Goal: Feedback & Contribution: Contribute content

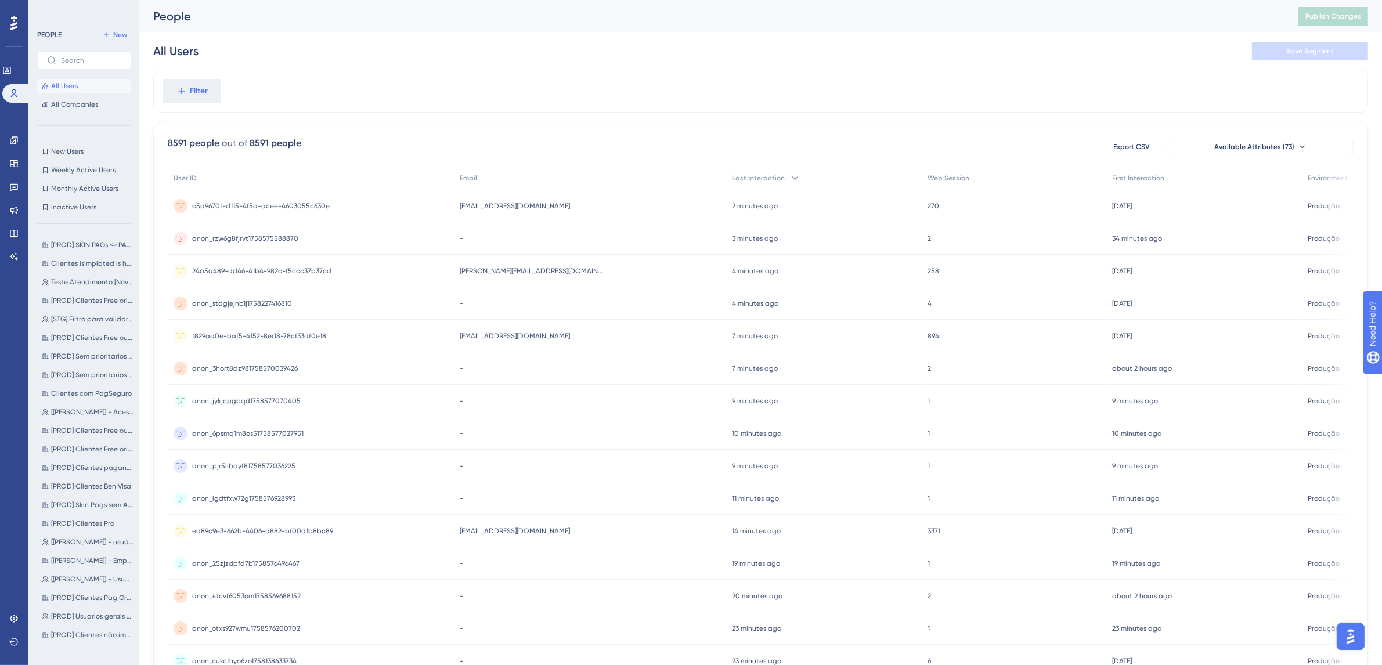
click at [260, 242] on span "anon_rzw6g8fjrvt1758575588870" at bounding box center [245, 238] width 106 height 9
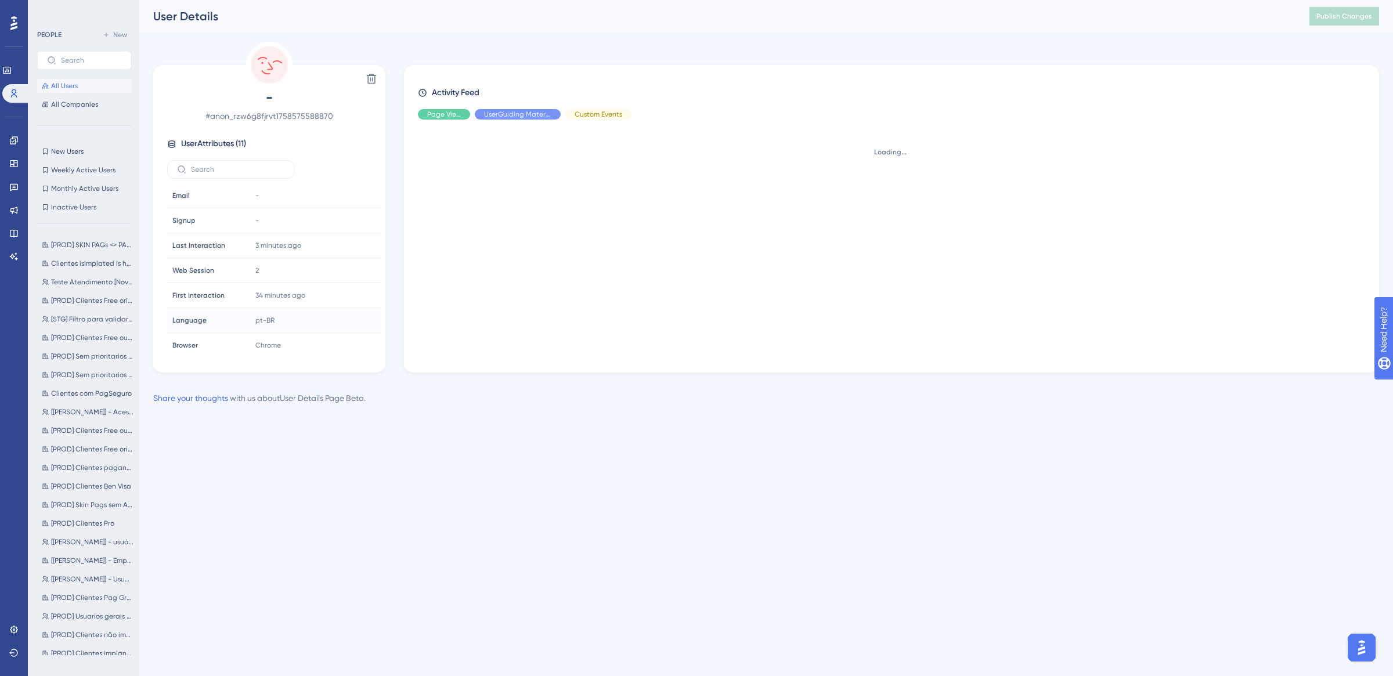
scroll to position [87, 0]
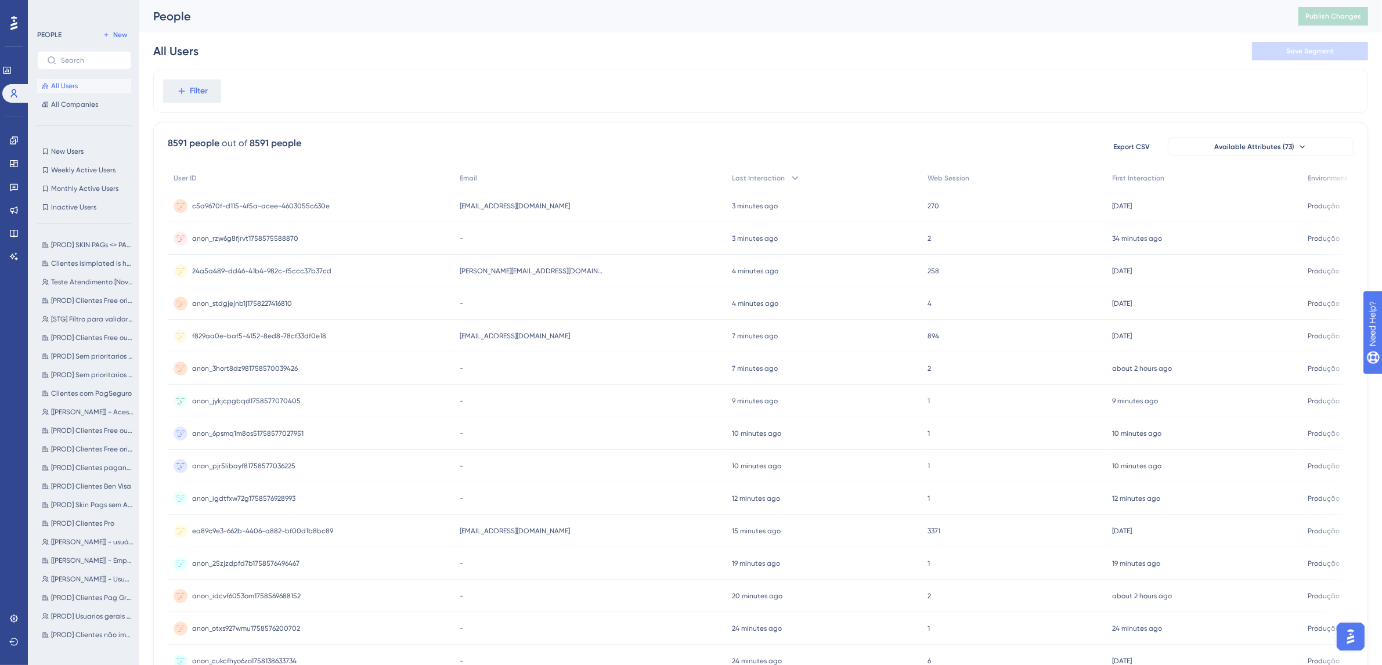
click at [237, 305] on span "anon_stdgjejnb1j1758227416810" at bounding box center [242, 303] width 100 height 9
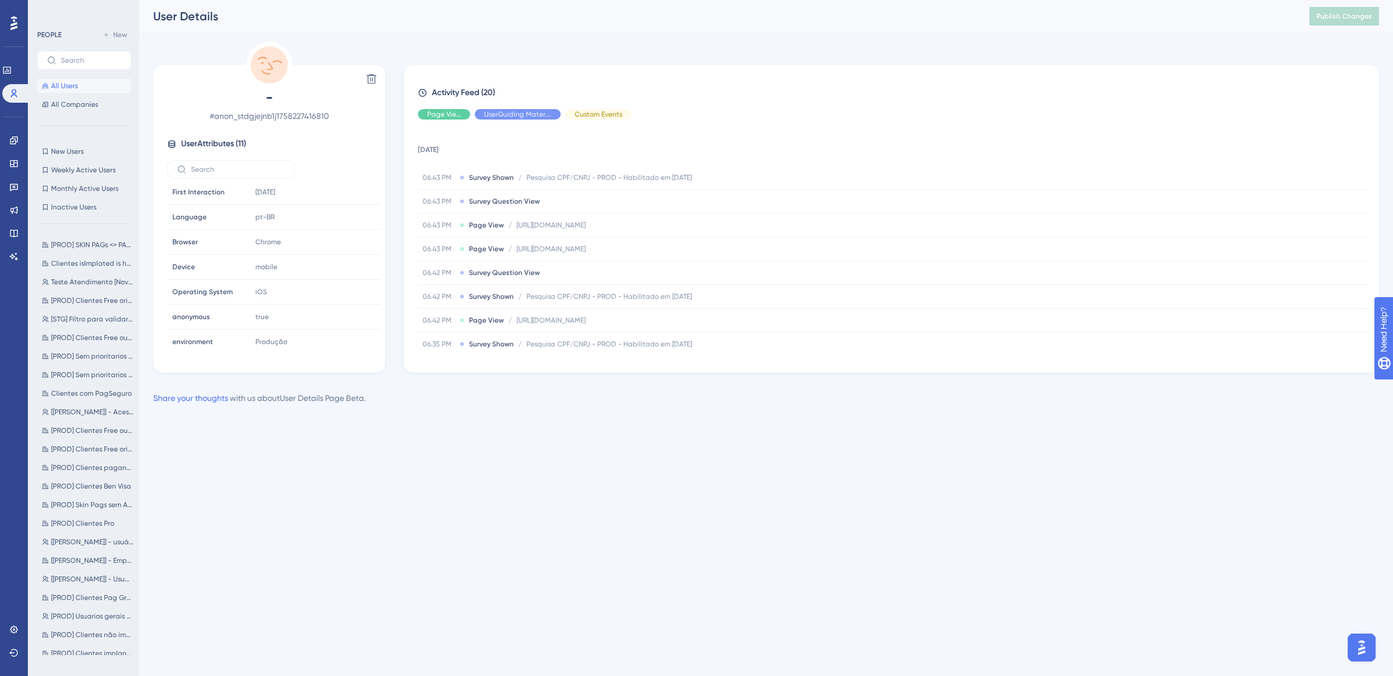
scroll to position [105, 0]
click at [13, 184] on icon at bounding box center [14, 188] width 8 height 8
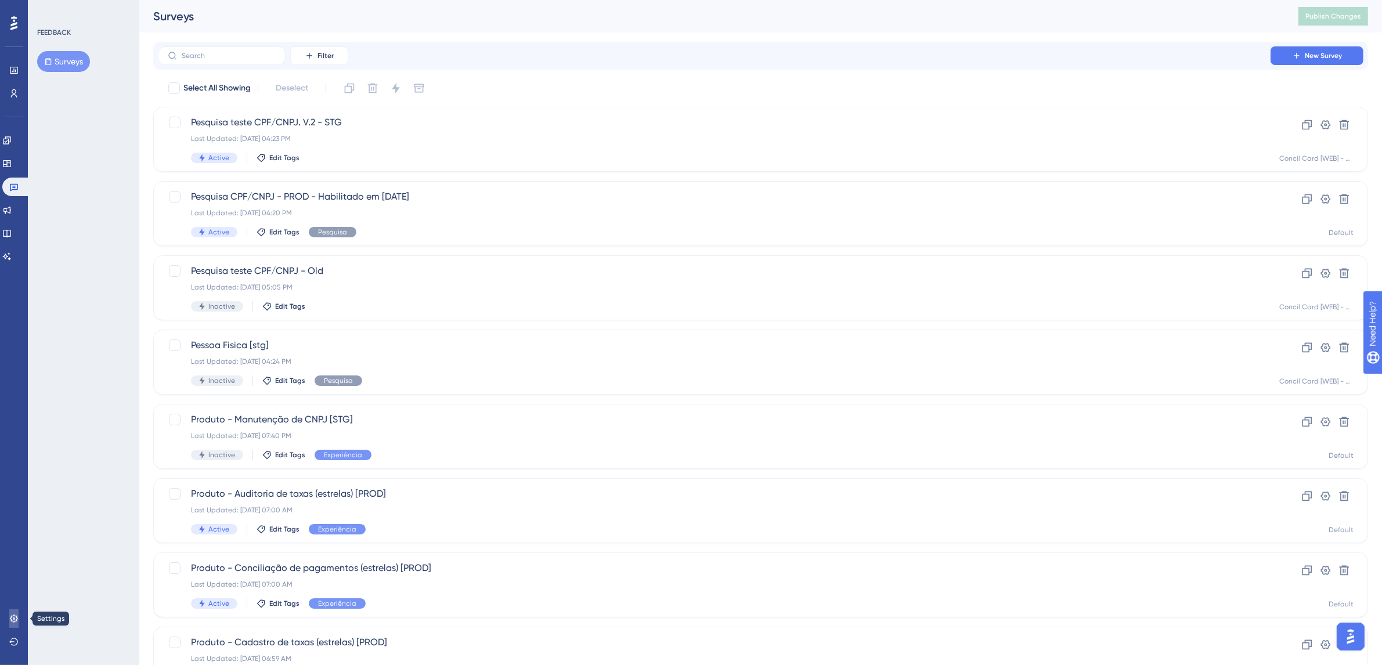
click at [16, 610] on link at bounding box center [13, 618] width 9 height 19
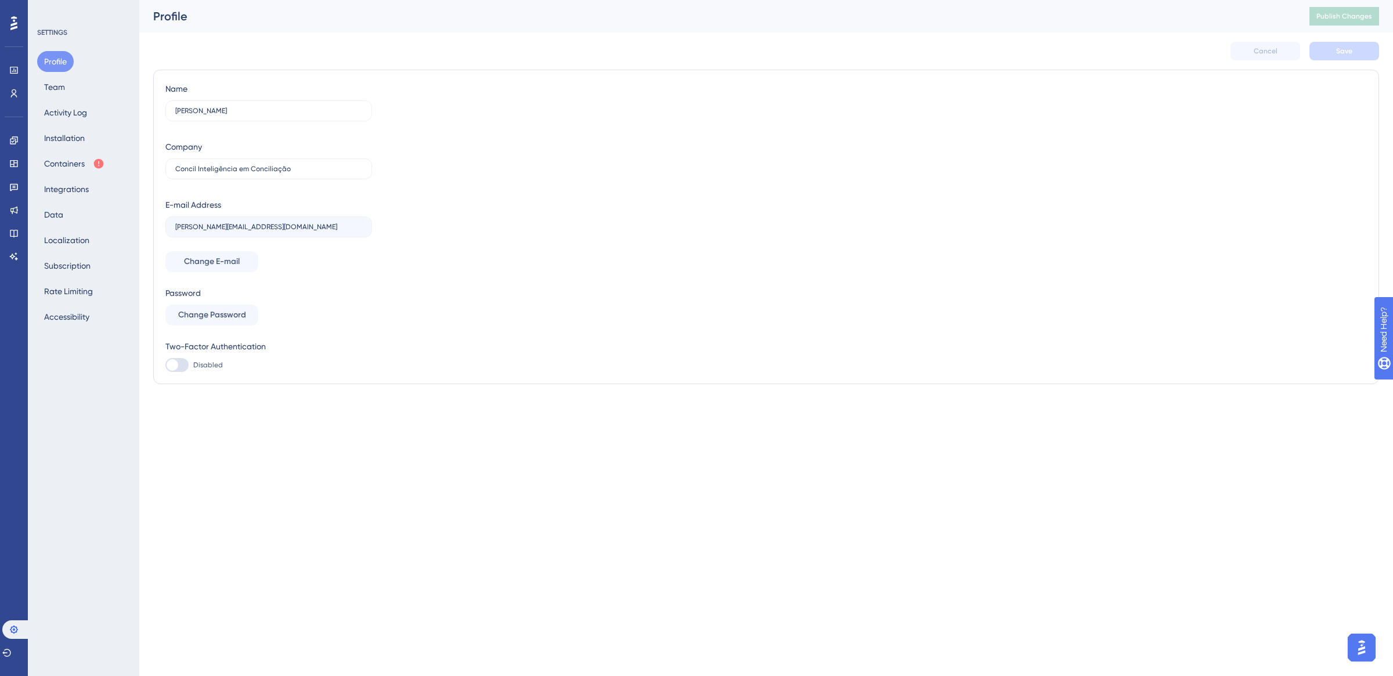
click at [15, 32] on div "Performance Users" at bounding box center [14, 67] width 19 height 70
click at [17, 25] on div at bounding box center [14, 23] width 19 height 19
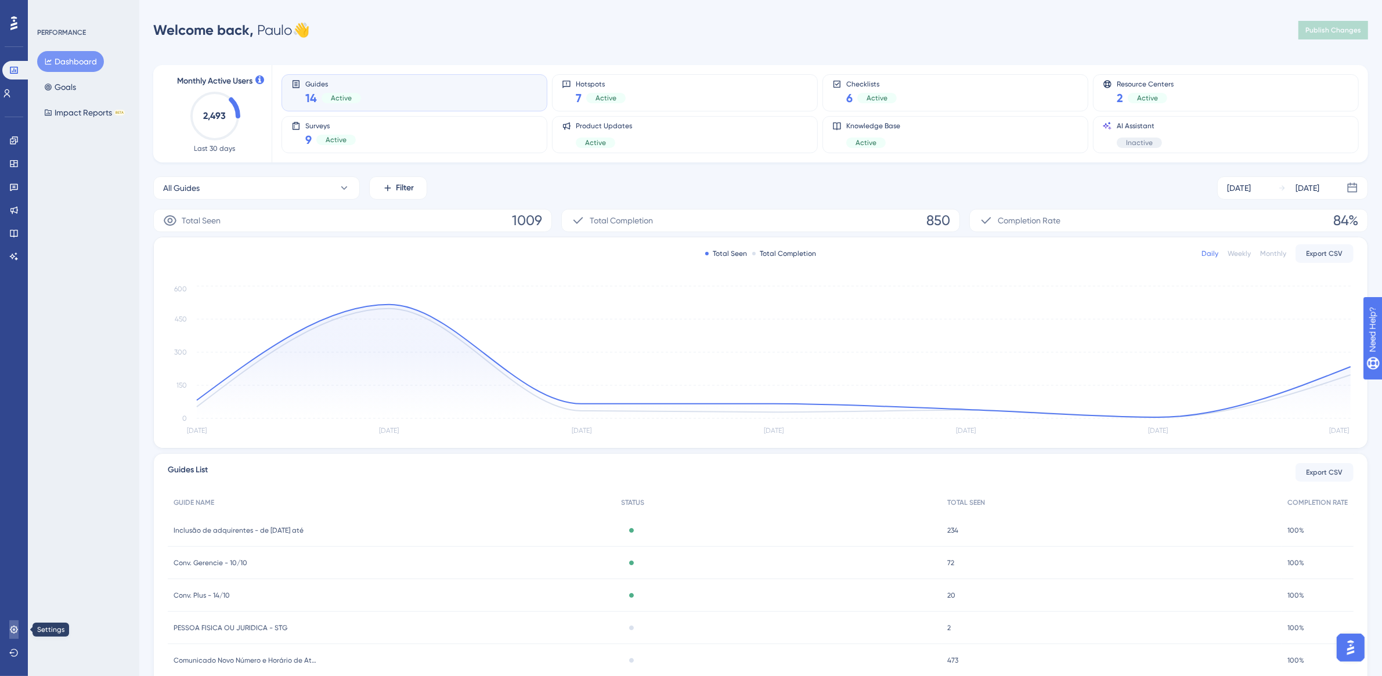
click at [15, 626] on icon at bounding box center [13, 629] width 9 height 9
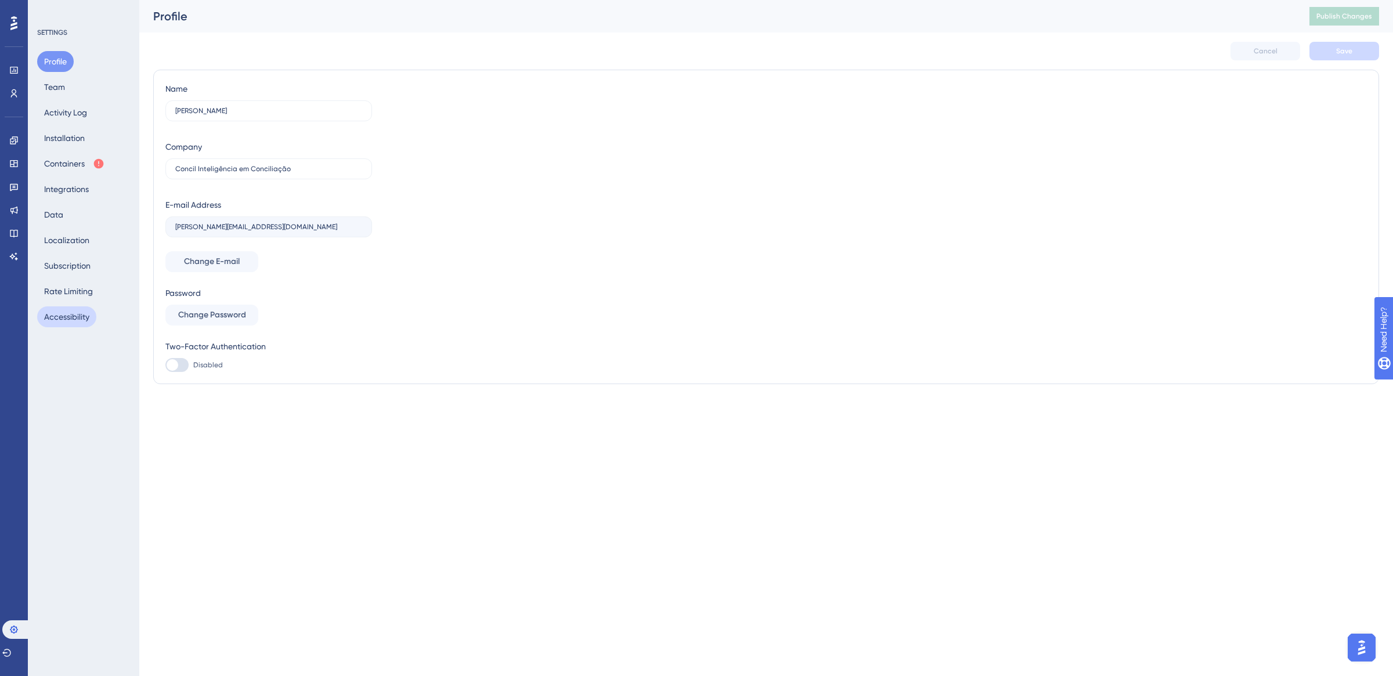
click at [88, 317] on button "Accessibility" at bounding box center [66, 316] width 59 height 21
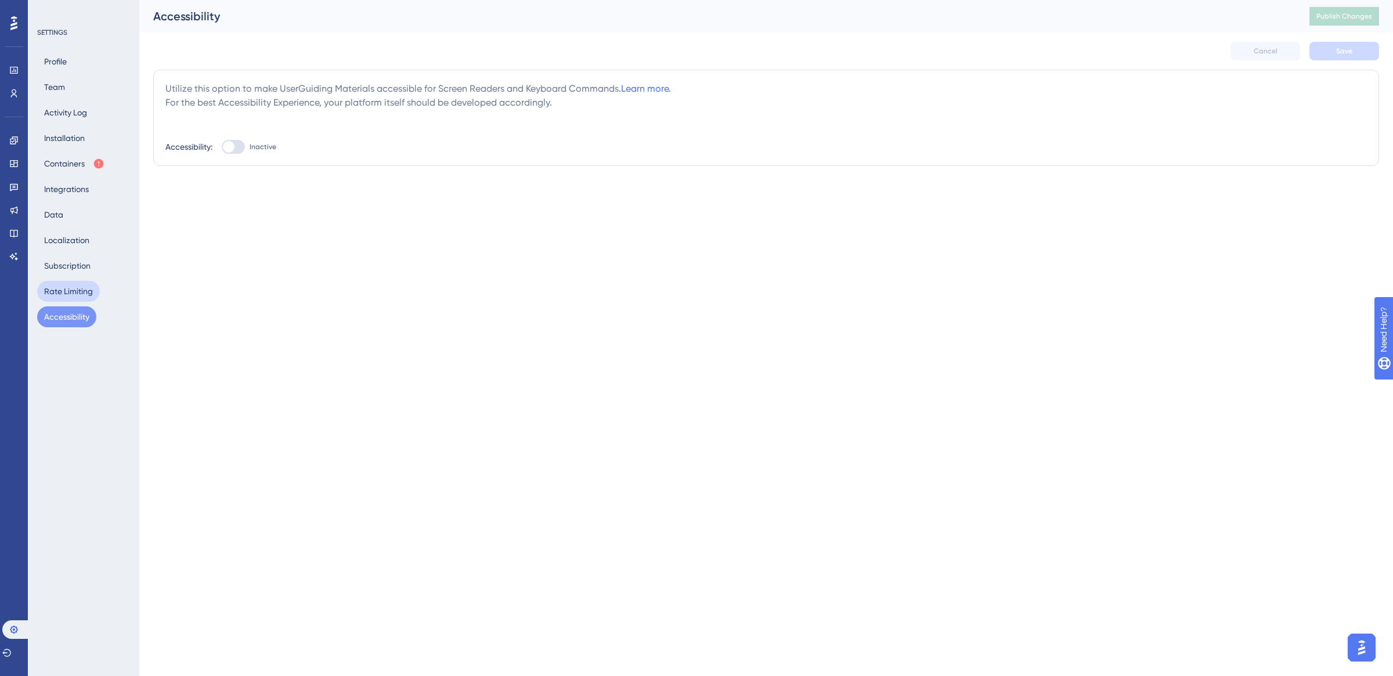
click at [64, 287] on button "Rate Limiting" at bounding box center [68, 291] width 63 height 21
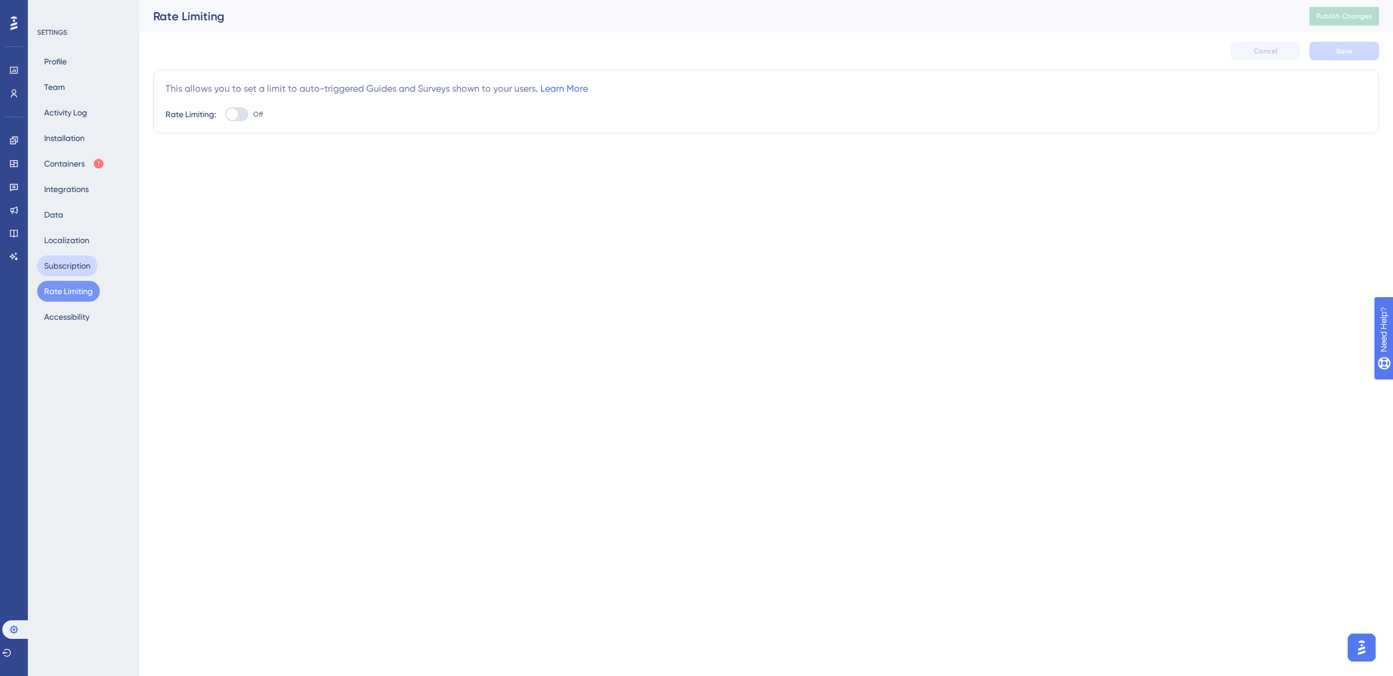
click at [73, 263] on button "Subscription" at bounding box center [67, 265] width 60 height 21
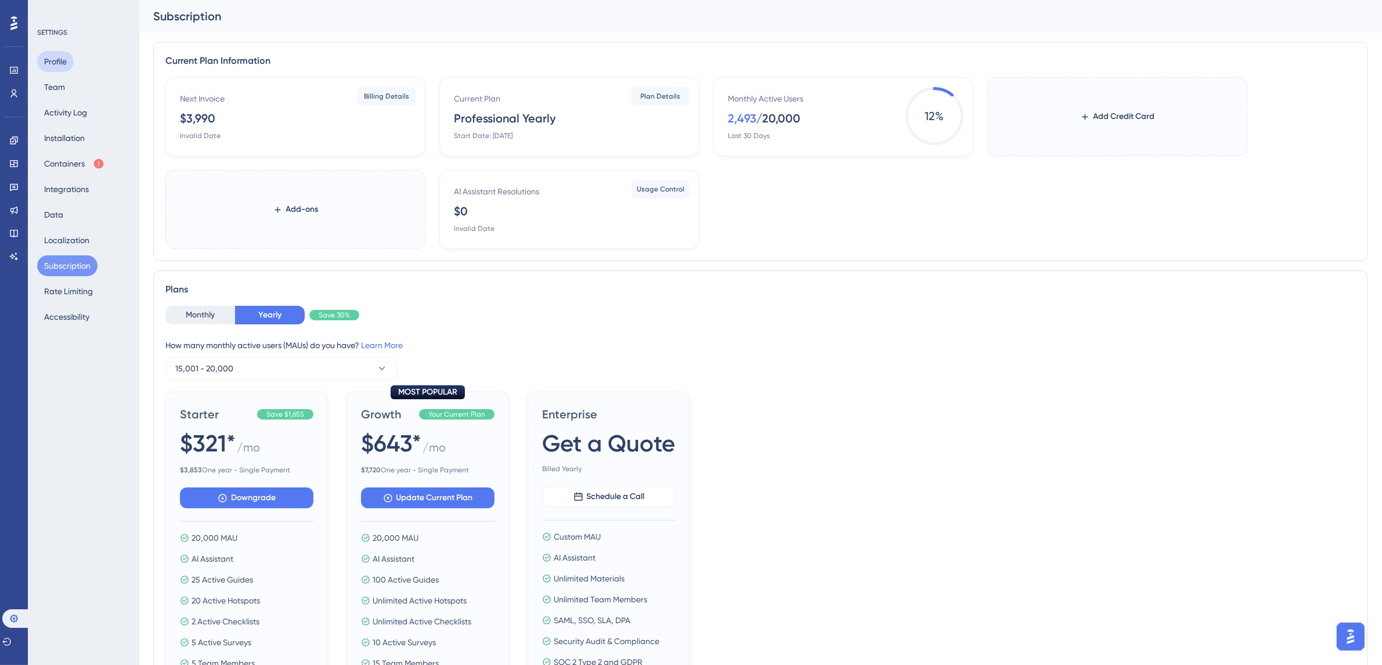
click at [63, 67] on button "Profile" at bounding box center [55, 61] width 37 height 21
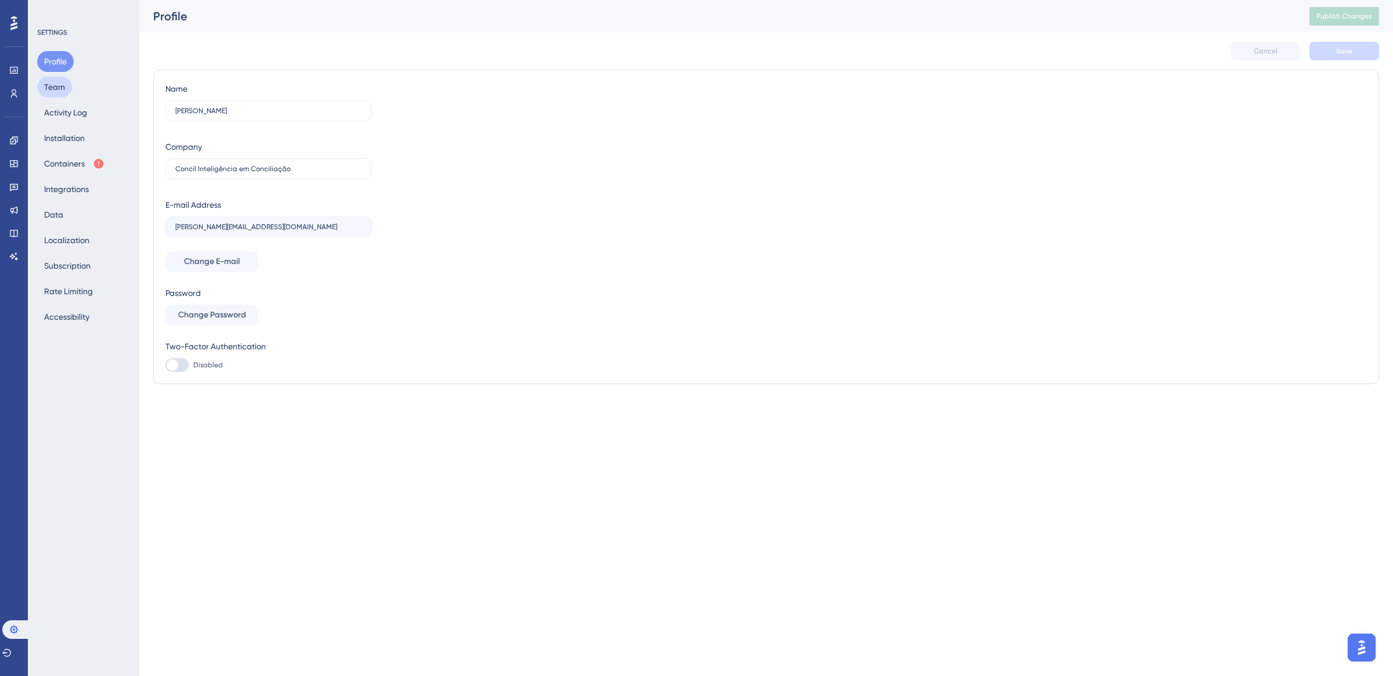
click at [61, 82] on button "Team" at bounding box center [54, 87] width 35 height 21
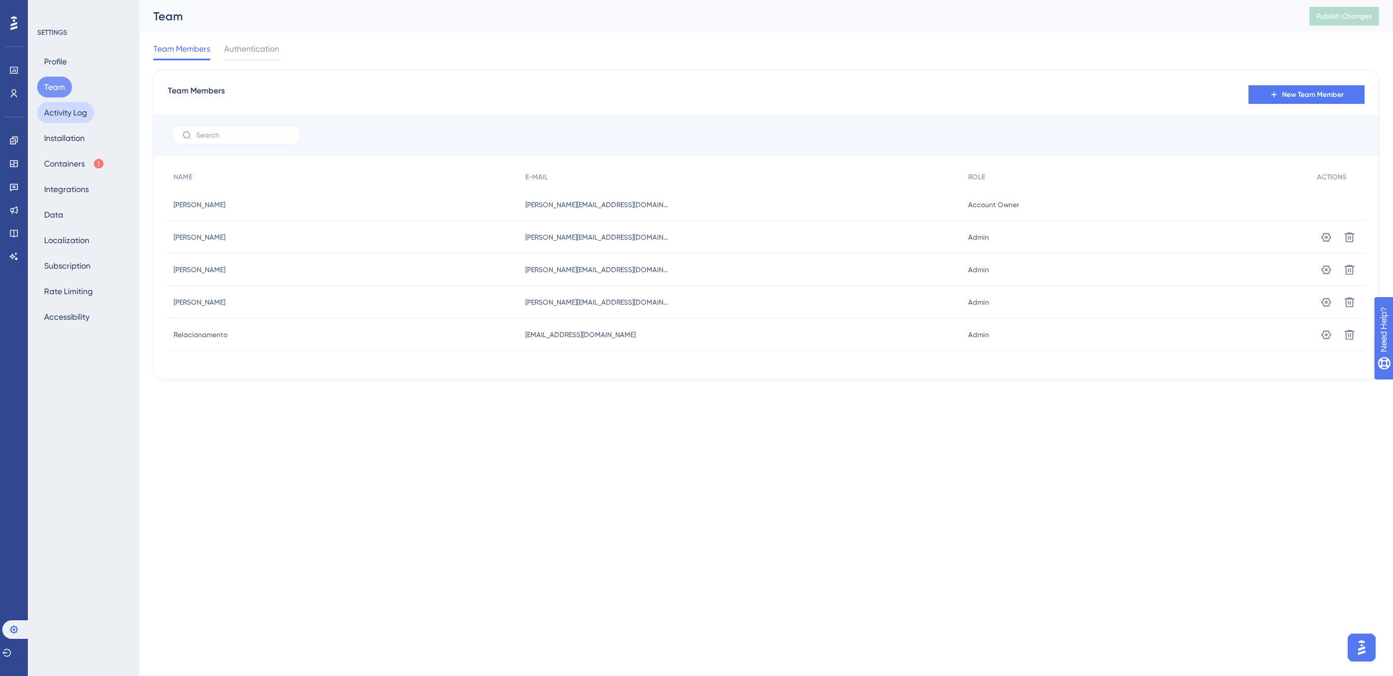
click at [67, 117] on button "Activity Log" at bounding box center [65, 112] width 57 height 21
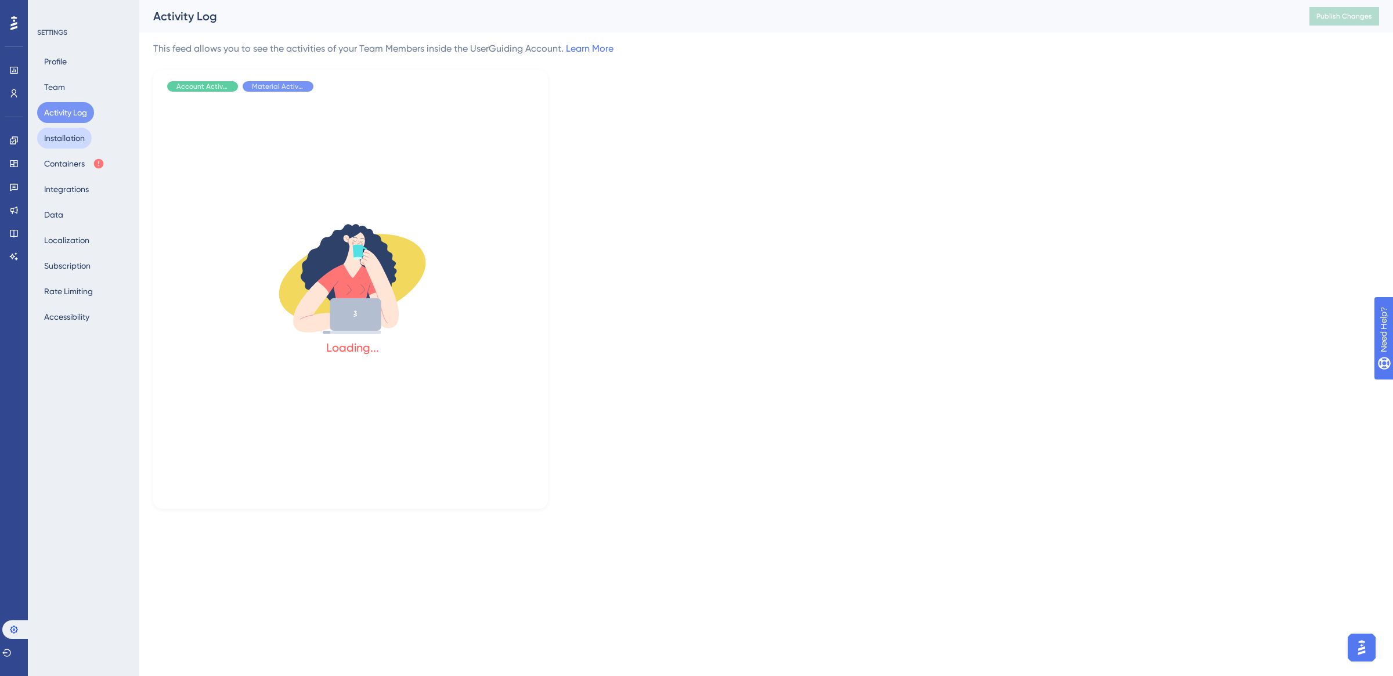
click at [70, 138] on button "Installation" at bounding box center [64, 138] width 55 height 21
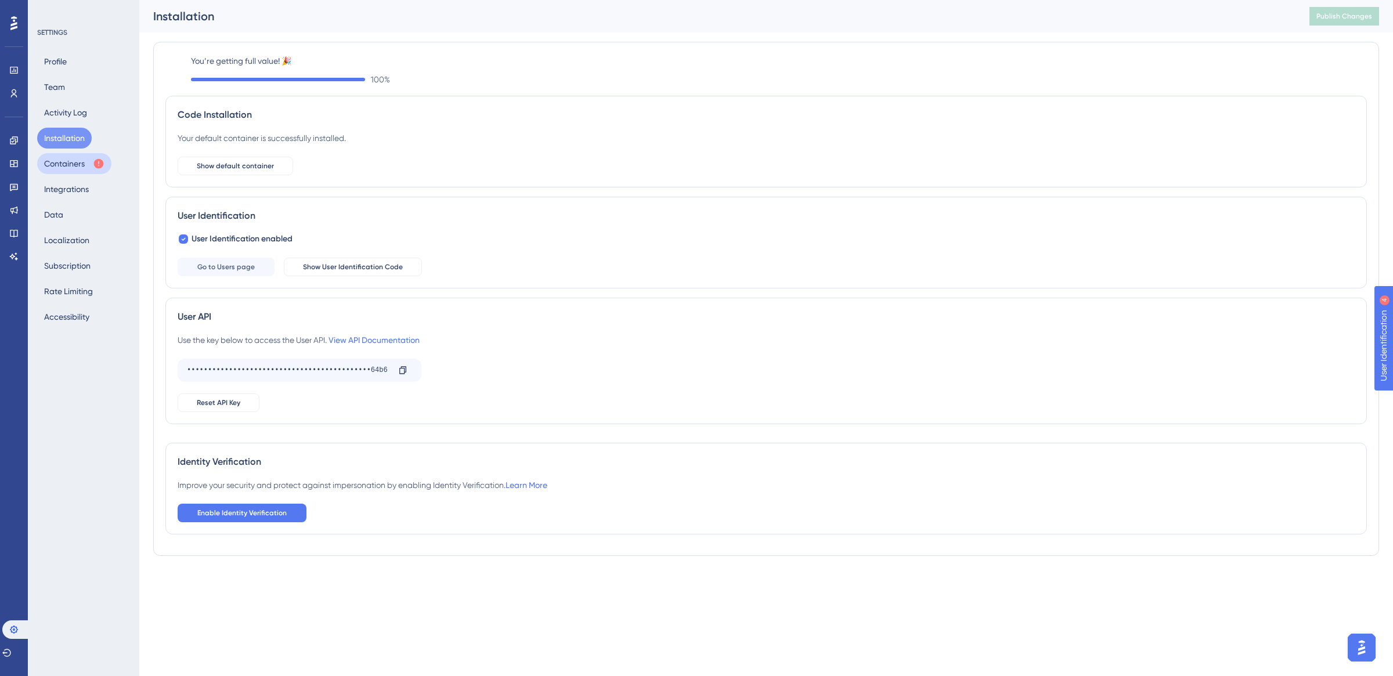
click at [68, 171] on button "Containers" at bounding box center [74, 163] width 74 height 21
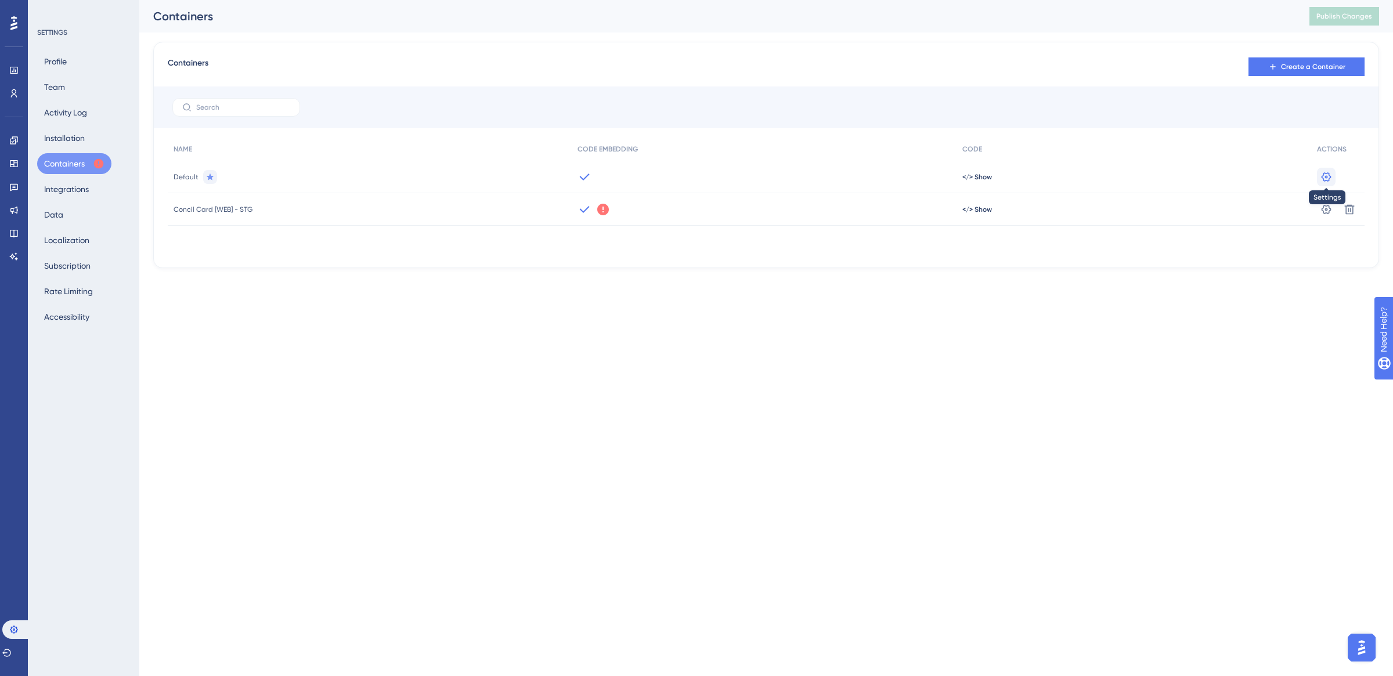
click at [1327, 180] on icon at bounding box center [1326, 176] width 10 height 9
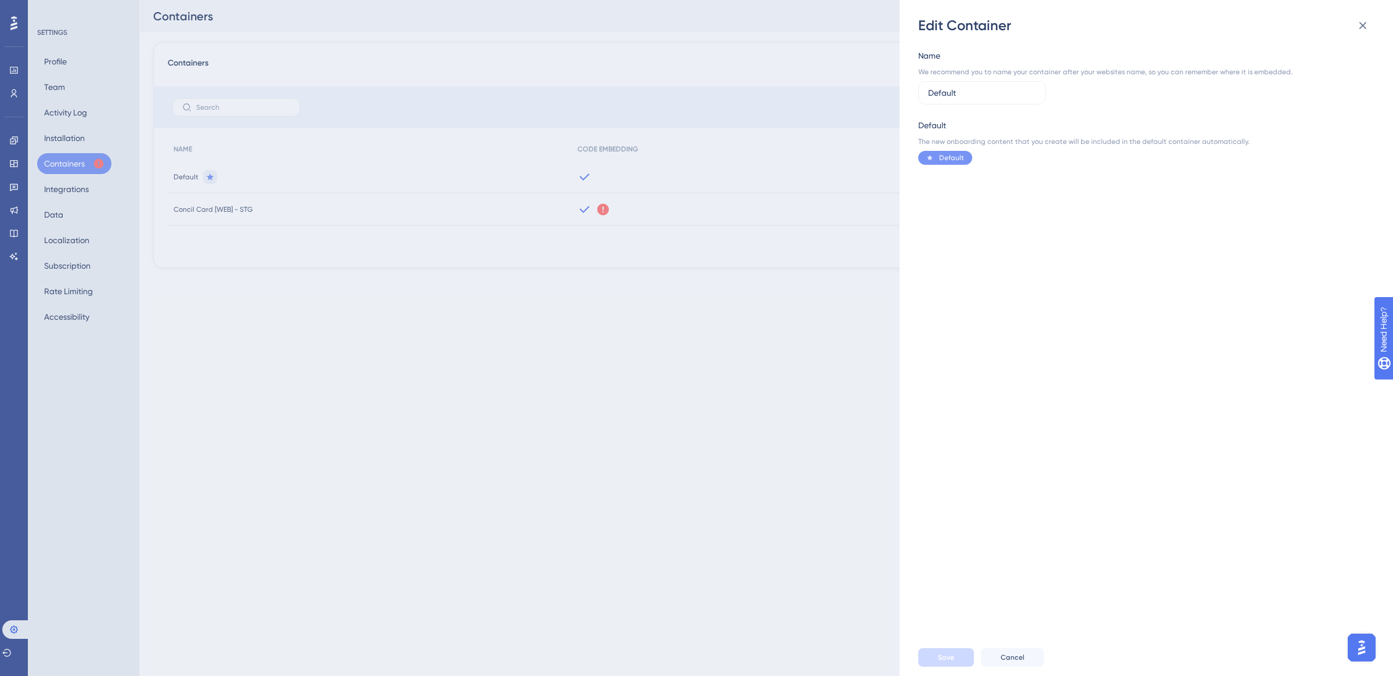
click at [1365, 41] on div "Name We recommend you to name your container after your websites name, so you c…" at bounding box center [1152, 337] width 468 height 604
click at [1364, 28] on icon at bounding box center [1363, 26] width 14 height 14
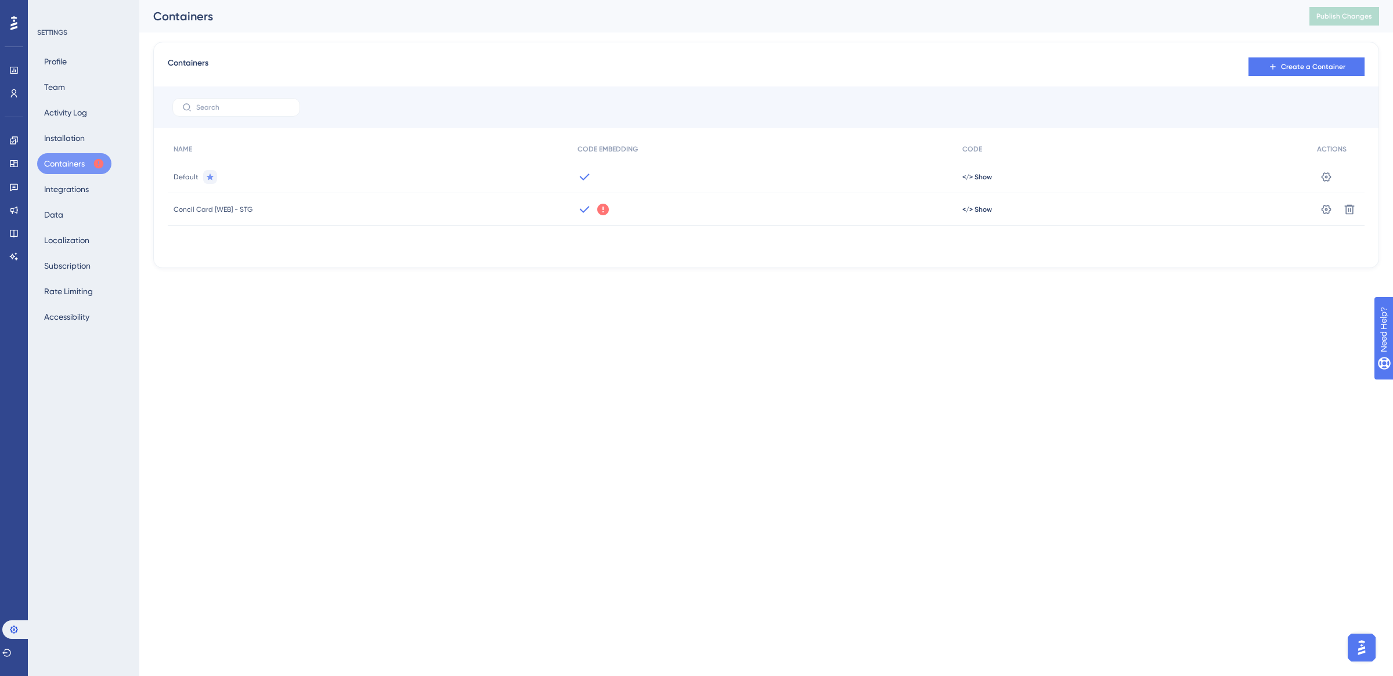
click at [18, 20] on div at bounding box center [14, 23] width 19 height 19
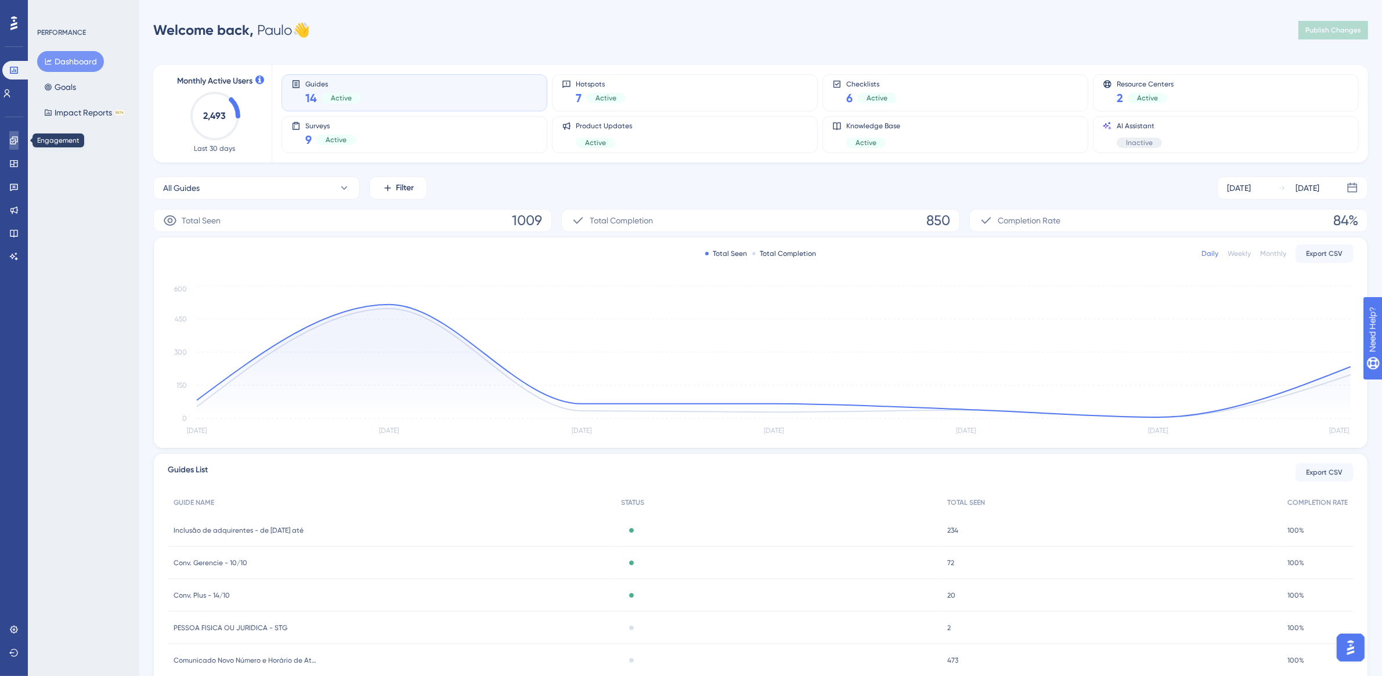
click at [10, 139] on icon at bounding box center [14, 140] width 8 height 8
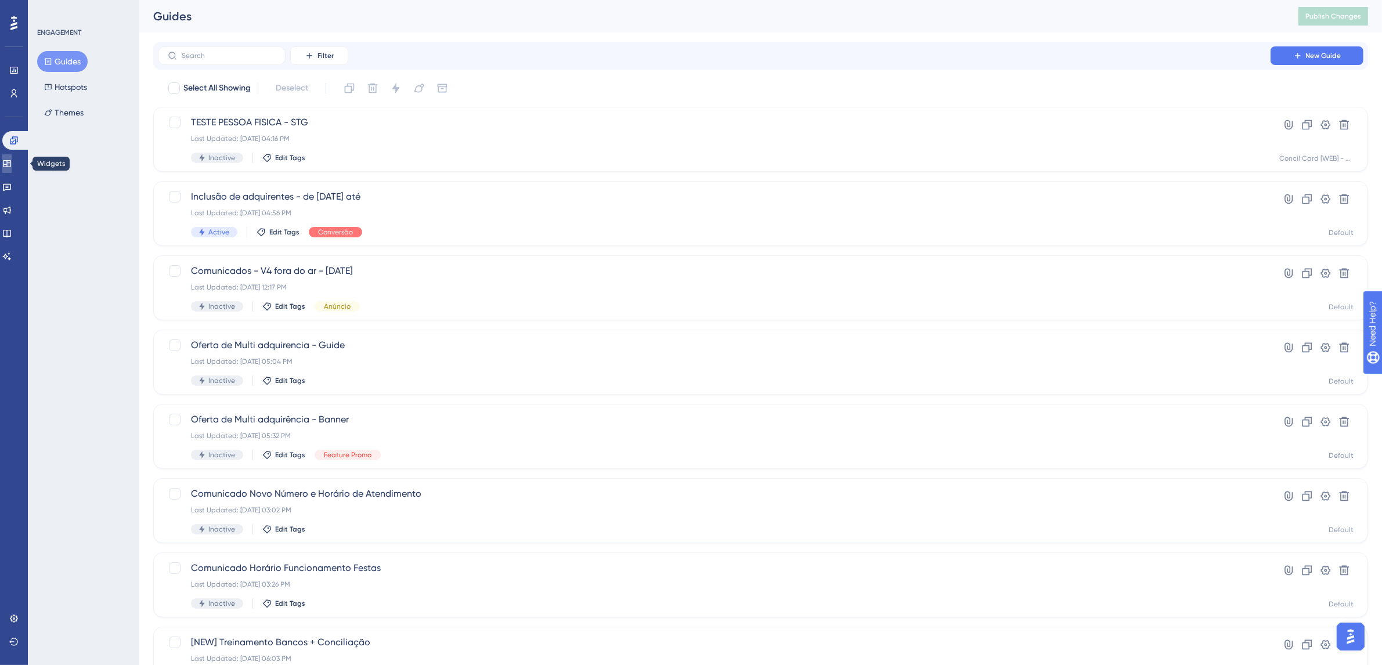
click at [12, 161] on link at bounding box center [6, 163] width 9 height 19
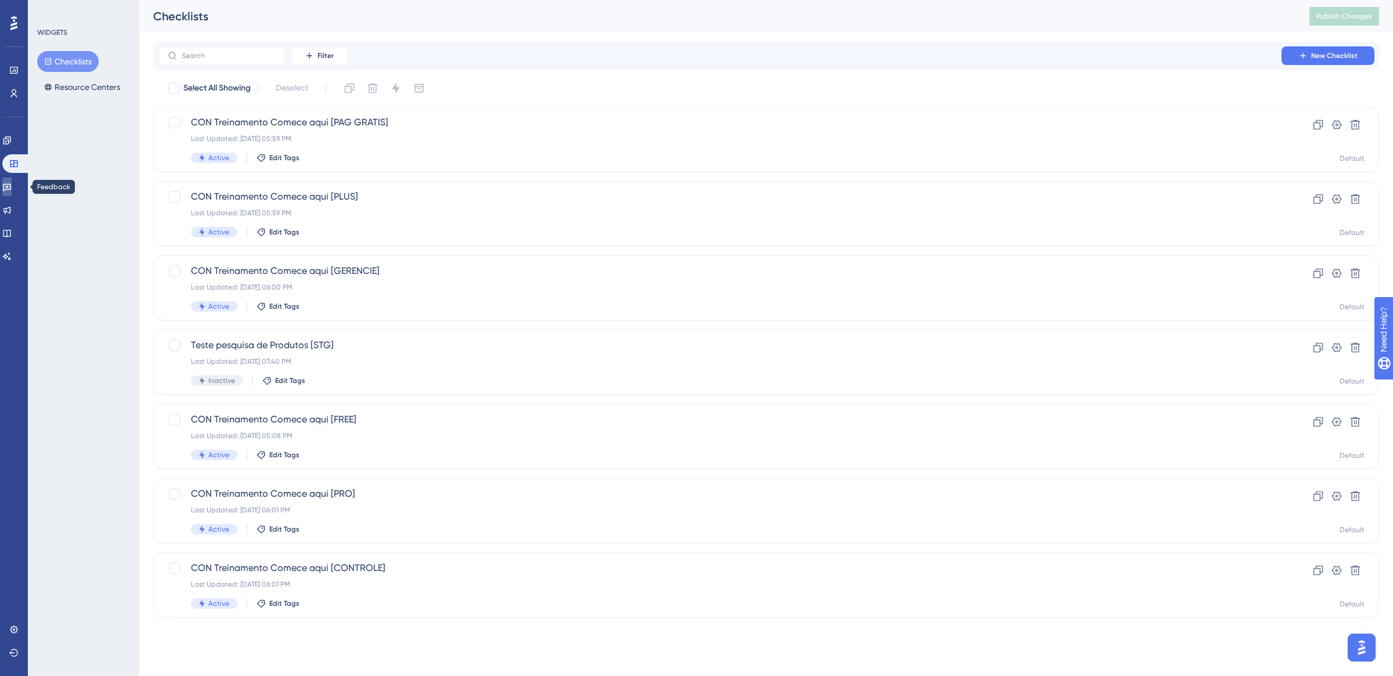
click at [12, 194] on link at bounding box center [6, 187] width 9 height 19
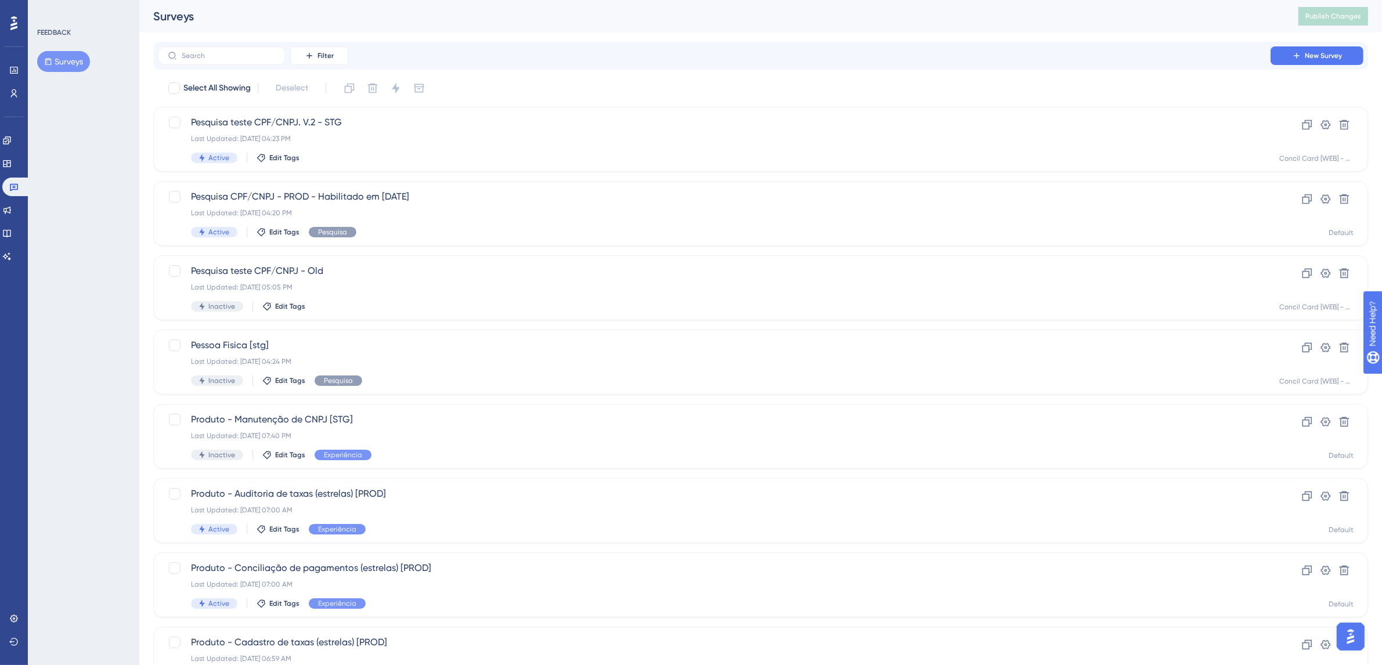
click at [81, 49] on div "FEEDBACK Surveys" at bounding box center [84, 50] width 94 height 44
click at [68, 56] on button "Surveys" at bounding box center [63, 61] width 53 height 21
click at [1331, 120] on icon at bounding box center [1326, 125] width 12 height 12
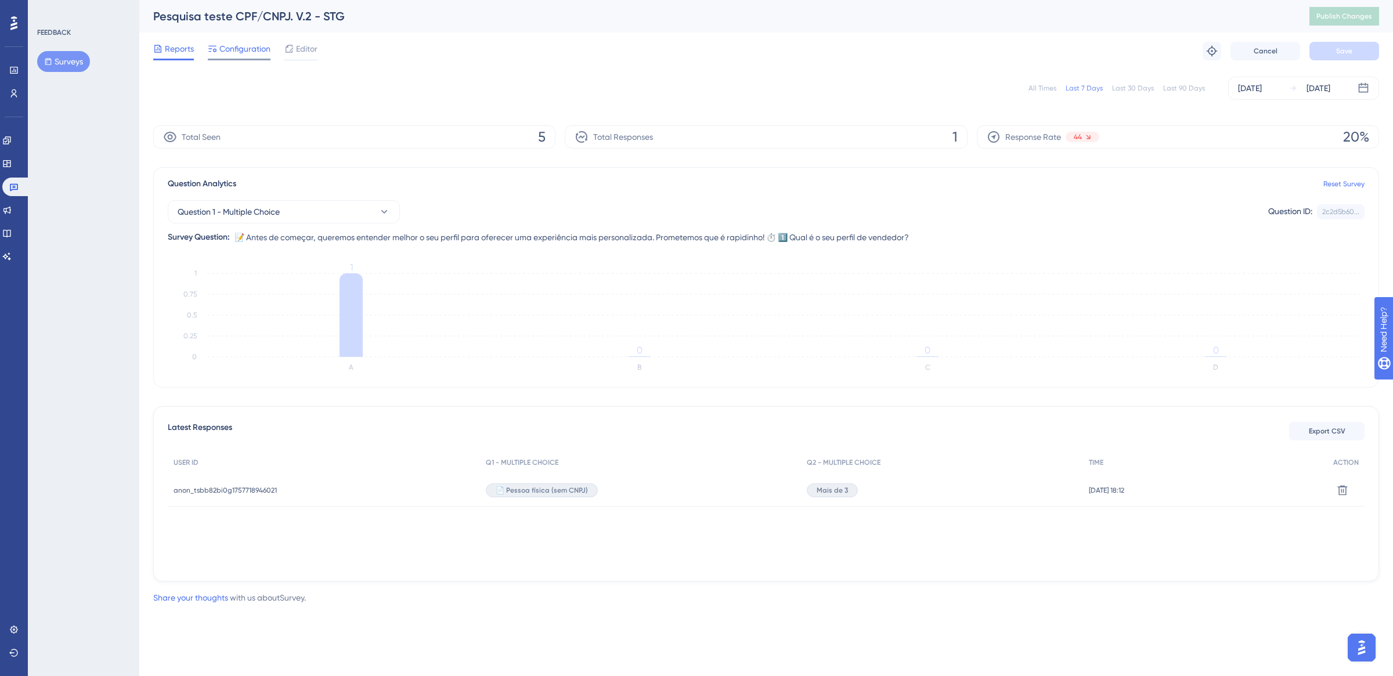
click at [239, 50] on span "Configuration" at bounding box center [244, 49] width 51 height 14
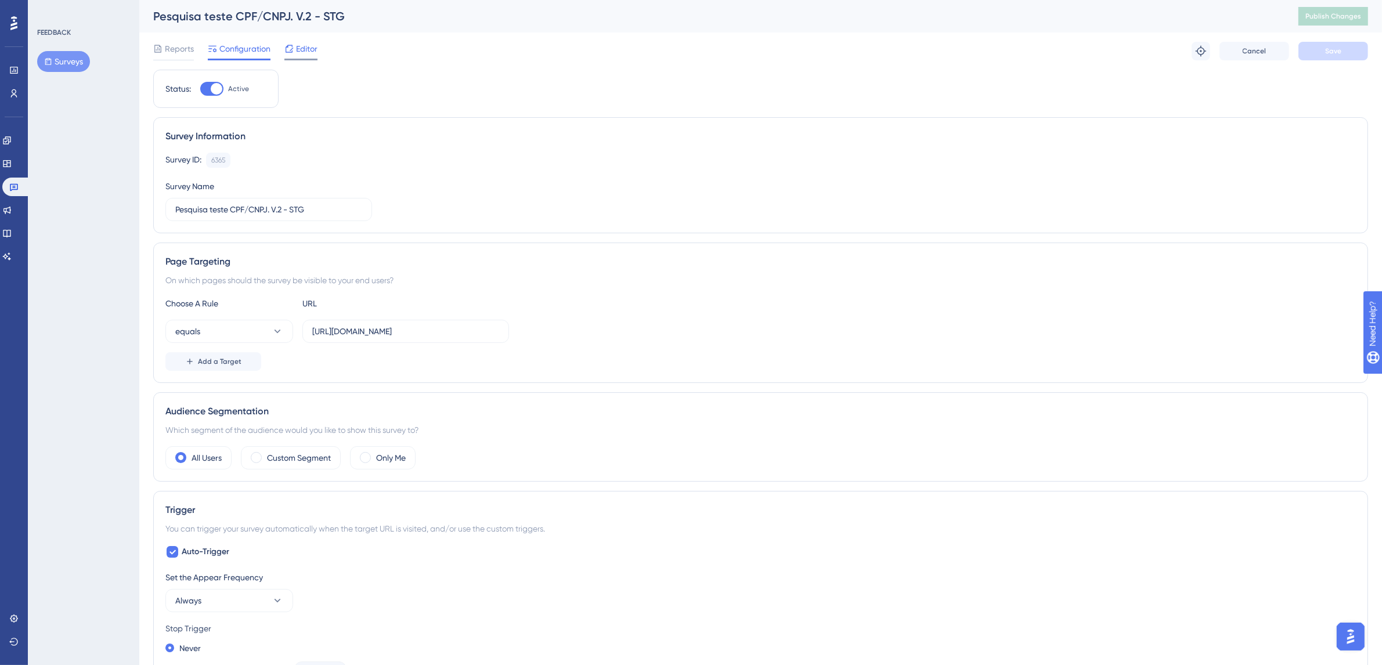
click at [293, 50] on icon at bounding box center [288, 48] width 9 height 9
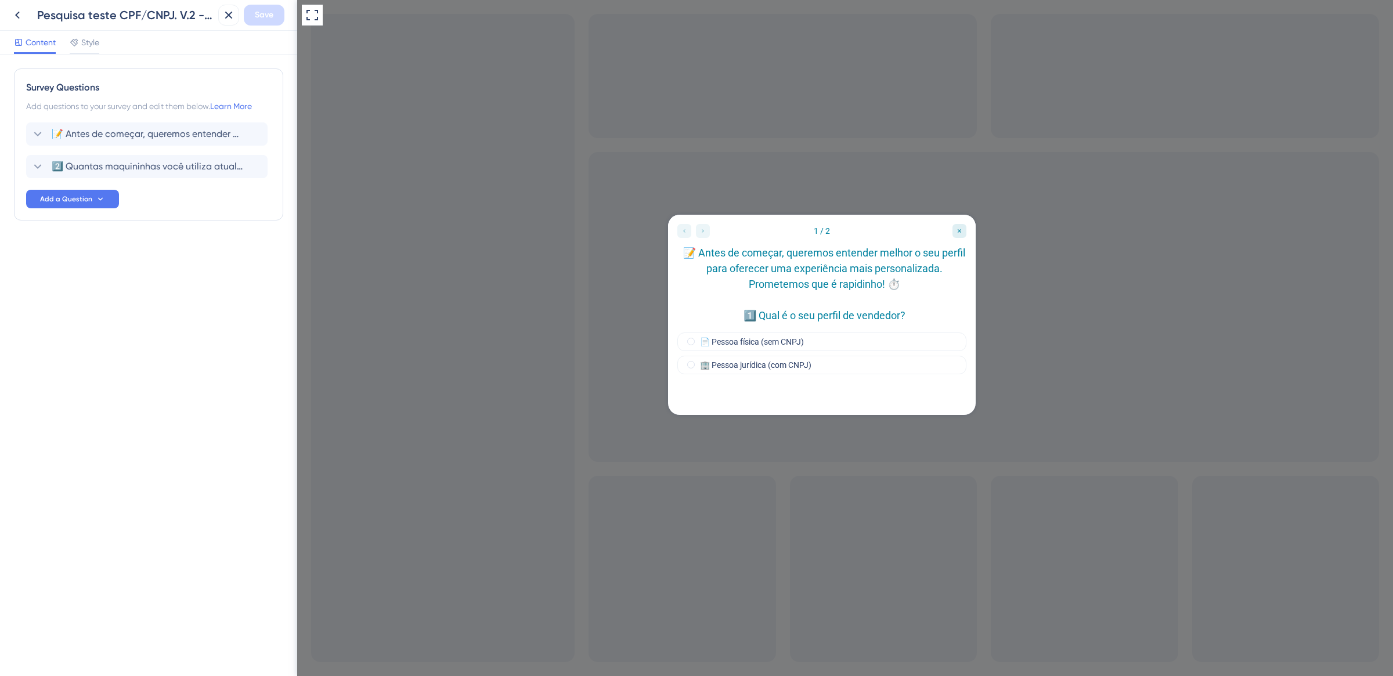
click at [703, 233] on div at bounding box center [693, 230] width 32 height 14
click at [682, 230] on div at bounding box center [693, 230] width 32 height 14
click at [699, 225] on div at bounding box center [693, 230] width 32 height 14
click at [956, 231] on icon "Close survey" at bounding box center [959, 230] width 7 height 7
click at [122, 170] on span "2️⃣ Quantas maquininhas você utiliza atualmente?" at bounding box center [148, 167] width 192 height 14
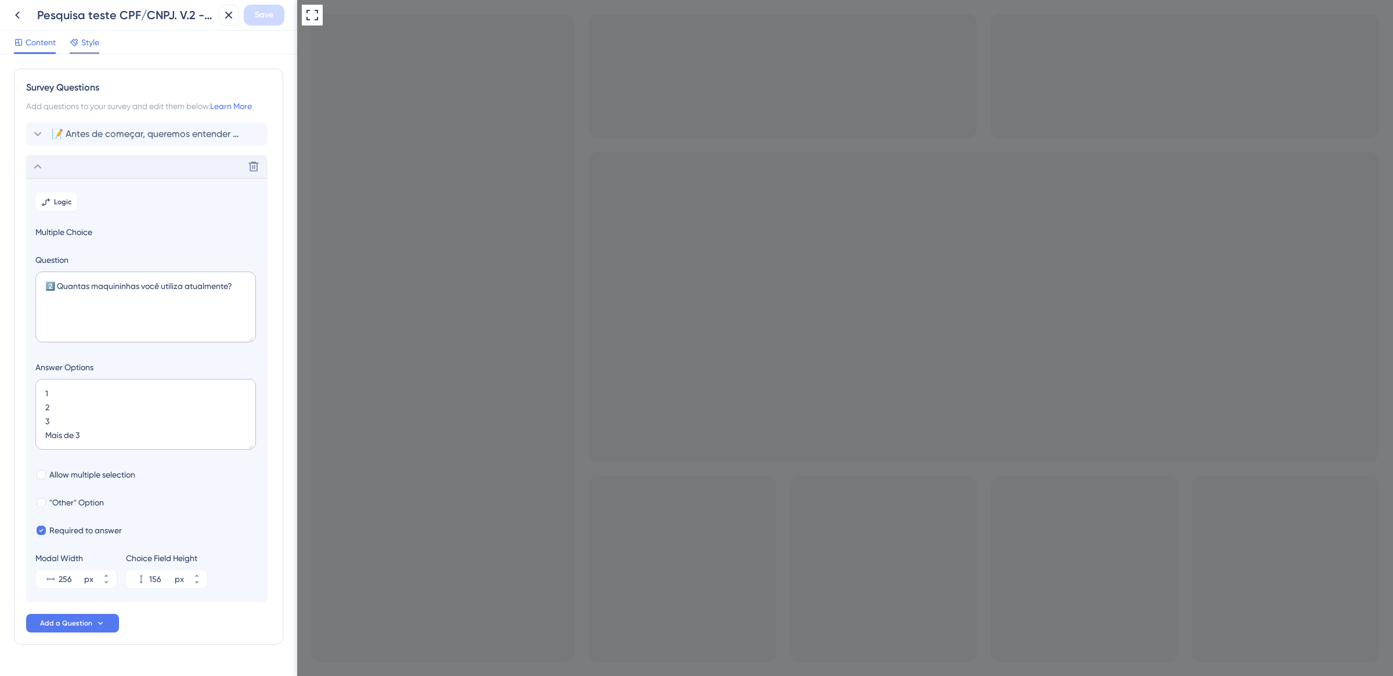
click at [82, 42] on span "Style" at bounding box center [90, 42] width 18 height 14
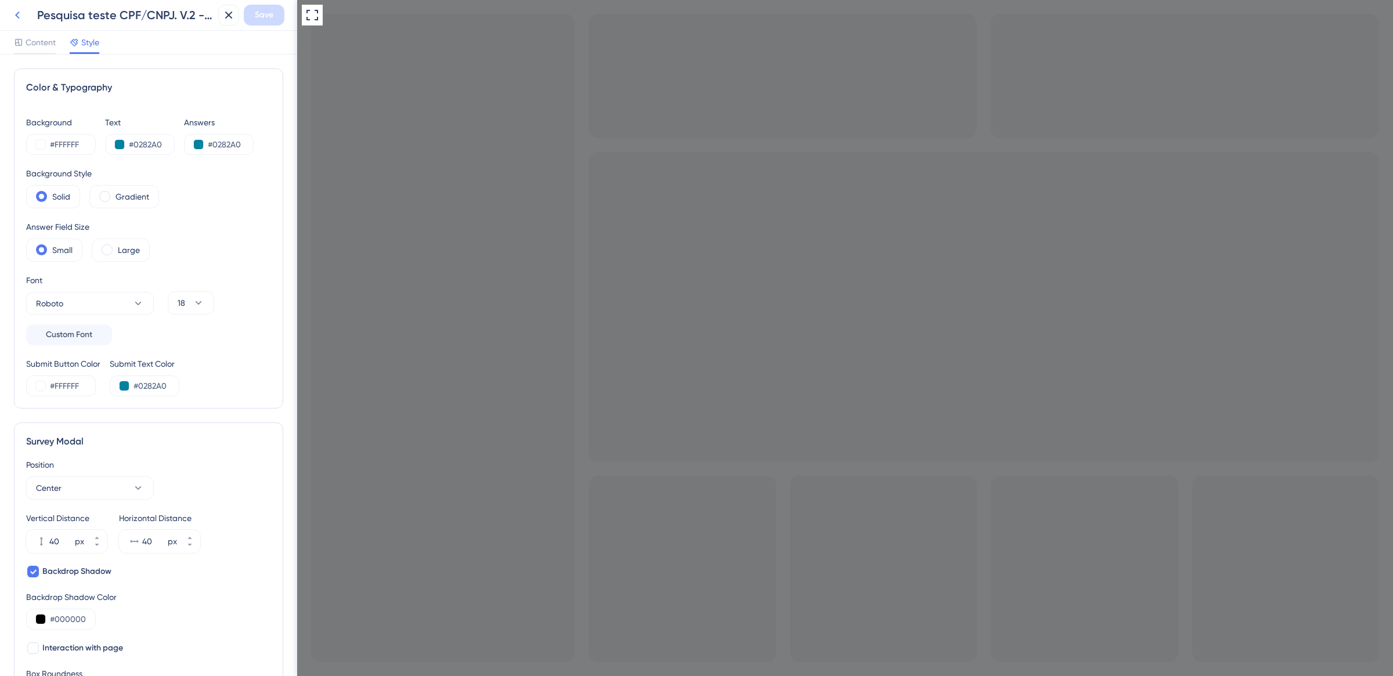
click at [25, 16] on button at bounding box center [17, 15] width 21 height 21
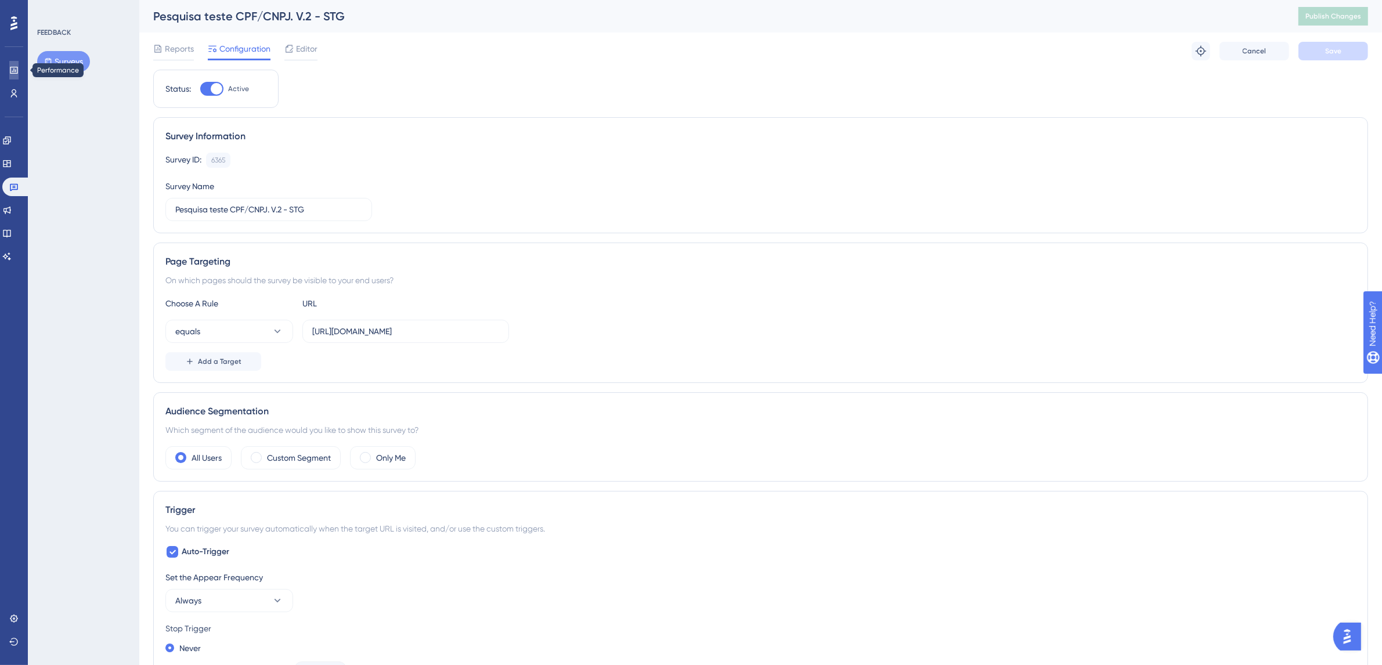
click at [12, 77] on link at bounding box center [13, 70] width 9 height 19
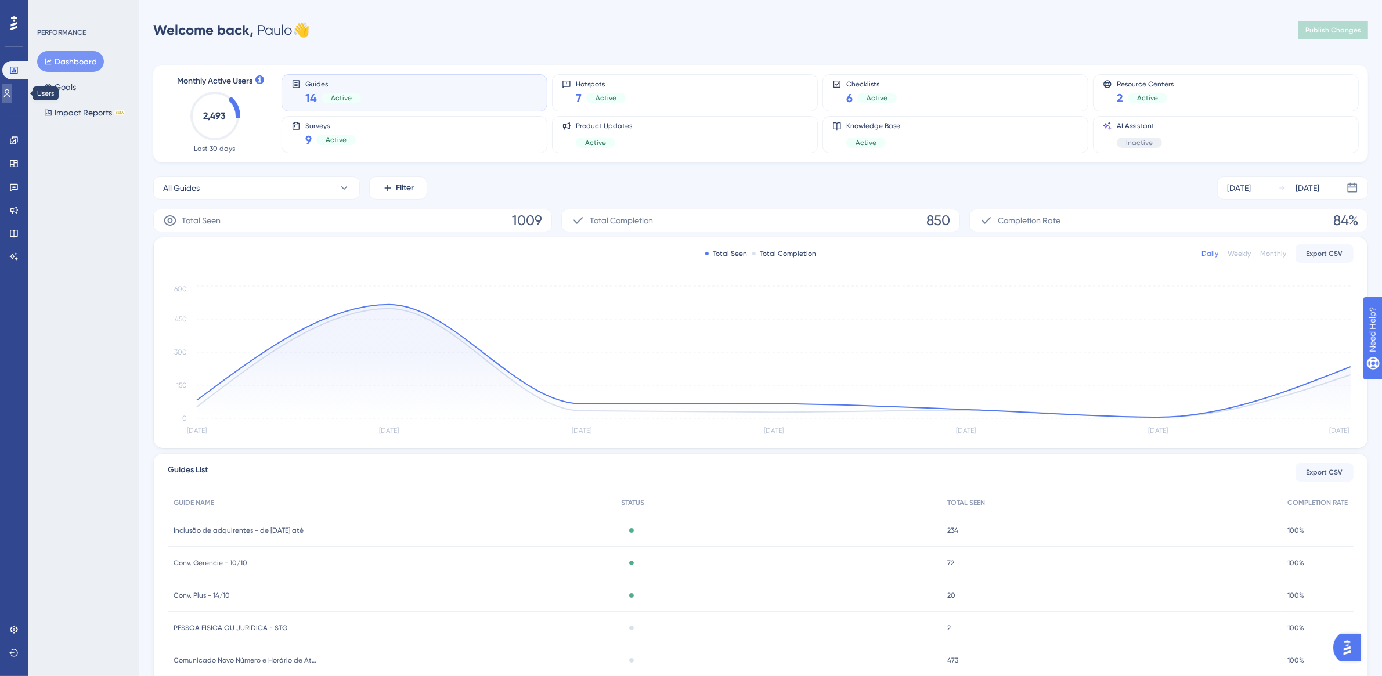
click at [9, 97] on icon at bounding box center [6, 93] width 9 height 9
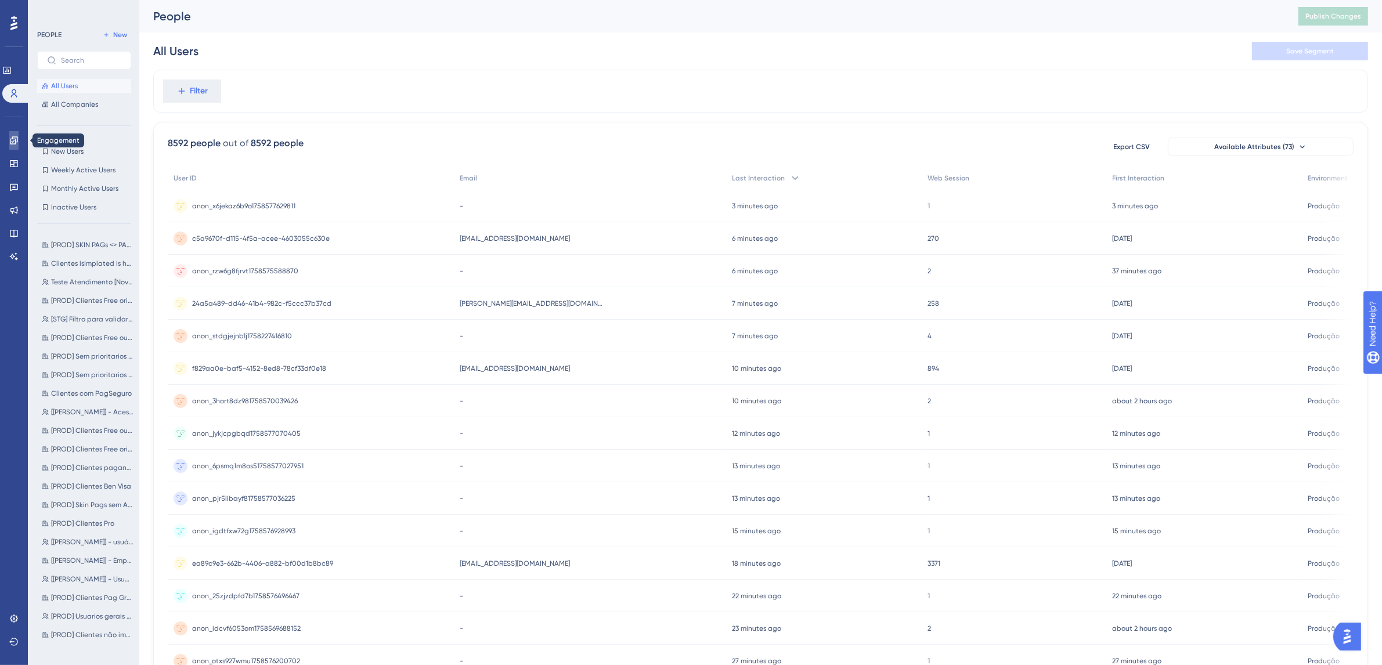
click at [16, 138] on icon at bounding box center [13, 140] width 9 height 9
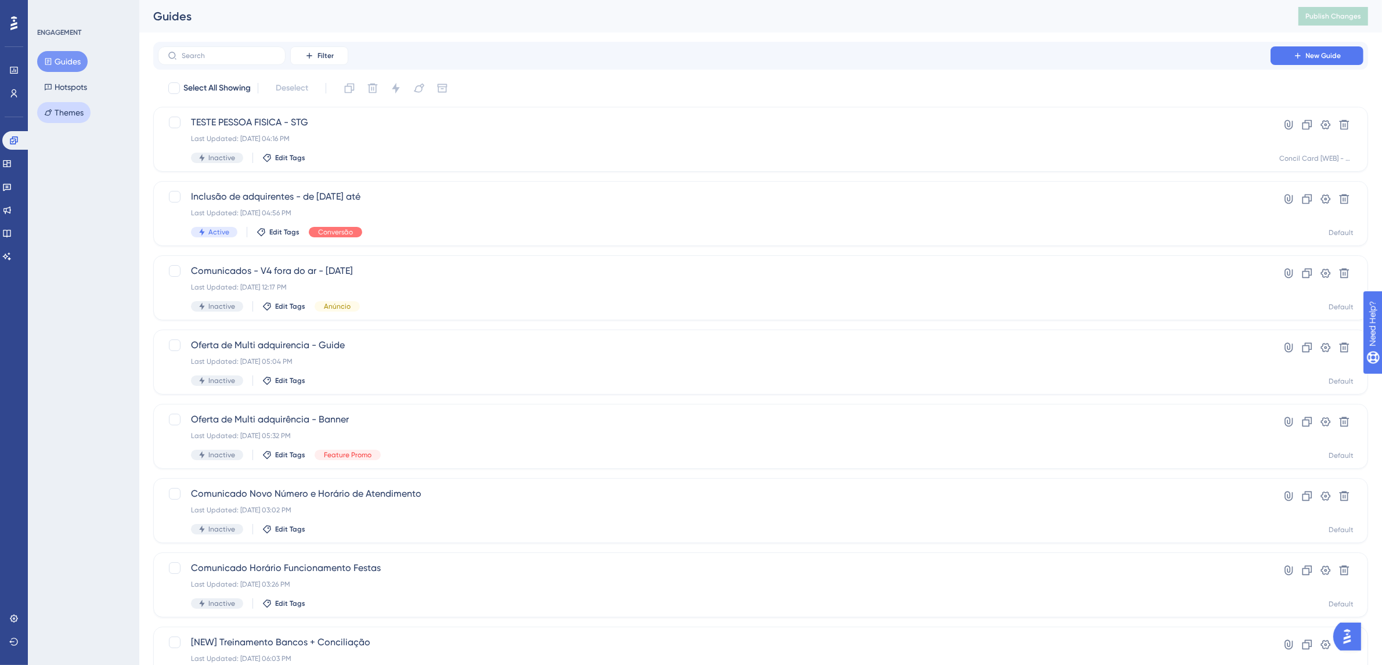
click at [78, 110] on button "Themes" at bounding box center [63, 112] width 53 height 21
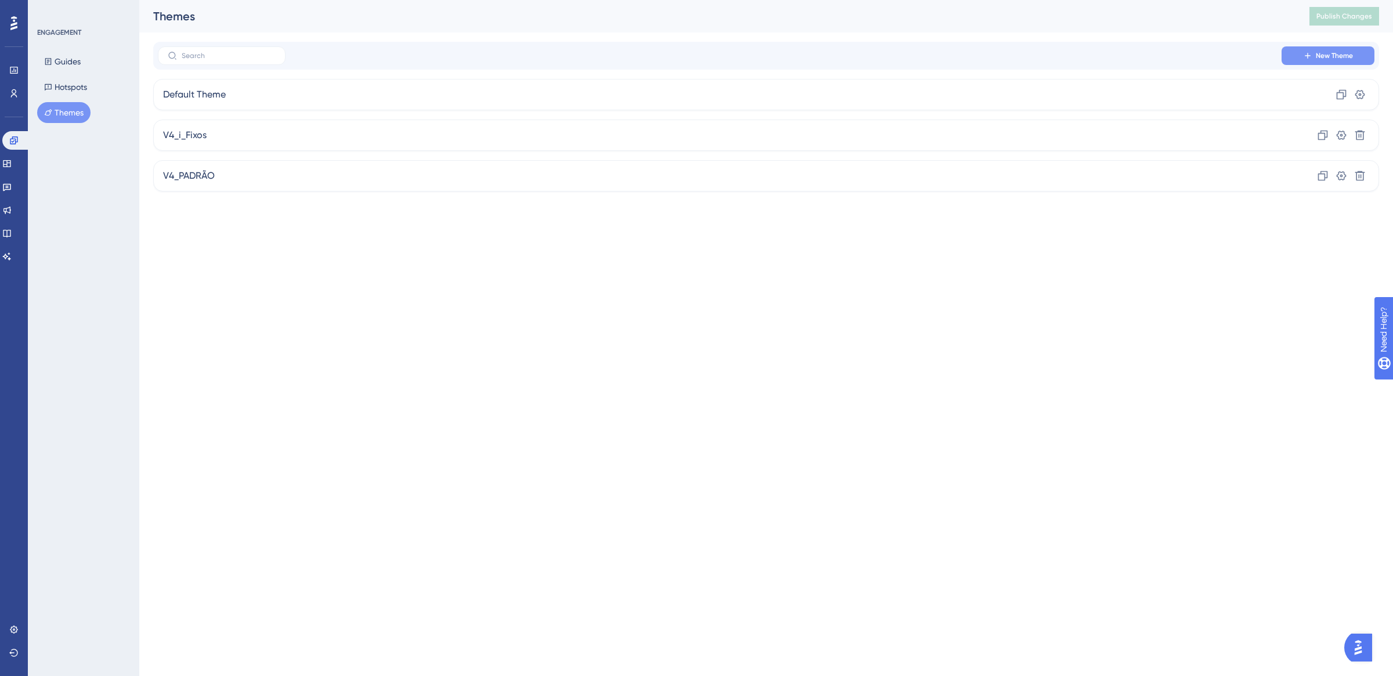
click at [1322, 52] on span "New Theme" at bounding box center [1334, 55] width 37 height 9
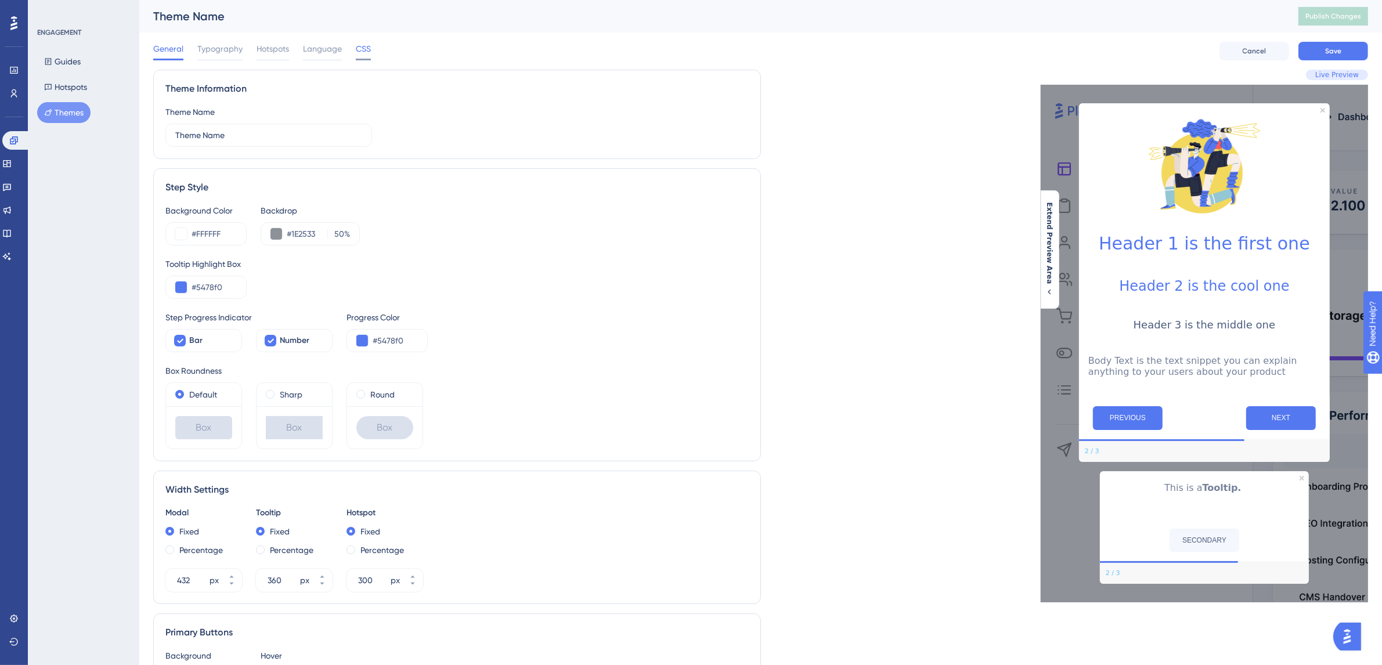
click at [364, 49] on span "CSS" at bounding box center [363, 49] width 15 height 14
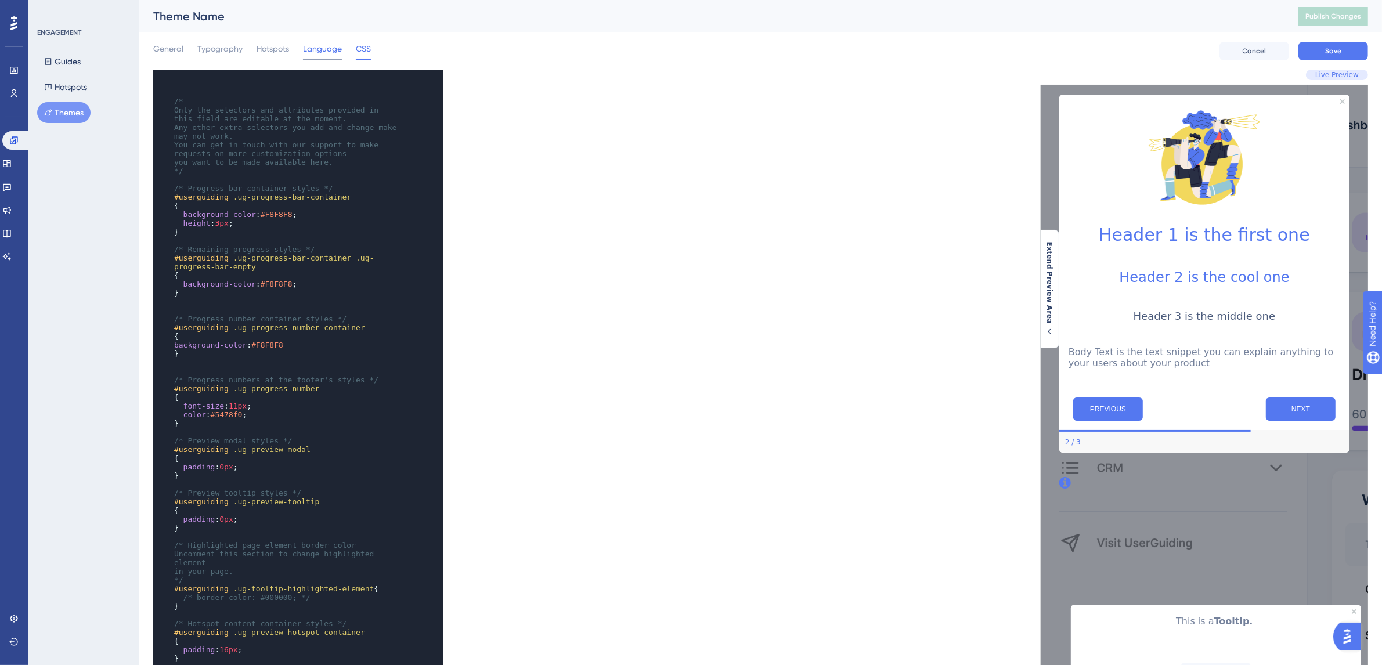
click at [333, 50] on span "Language" at bounding box center [322, 49] width 39 height 14
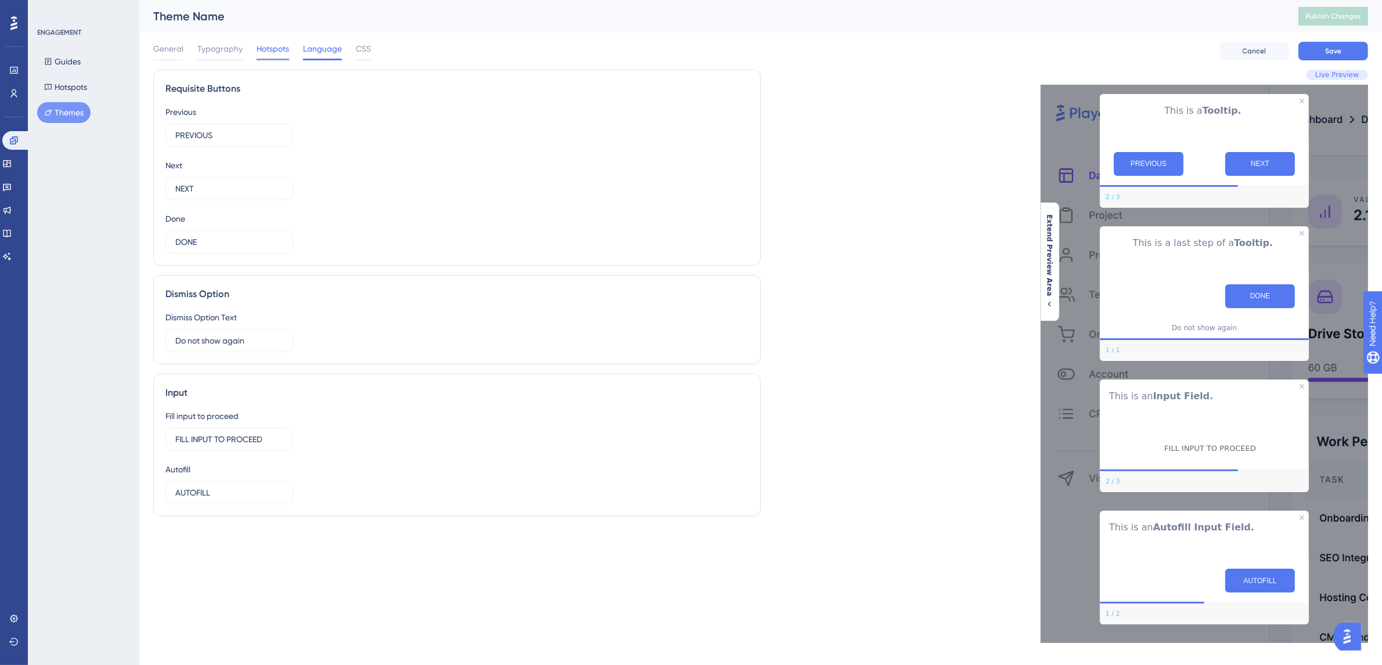
click at [273, 53] on span "Hotspots" at bounding box center [272, 49] width 32 height 14
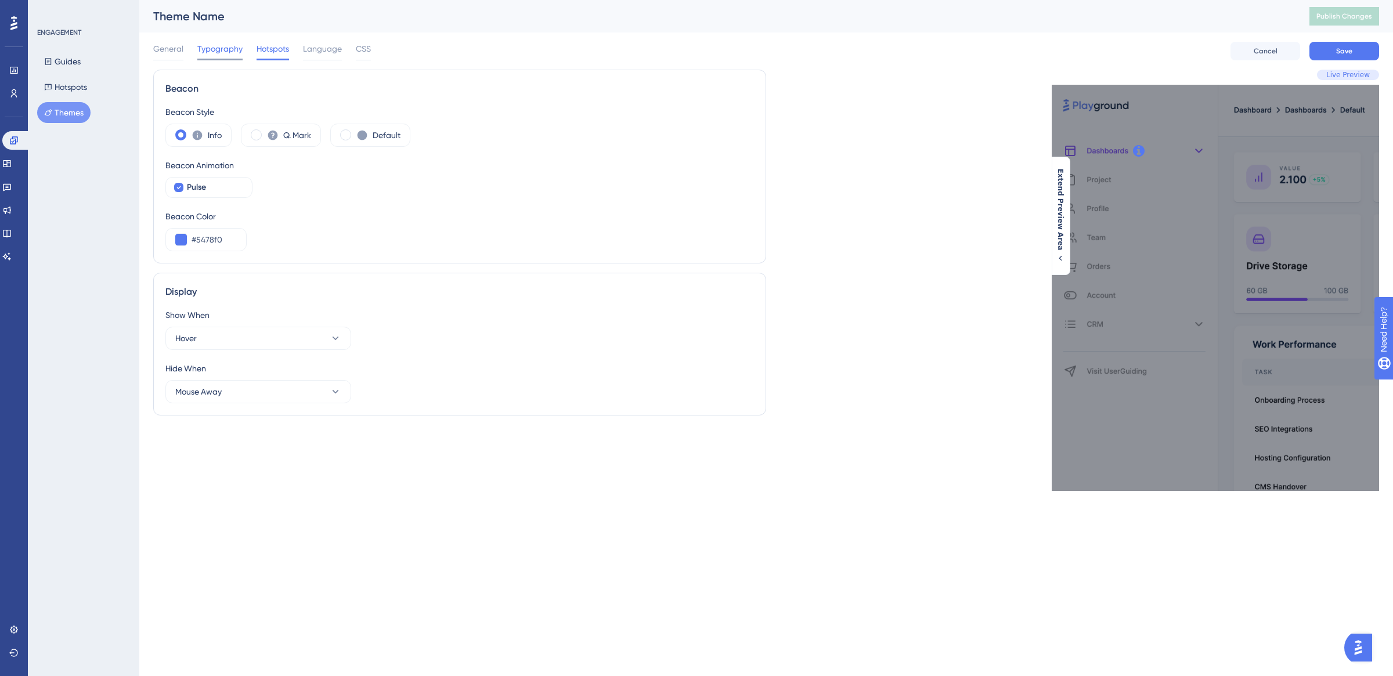
click at [222, 50] on span "Typography" at bounding box center [219, 49] width 45 height 14
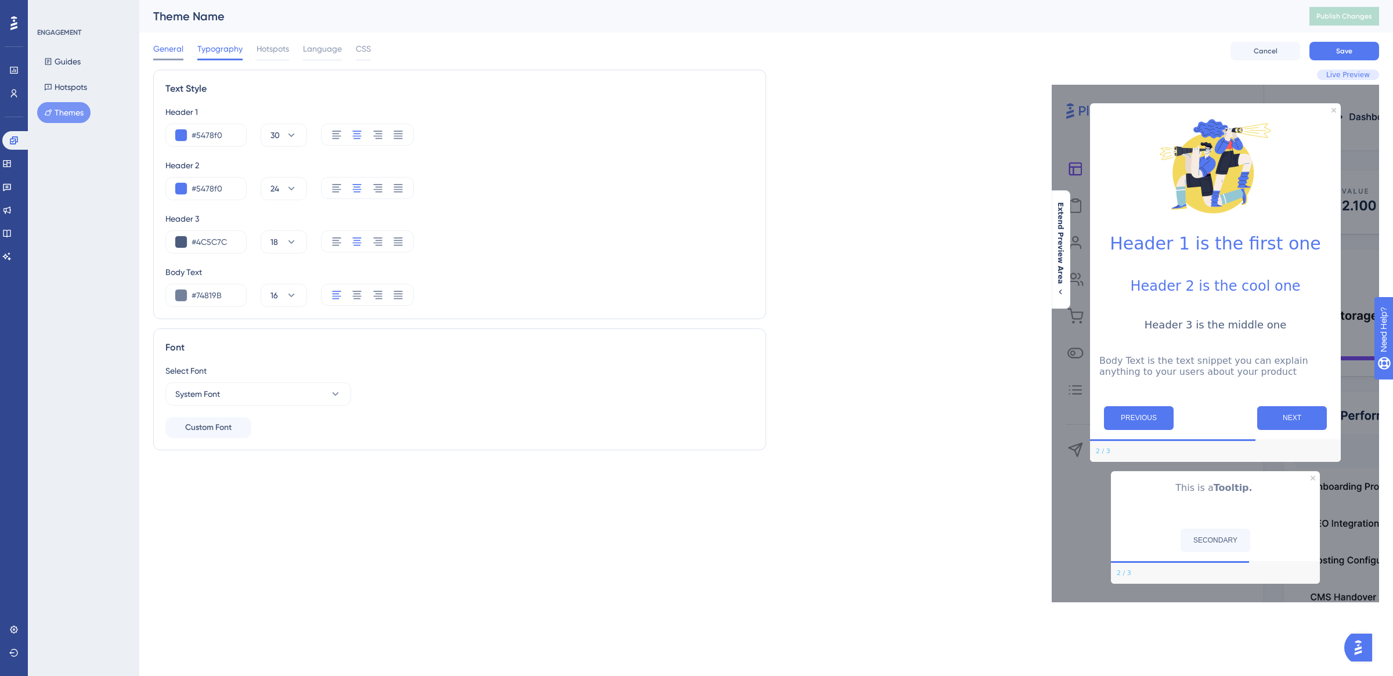
click at [161, 56] on div "General" at bounding box center [168, 51] width 30 height 19
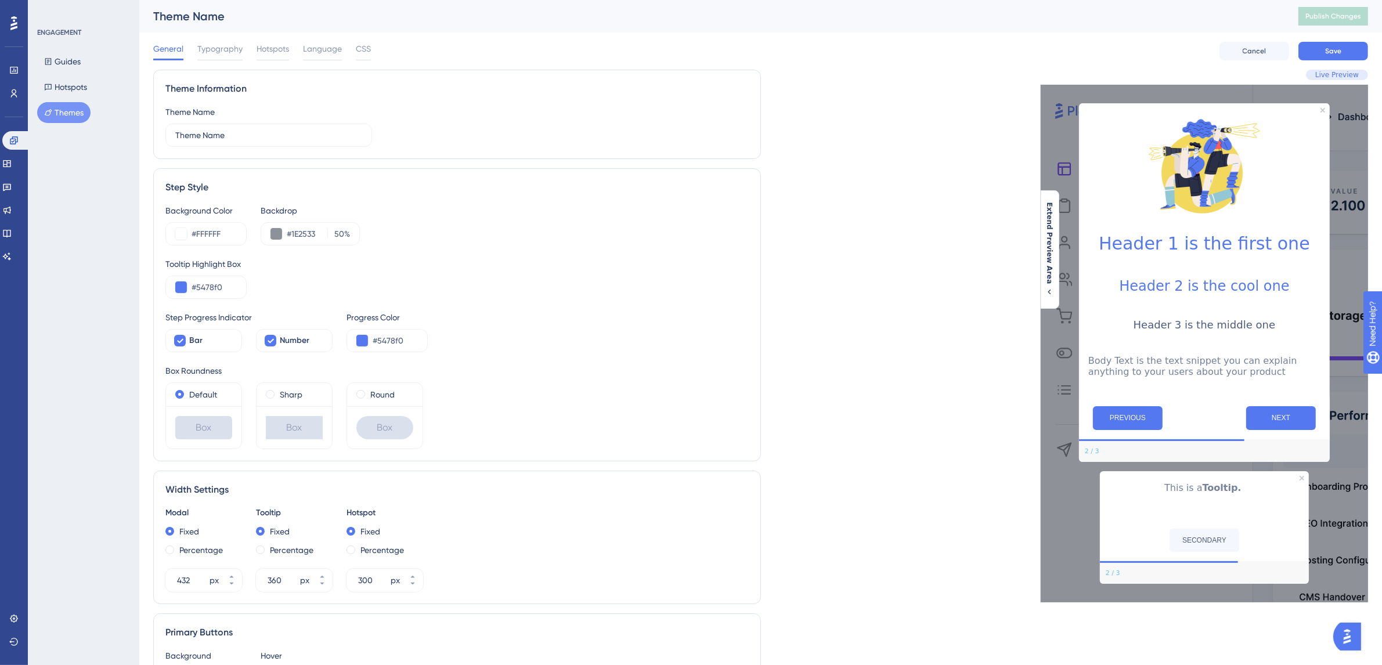
click at [67, 107] on button "Themes" at bounding box center [63, 112] width 53 height 21
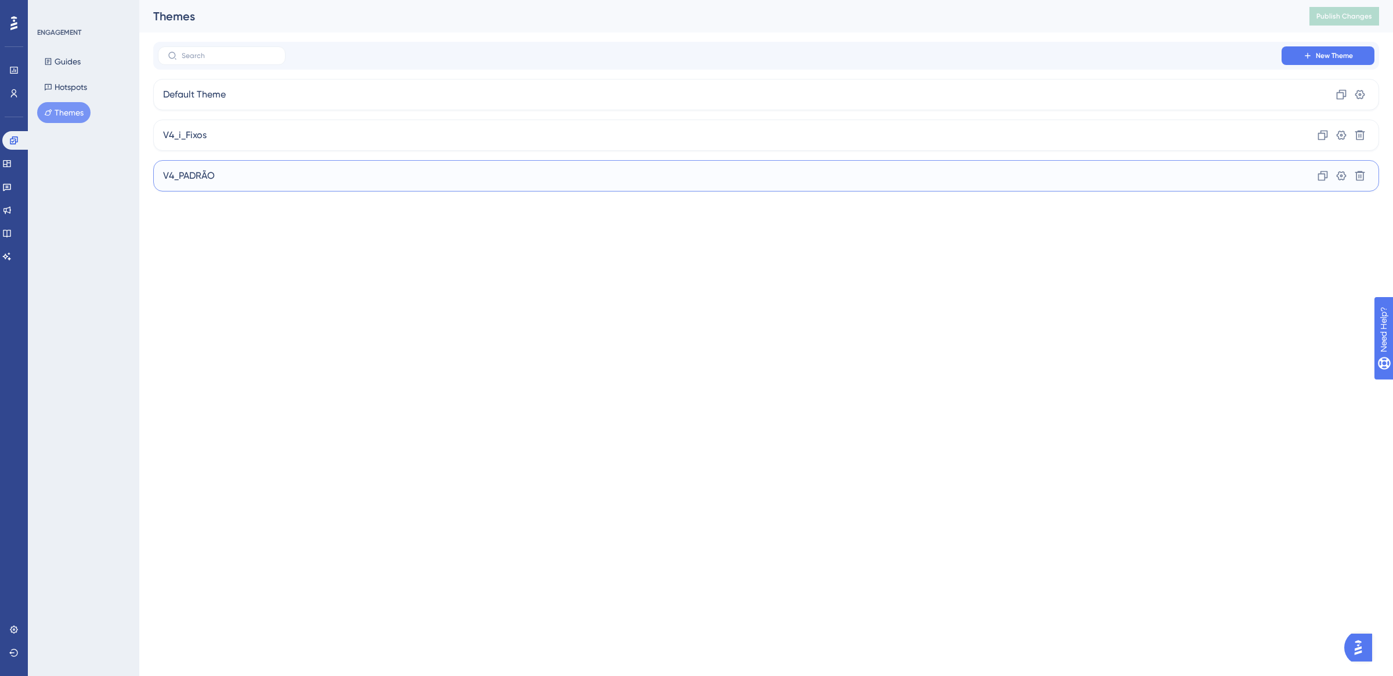
click at [195, 180] on span "V4_PADRÃO" at bounding box center [189, 176] width 52 height 14
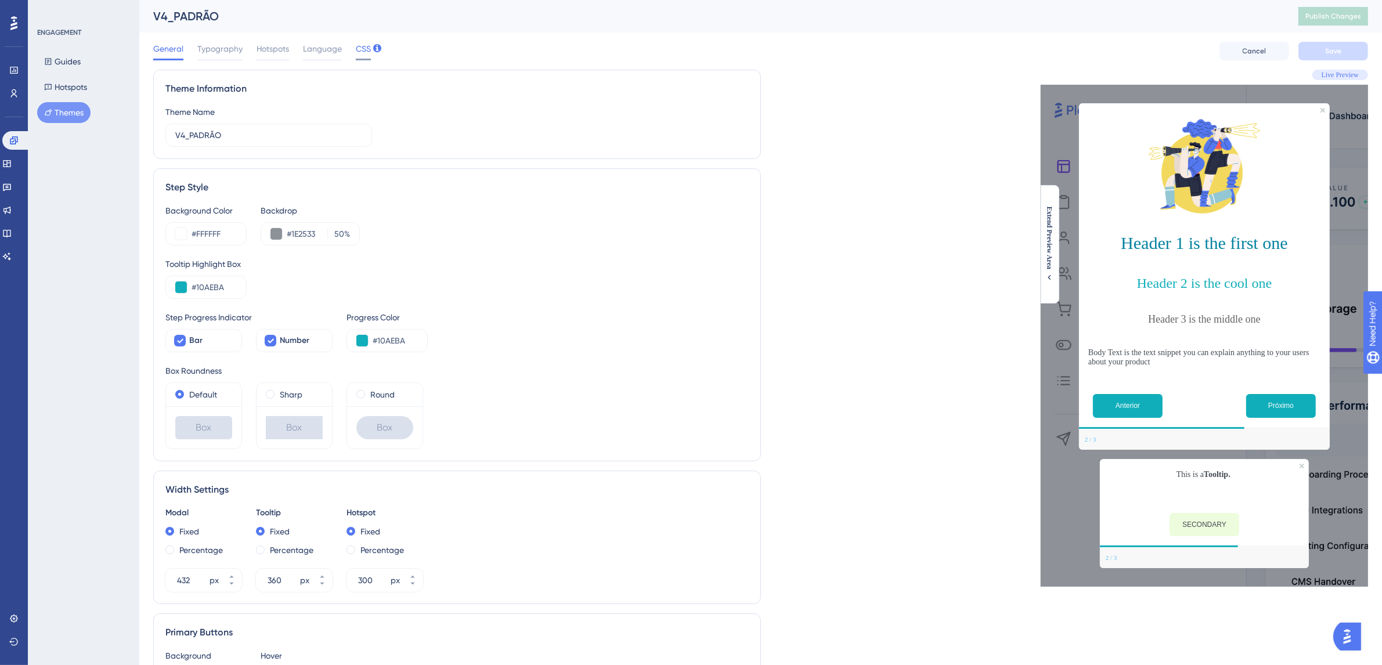
click at [361, 49] on span "CSS" at bounding box center [363, 49] width 15 height 14
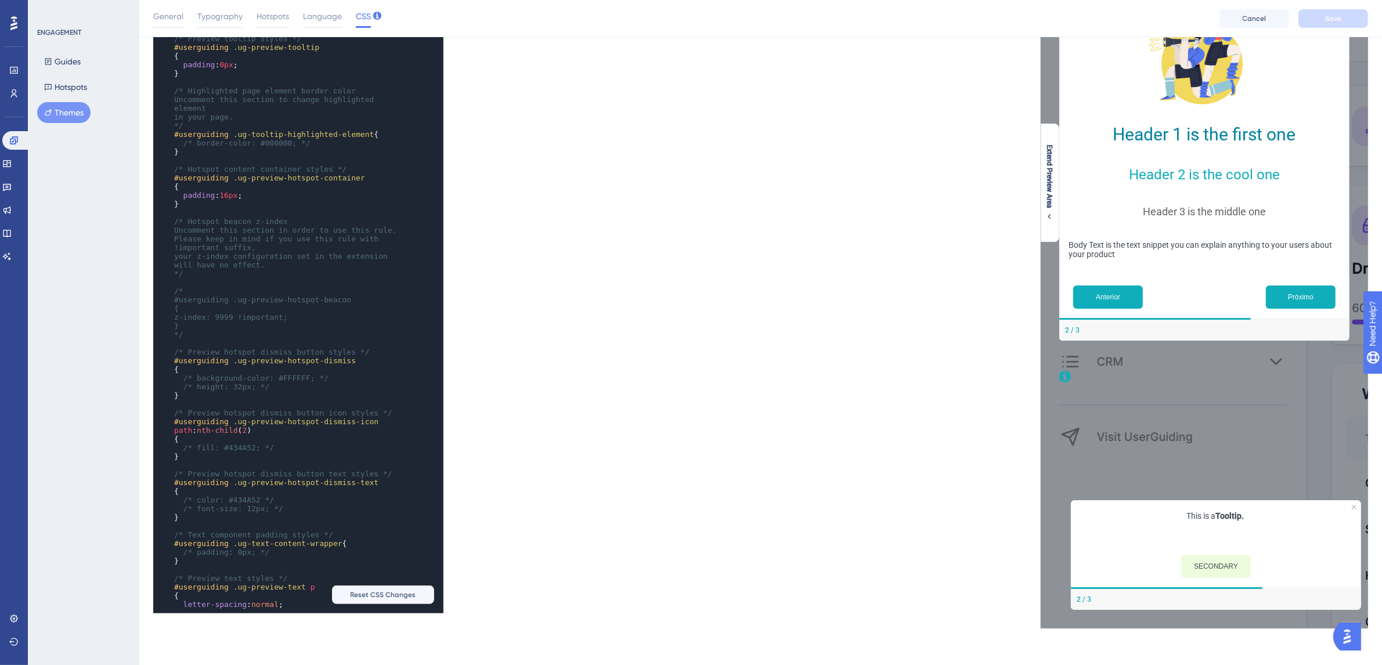
scroll to position [482, 0]
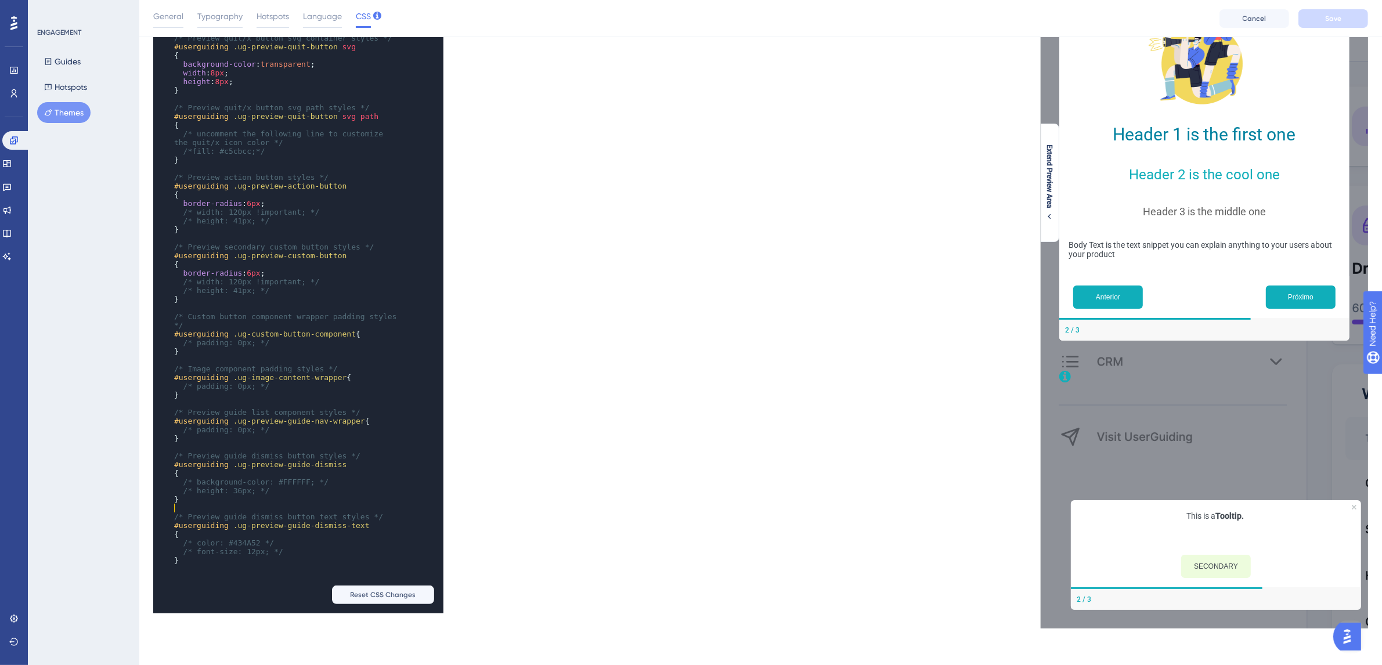
click at [377, 508] on pre "​" at bounding box center [287, 508] width 230 height 9
type textarea "/* Only the selectors and attributes provided in this field are editable at the…"
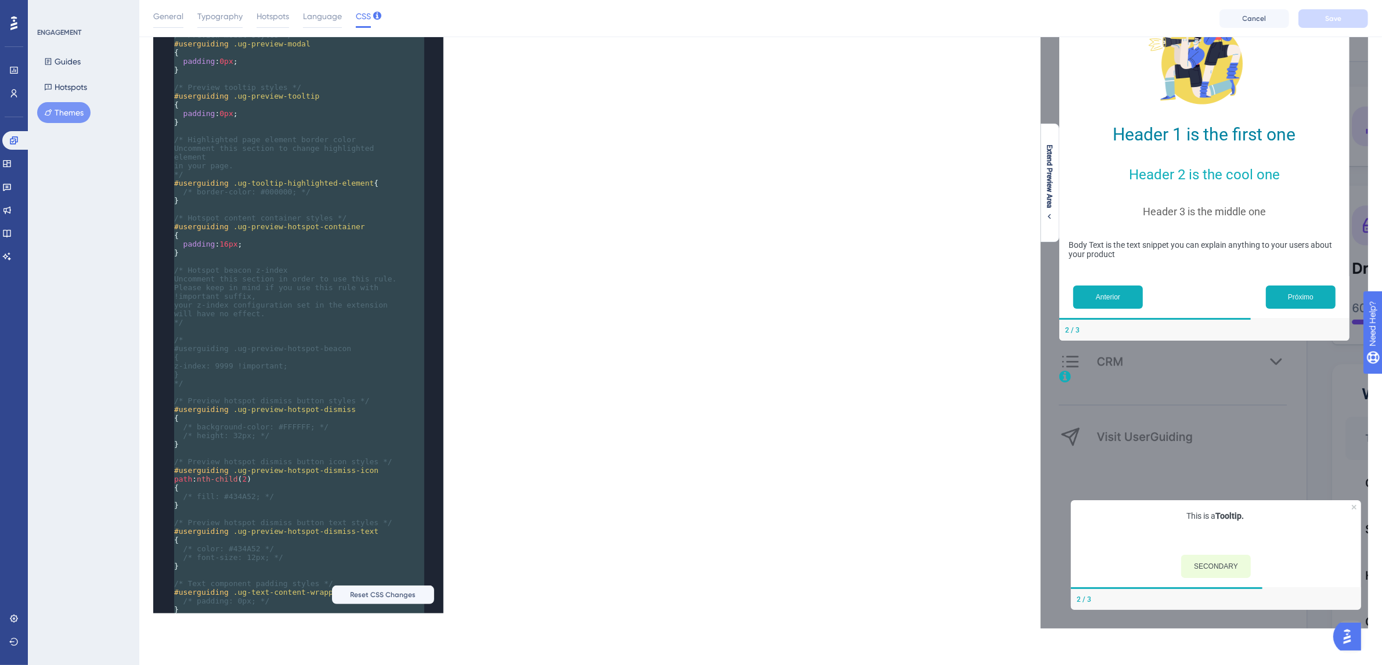
click at [281, 388] on pre "*/" at bounding box center [287, 383] width 230 height 9
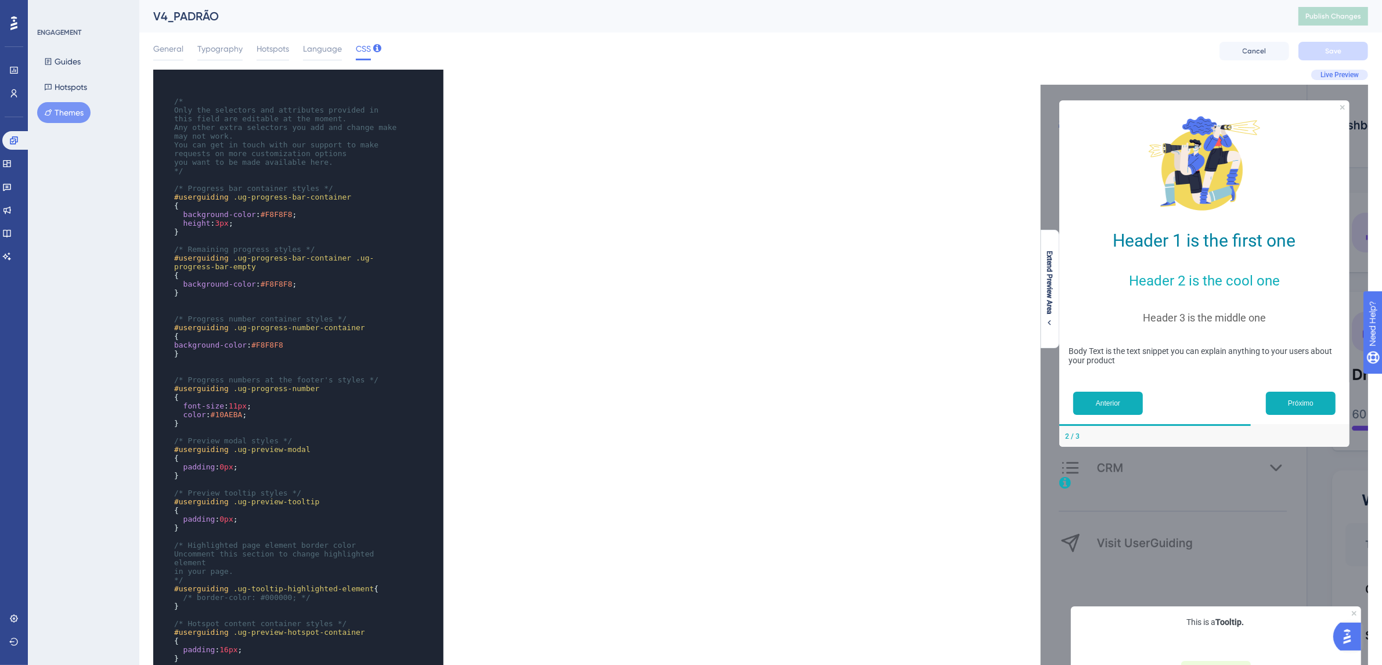
click at [73, 113] on button "Themes" at bounding box center [63, 112] width 53 height 21
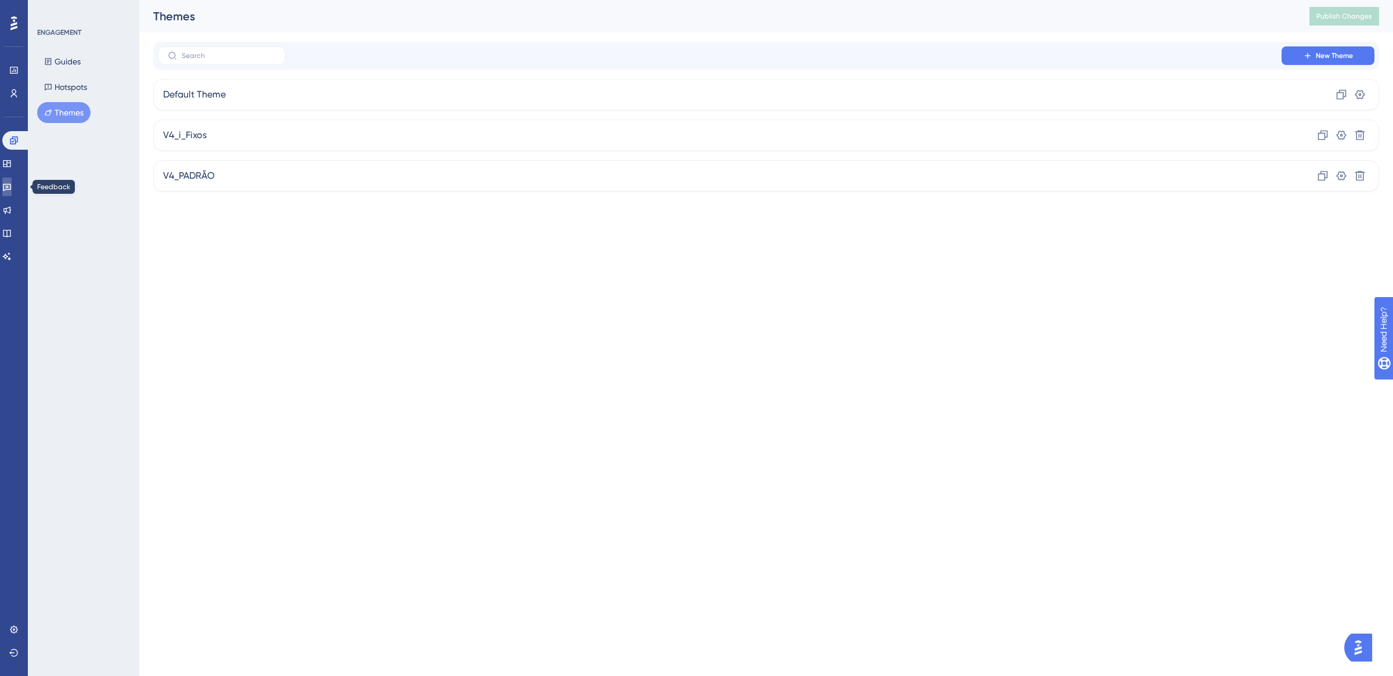
click at [12, 192] on link at bounding box center [6, 187] width 9 height 19
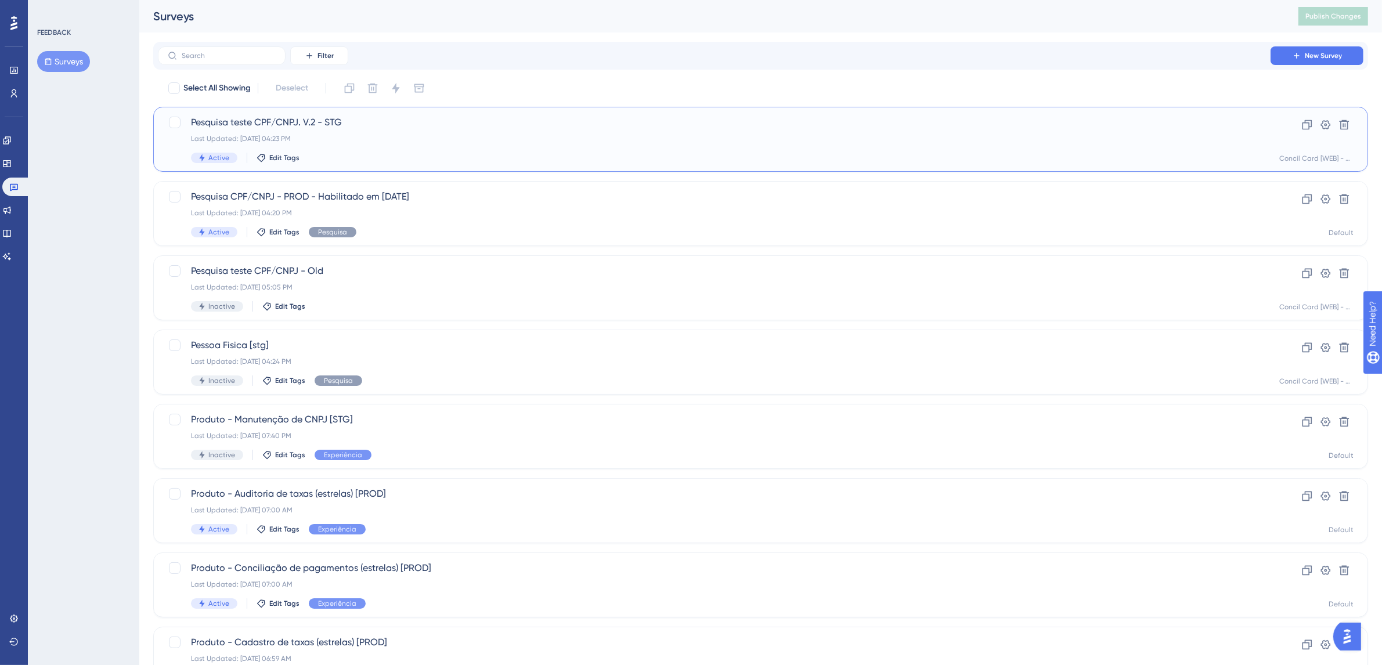
click at [494, 140] on div "Last Updated: Sep 15 2025, 04:23 PM" at bounding box center [714, 138] width 1046 height 9
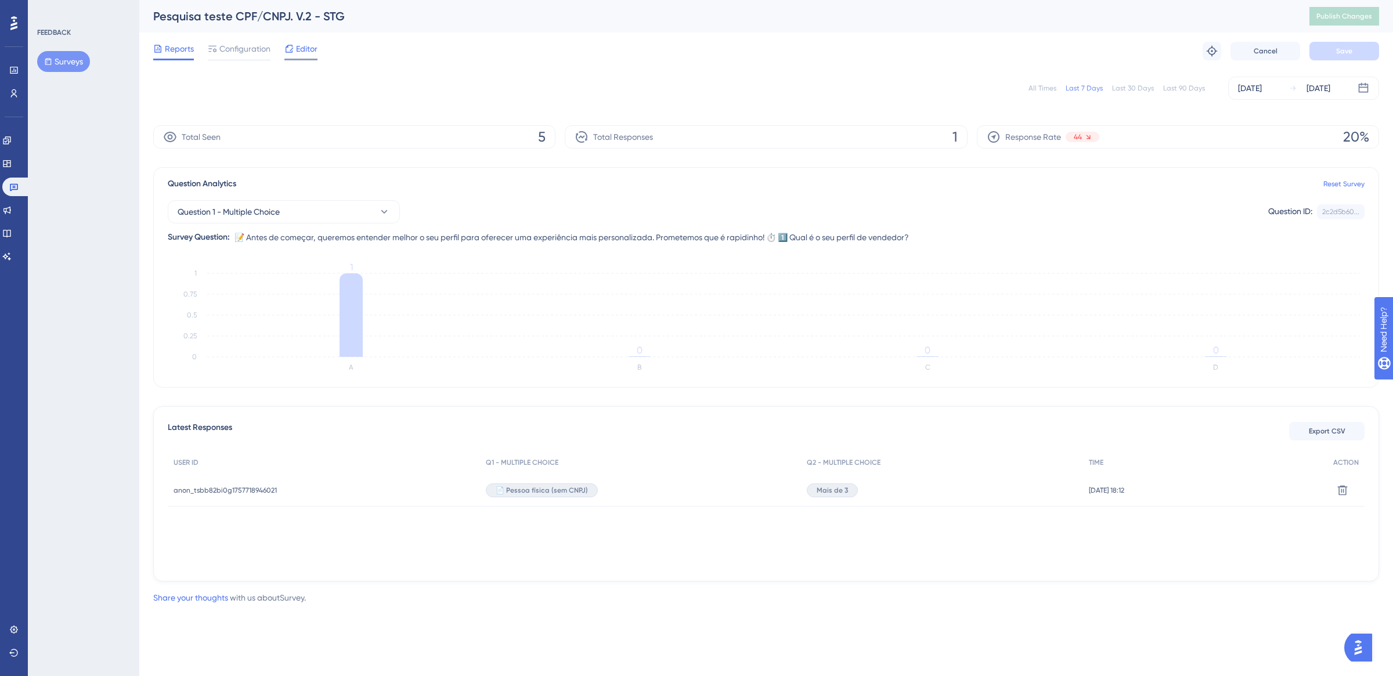
click at [297, 45] on span "Editor" at bounding box center [306, 49] width 21 height 14
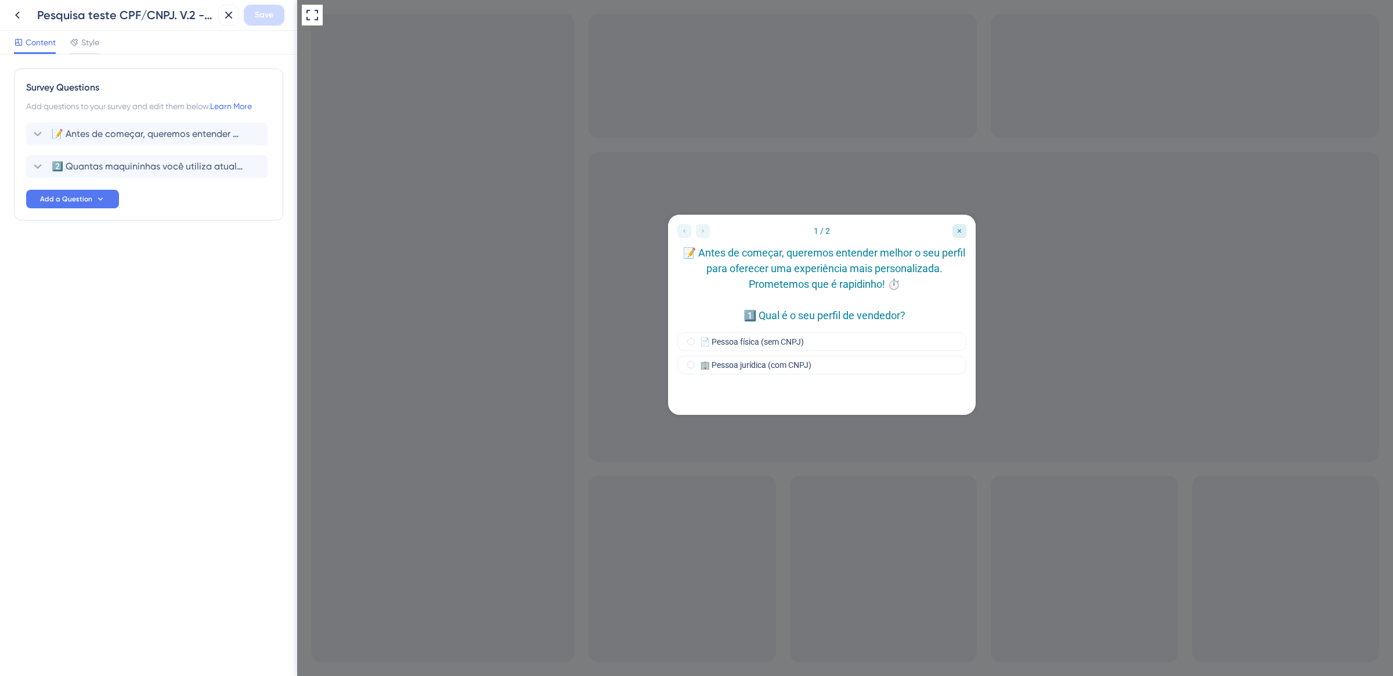
click at [102, 42] on div "Content Style" at bounding box center [148, 43] width 297 height 24
click at [91, 41] on span "Style" at bounding box center [90, 42] width 18 height 14
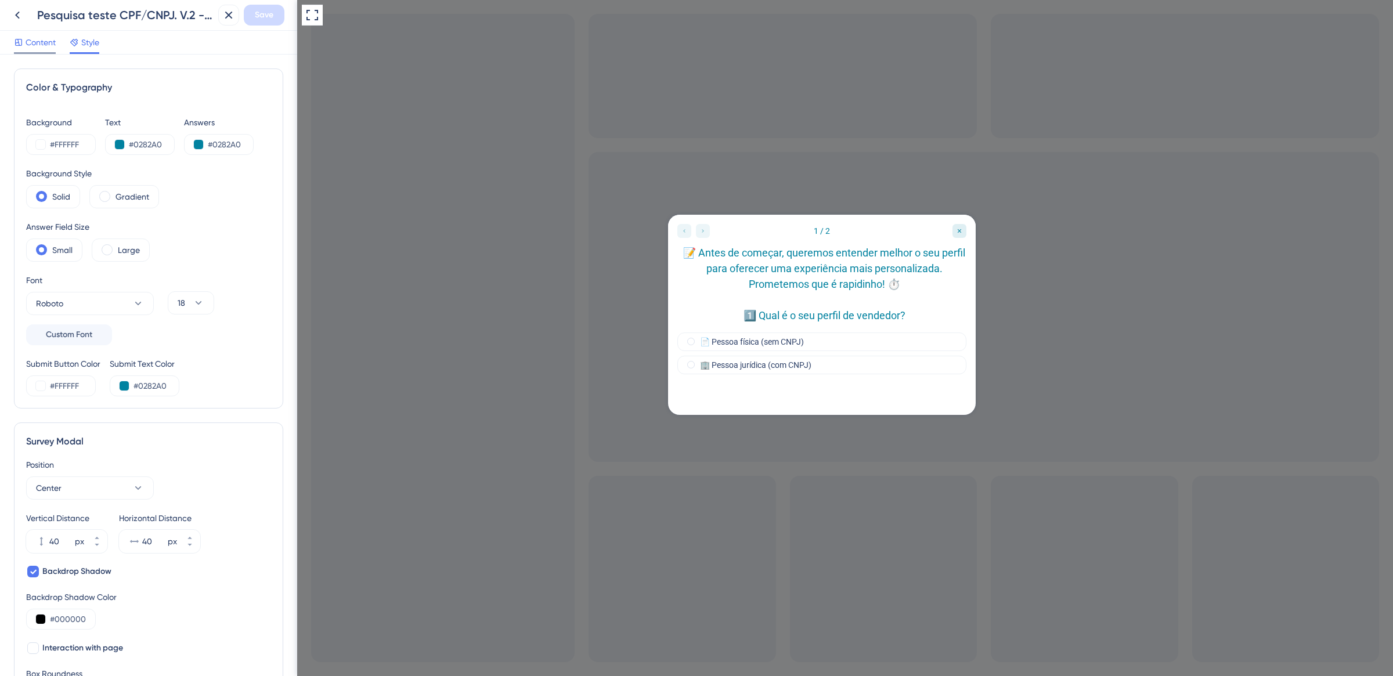
click at [35, 41] on span "Content" at bounding box center [41, 42] width 30 height 14
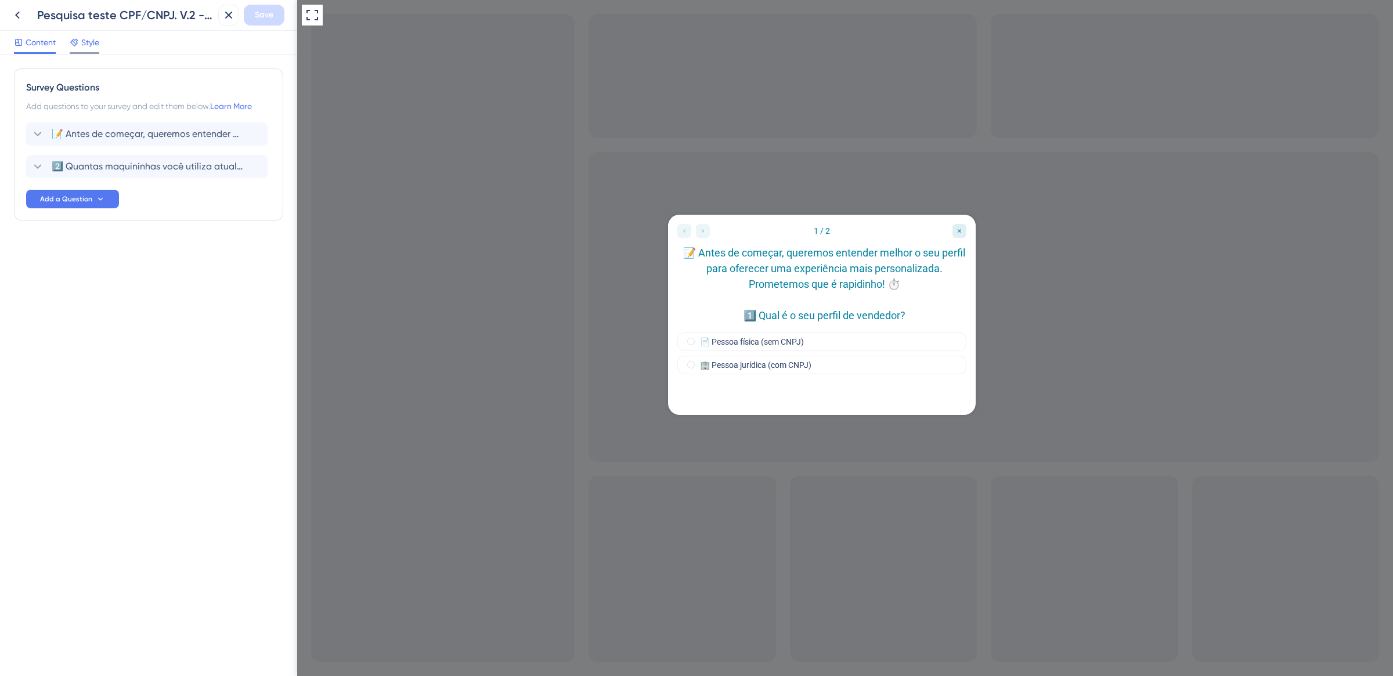
click at [88, 51] on div "Style" at bounding box center [85, 44] width 30 height 19
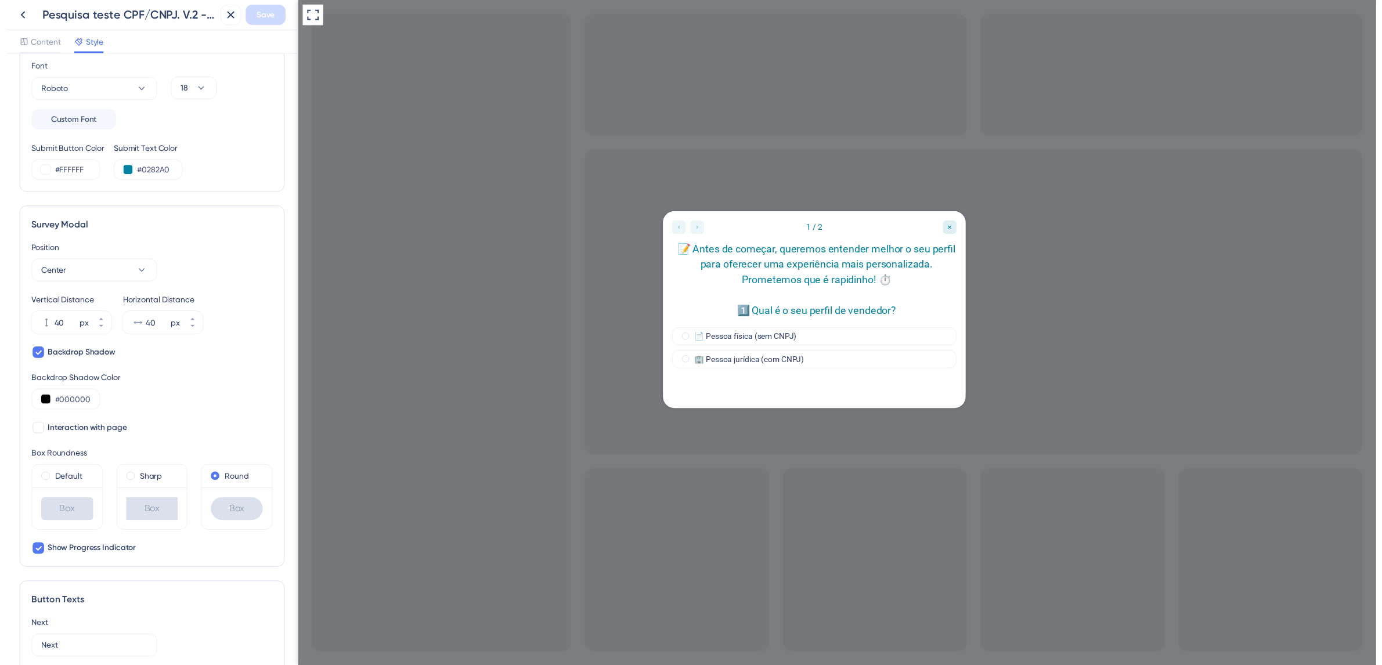
scroll to position [192, 0]
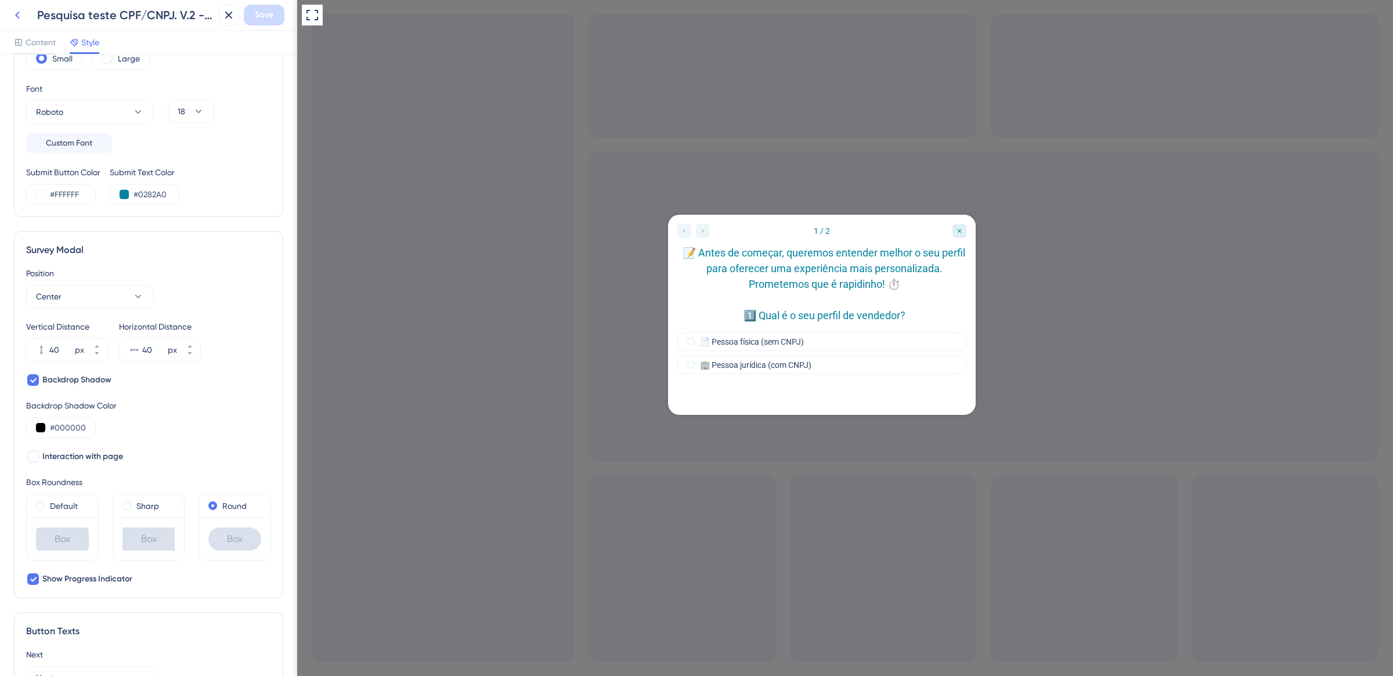
click at [23, 19] on icon at bounding box center [17, 15] width 14 height 14
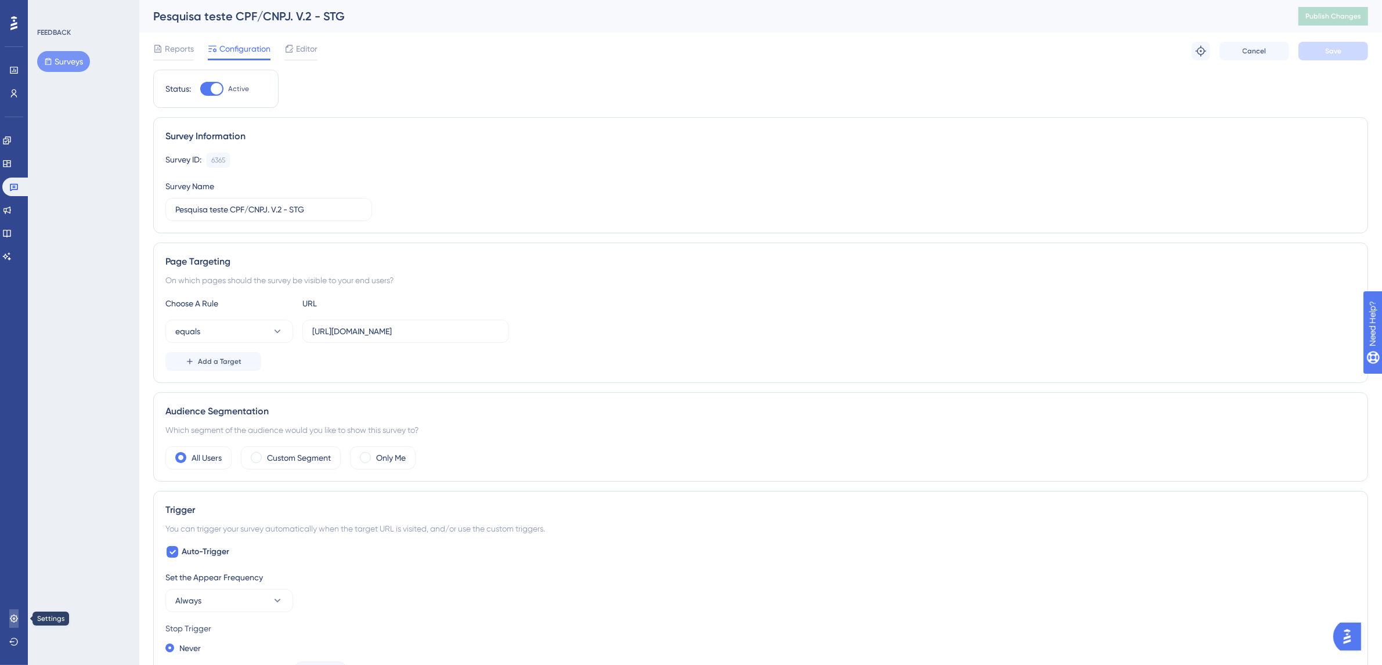
drag, startPoint x: 10, startPoint y: 613, endPoint x: 45, endPoint y: 550, distance: 72.7
click at [10, 614] on icon at bounding box center [13, 618] width 9 height 9
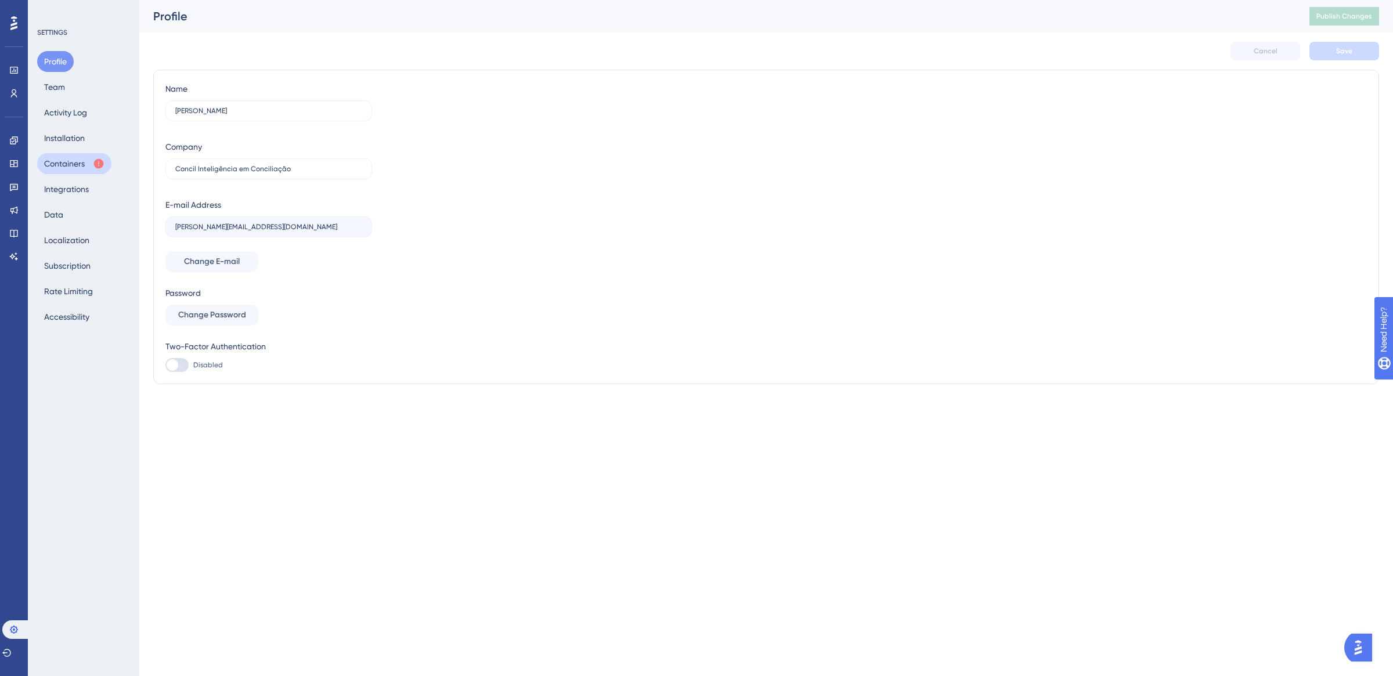
click at [64, 164] on button "Containers" at bounding box center [74, 163] width 74 height 21
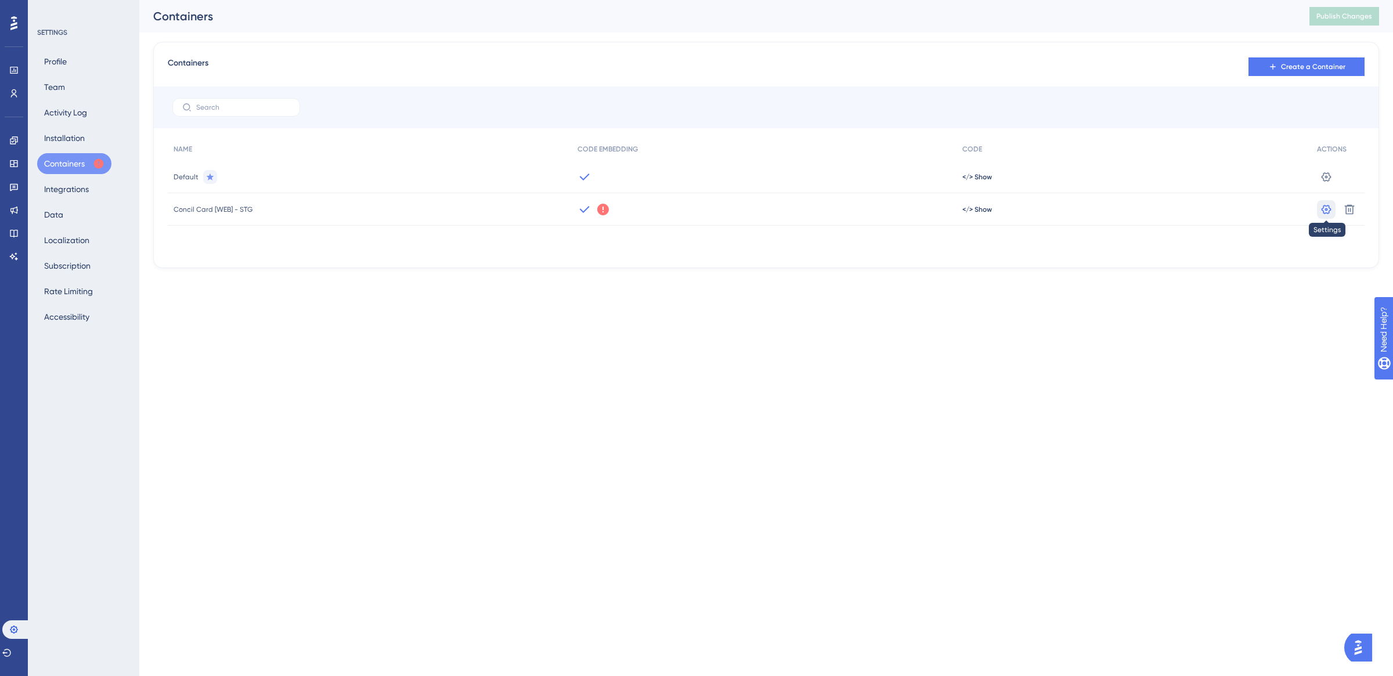
click at [1327, 206] on icon at bounding box center [1326, 208] width 10 height 9
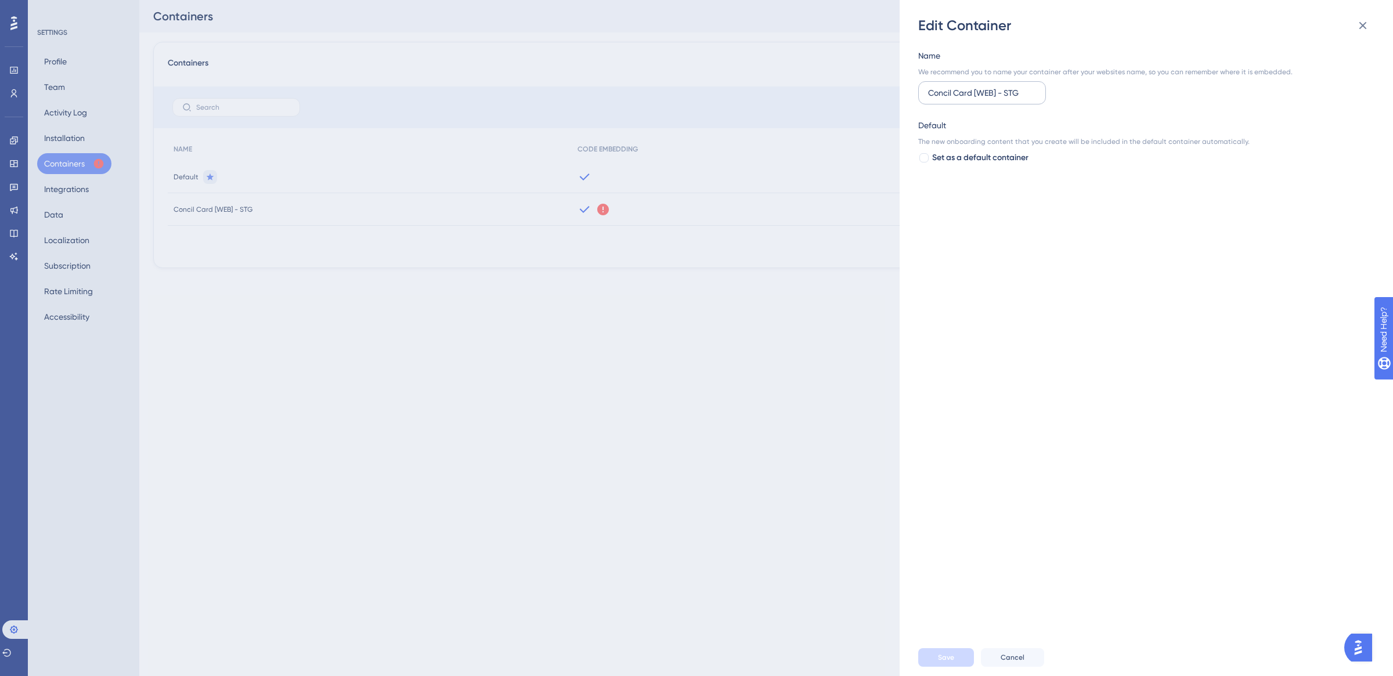
click at [1023, 85] on label "Concil Card [WEB] - STG" at bounding box center [982, 92] width 128 height 23
click at [1023, 86] on input "Concil Card [WEB] - STG" at bounding box center [982, 92] width 108 height 13
drag, startPoint x: 1026, startPoint y: 651, endPoint x: 1008, endPoint y: 644, distance: 19.3
click at [1026, 651] on button "Cancel" at bounding box center [1012, 657] width 63 height 19
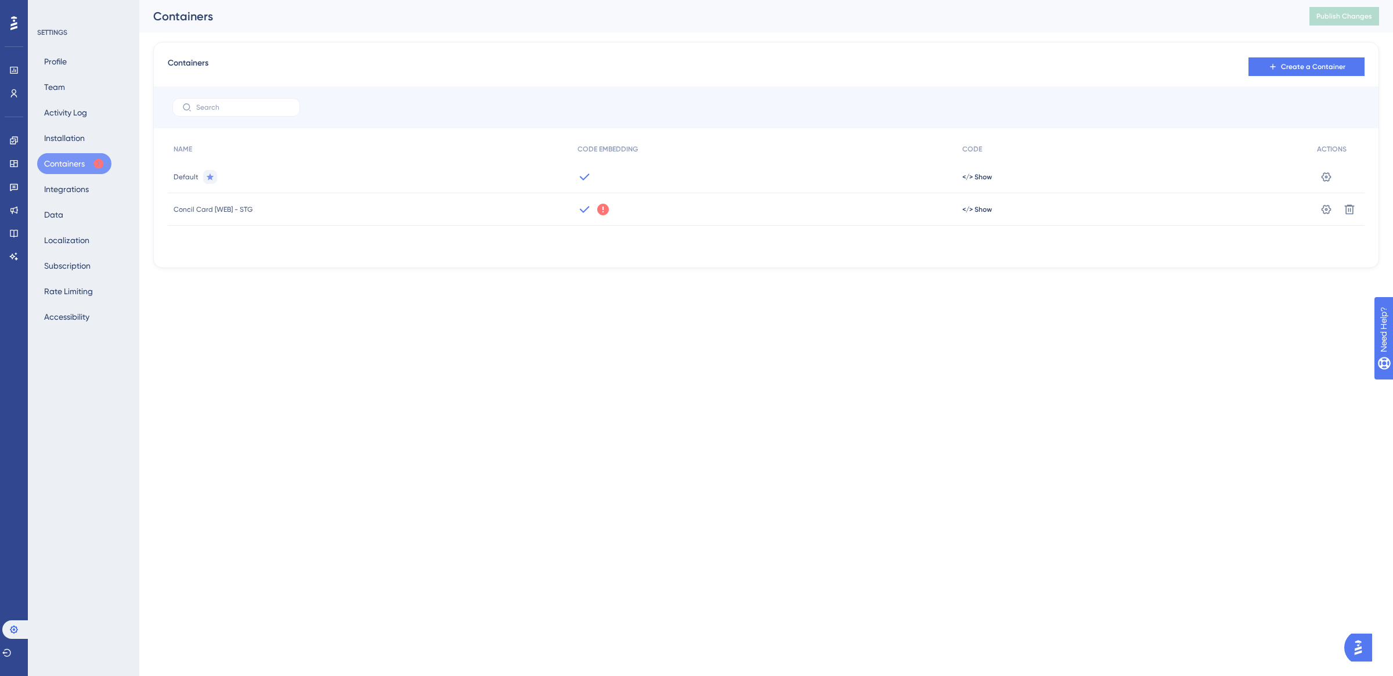
click at [241, 216] on div "Concil Card [WEB] - STG" at bounding box center [370, 209] width 404 height 32
click at [970, 205] on span "</> Show" at bounding box center [977, 209] width 30 height 9
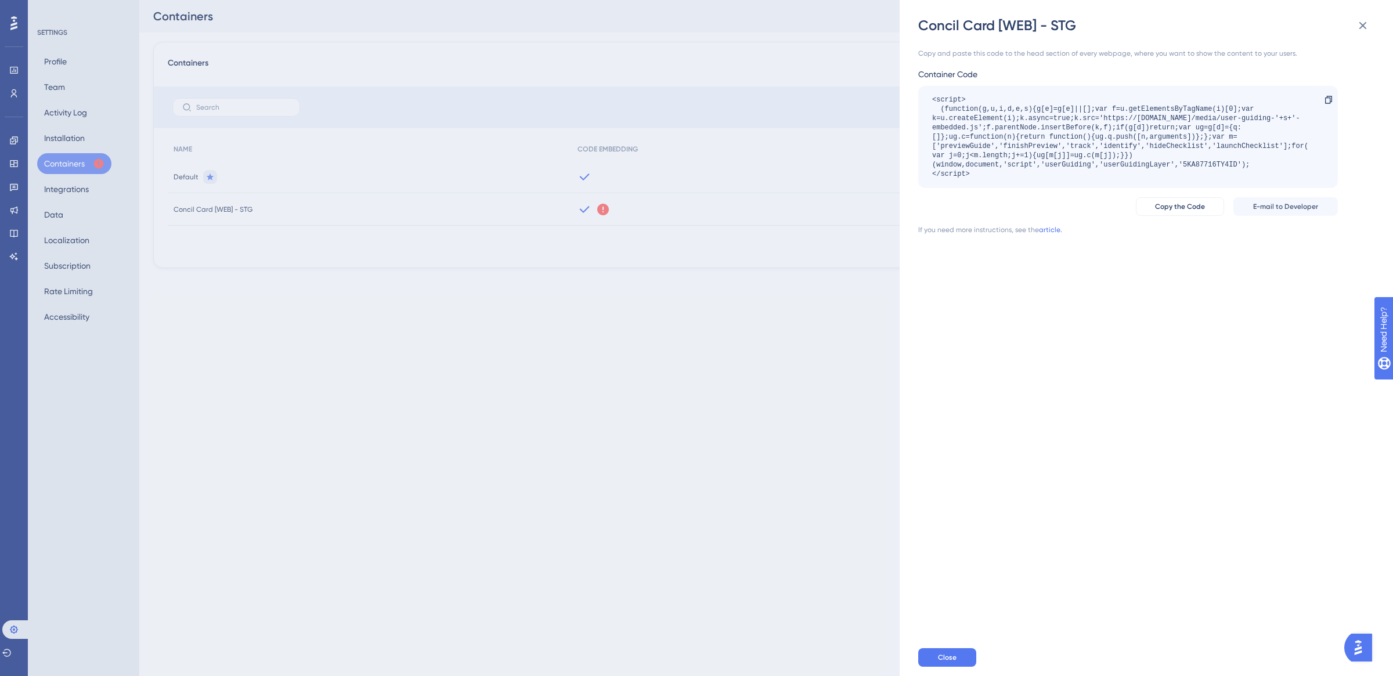
click at [836, 398] on div "Concil Card [WEB] - STG Copy and paste this code to the head section of every w…" at bounding box center [696, 338] width 1393 height 676
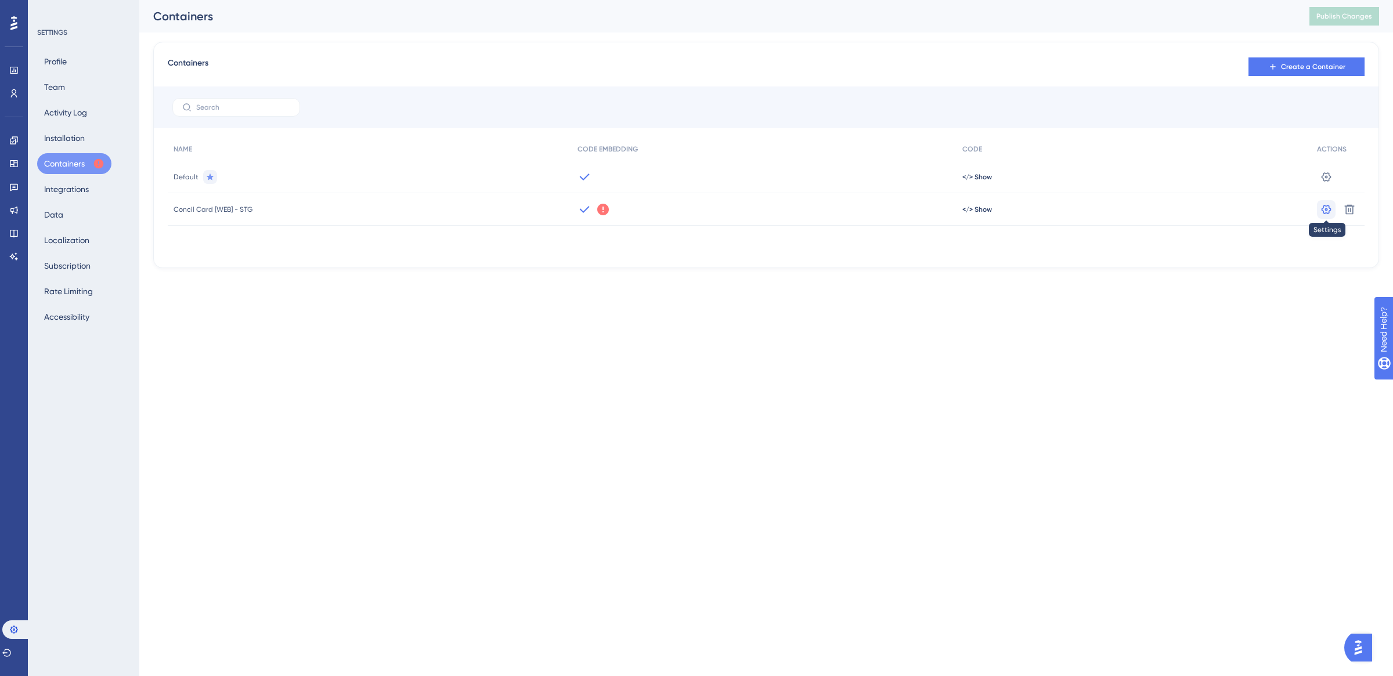
click at [1326, 206] on icon at bounding box center [1326, 208] width 10 height 9
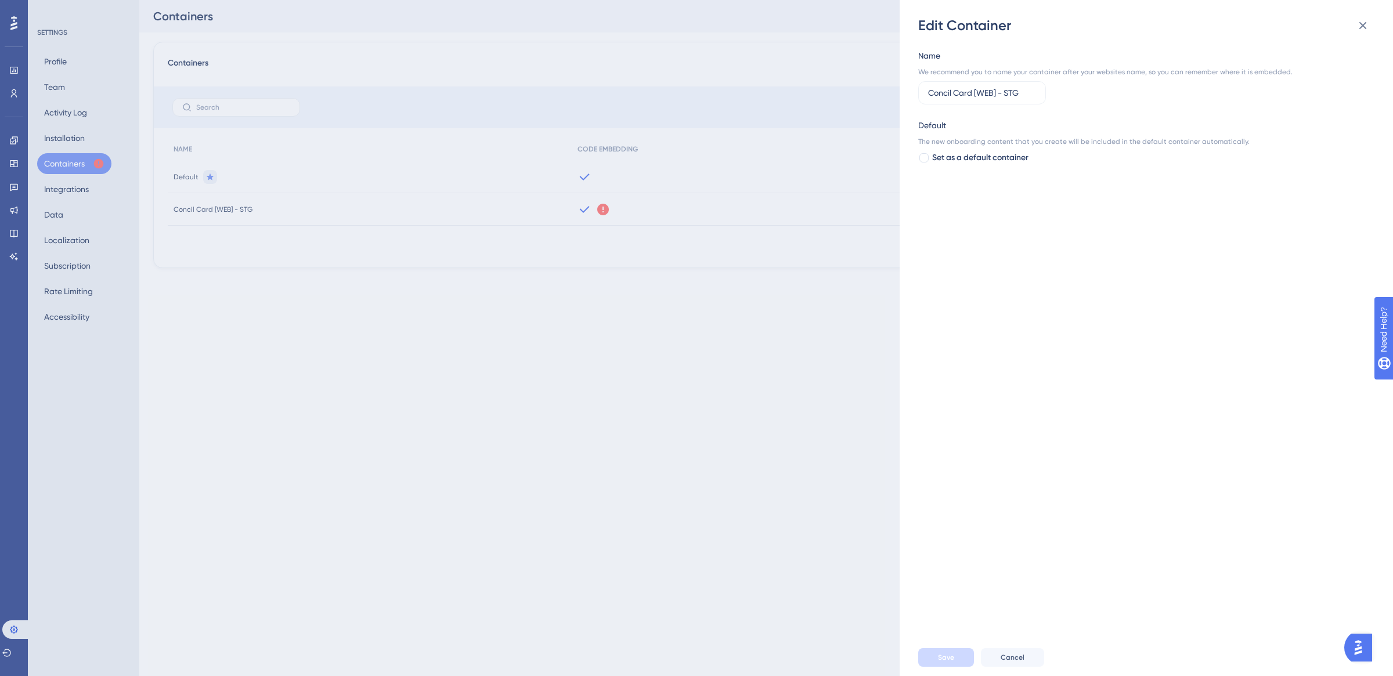
click at [720, 407] on div "Edit Container Name We recommend you to name your container after your websites…" at bounding box center [696, 338] width 1393 height 676
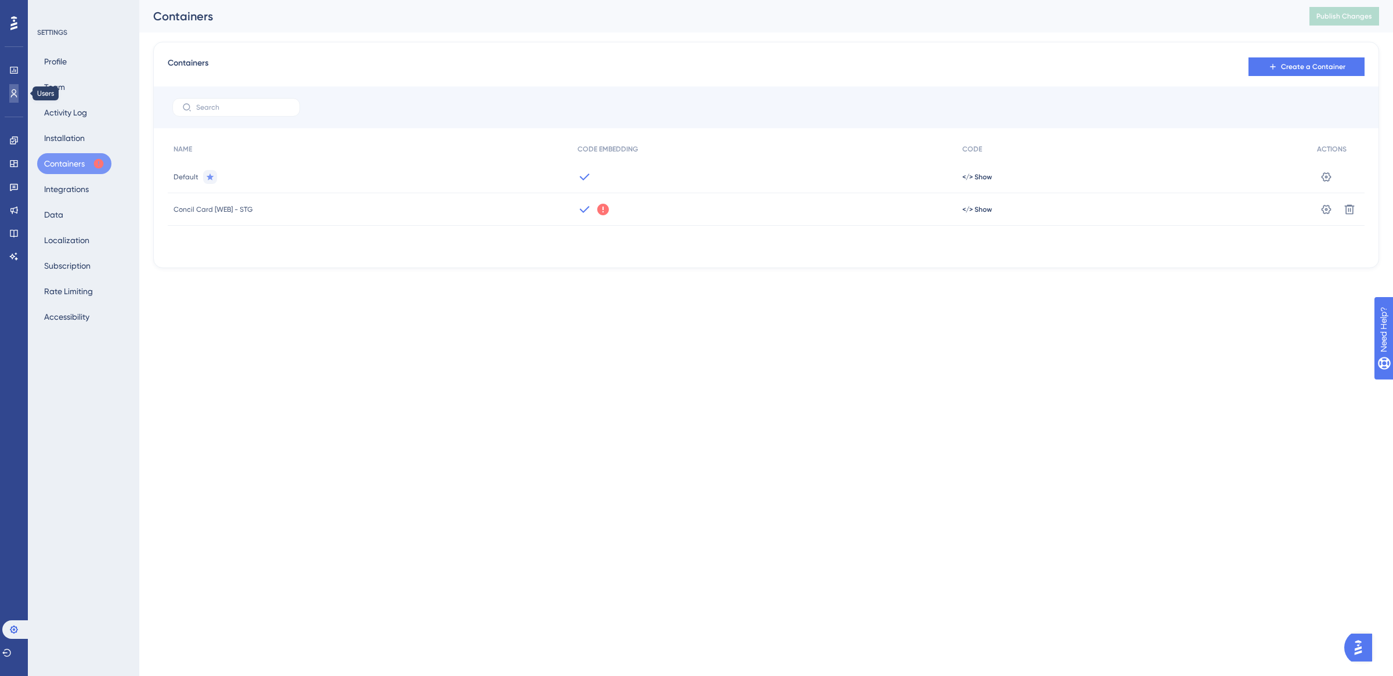
click at [19, 90] on link at bounding box center [13, 93] width 9 height 19
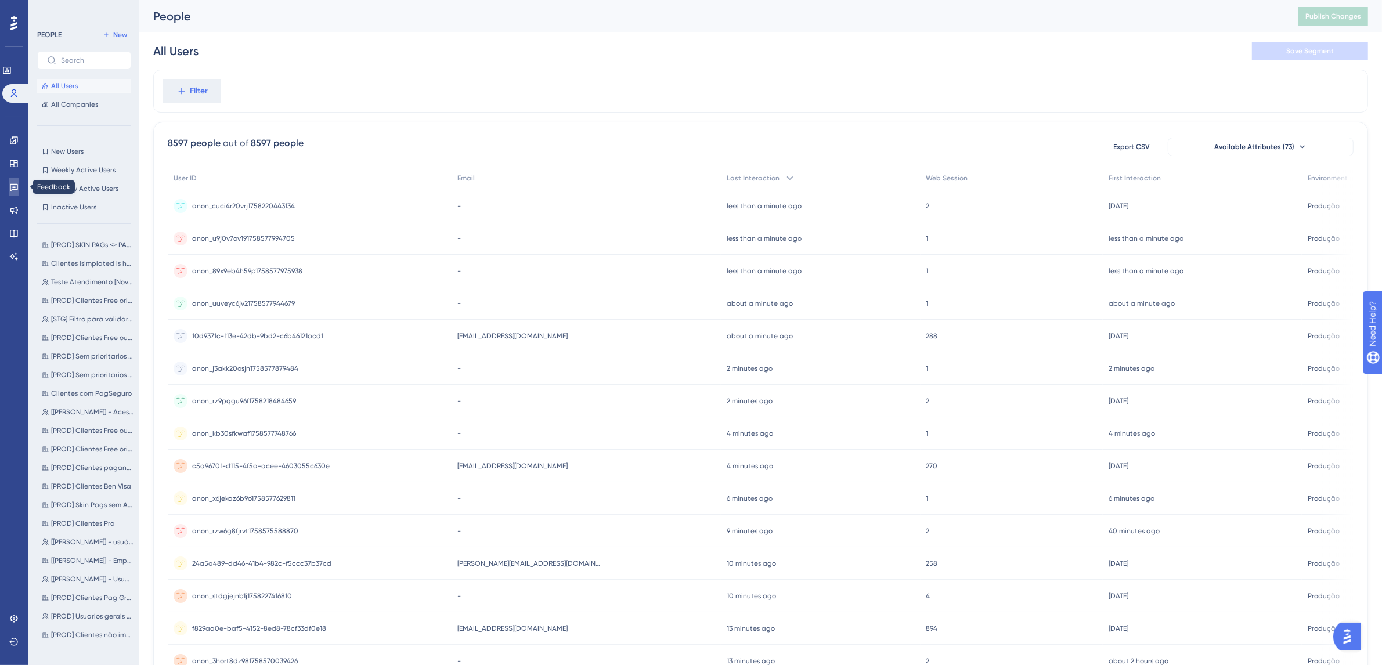
click at [9, 189] on icon at bounding box center [13, 186] width 9 height 9
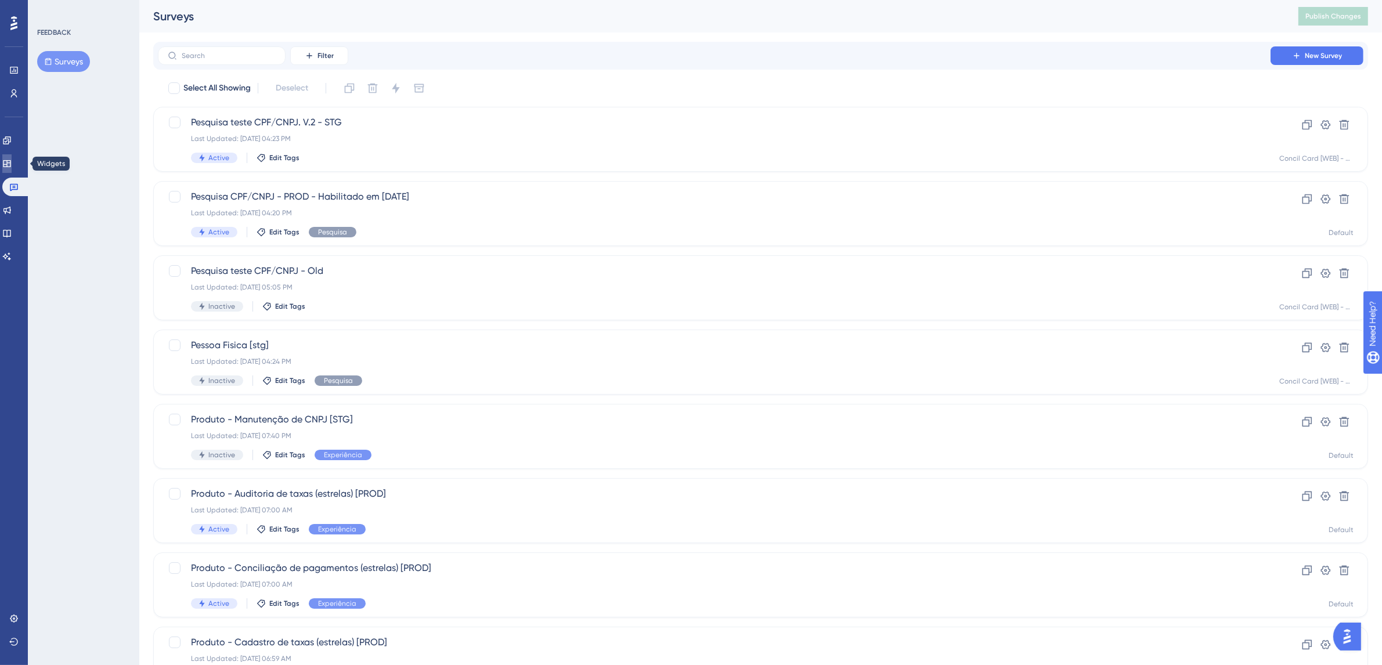
click at [12, 161] on icon at bounding box center [6, 163] width 9 height 9
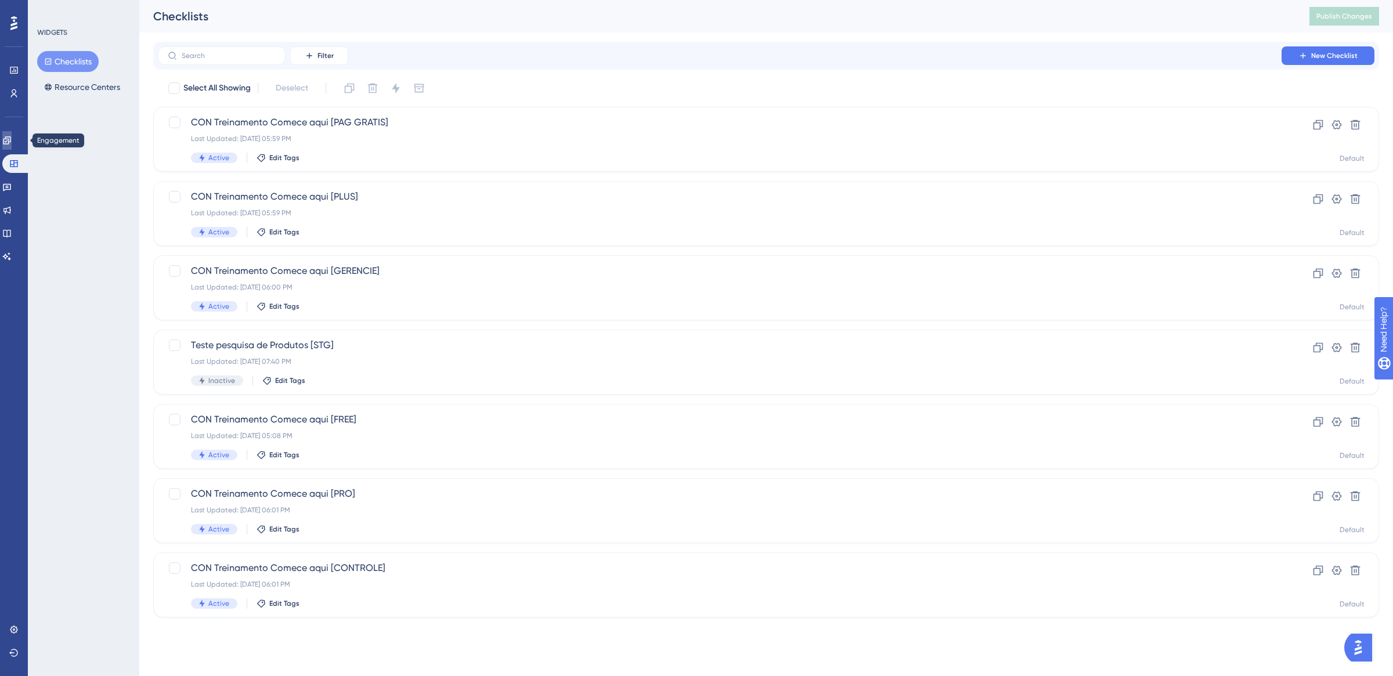
click at [10, 143] on icon at bounding box center [7, 140] width 8 height 8
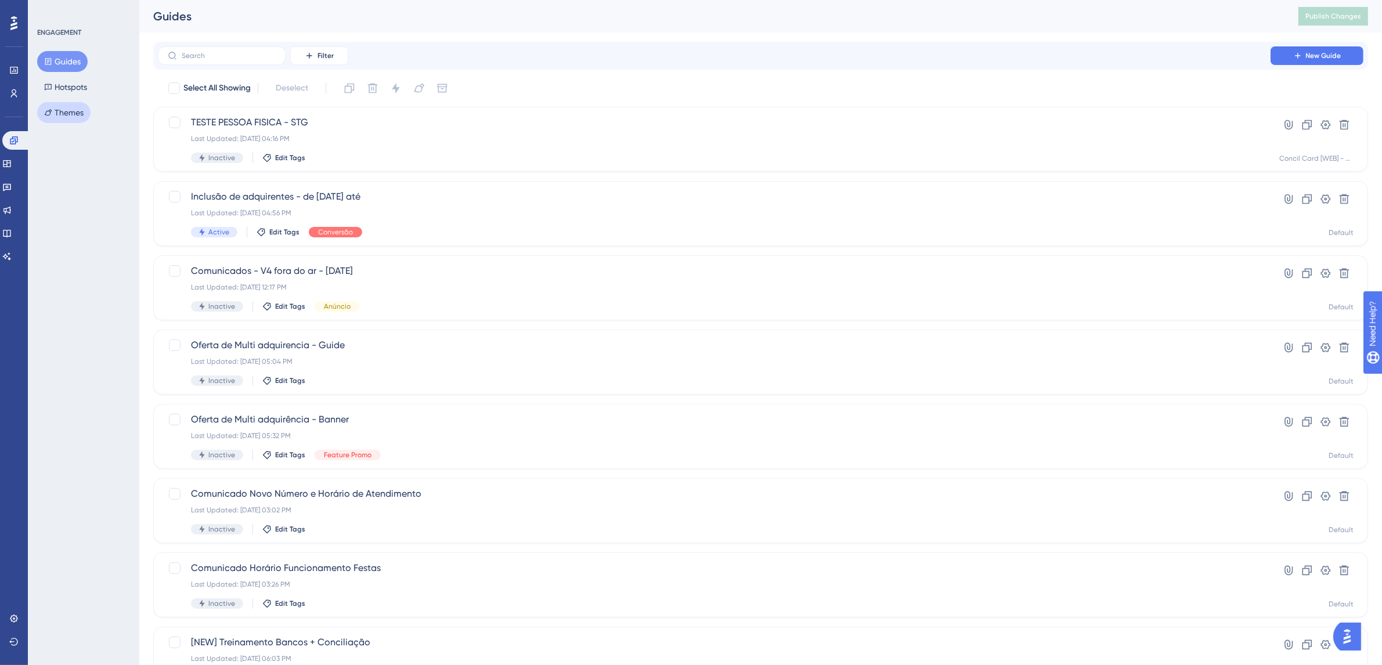
click at [62, 108] on button "Themes" at bounding box center [63, 112] width 53 height 21
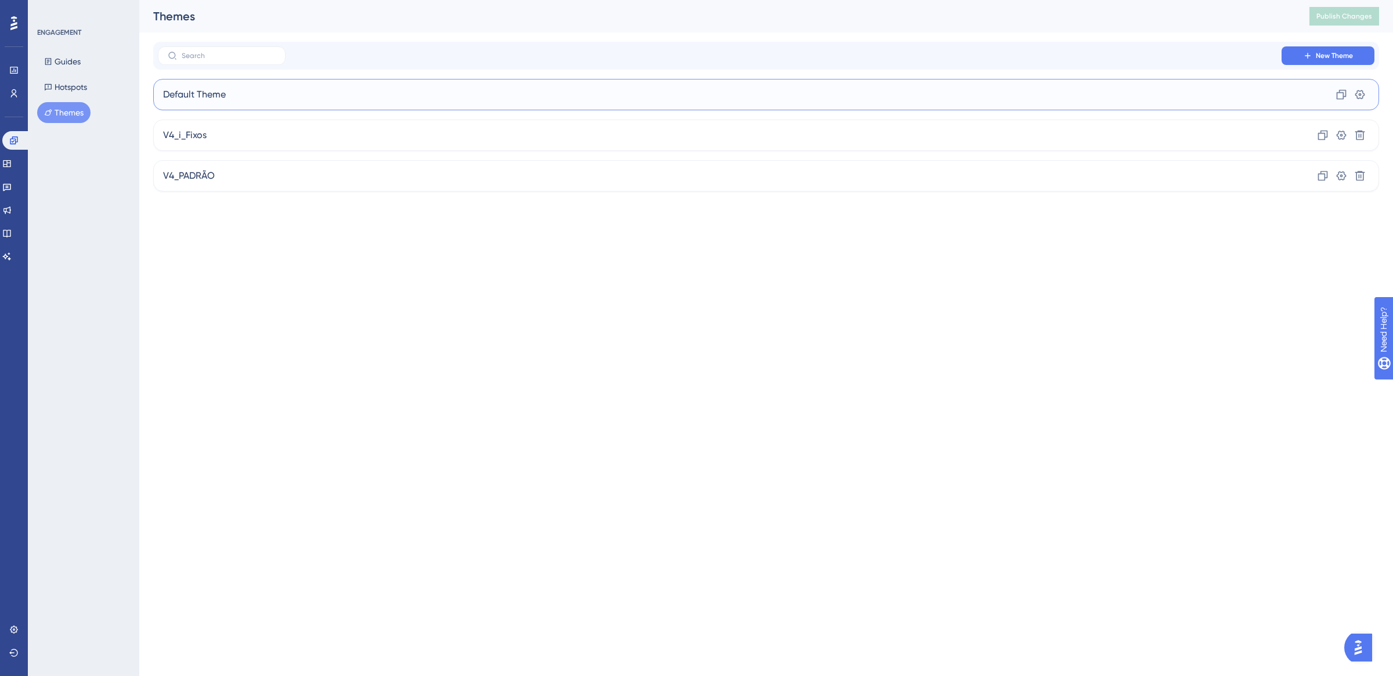
click at [306, 94] on div "Default Theme Clone Settings" at bounding box center [766, 94] width 1226 height 31
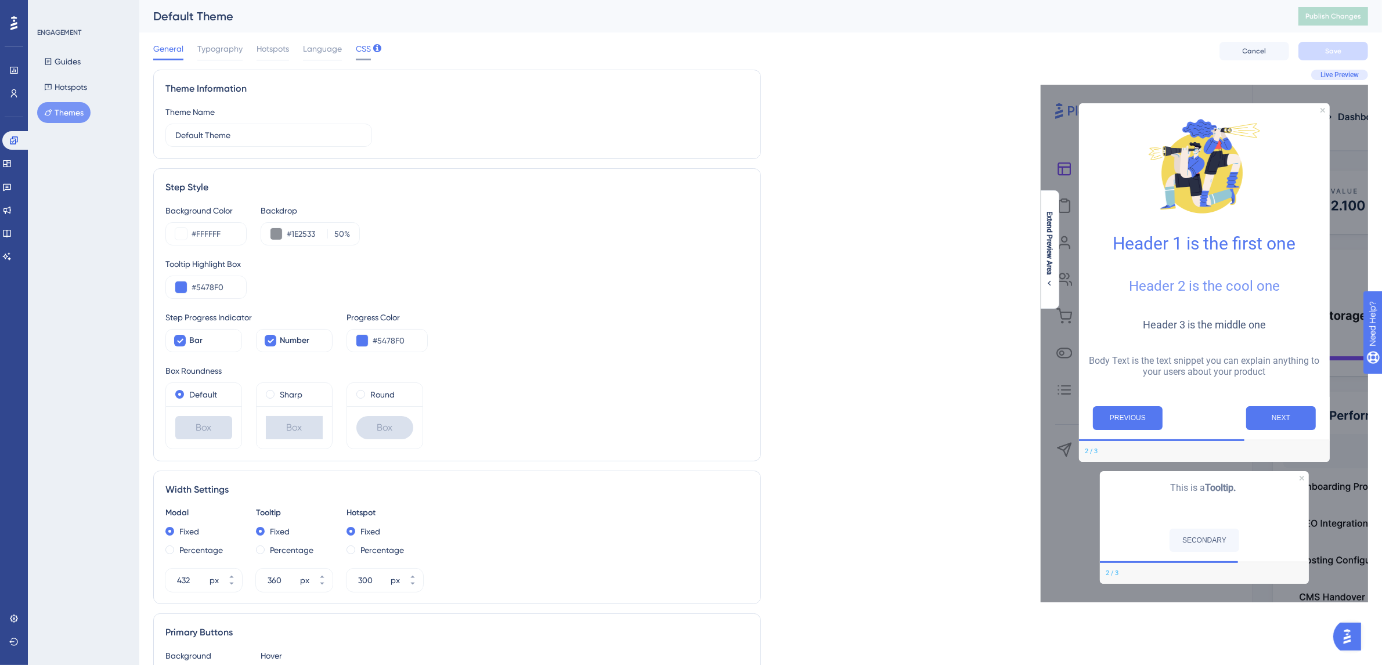
click at [367, 46] on span "CSS" at bounding box center [363, 49] width 15 height 14
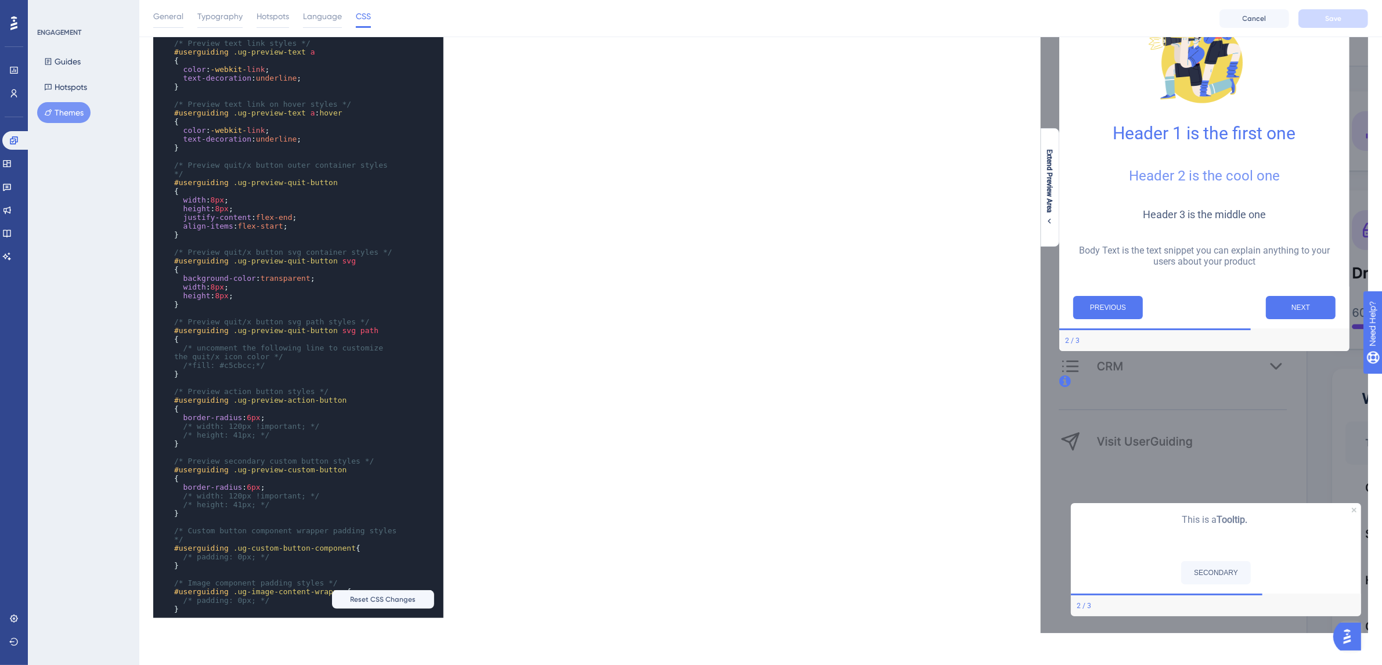
scroll to position [1130, 0]
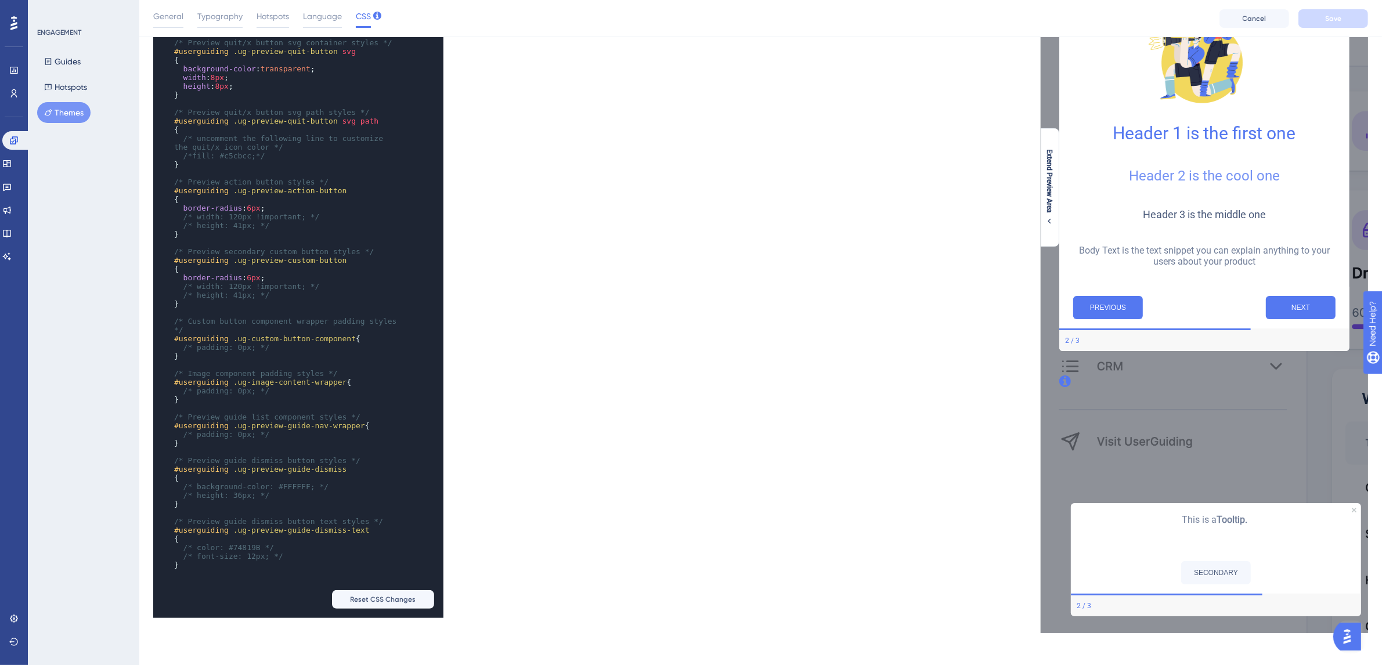
click at [286, 561] on pre "}" at bounding box center [287, 565] width 230 height 9
click at [237, 578] on div "xxxxxxxxxx /* fill: #74819B; */ } ​ /* Preview hotspot dismiss button text styl…" at bounding box center [282, 107] width 258 height 977
click at [402, 523] on div "xxxxxxxxxx /* fill: #74819B; */ } ​ /* Preview hotspot dismiss button text styl…" at bounding box center [282, 107] width 258 height 977
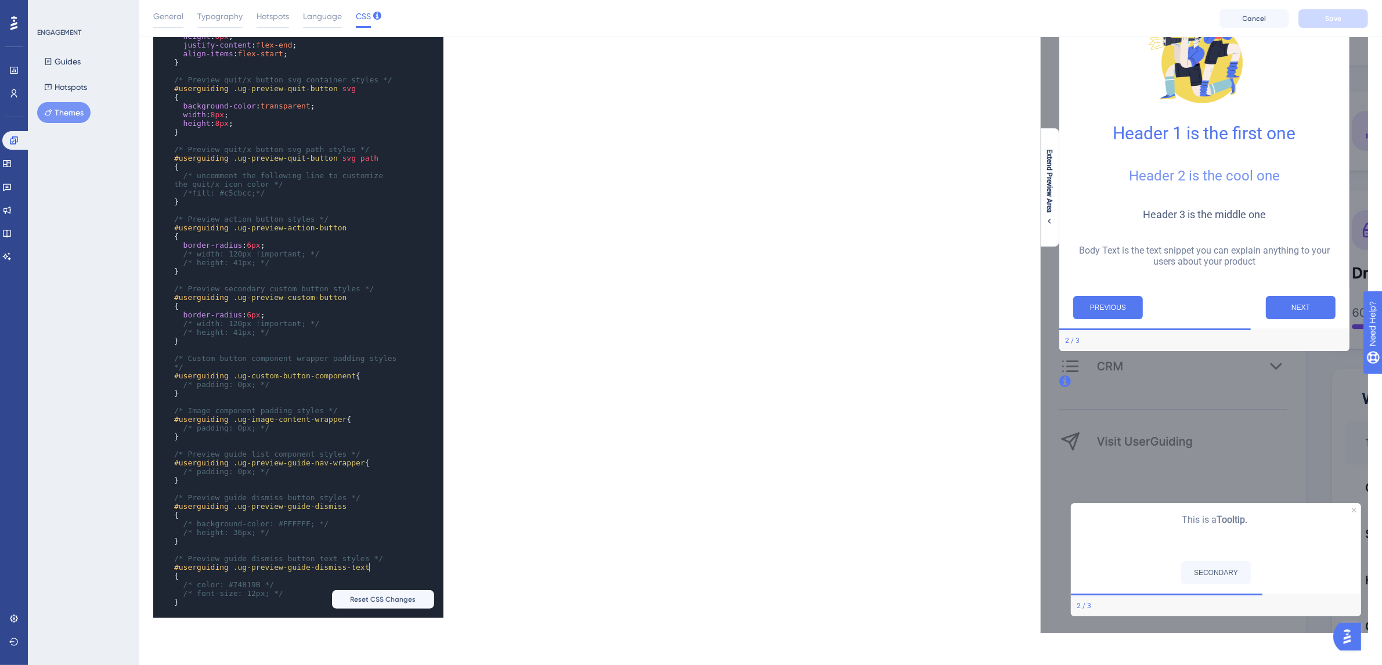
scroll to position [1170, 0]
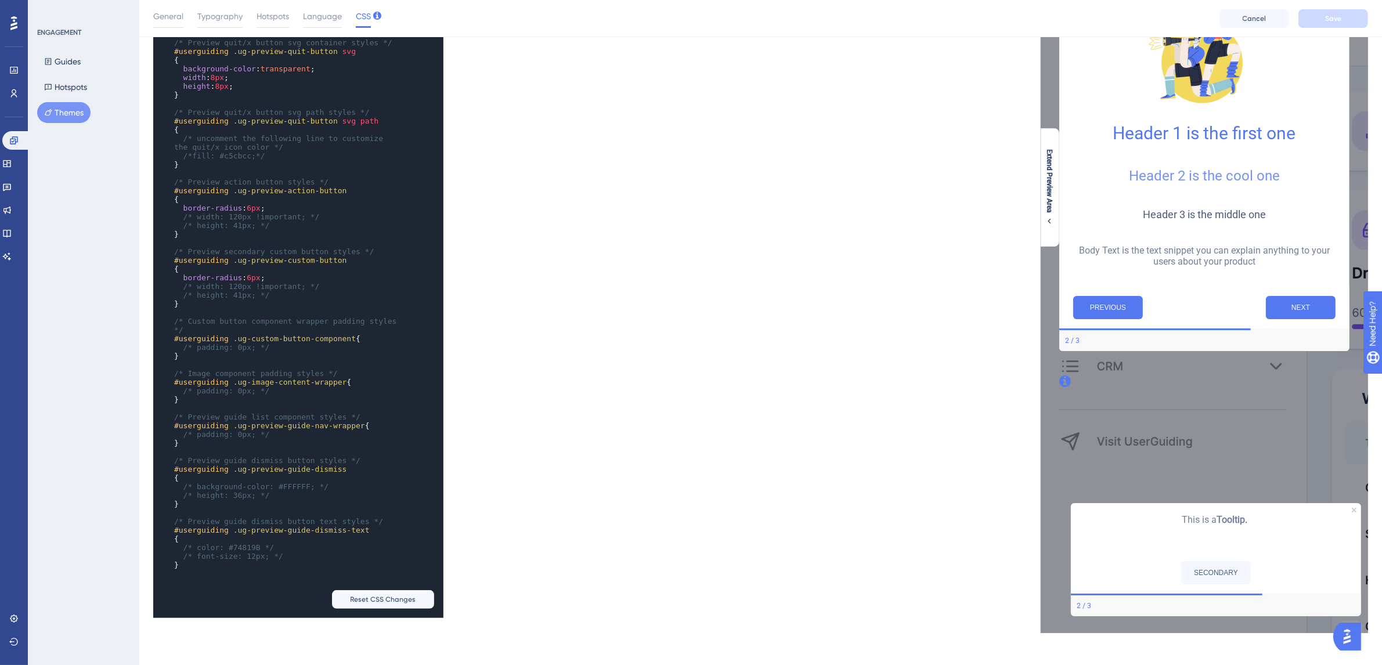
click at [268, 590] on div "xxxxxxxxxx */ ​ /* Preview hotspot dismiss button styles */ #userguiding .ug-pr…" at bounding box center [282, 51] width 258 height 1090
paste textarea "}"
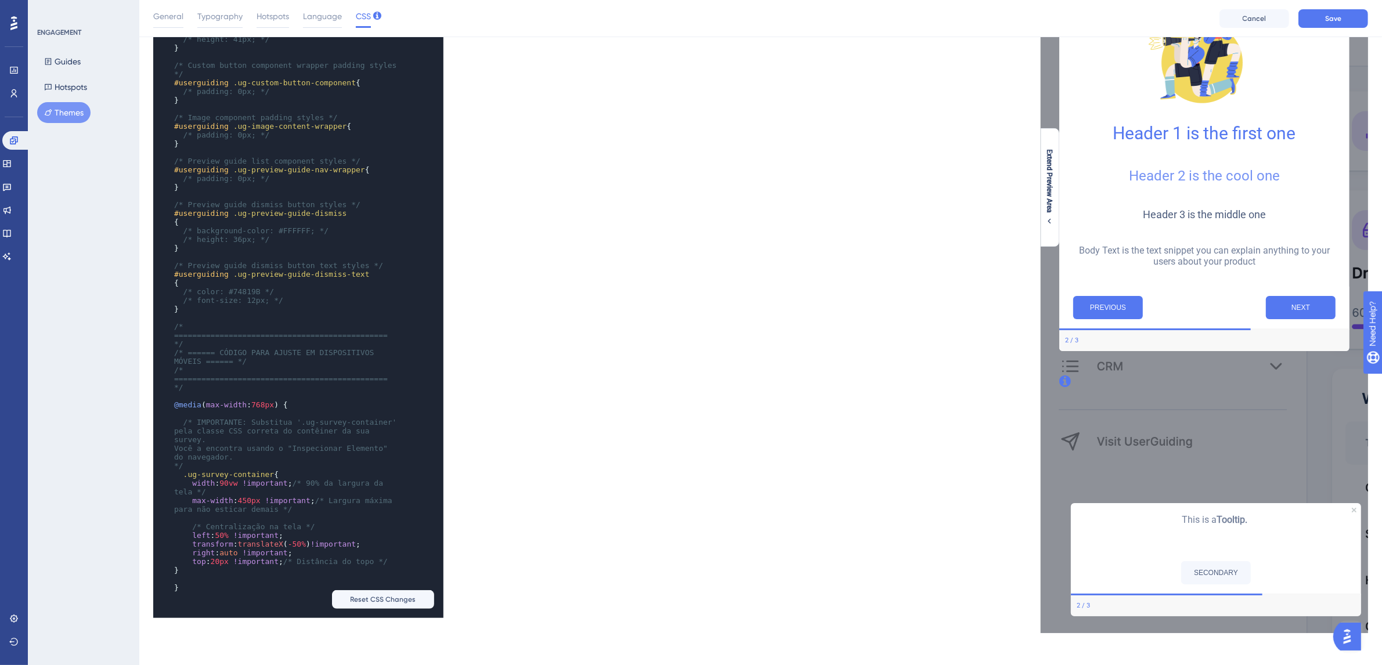
scroll to position [1457, 0]
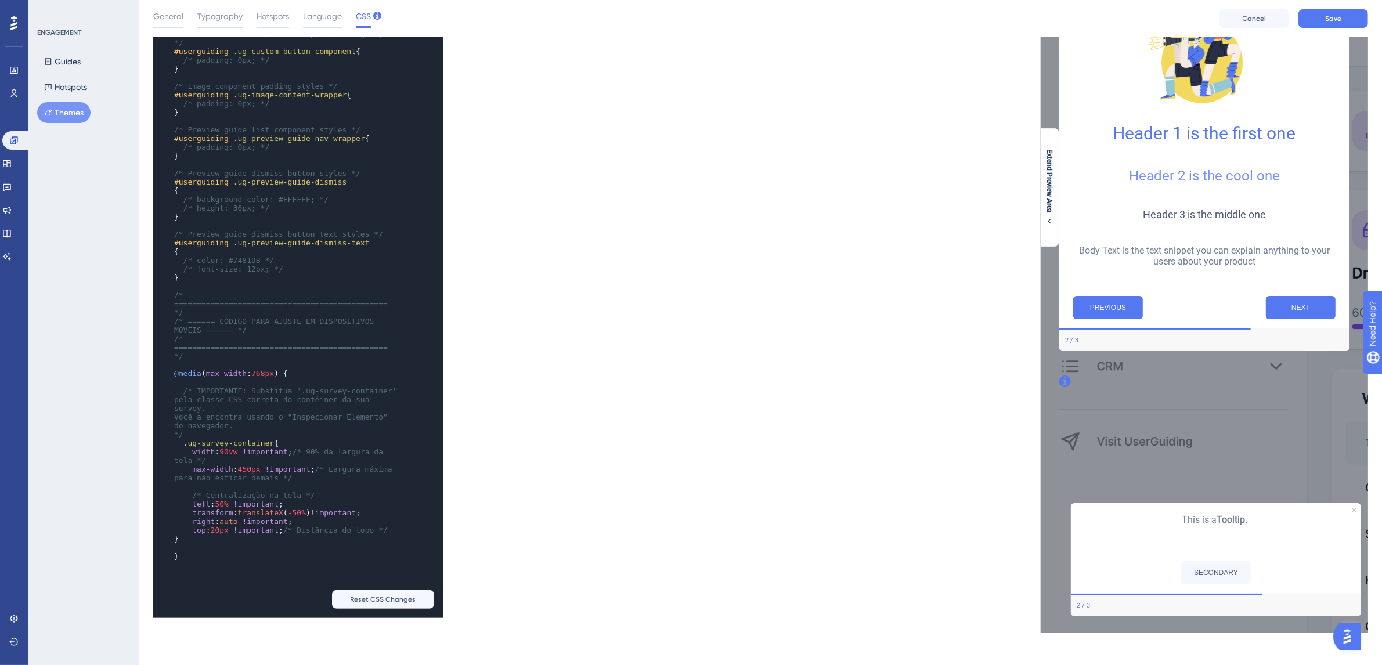
click at [312, 579] on div "xxxxxxxxxx } ​ /* Preview text link on hover styles */ #userguiding .ug-preview…" at bounding box center [282, 73] width 258 height 1012
type textarea "}"
click at [266, 578] on div "xxxxxxxxxx } ​ /* Preview text link on hover styles */ #userguiding .ug-preview…" at bounding box center [282, 73] width 258 height 1012
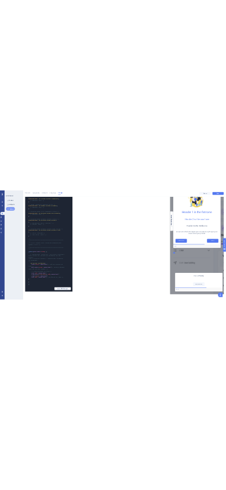
scroll to position [0, 0]
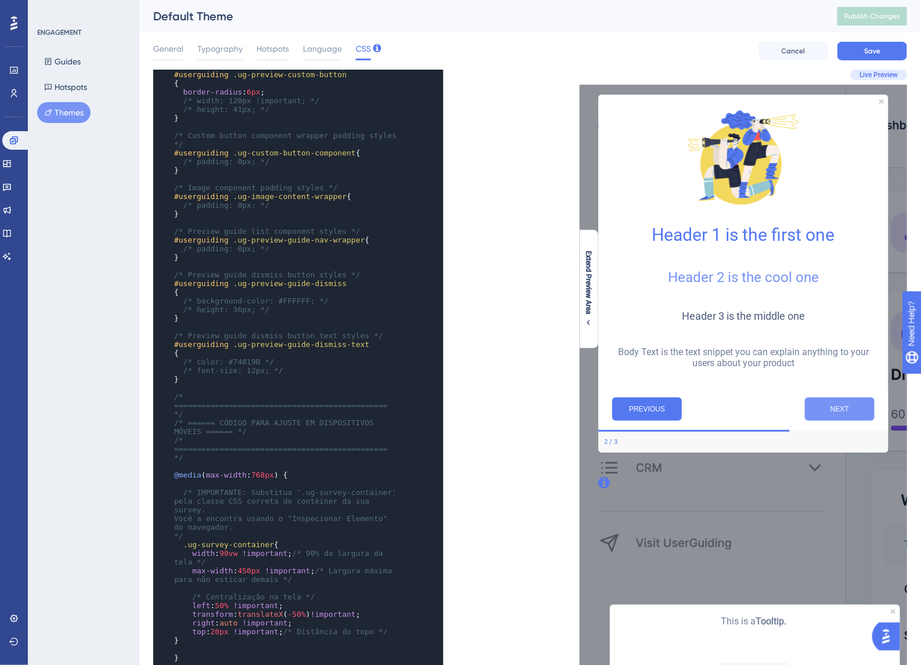
click at [841, 411] on button "NEXT" at bounding box center [839, 408] width 70 height 23
click at [661, 418] on button "PREVIOUS" at bounding box center [647, 408] width 70 height 23
click at [616, 440] on div "2 / 3" at bounding box center [610, 441] width 13 height 9
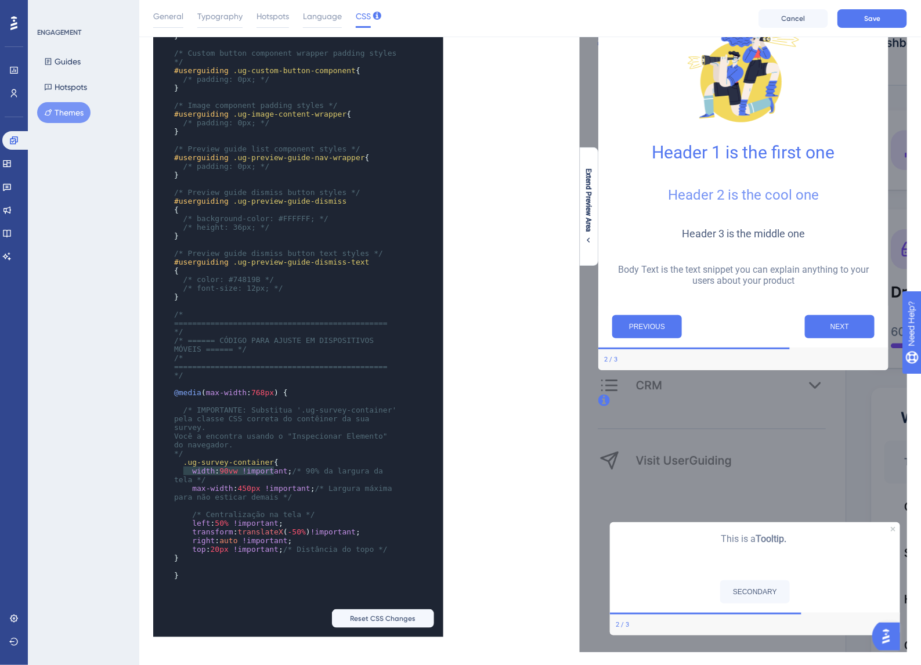
type textarea "ug-survey-container"
drag, startPoint x: 273, startPoint y: 471, endPoint x: 187, endPoint y: 468, distance: 85.9
click at [187, 467] on span ".ug-survey-container {" at bounding box center [226, 462] width 104 height 9
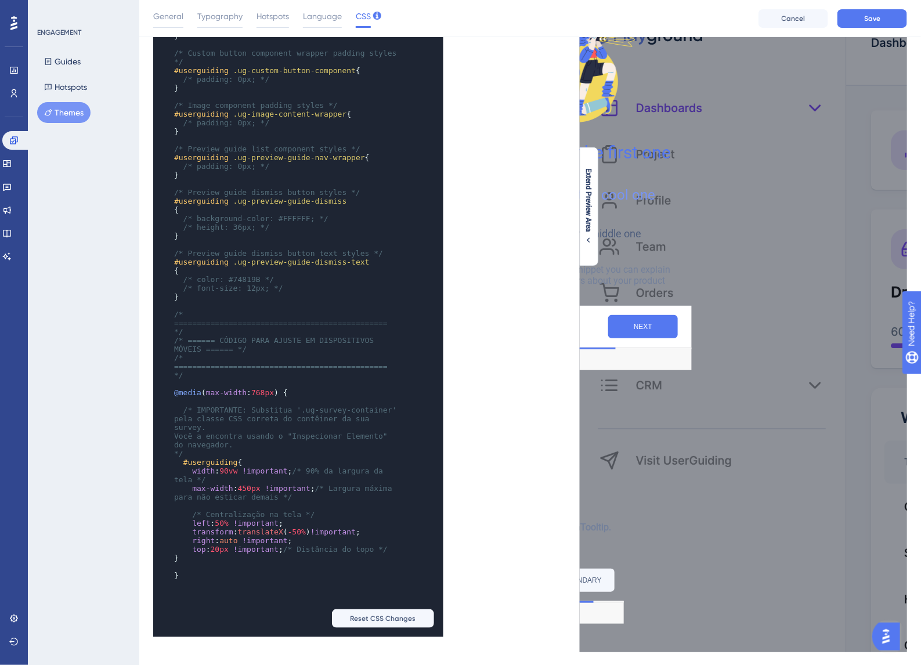
scroll to position [111, 0]
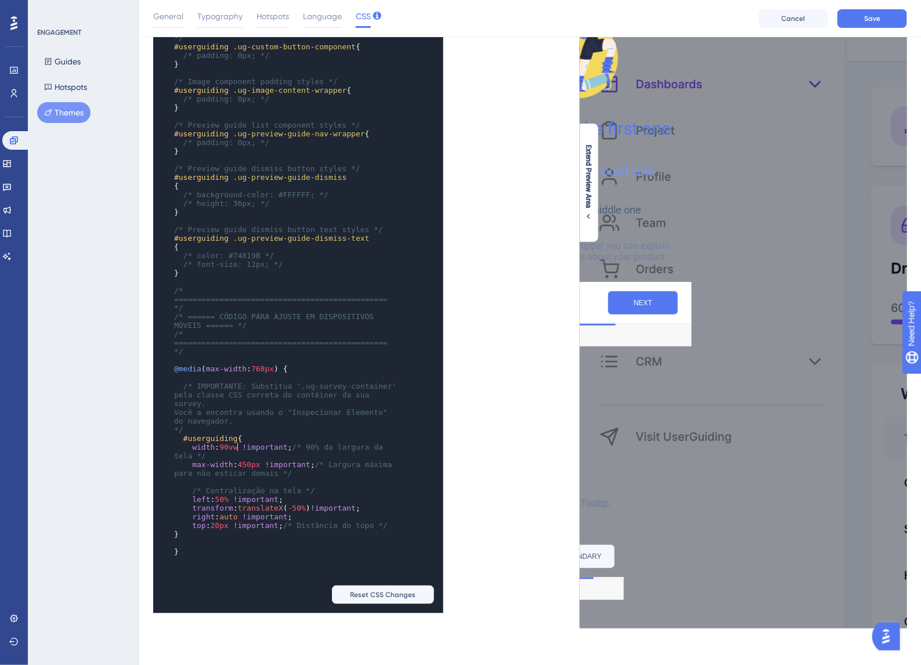
click at [281, 425] on pre "Você a encontra usando o "Inspecionar Elemento" do navegador." at bounding box center [287, 416] width 230 height 17
click at [274, 434] on pre "*/" at bounding box center [287, 429] width 230 height 9
click at [260, 443] on pre "#userguiding {" at bounding box center [287, 438] width 230 height 9
click at [204, 443] on span "#userguiding" at bounding box center [210, 438] width 55 height 9
click at [260, 443] on pre "#userguiding {" at bounding box center [287, 438] width 230 height 9
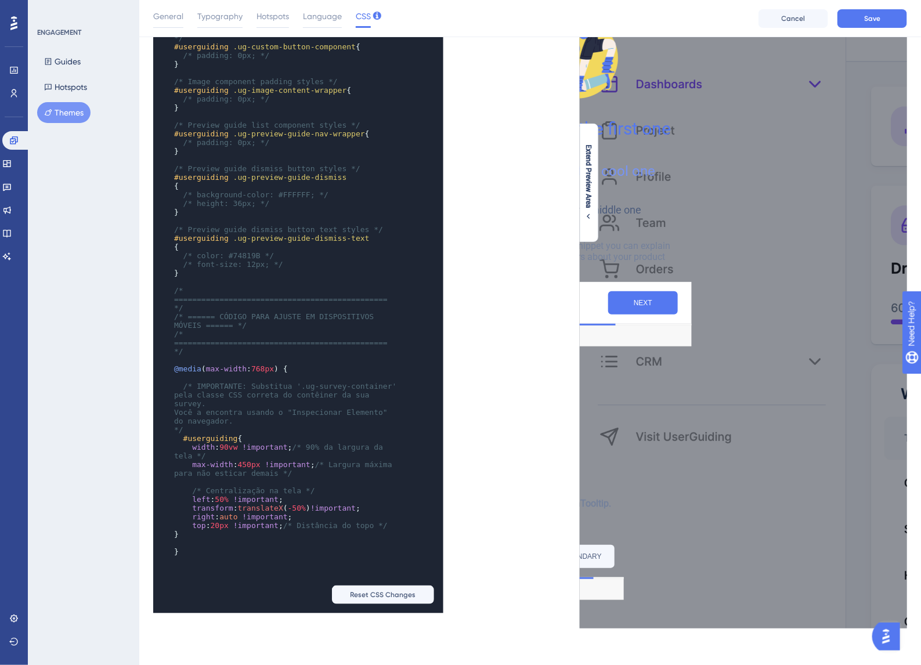
click at [250, 469] on span "450px" at bounding box center [249, 464] width 23 height 9
click at [228, 451] on span "90vw" at bounding box center [228, 447] width 18 height 9
click at [252, 468] on span "450px" at bounding box center [249, 464] width 23 height 9
click at [356, 527] on span "/* Distância do topo */" at bounding box center [335, 525] width 104 height 9
click at [314, 530] on span "/* Distância do topo */" at bounding box center [335, 525] width 104 height 9
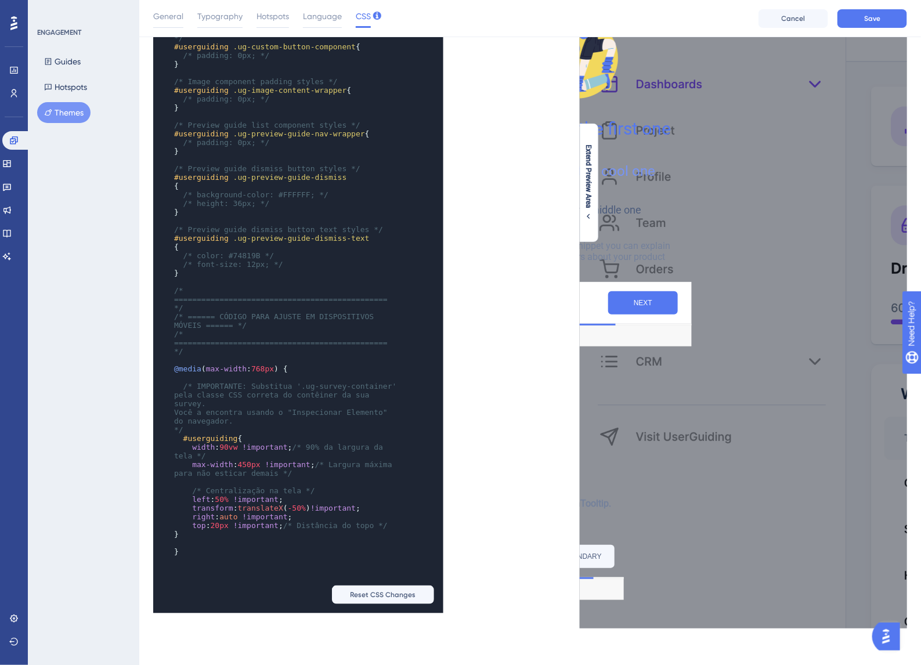
click at [303, 530] on span "/* Distância do topo */" at bounding box center [335, 525] width 104 height 9
click at [236, 443] on span "#userguiding" at bounding box center [210, 438] width 55 height 9
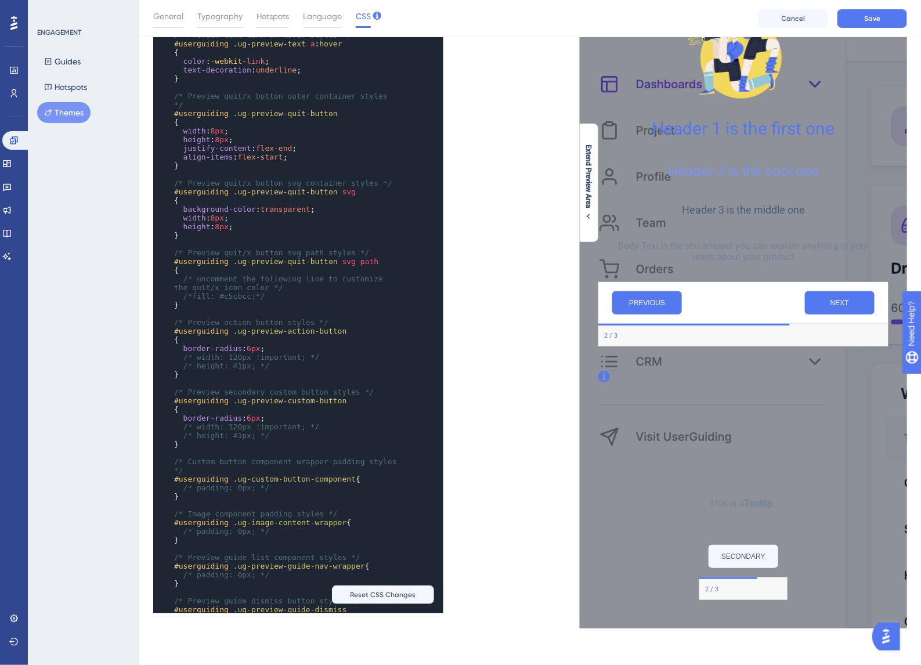
scroll to position [871, 0]
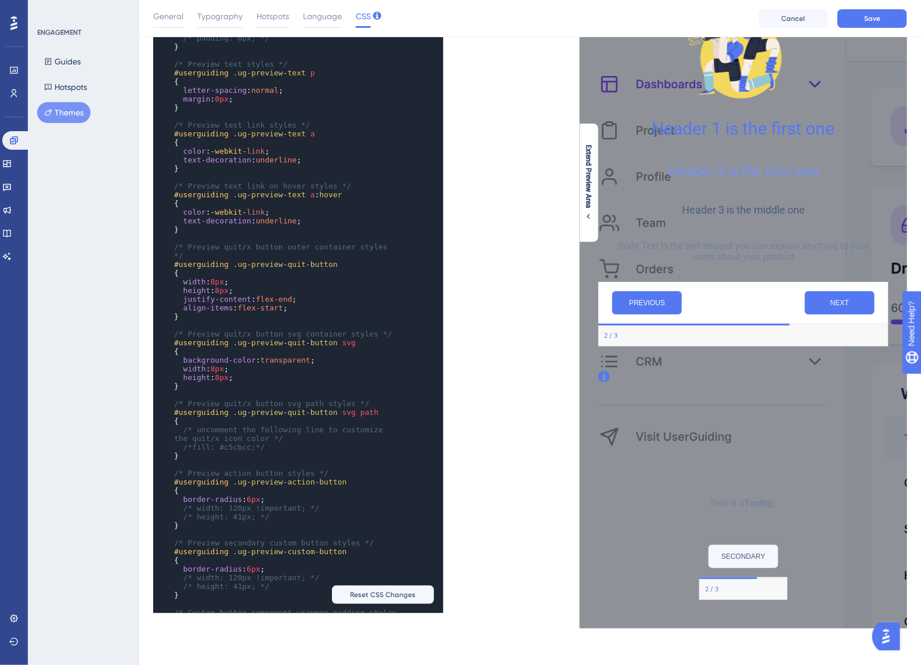
click at [285, 156] on pre "color : -webkit- link ;" at bounding box center [287, 151] width 230 height 9
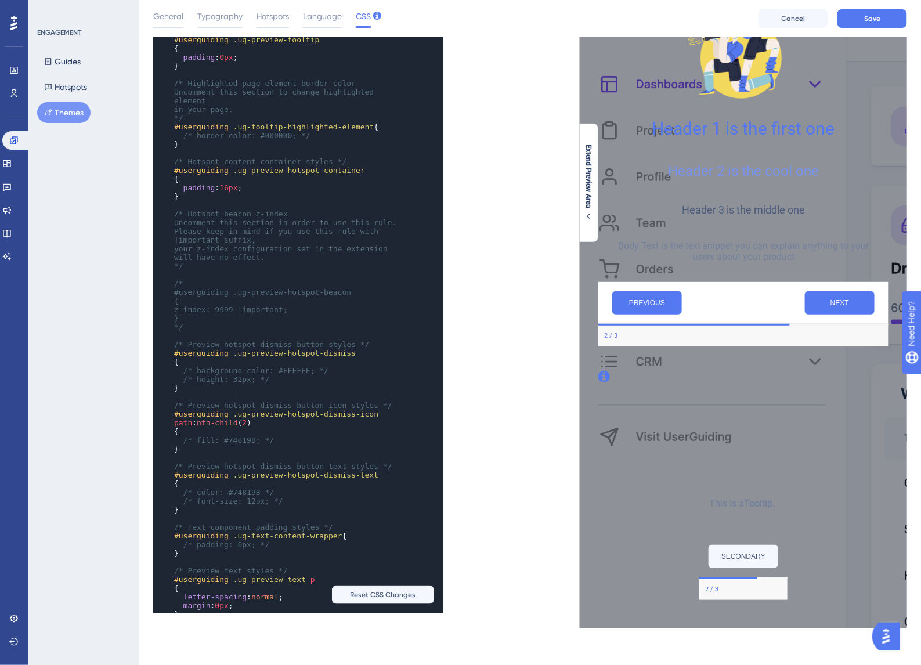
scroll to position [522, 0]
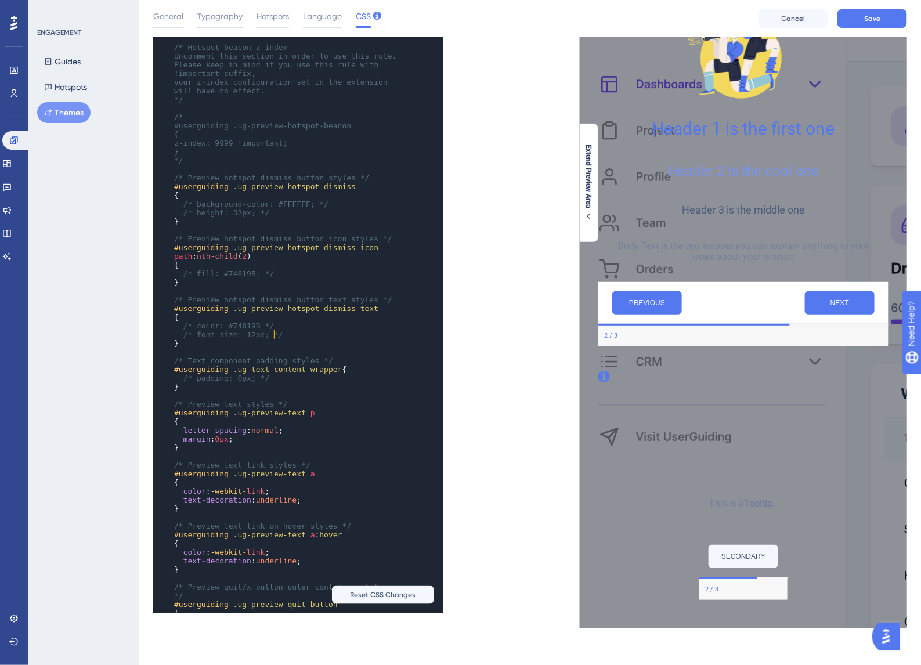
click at [331, 330] on pre "/* color: #74819B */" at bounding box center [287, 325] width 230 height 9
click at [295, 374] on span ".ug-text-content-wrapper" at bounding box center [287, 369] width 109 height 9
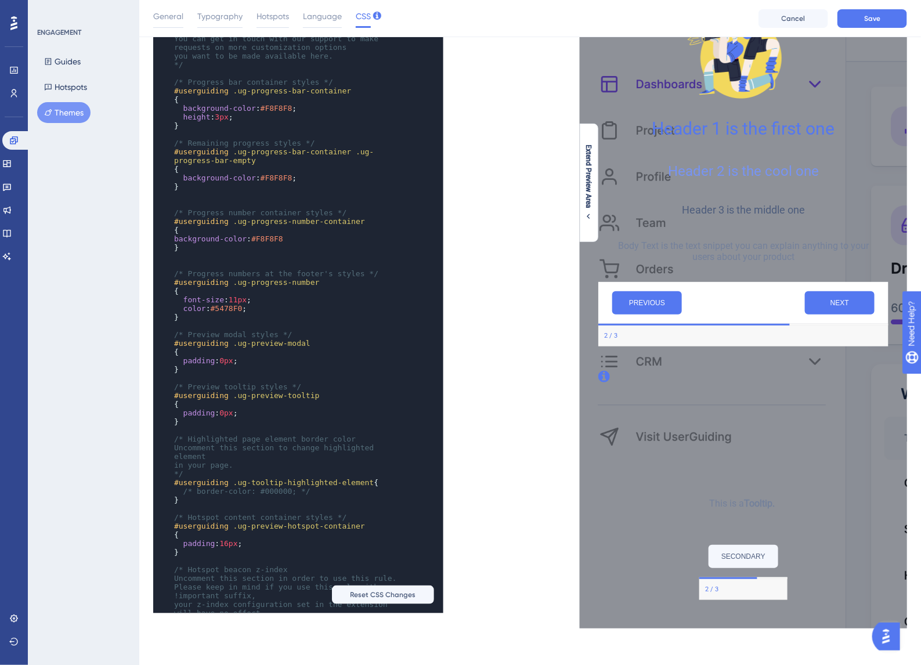
scroll to position [0, 0]
click at [274, 548] on pre "}" at bounding box center [287, 552] width 230 height 9
click at [347, 551] on pre "}" at bounding box center [287, 552] width 230 height 9
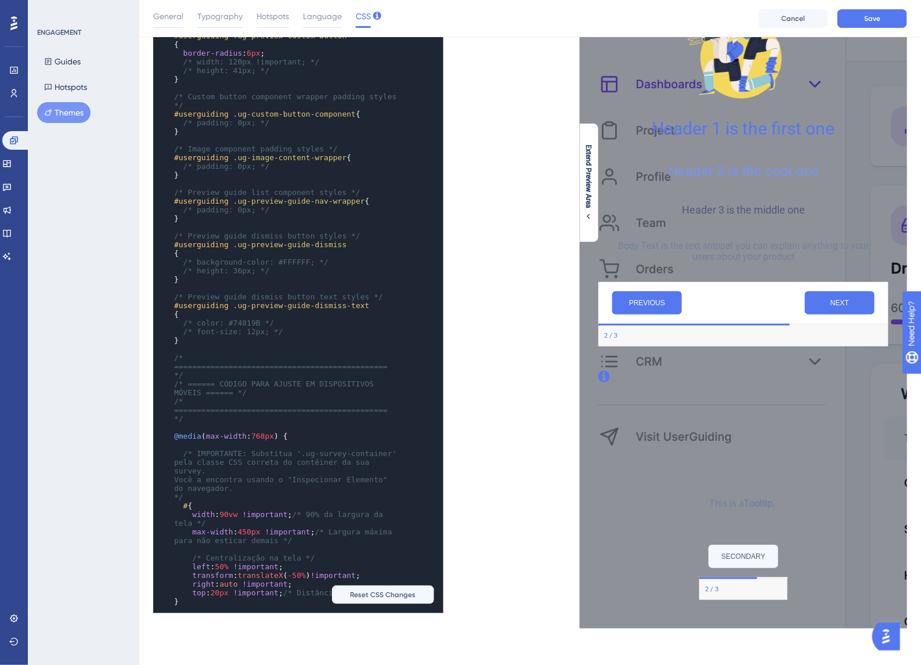
scroll to position [1457, 0]
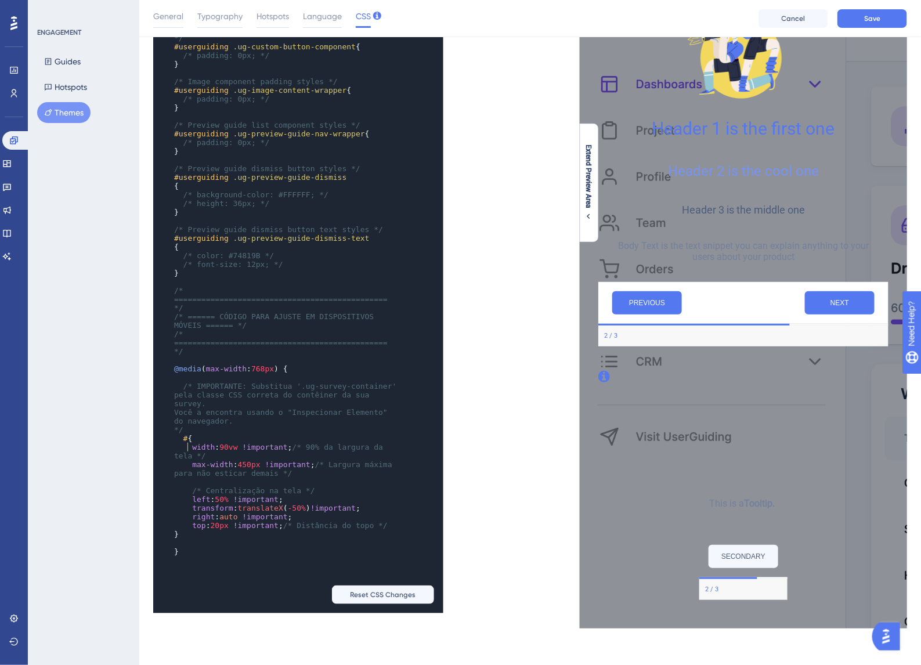
drag, startPoint x: 189, startPoint y: 443, endPoint x: 198, endPoint y: 446, distance: 9.2
click at [189, 443] on span "# {" at bounding box center [183, 438] width 18 height 9
click at [302, 434] on pre "*/" at bounding box center [287, 429] width 230 height 9
click at [294, 443] on pre "#ug-survey-frame {" at bounding box center [287, 438] width 230 height 9
click at [331, 547] on pre "​" at bounding box center [287, 543] width 230 height 9
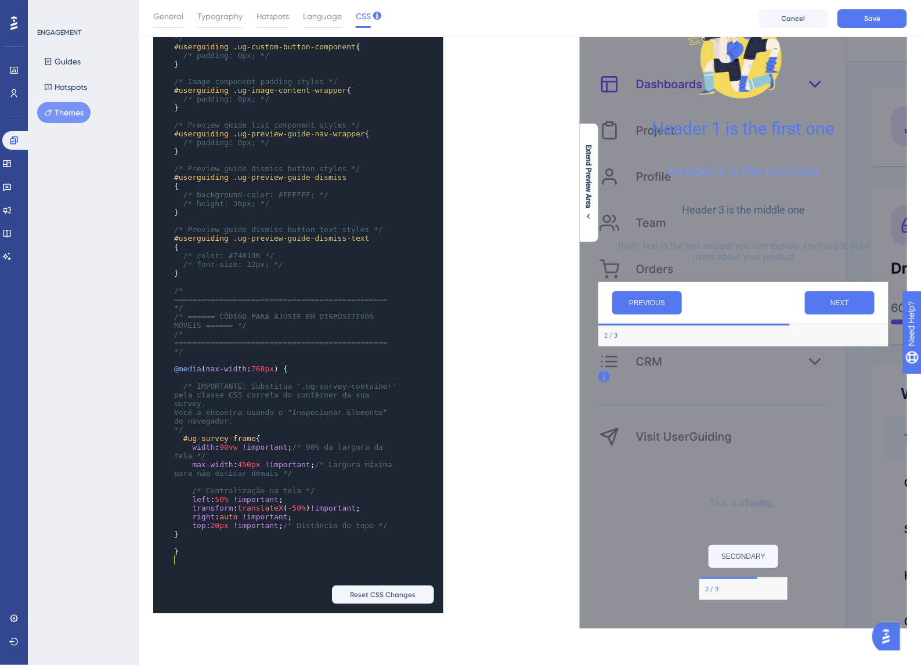
drag, startPoint x: 285, startPoint y: 419, endPoint x: 279, endPoint y: 445, distance: 26.8
click at [285, 421] on span "Você a encontra usando o "Inspecionar Elemento" do navegador." at bounding box center [283, 416] width 218 height 17
click at [279, 443] on pre "#ug-survey-frame {" at bounding box center [287, 438] width 230 height 9
click at [234, 547] on pre "​" at bounding box center [287, 543] width 230 height 9
click at [242, 573] on div "xxxxxxxxxx } } ​ /* Preview quit/x button svg path styles */ #userguiding .ug-p…" at bounding box center [282, 177] width 258 height 794
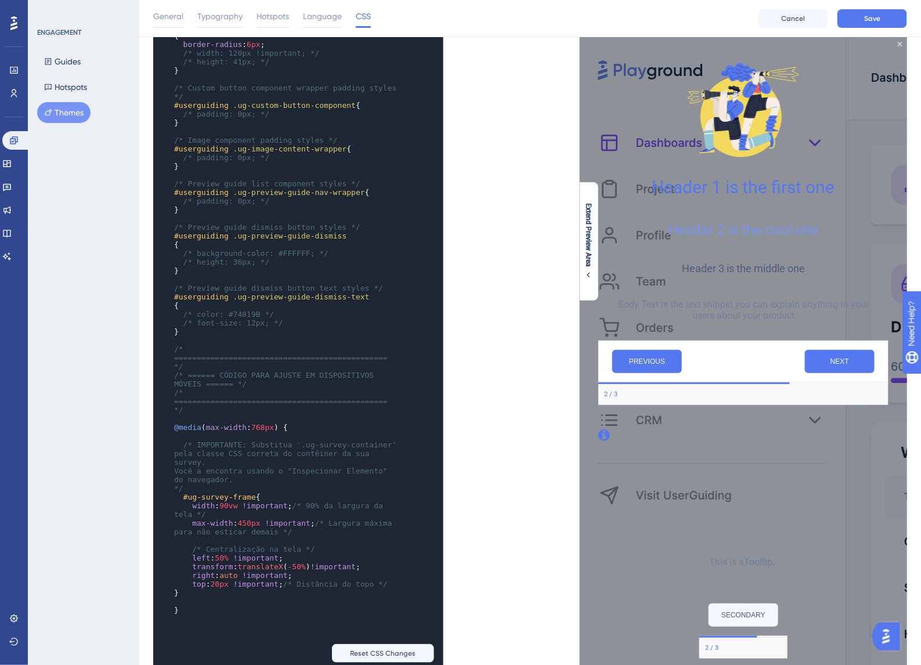
scroll to position [106, 0]
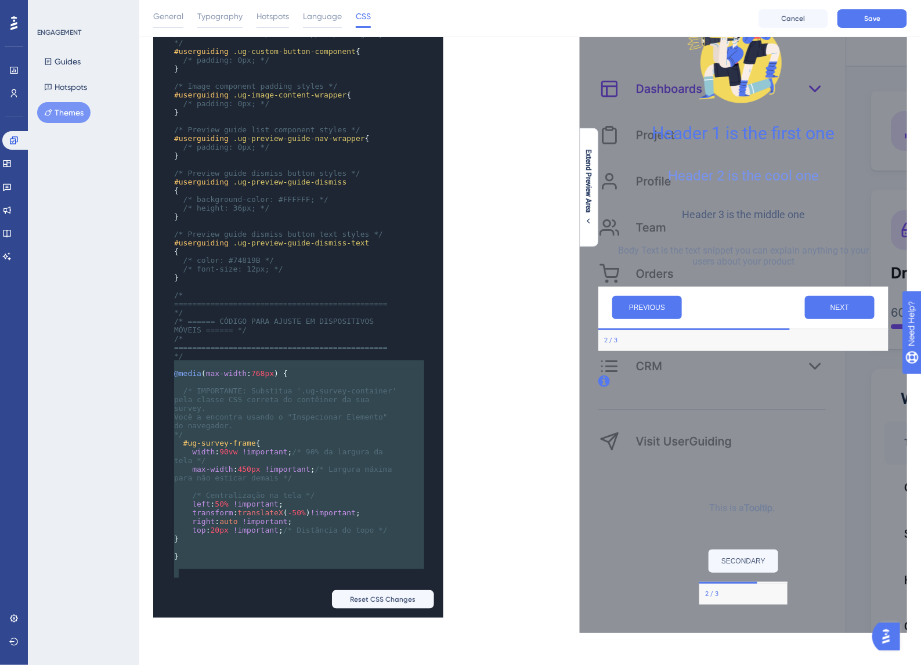
type textarea "@media (max-width: 768px) { /* IMPORTANTE: Substitua '.ug-survey-container' pel…"
drag, startPoint x: 218, startPoint y: 596, endPoint x: 160, endPoint y: 372, distance: 231.5
click at [160, 372] on div "xxxxxxxxxx } ​ /* Preview quit/x button svg path styles */ #userguiding .ug-pre…" at bounding box center [296, 295] width 287 height 654
click at [158, 9] on span "General" at bounding box center [168, 16] width 30 height 14
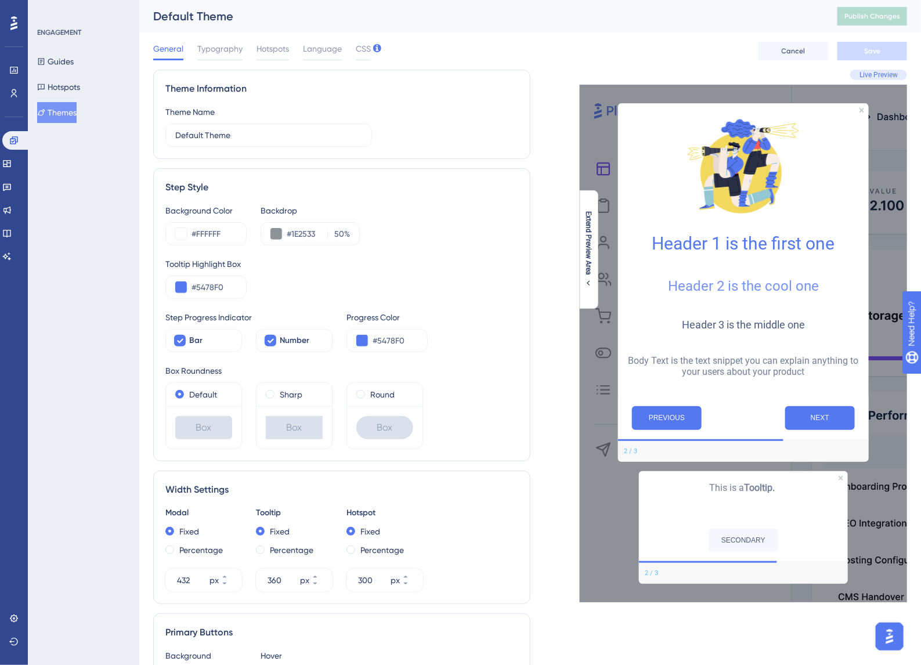
click at [65, 100] on div "Guides Hotspots Themes" at bounding box center [84, 87] width 94 height 72
click at [66, 105] on button "Themes" at bounding box center [56, 112] width 39 height 21
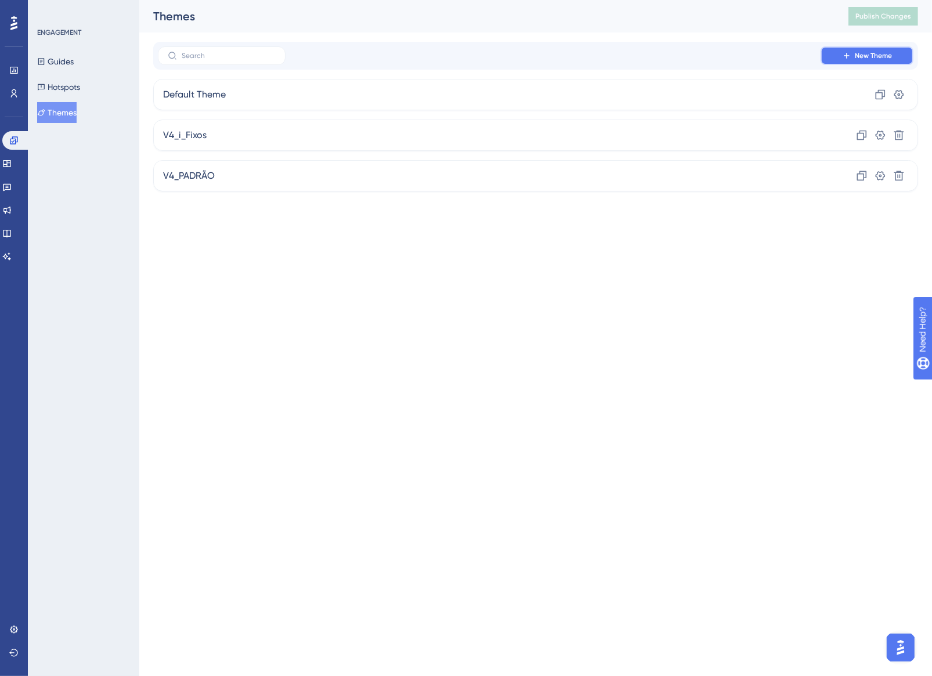
click at [883, 51] on span "New Theme" at bounding box center [873, 55] width 37 height 9
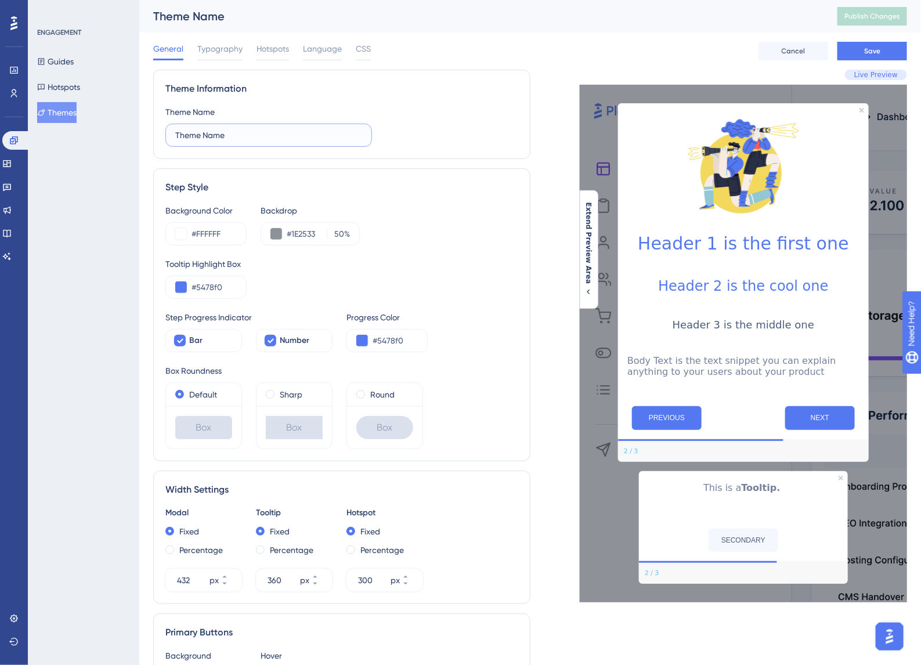
click at [292, 132] on input "Theme Name" at bounding box center [268, 135] width 187 height 13
type input "RESPONSIVE_THEME"
click at [877, 45] on button "Save" at bounding box center [872, 51] width 70 height 19
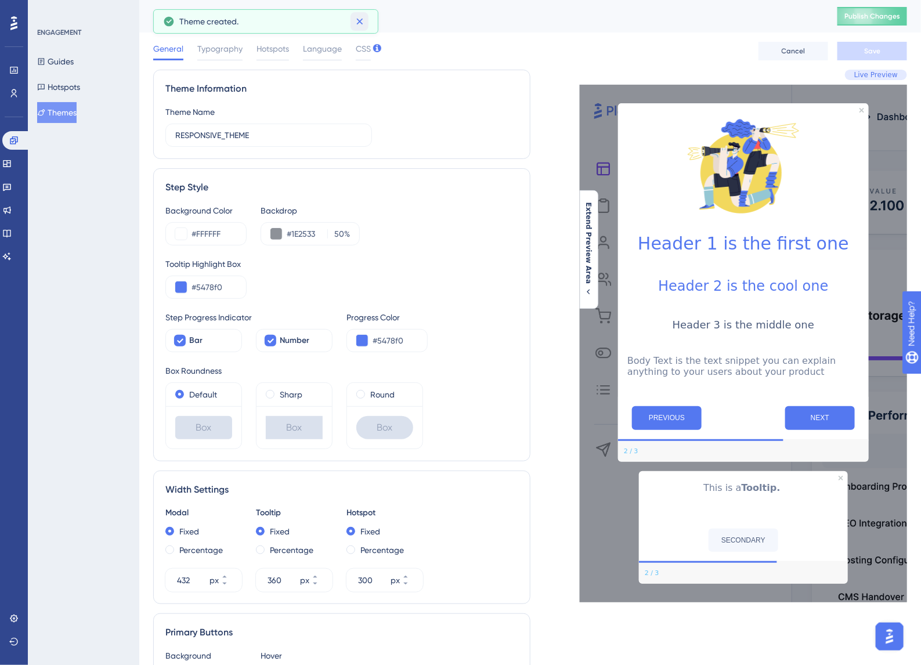
click at [355, 19] on icon at bounding box center [360, 22] width 12 height 12
click at [362, 51] on span "CSS" at bounding box center [363, 49] width 15 height 14
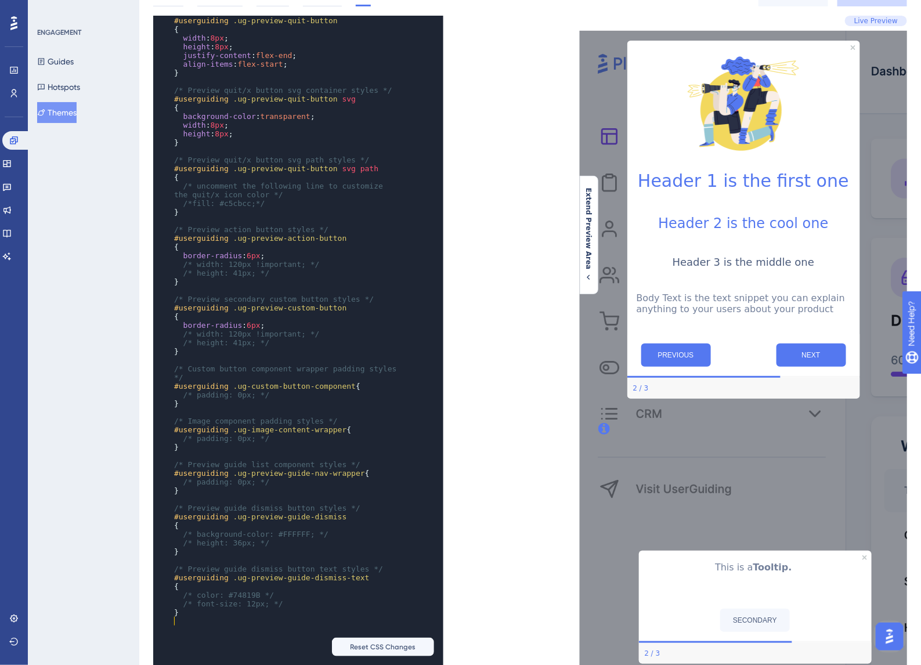
scroll to position [106, 0]
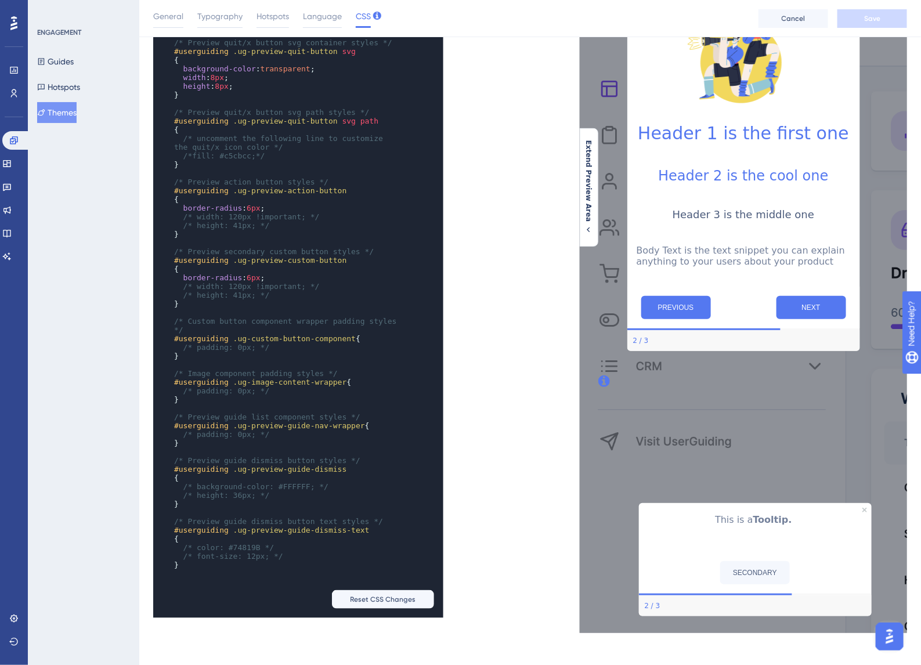
click at [254, 569] on pre "​" at bounding box center [287, 573] width 230 height 9
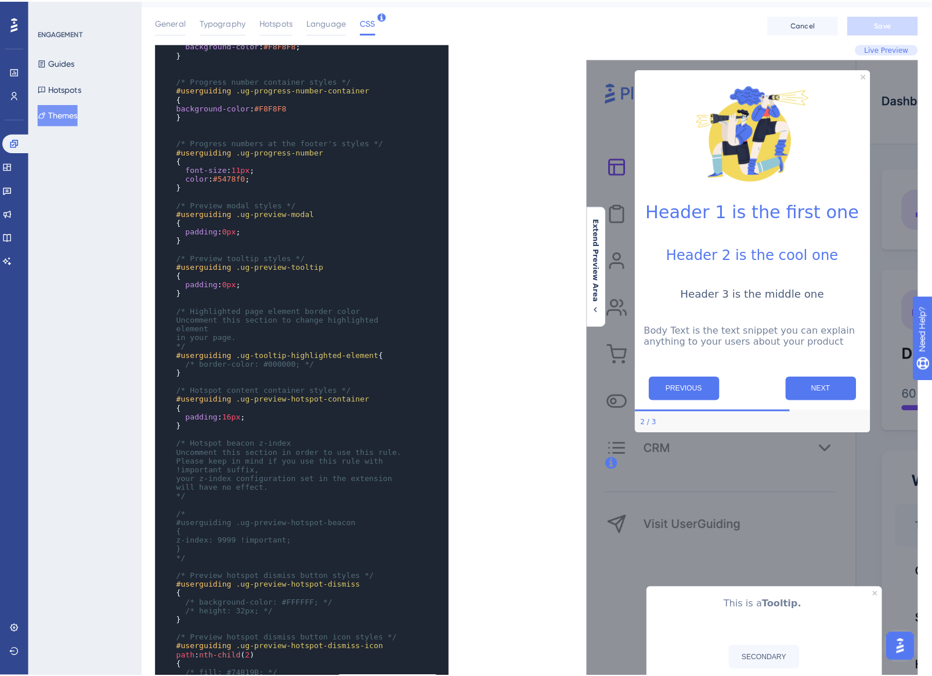
scroll to position [0, 0]
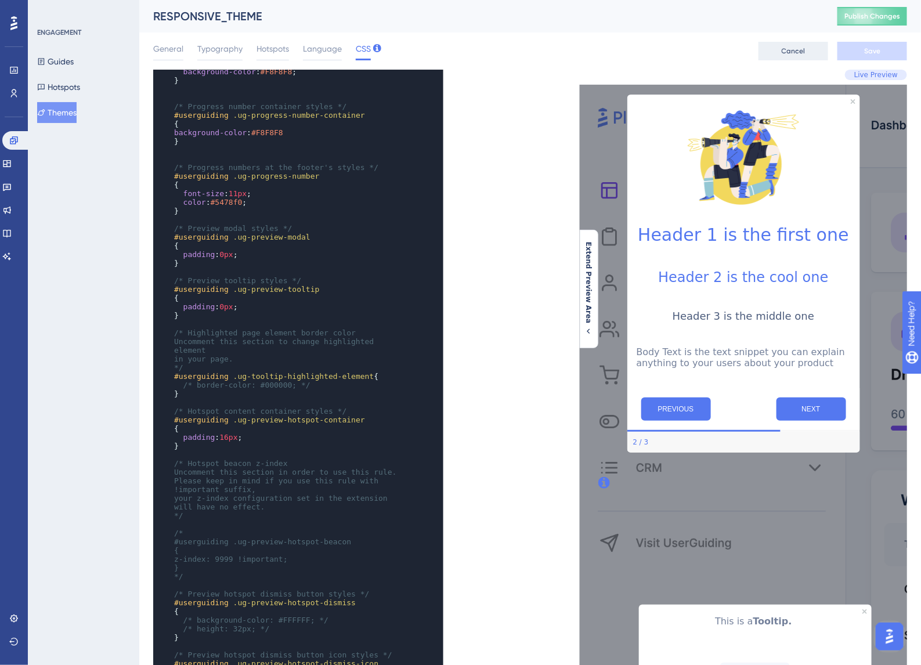
click at [800, 45] on button "Cancel" at bounding box center [793, 51] width 70 height 19
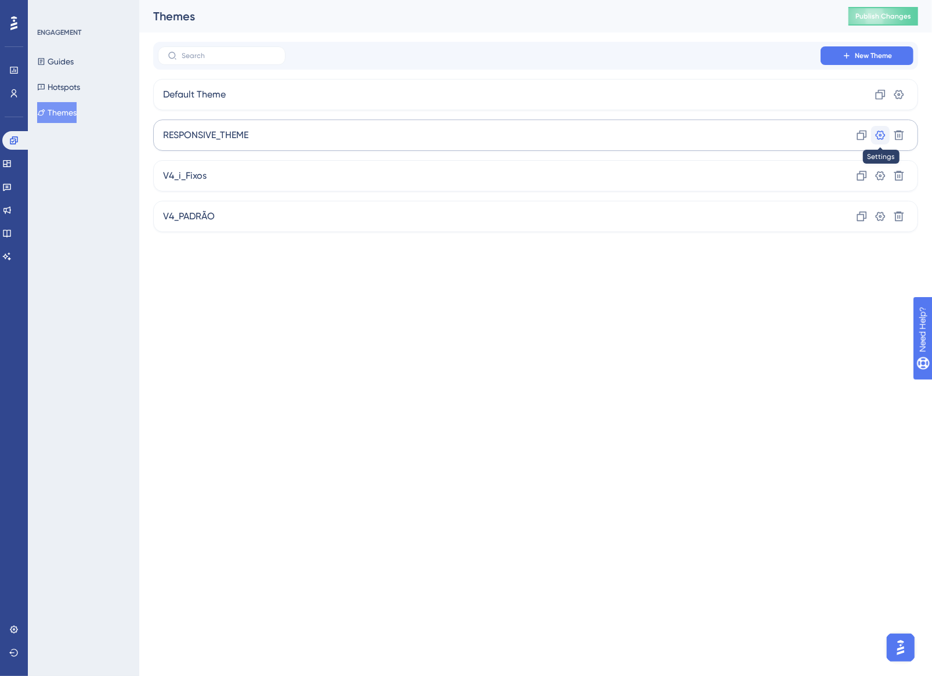
click at [882, 132] on icon at bounding box center [881, 135] width 10 height 9
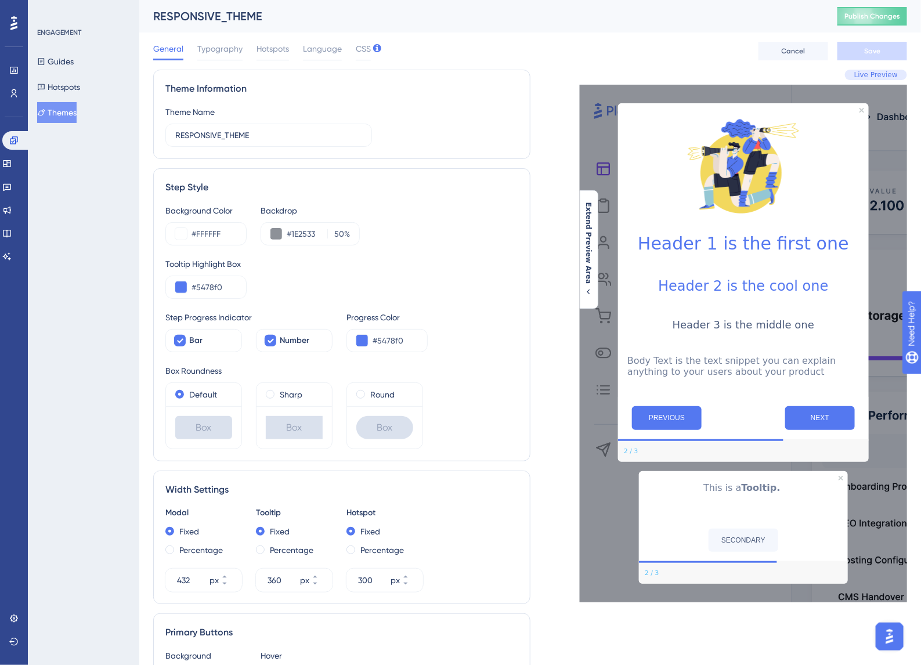
click at [61, 117] on button "Themes" at bounding box center [56, 112] width 39 height 21
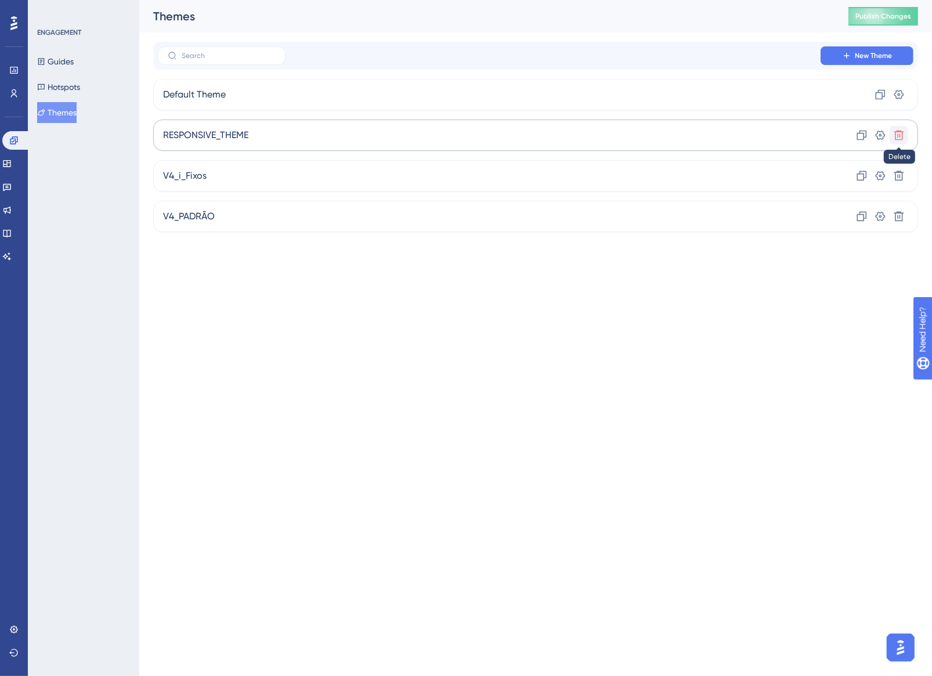
click at [901, 135] on icon at bounding box center [899, 135] width 12 height 12
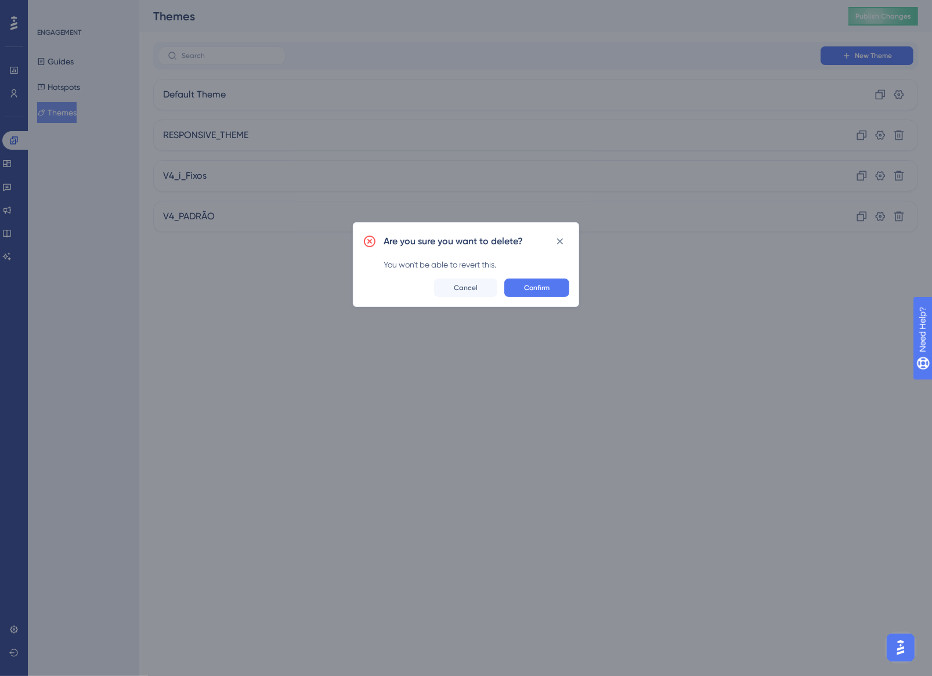
click at [534, 299] on div "Are you sure you want to delete? You won't be able to revert this. Confirm Canc…" at bounding box center [466, 264] width 226 height 85
click at [547, 291] on span "Confirm" at bounding box center [537, 287] width 26 height 9
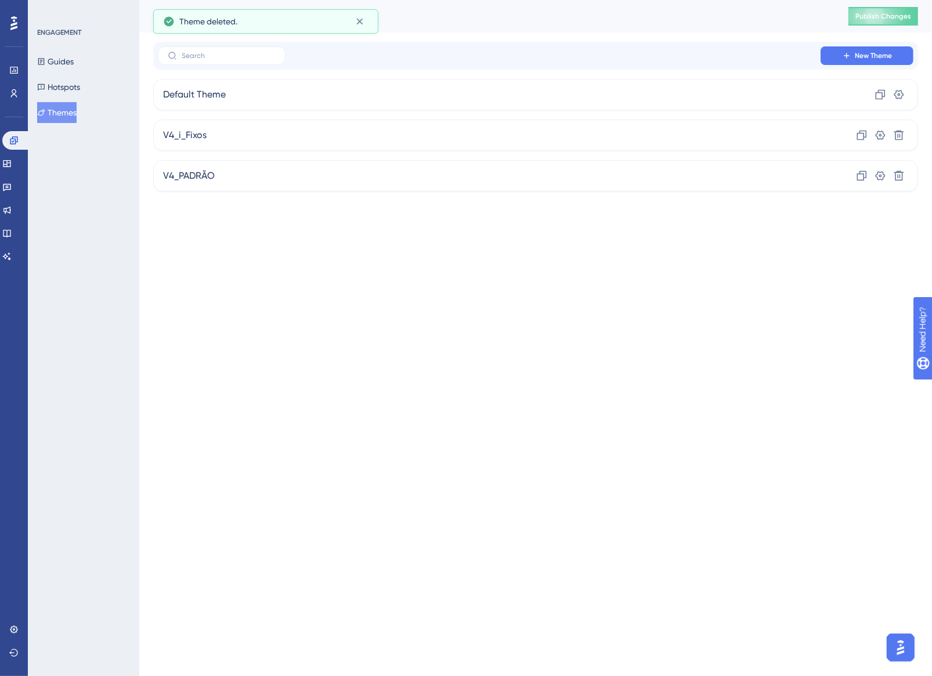
click at [468, 0] on html "Performance Users Engagement Widgets Feedback Product Updates Knowledge Base AI…" at bounding box center [466, 0] width 932 height 0
click at [427, 0] on html "Performance Users Engagement Widgets Feedback Product Updates Knowledge Base AI…" at bounding box center [466, 0] width 932 height 0
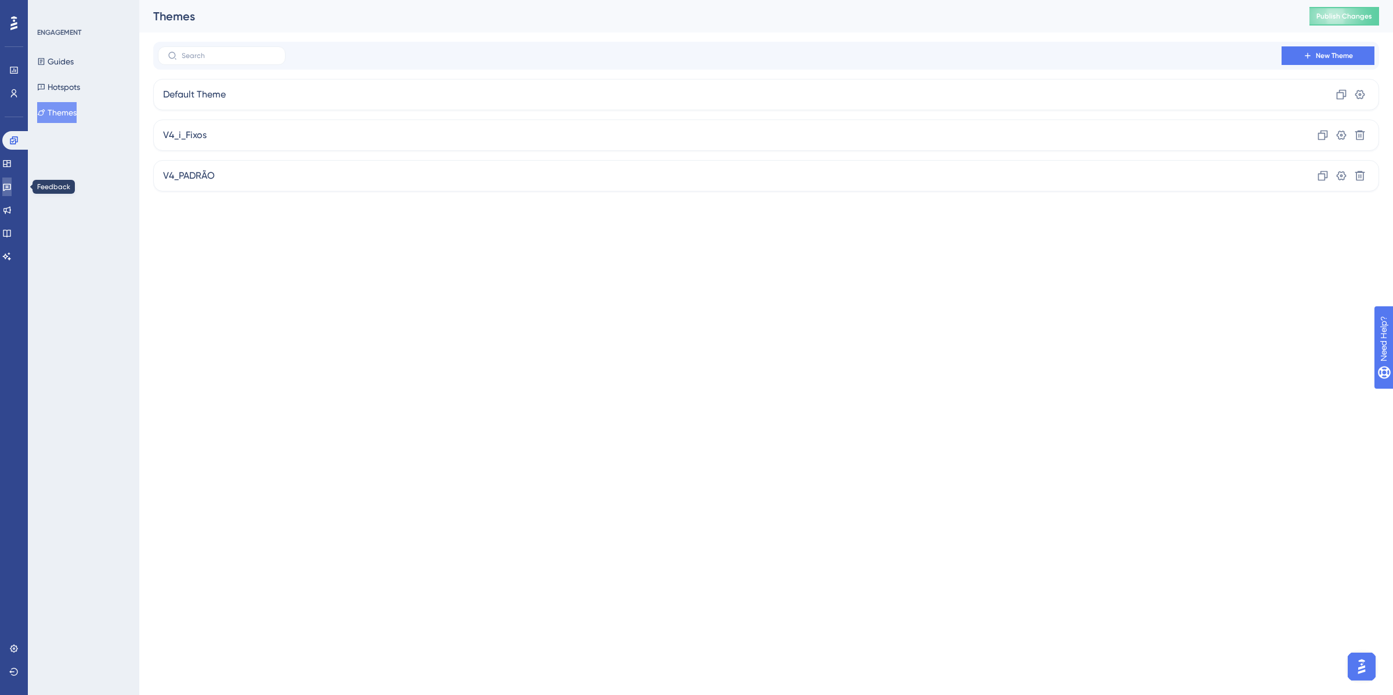
click at [12, 189] on icon at bounding box center [6, 186] width 9 height 9
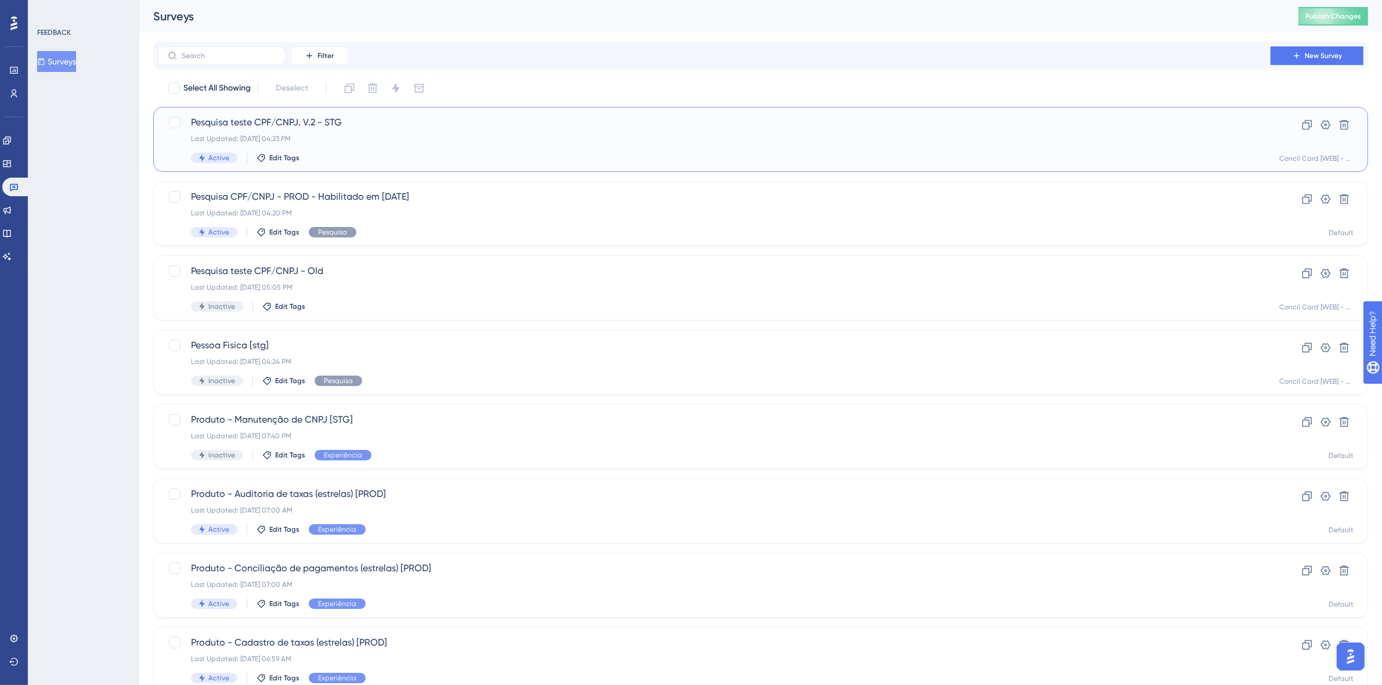
click at [445, 143] on div "Pesquisa teste CPF/CNPJ. V.2 - STG Last Updated: Sep 15 2025, 04:23 PM Active E…" at bounding box center [714, 139] width 1046 height 48
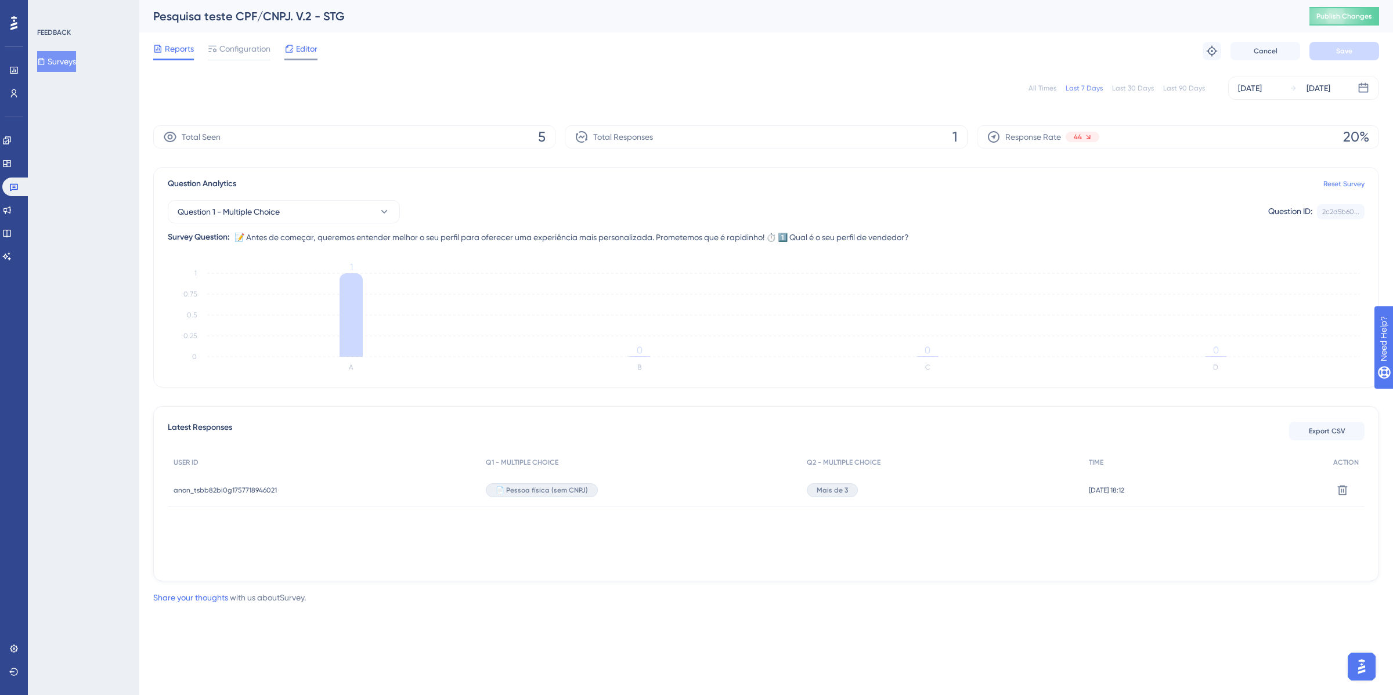
click at [303, 50] on span "Editor" at bounding box center [306, 49] width 21 height 14
click at [219, 42] on span "Configuration" at bounding box center [244, 49] width 51 height 14
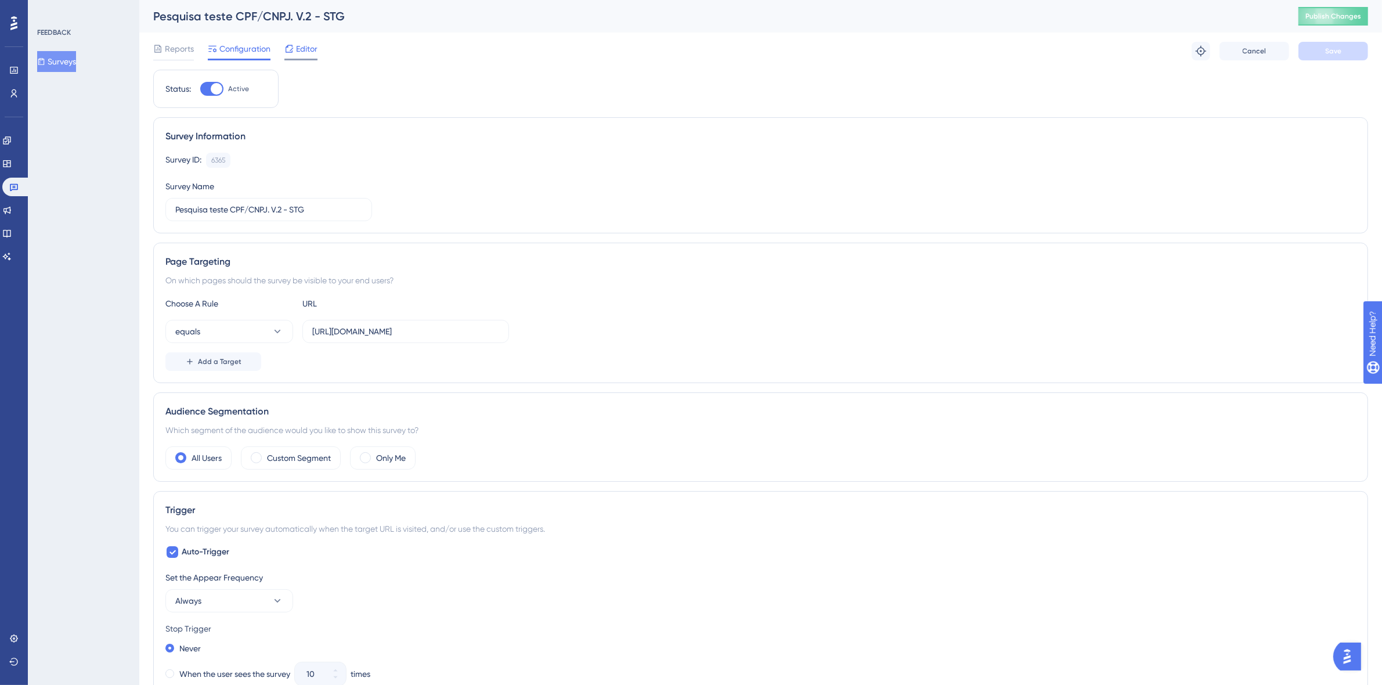
click at [310, 45] on span "Editor" at bounding box center [306, 49] width 21 height 14
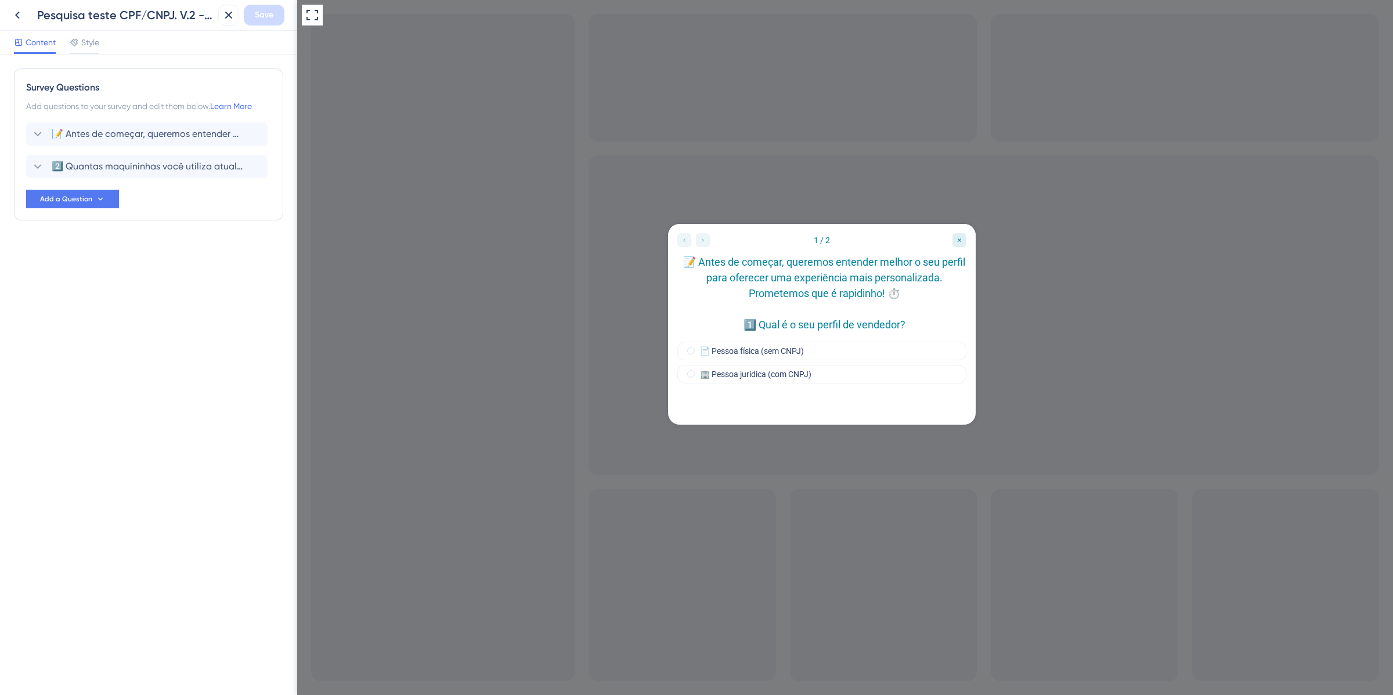
click at [703, 238] on div at bounding box center [693, 240] width 32 height 14
drag, startPoint x: 686, startPoint y: 236, endPoint x: 1015, endPoint y: 465, distance: 400.7
click at [686, 236] on div at bounding box center [693, 240] width 32 height 14
click at [19, 20] on icon at bounding box center [17, 15] width 14 height 14
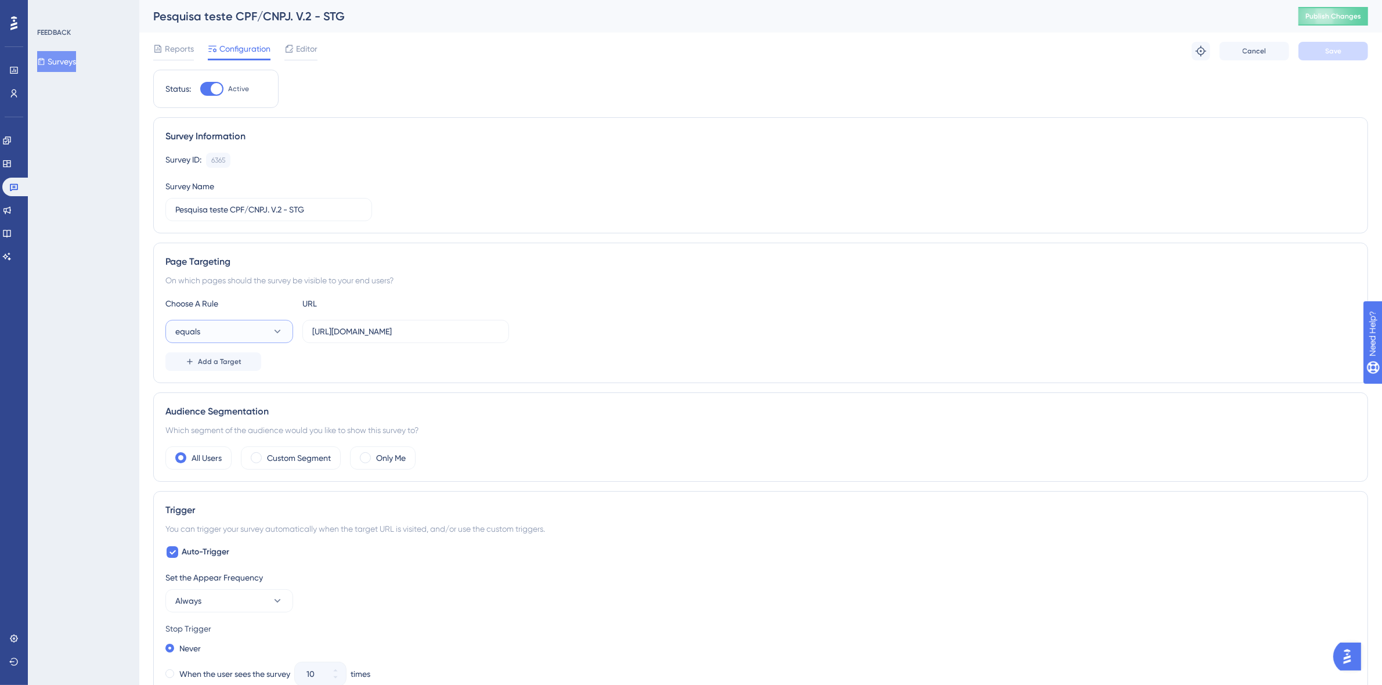
click at [241, 327] on button "equals" at bounding box center [229, 331] width 128 height 23
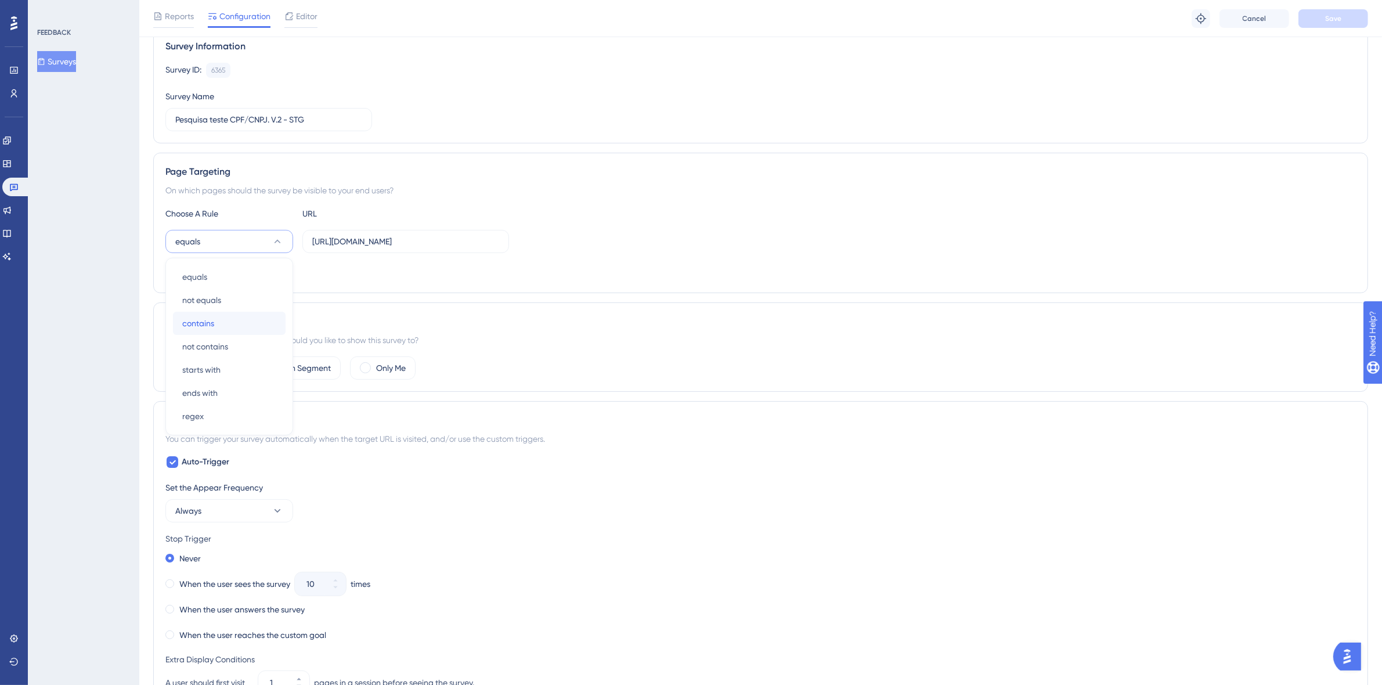
click at [218, 316] on div "contains contains" at bounding box center [229, 323] width 94 height 23
drag, startPoint x: 417, startPoint y: 245, endPoint x: 292, endPoint y: 236, distance: 125.1
click at [292, 236] on div "contains https://www.conciliart.com/criar-conta" at bounding box center [337, 241] width 344 height 23
type input "/criar-conta"
click at [1357, 15] on button "Save" at bounding box center [1333, 18] width 70 height 19
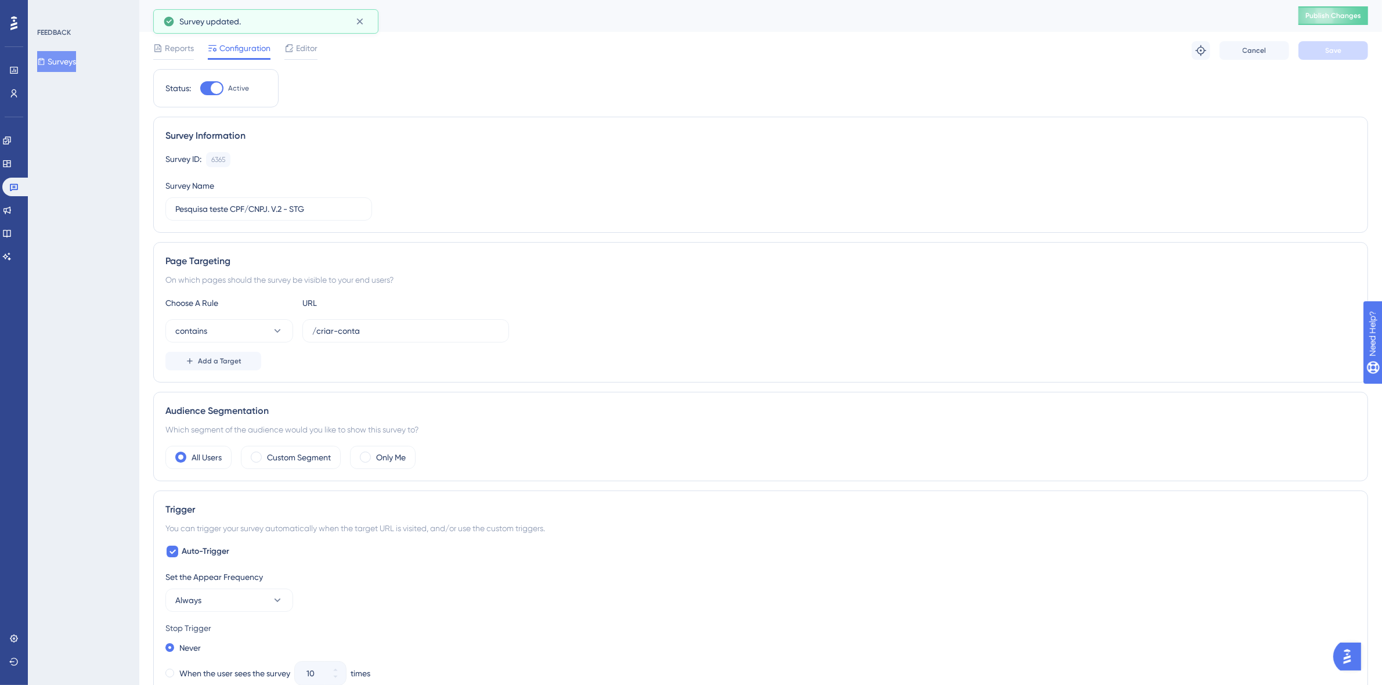
scroll to position [0, 0]
click at [363, 21] on icon at bounding box center [360, 22] width 12 height 12
click at [288, 20] on div "Pesquisa teste CPF/CNPJ. V.2 - STG" at bounding box center [711, 16] width 1116 height 16
click at [1333, 24] on button "Publish Changes" at bounding box center [1333, 16] width 70 height 19
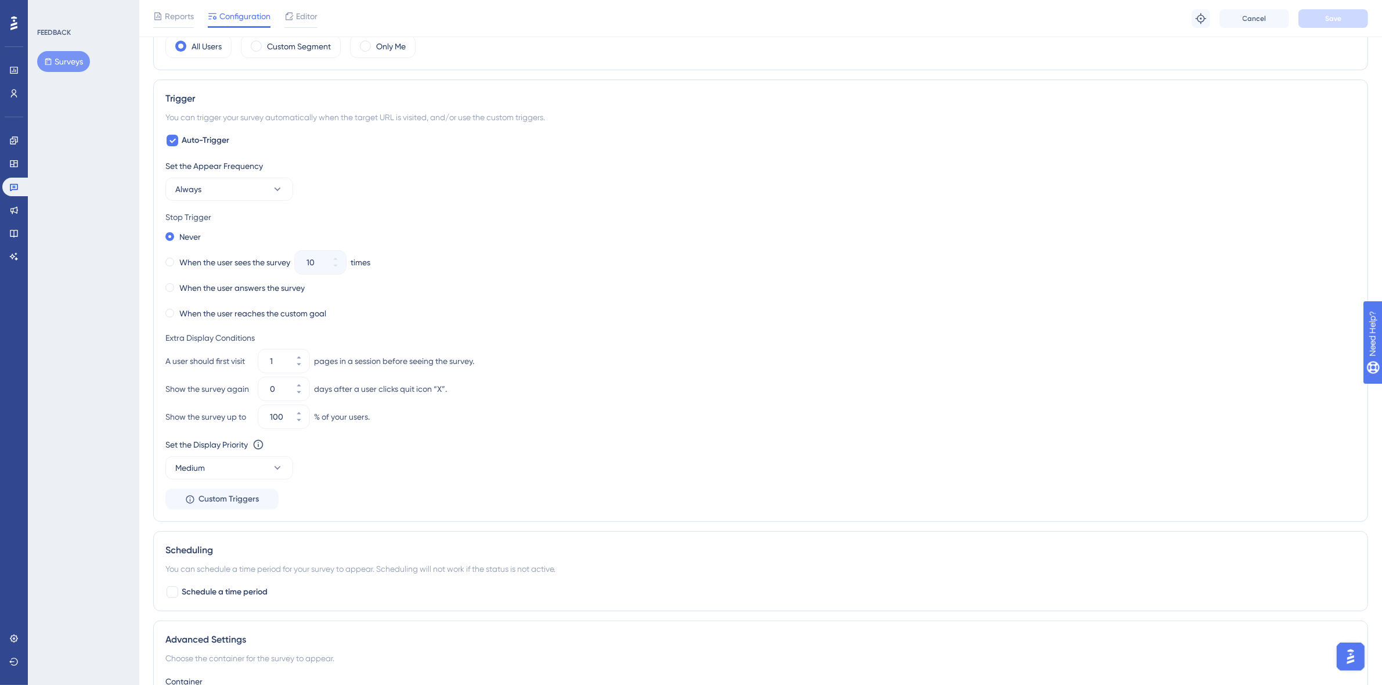
scroll to position [532, 0]
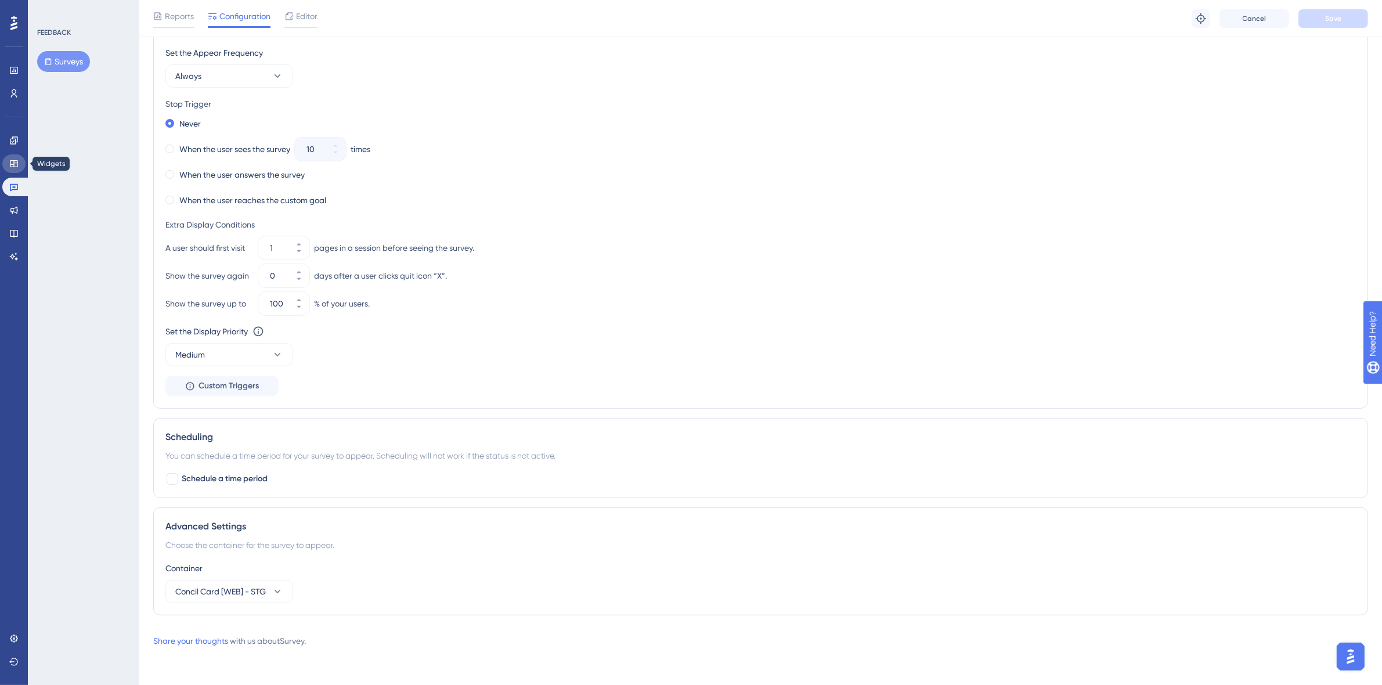
click at [15, 169] on link at bounding box center [13, 163] width 23 height 19
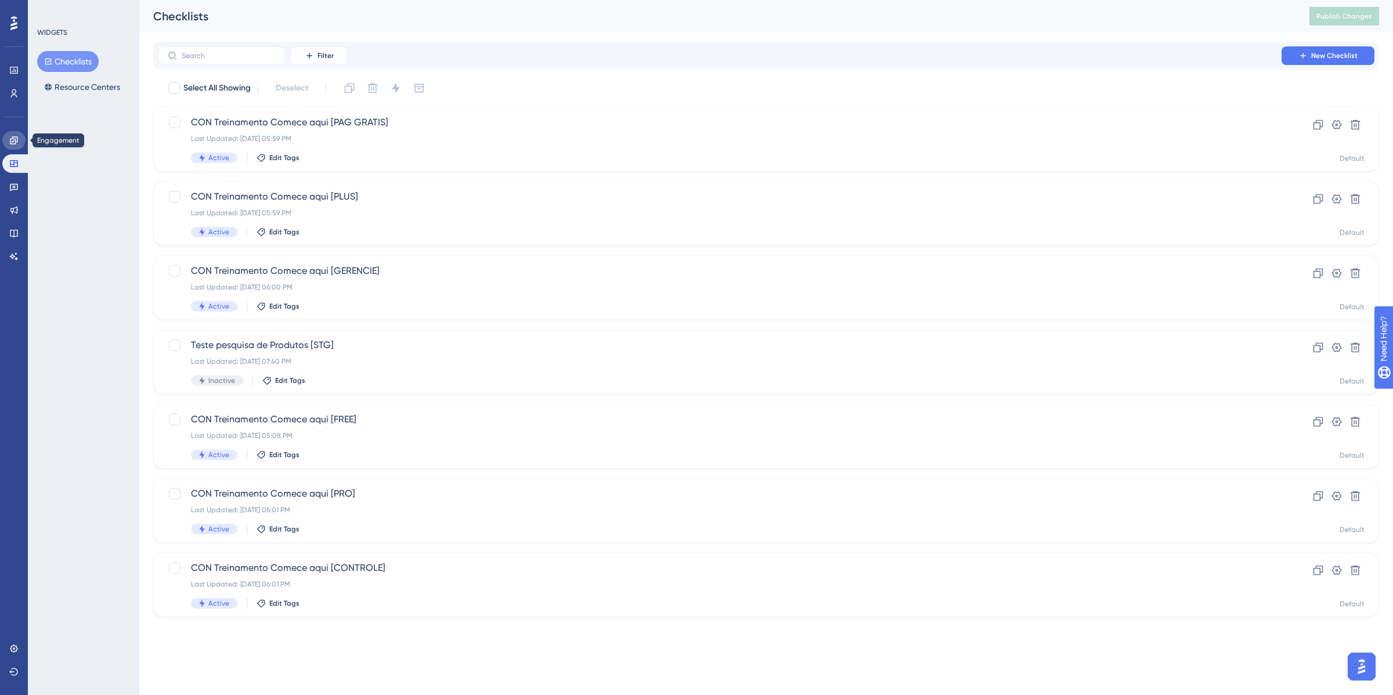
click at [13, 146] on link at bounding box center [13, 140] width 23 height 19
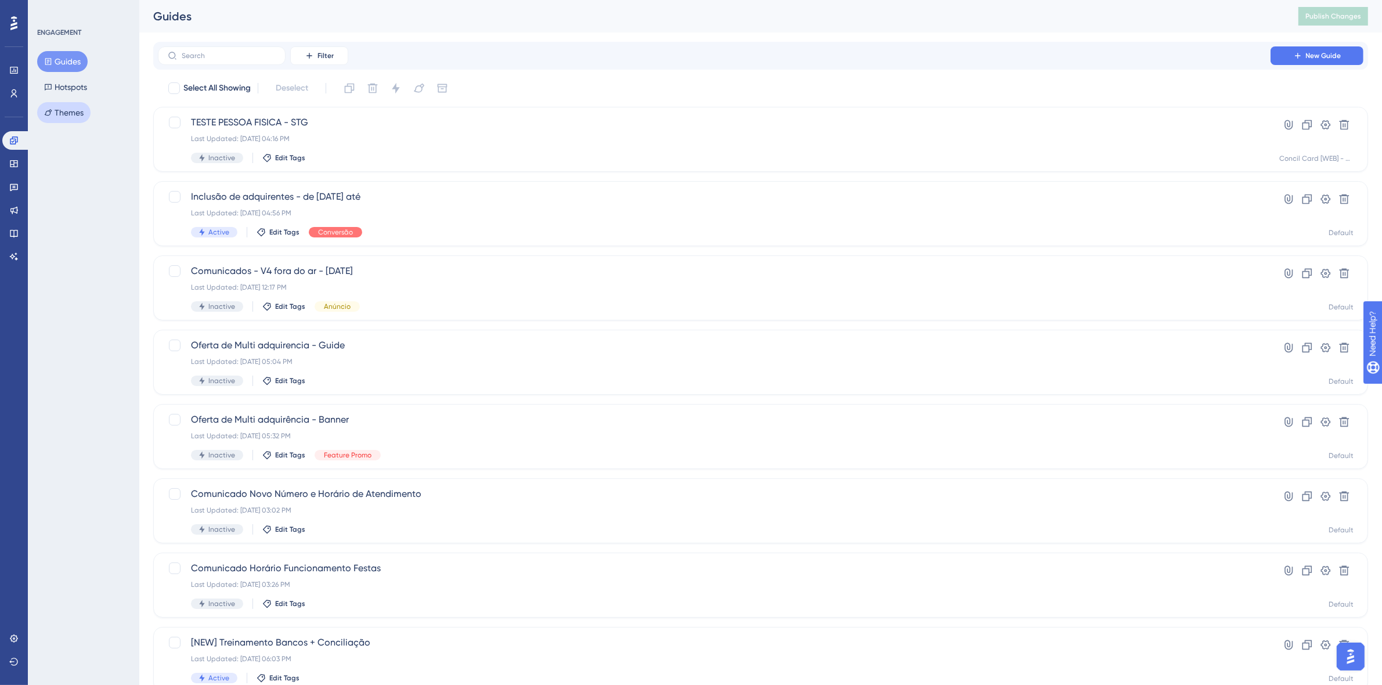
click at [65, 115] on button "Themes" at bounding box center [63, 112] width 53 height 21
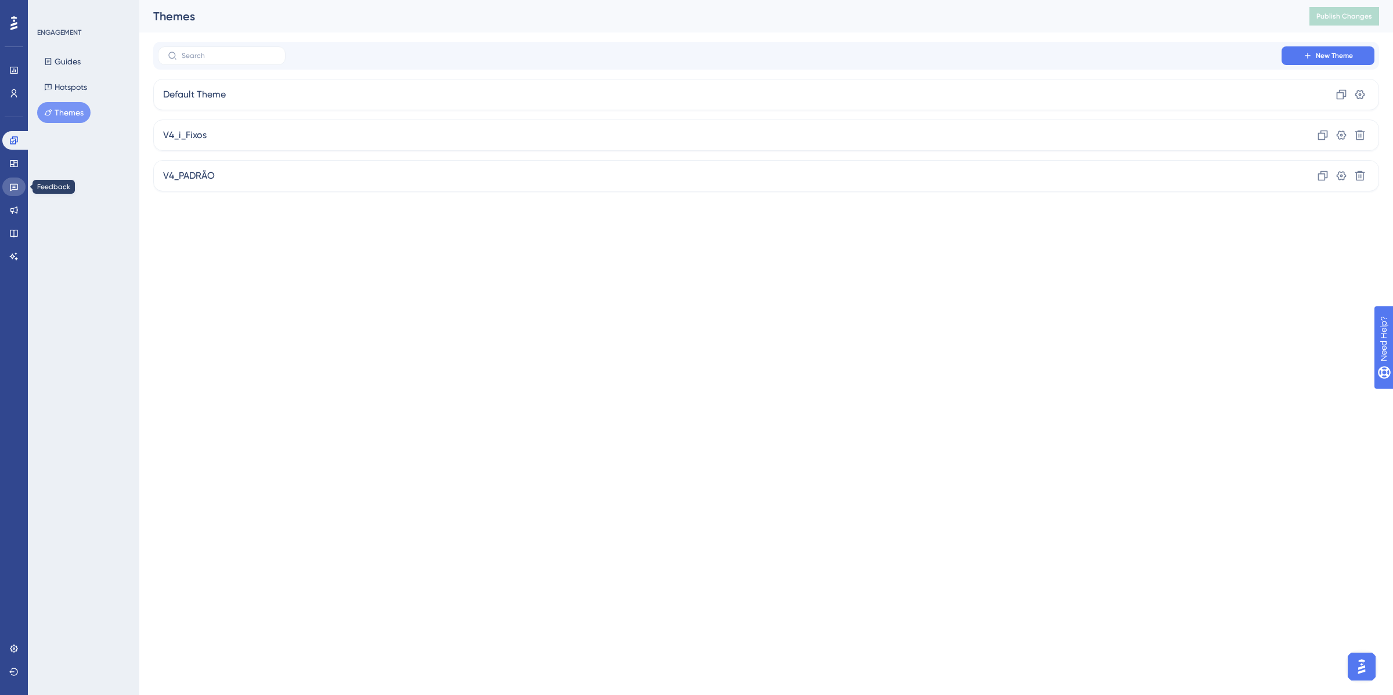
click at [5, 192] on link at bounding box center [13, 187] width 23 height 19
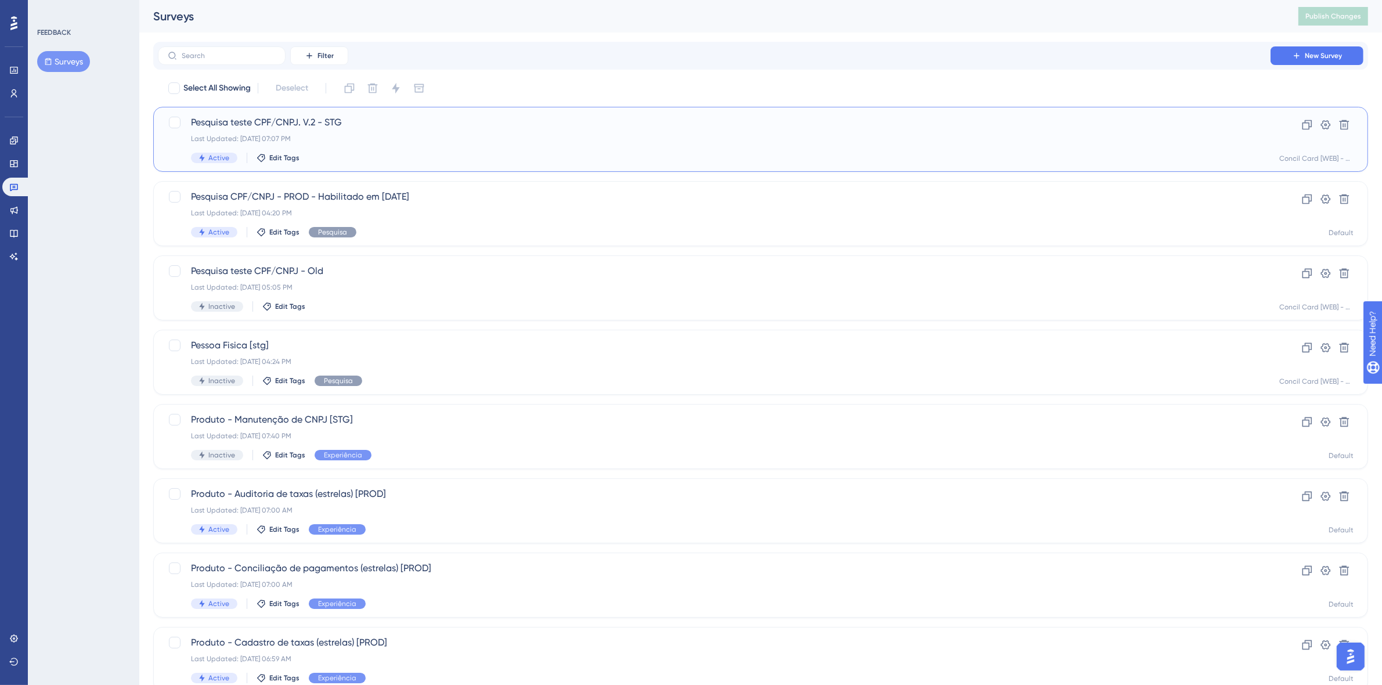
click at [474, 154] on div "Active Edit Tags" at bounding box center [714, 158] width 1046 height 10
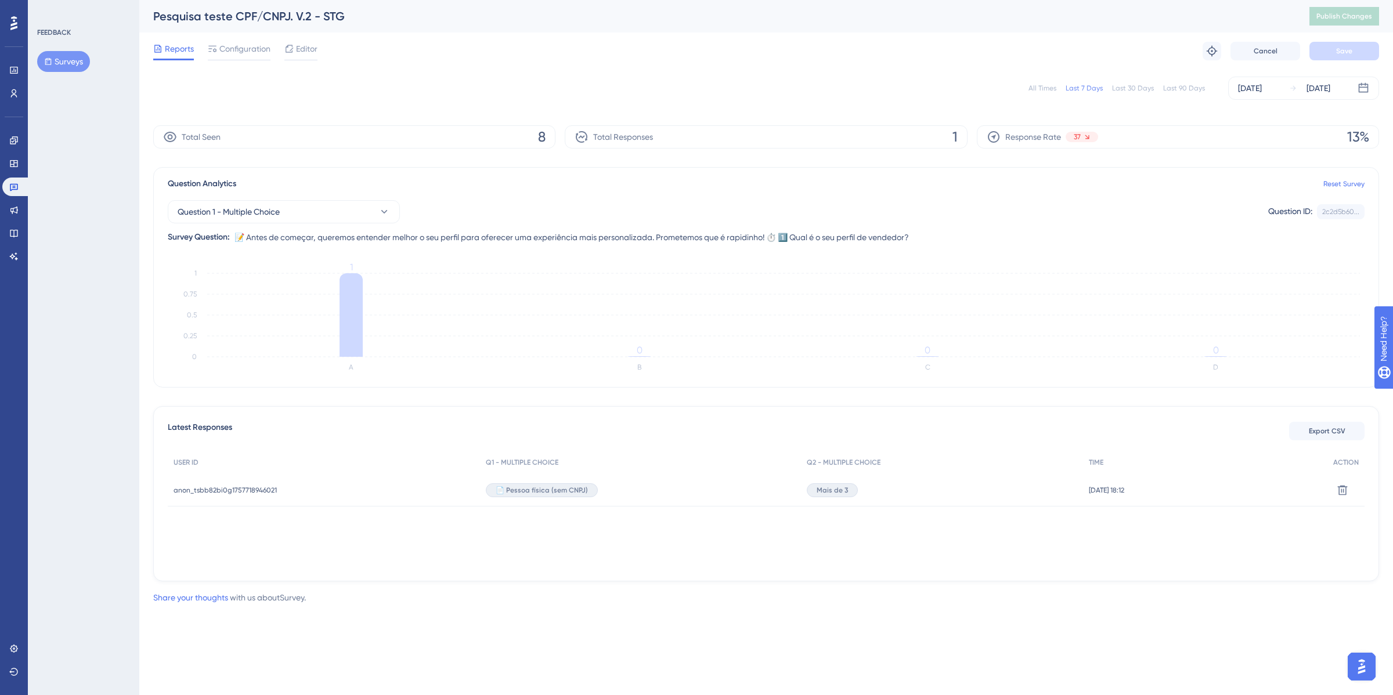
click at [234, 41] on div "Reports Configuration Editor Troubleshoot Cancel Save" at bounding box center [766, 50] width 1226 height 37
click at [233, 44] on span "Configuration" at bounding box center [244, 49] width 51 height 14
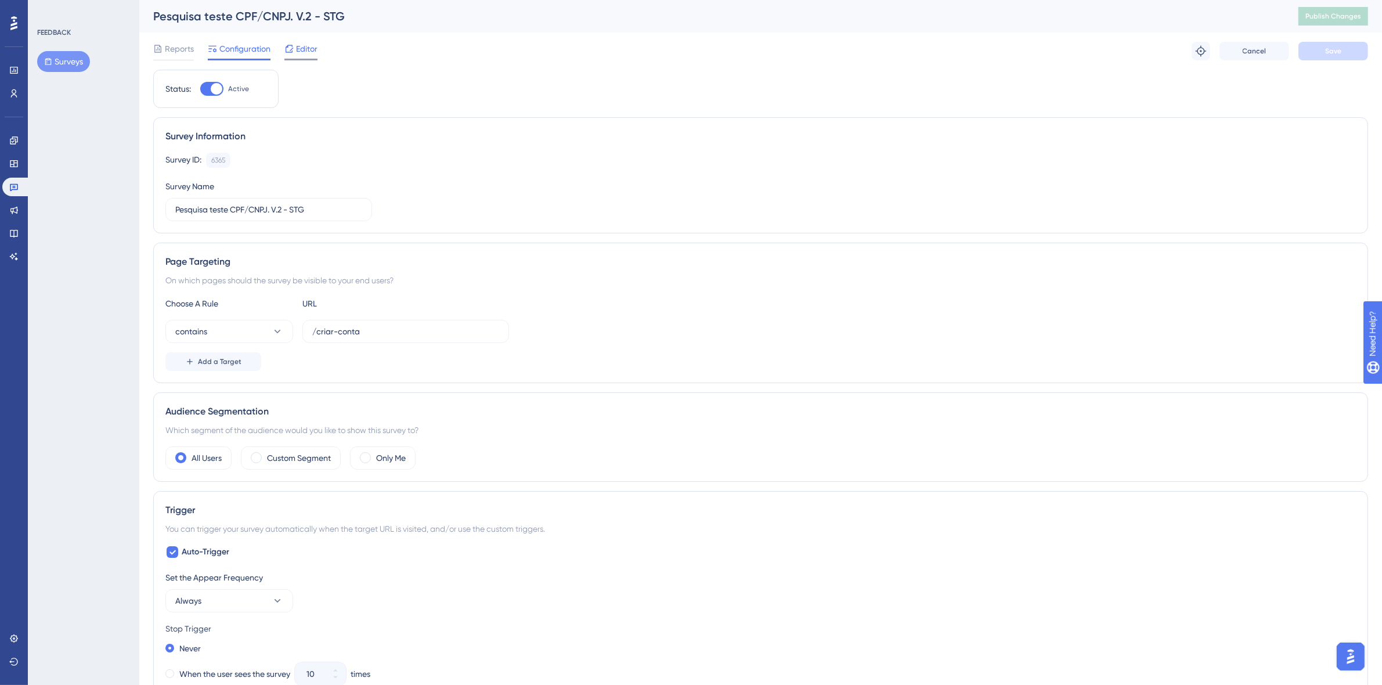
click at [306, 53] on span "Editor" at bounding box center [306, 49] width 21 height 14
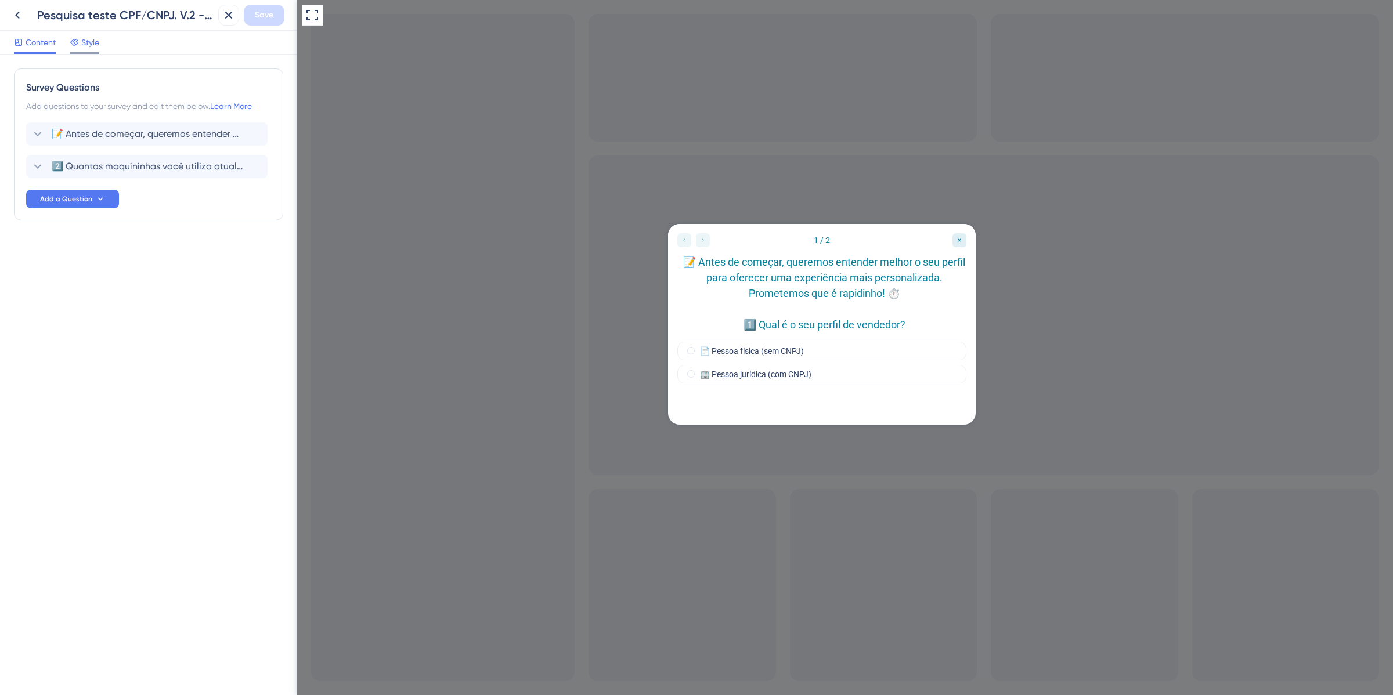
click at [88, 41] on span "Style" at bounding box center [90, 42] width 18 height 14
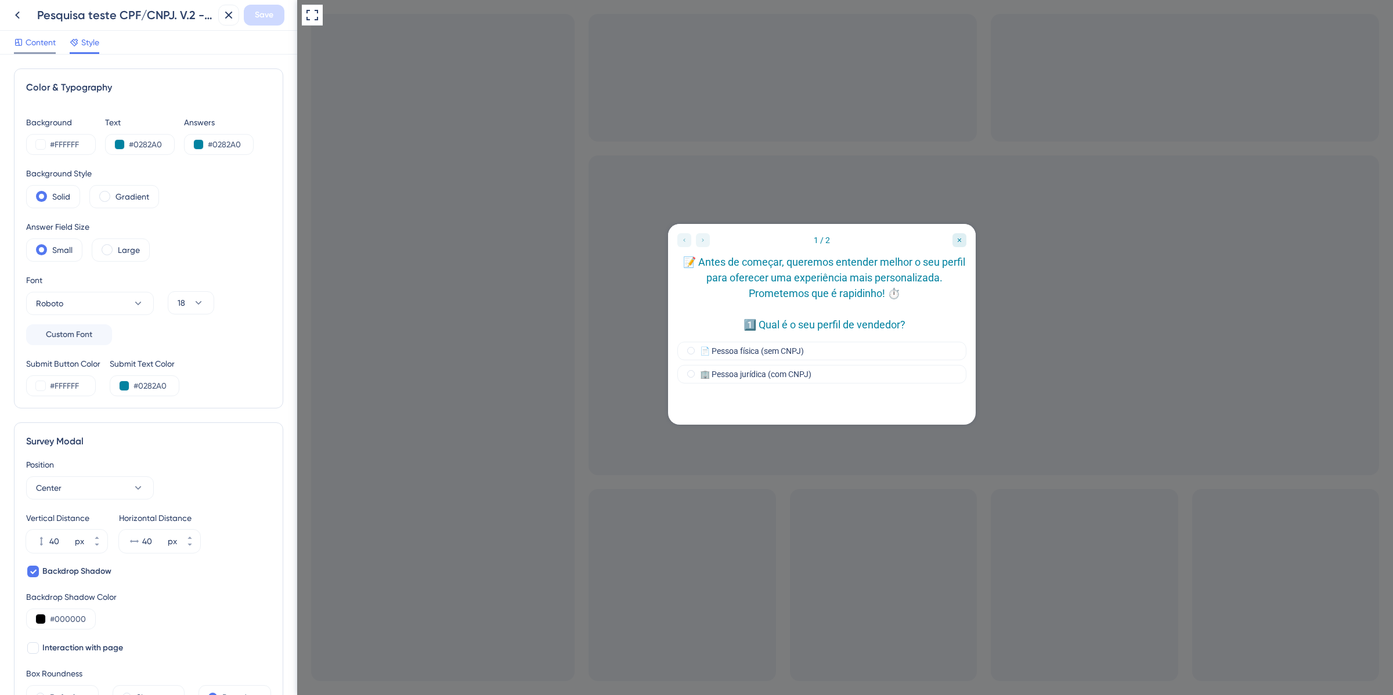
click at [33, 42] on span "Content" at bounding box center [41, 42] width 30 height 14
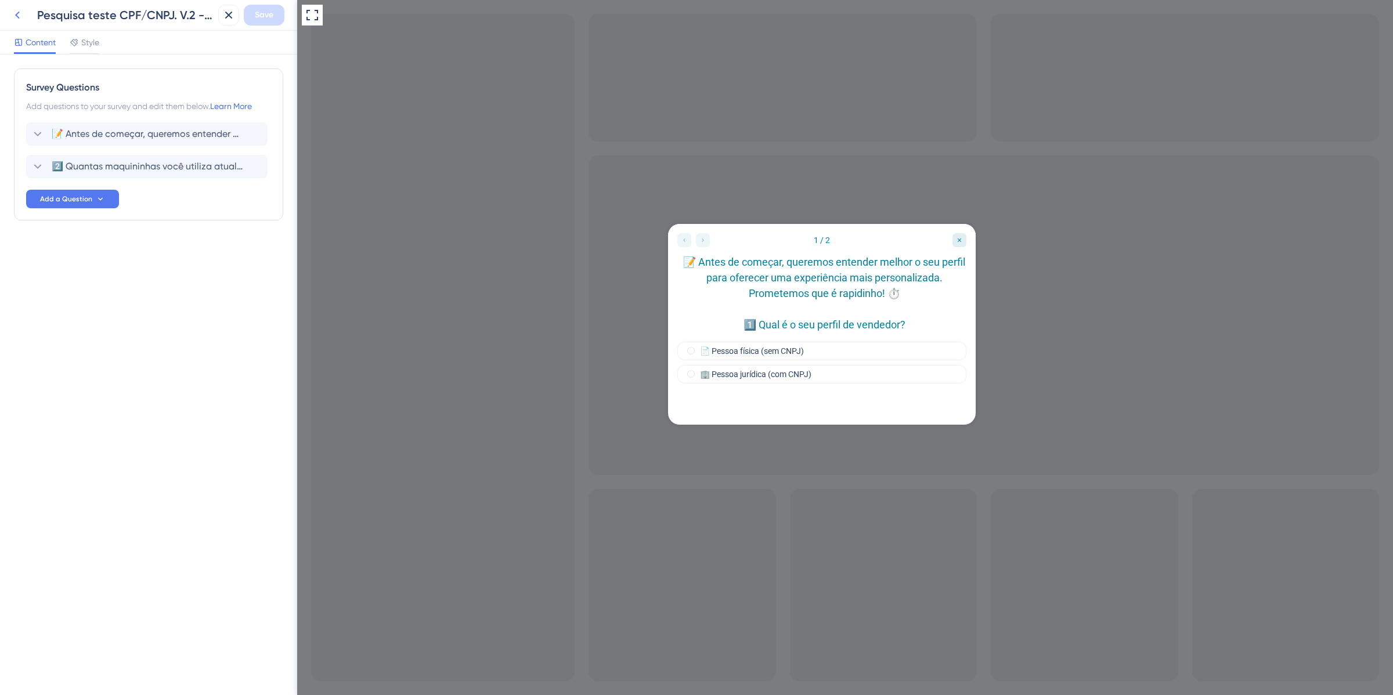
click at [21, 15] on icon at bounding box center [17, 15] width 14 height 14
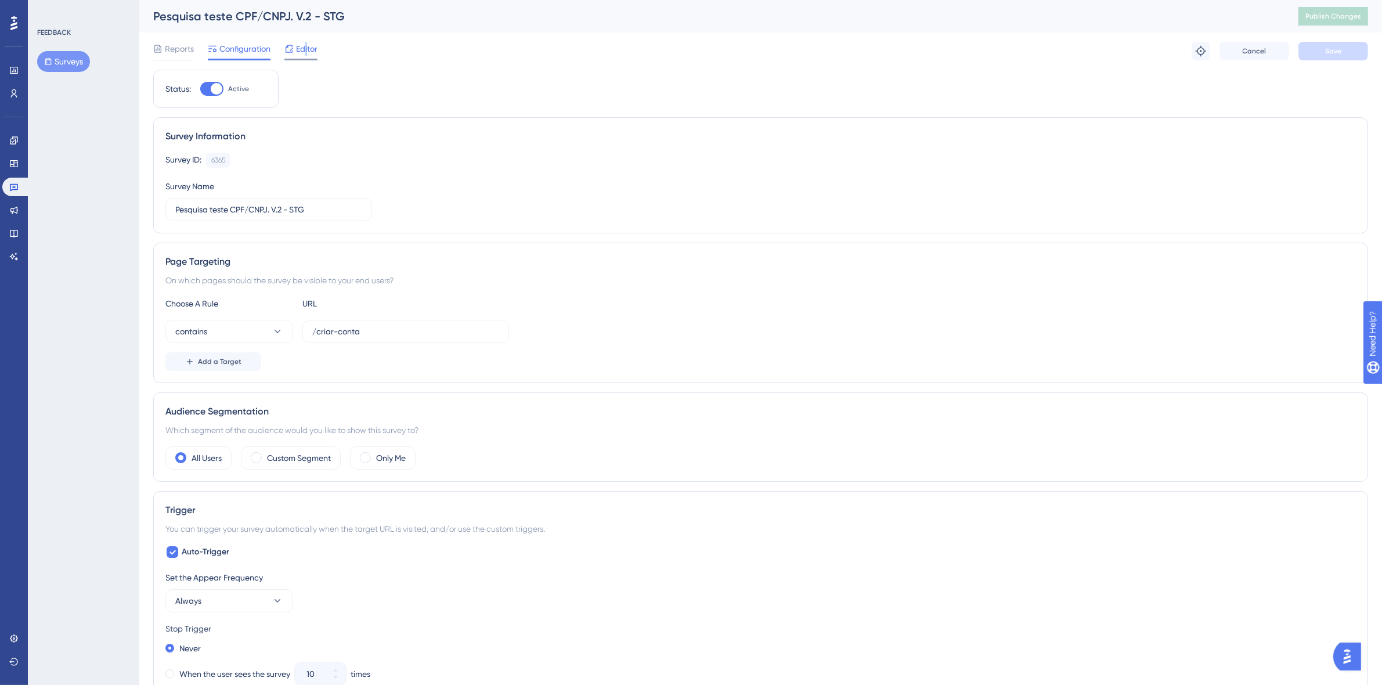
click at [306, 49] on span "Editor" at bounding box center [306, 49] width 21 height 14
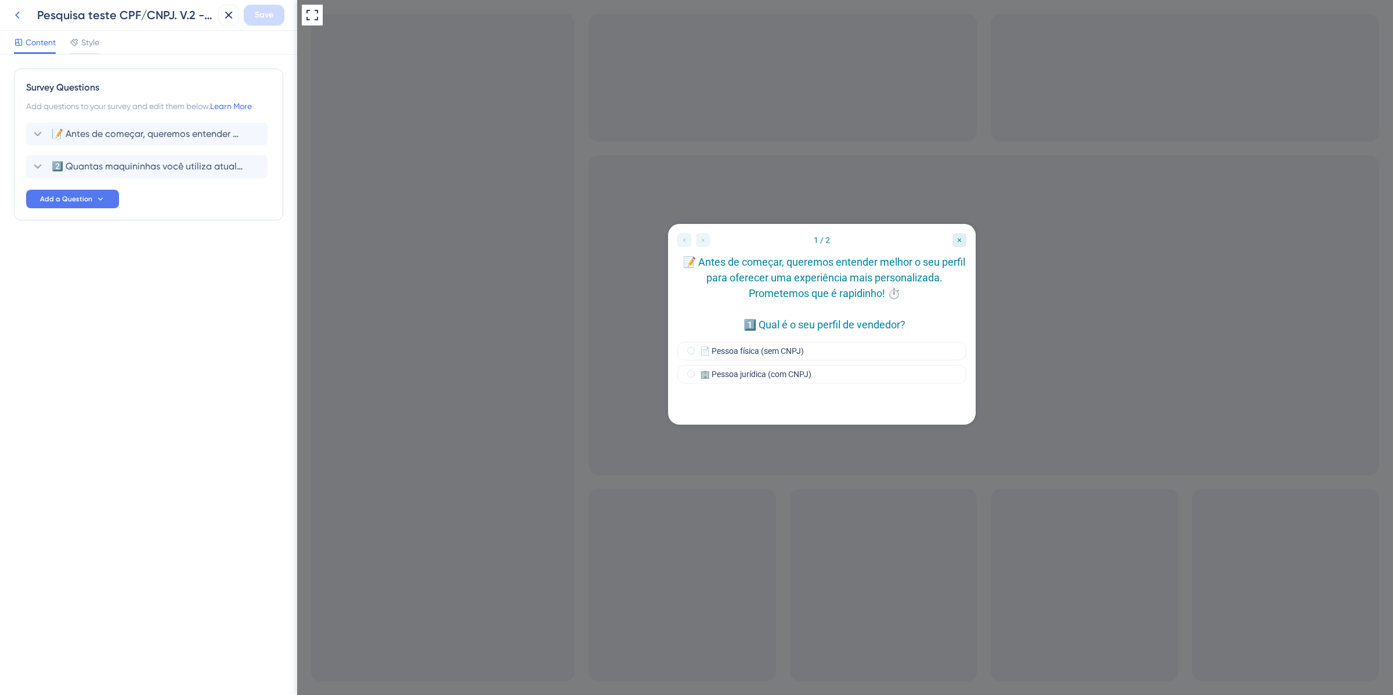
click at [12, 22] on button at bounding box center [17, 15] width 21 height 21
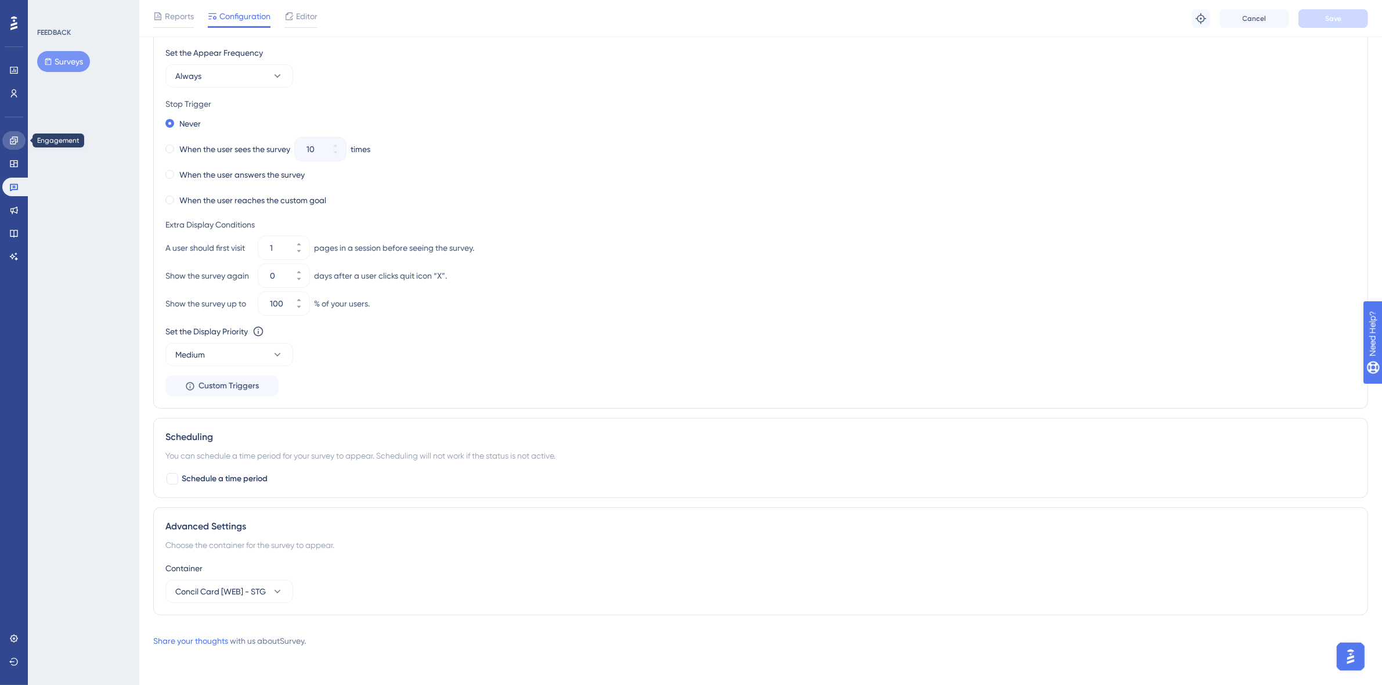
click at [12, 146] on link at bounding box center [13, 140] width 23 height 19
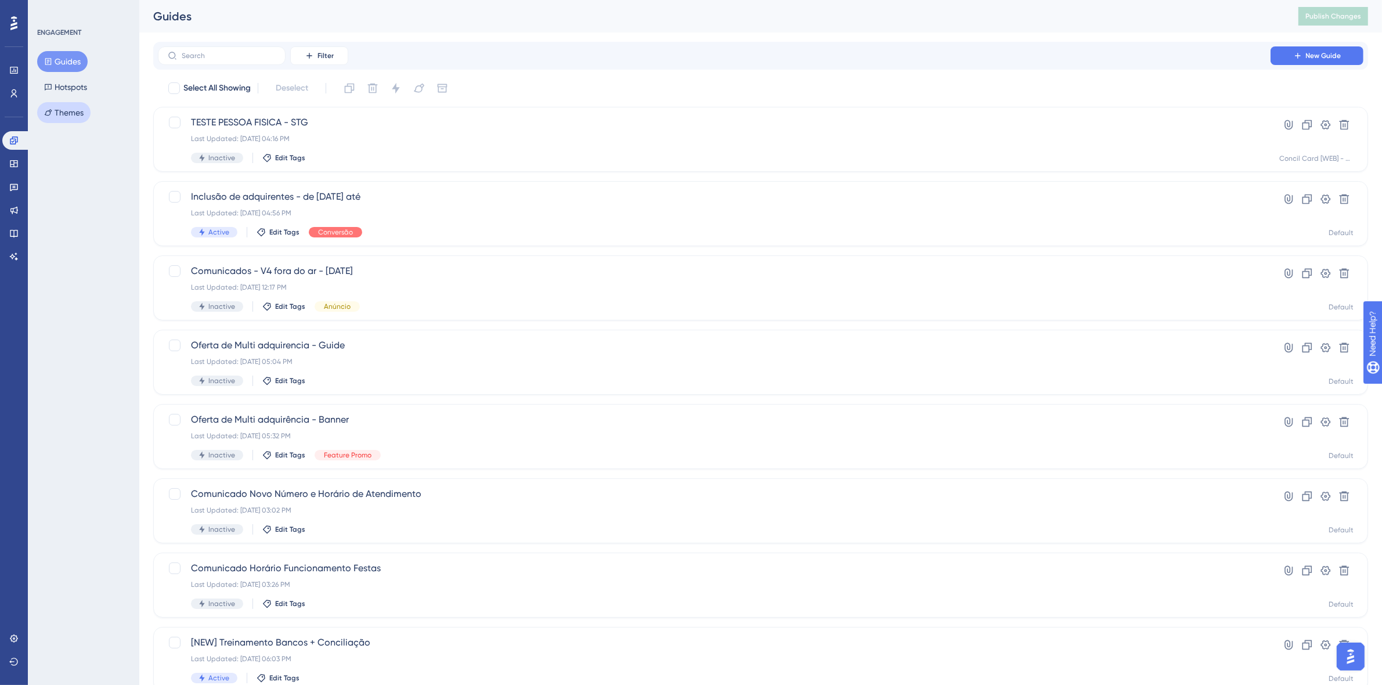
click at [56, 106] on button "Themes" at bounding box center [63, 112] width 53 height 21
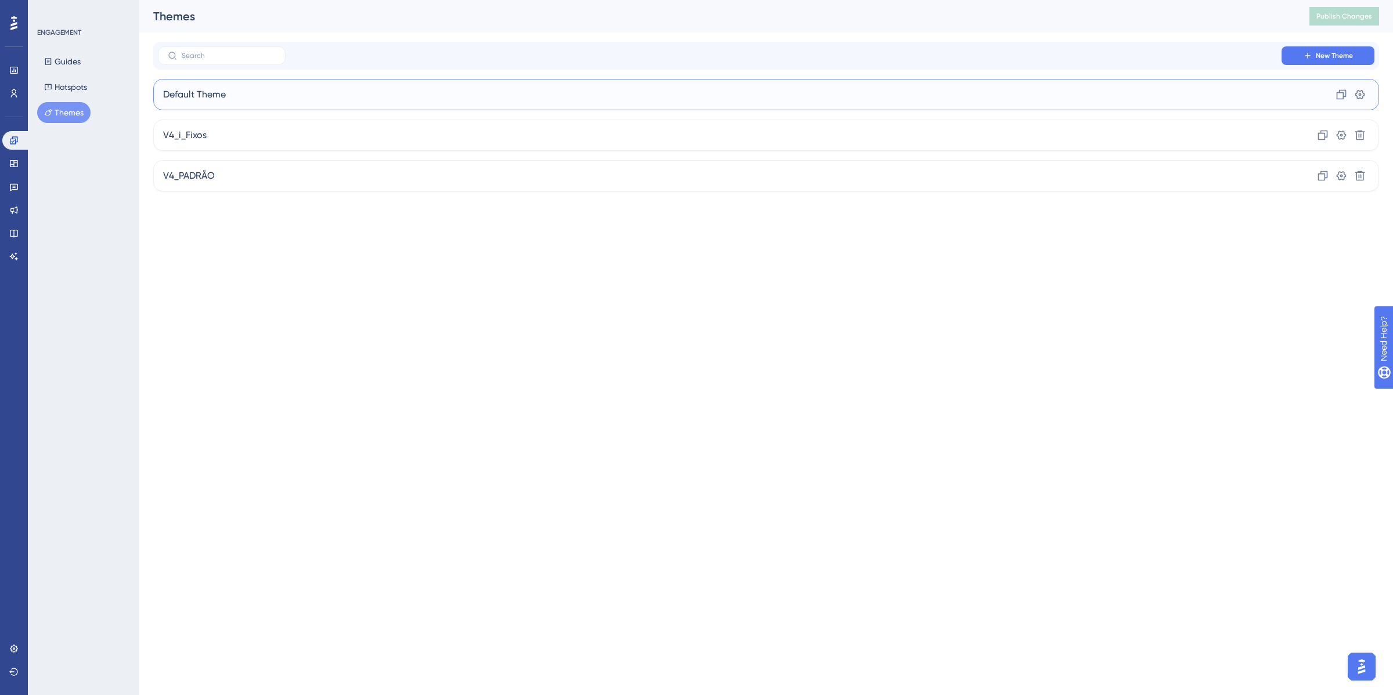
click at [266, 97] on div "Default Theme Clone Settings" at bounding box center [766, 94] width 1226 height 31
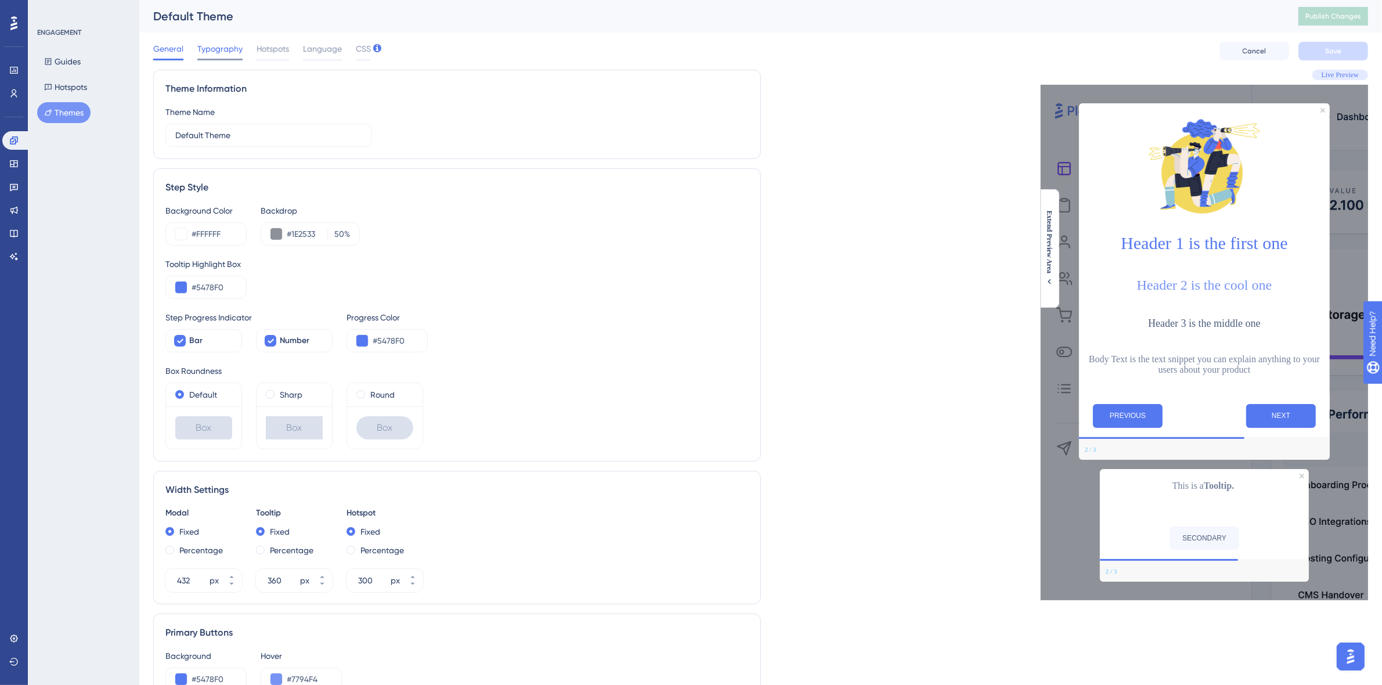
click at [222, 48] on span "Typography" at bounding box center [219, 49] width 45 height 14
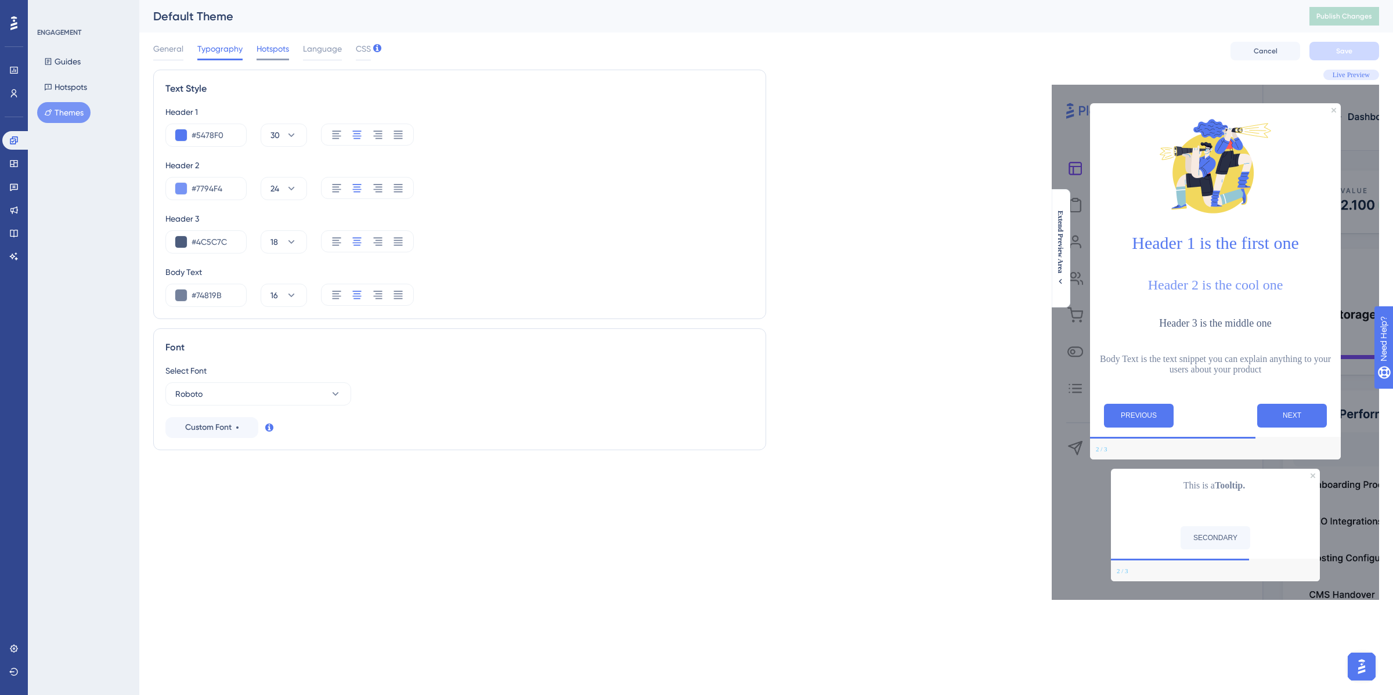
click at [257, 45] on span "Hotspots" at bounding box center [272, 49] width 32 height 14
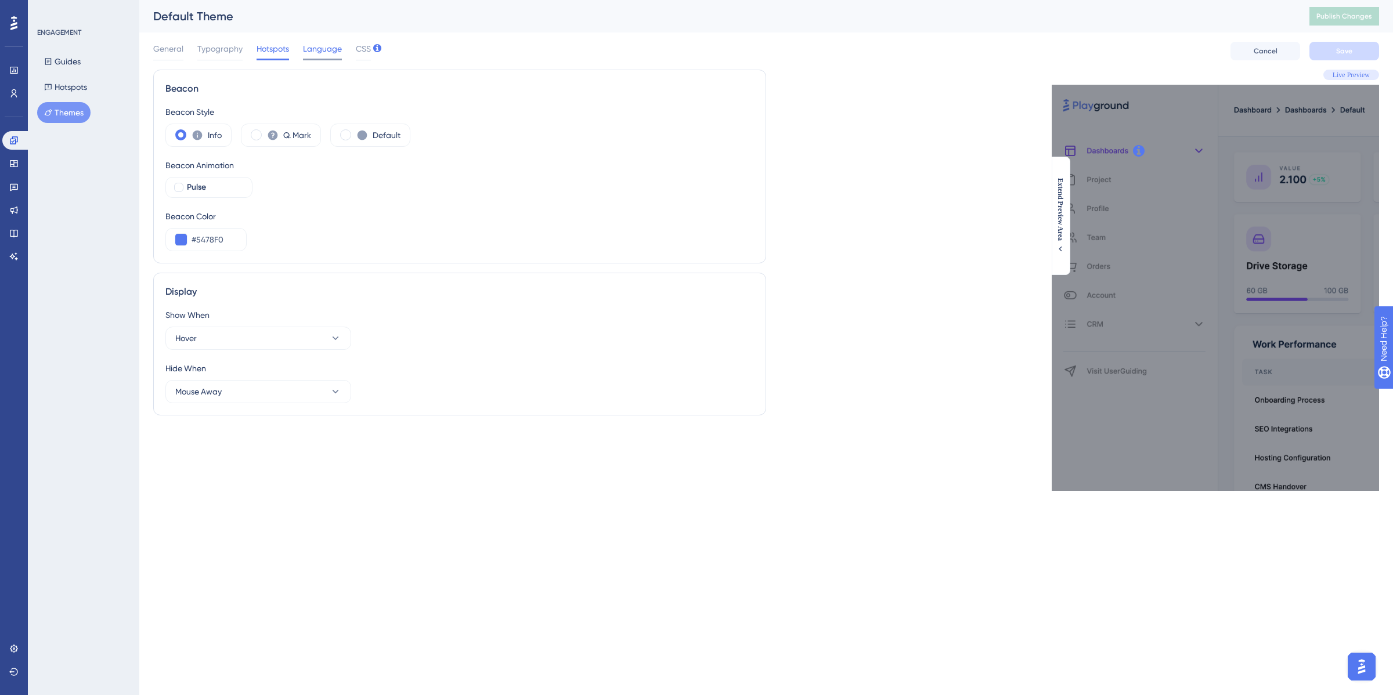
click at [323, 55] on span "Language" at bounding box center [322, 49] width 39 height 14
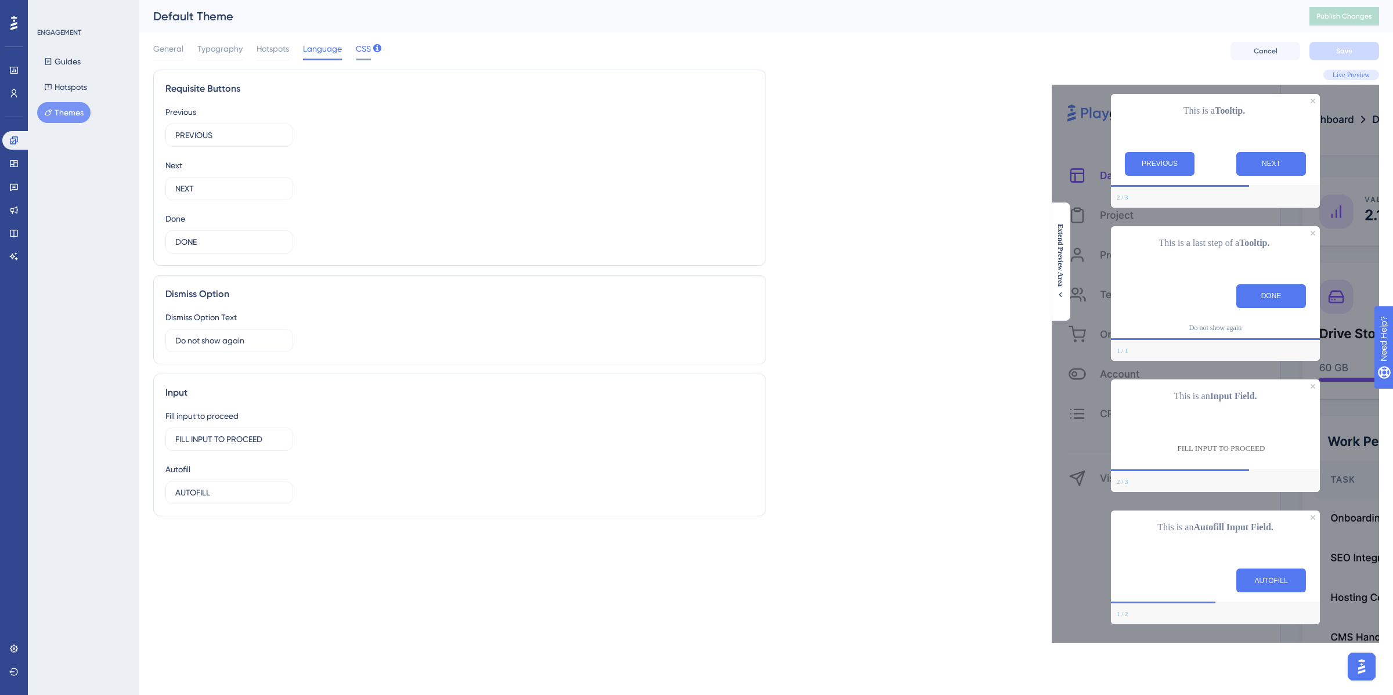
click at [358, 52] on span "CSS" at bounding box center [363, 49] width 15 height 14
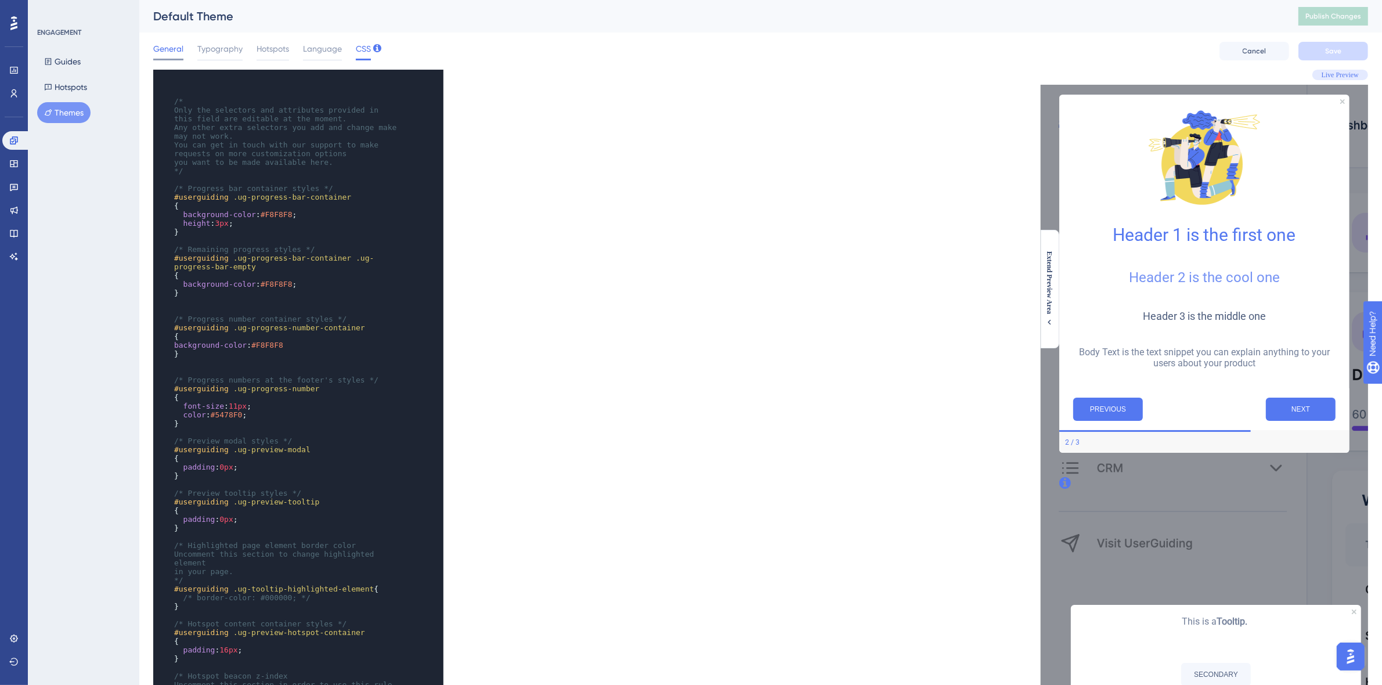
click at [158, 49] on span "General" at bounding box center [168, 49] width 30 height 14
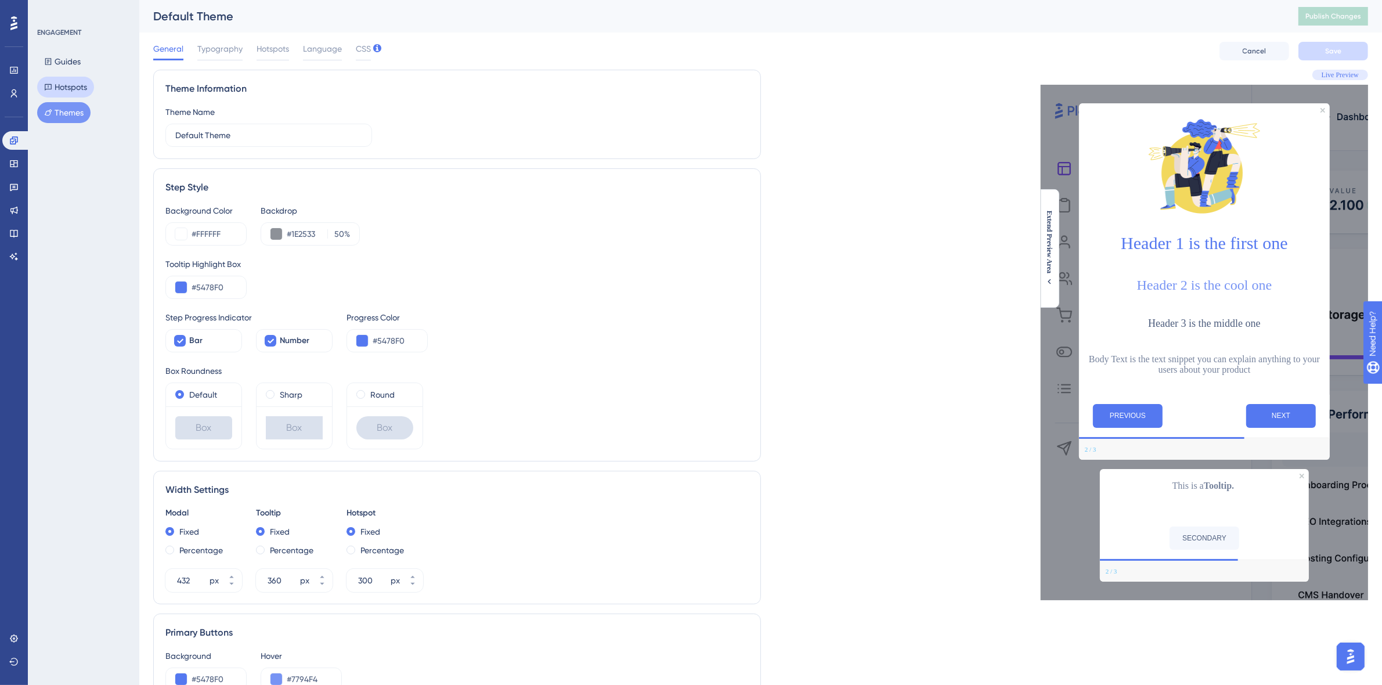
click at [68, 88] on button "Hotspots" at bounding box center [65, 87] width 57 height 21
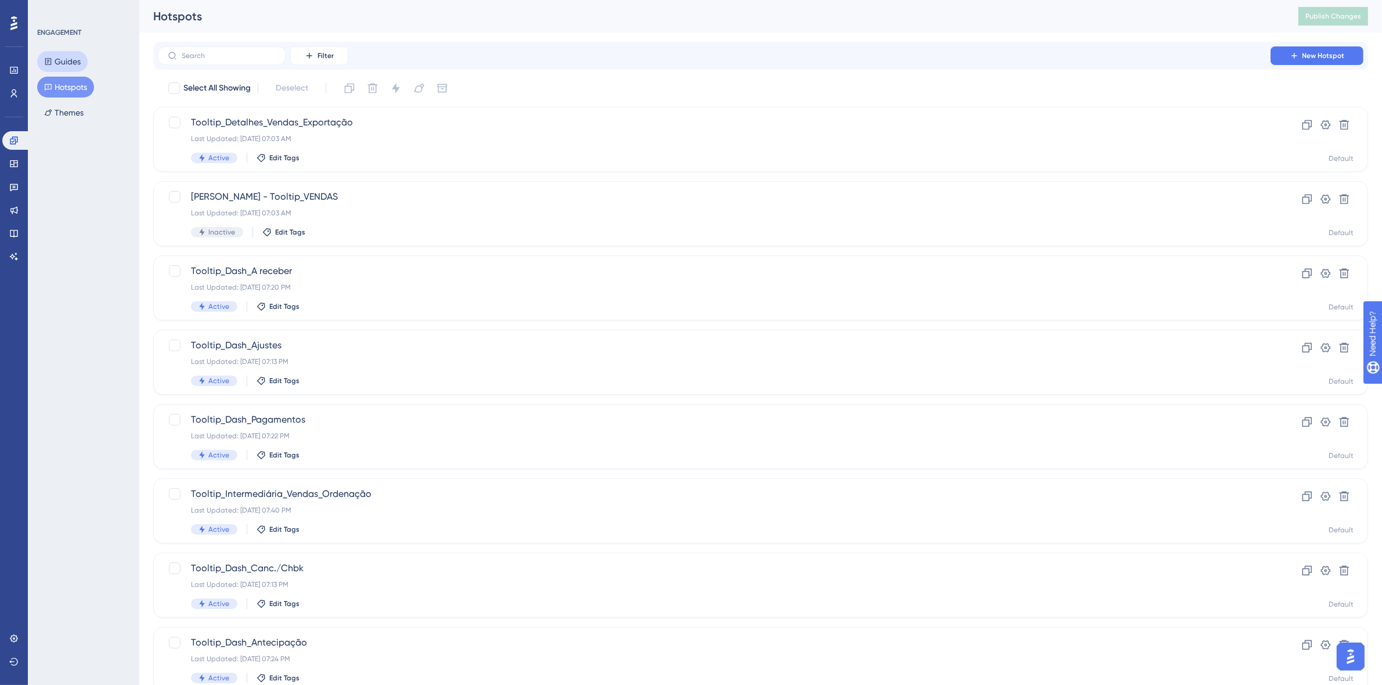
click at [70, 65] on button "Guides" at bounding box center [62, 61] width 50 height 21
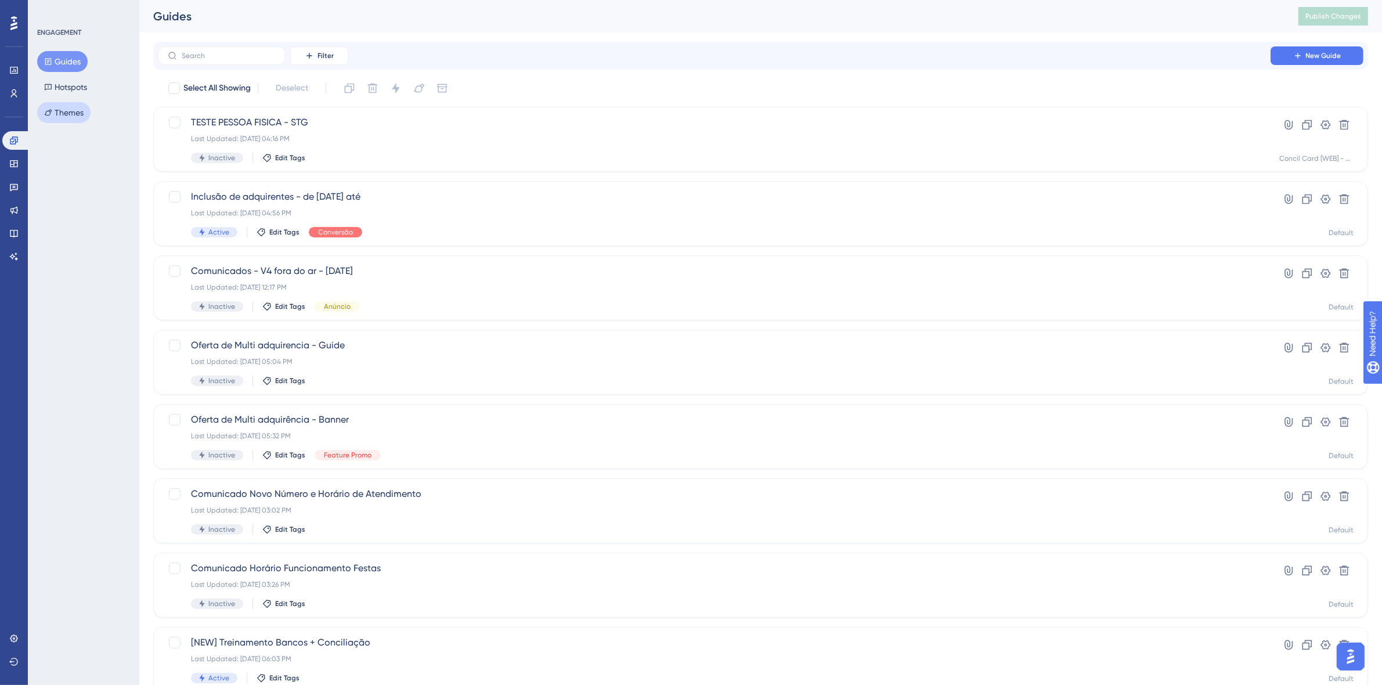
click at [67, 111] on button "Themes" at bounding box center [63, 112] width 53 height 21
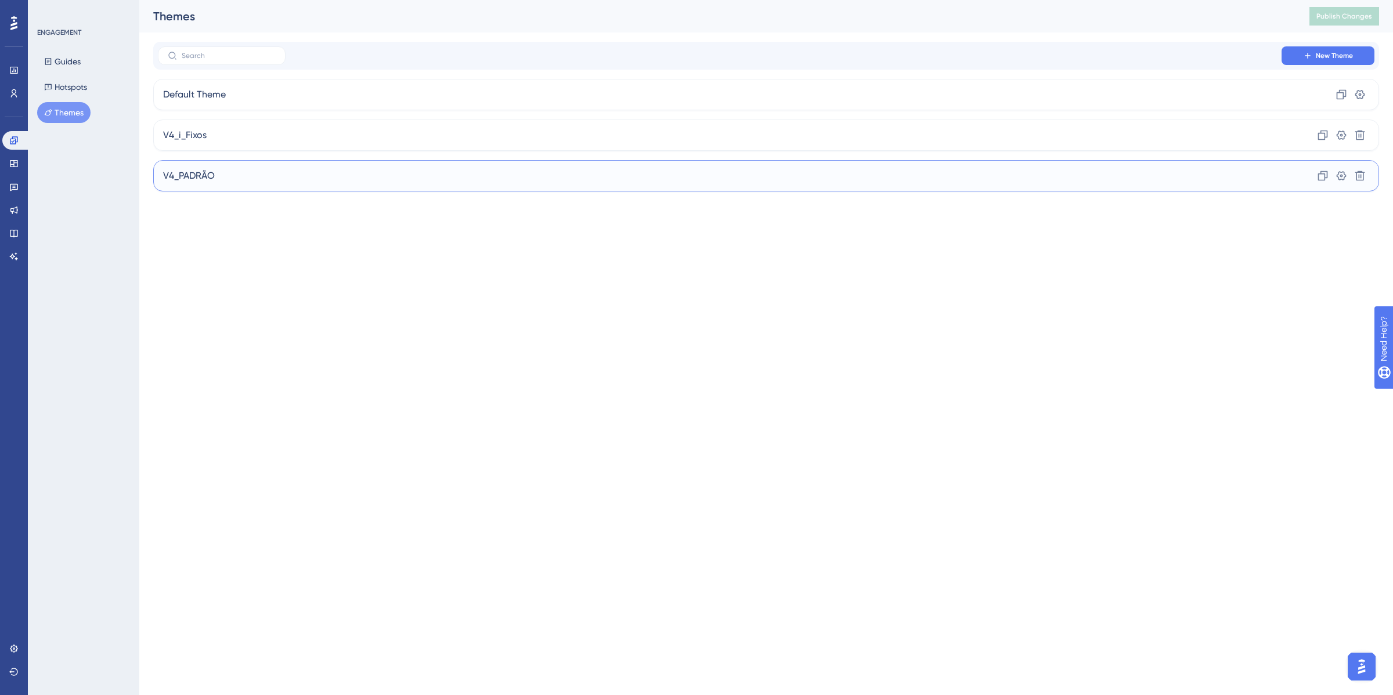
click at [237, 180] on div "V4_PADRÃO Clone Settings Delete" at bounding box center [766, 175] width 1226 height 31
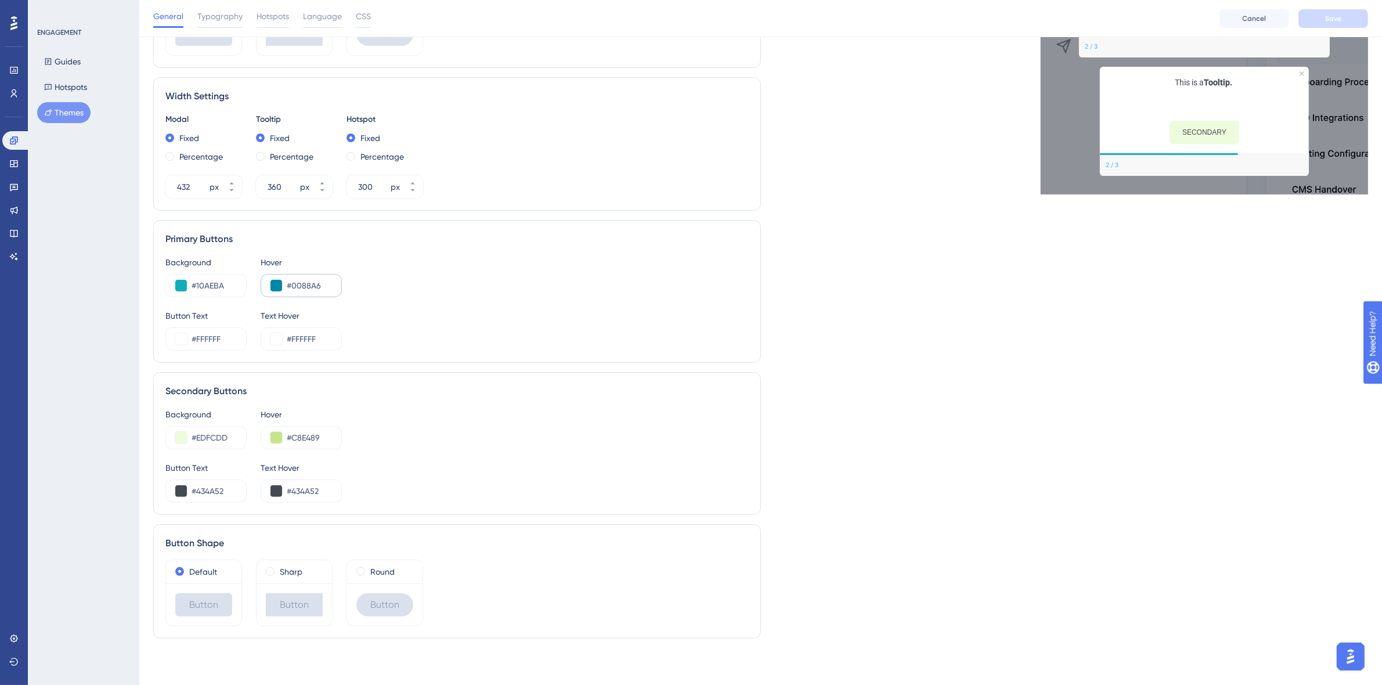
scroll to position [140, 0]
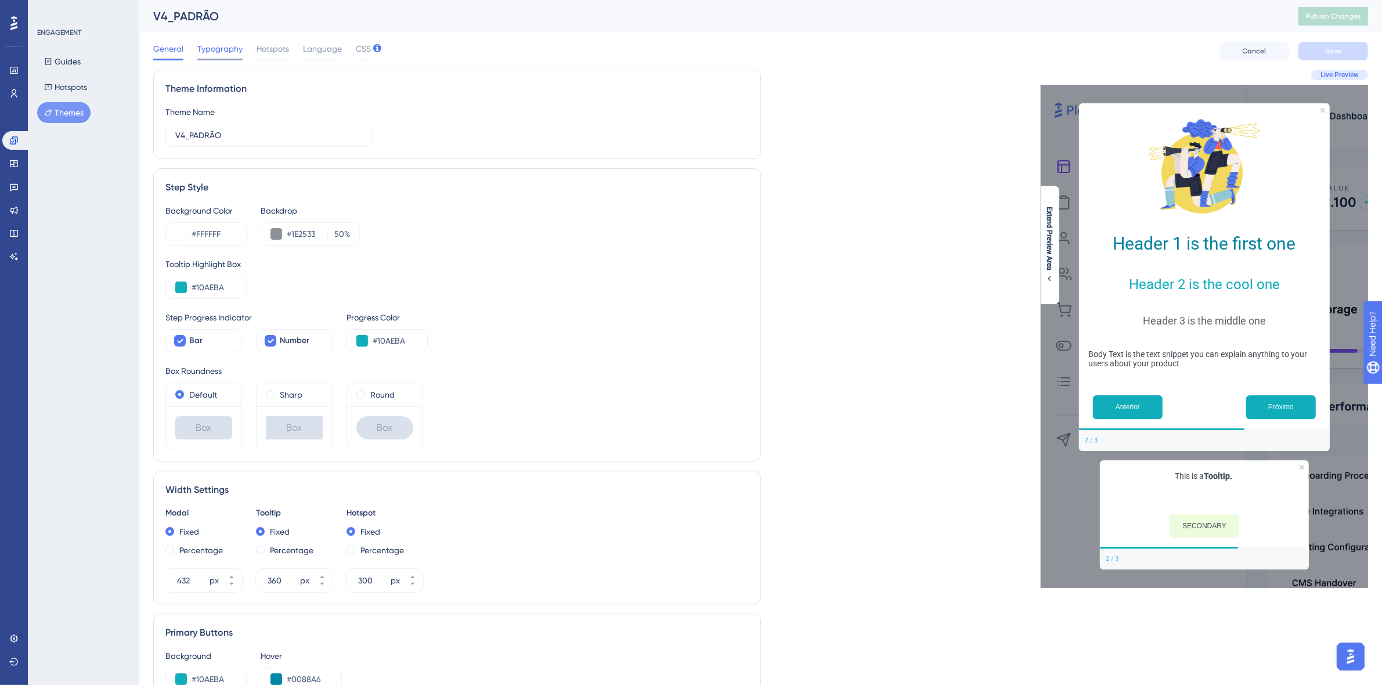
click at [211, 42] on span "Typography" at bounding box center [219, 49] width 45 height 14
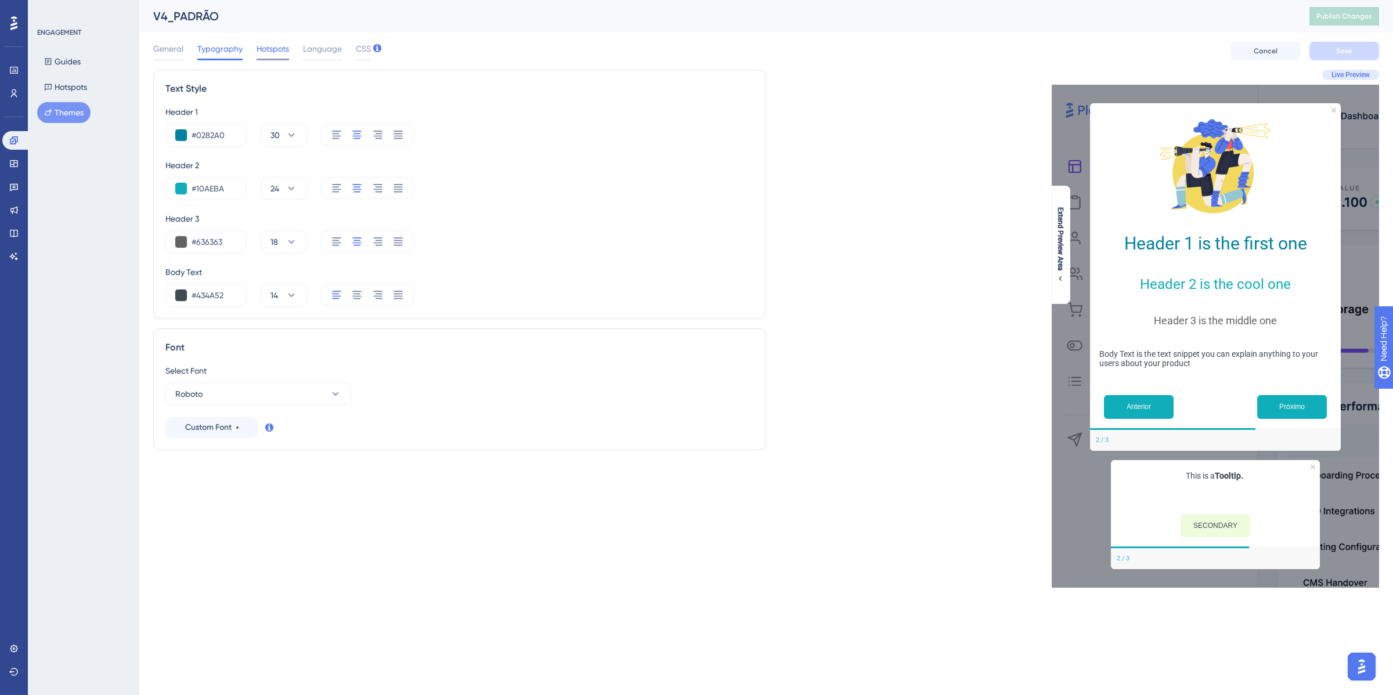
click at [266, 48] on span "Hotspots" at bounding box center [272, 49] width 32 height 14
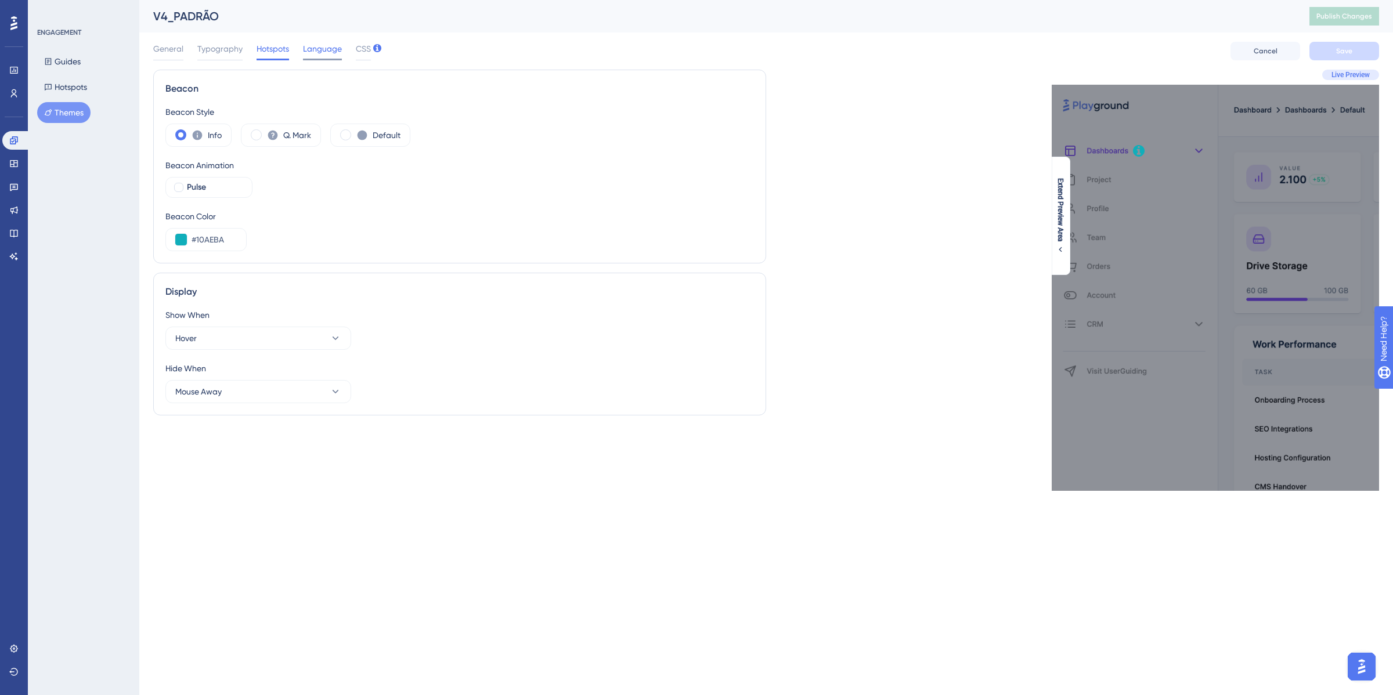
click at [305, 50] on span "Language" at bounding box center [322, 49] width 39 height 14
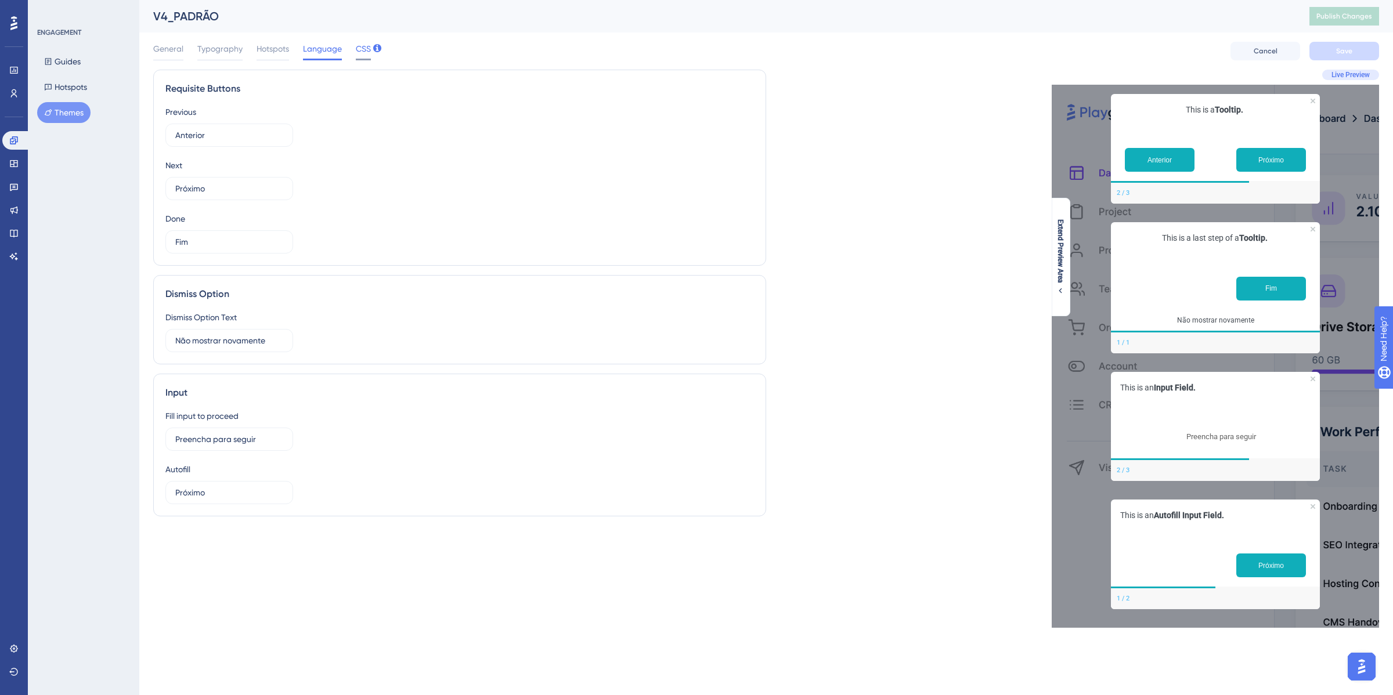
click at [360, 48] on span "CSS" at bounding box center [363, 49] width 15 height 14
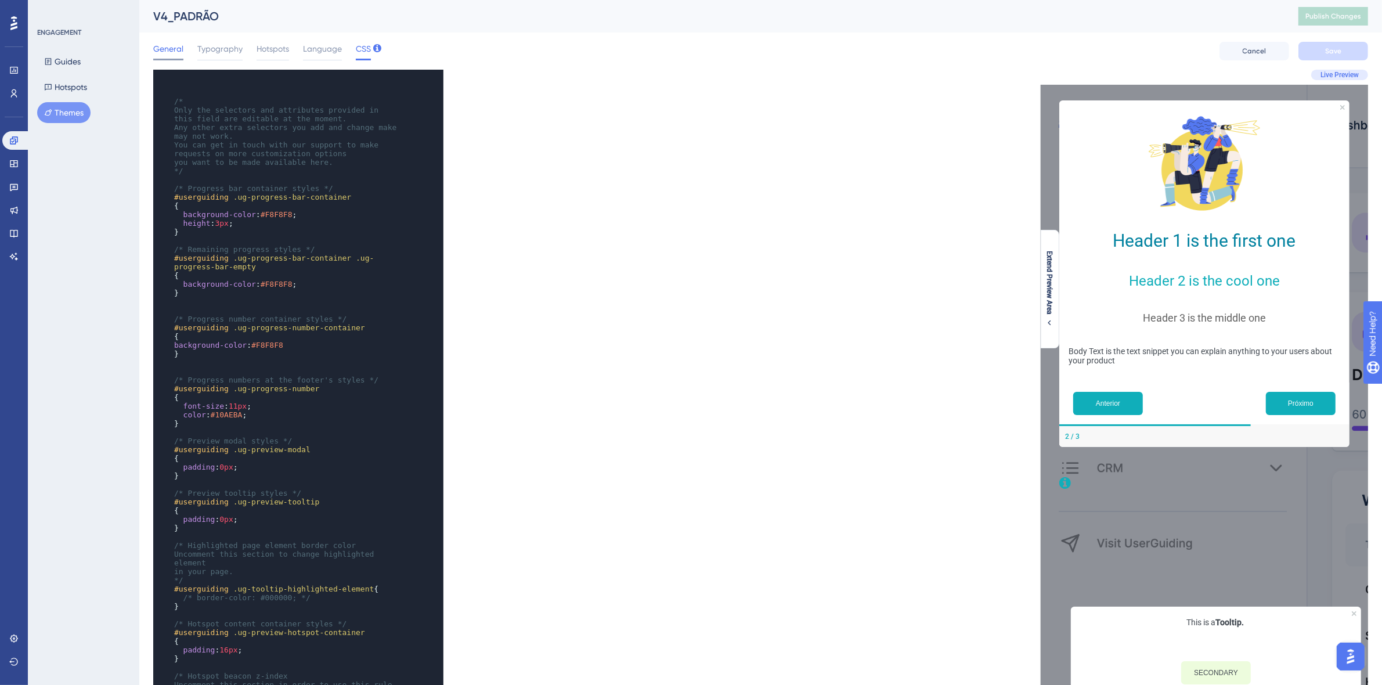
click at [172, 54] on span "General" at bounding box center [168, 49] width 30 height 14
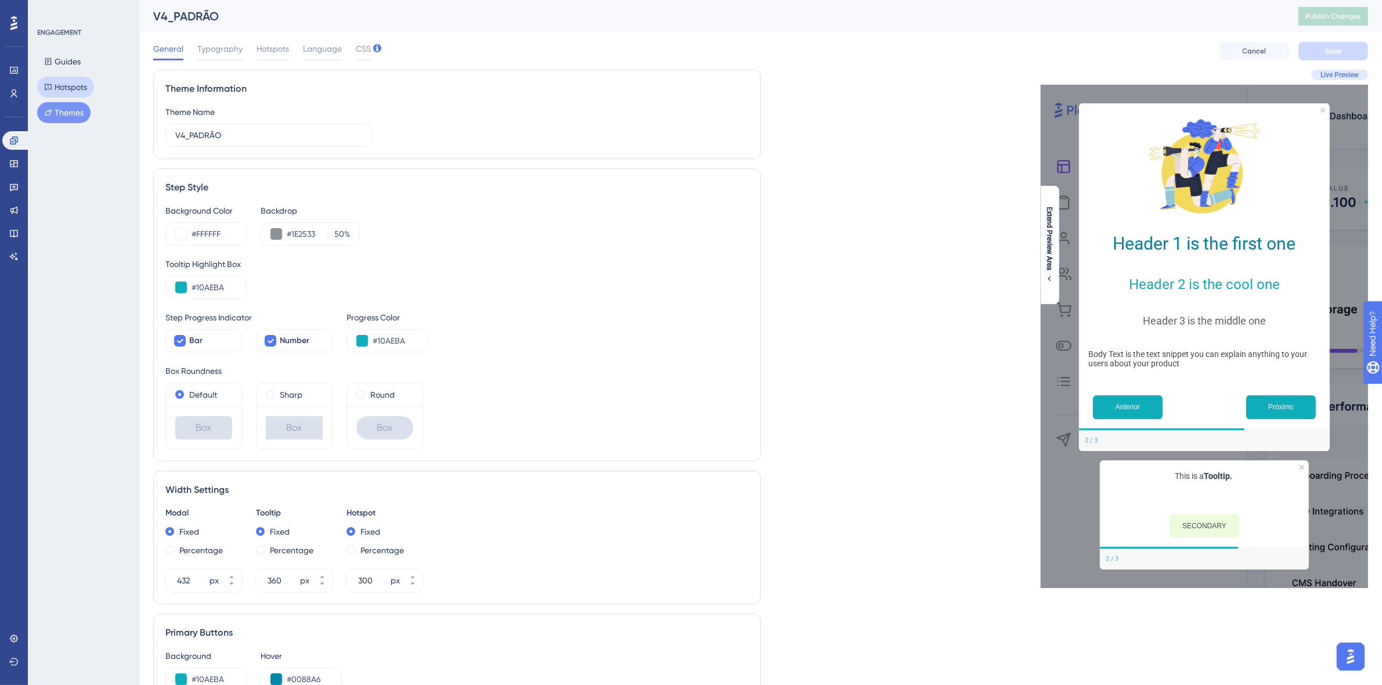
click at [47, 94] on button "Hotspots" at bounding box center [65, 87] width 57 height 21
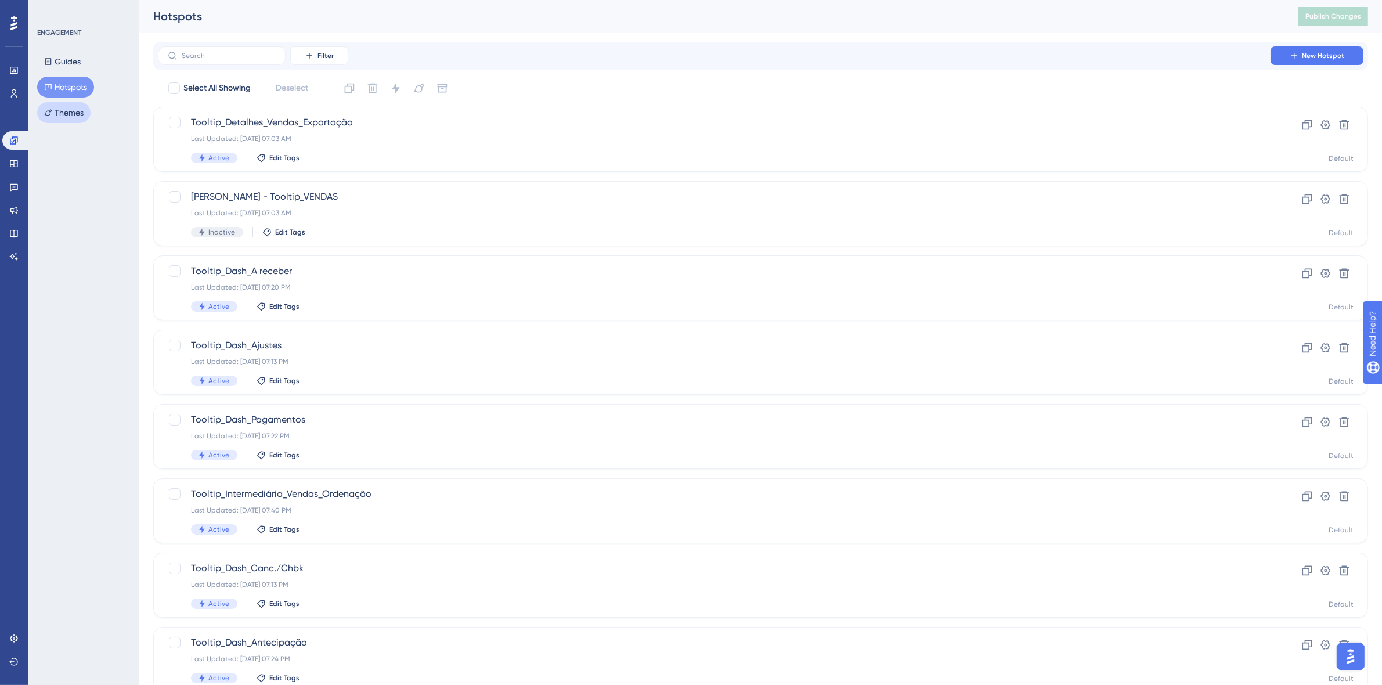
click at [64, 113] on button "Themes" at bounding box center [63, 112] width 53 height 21
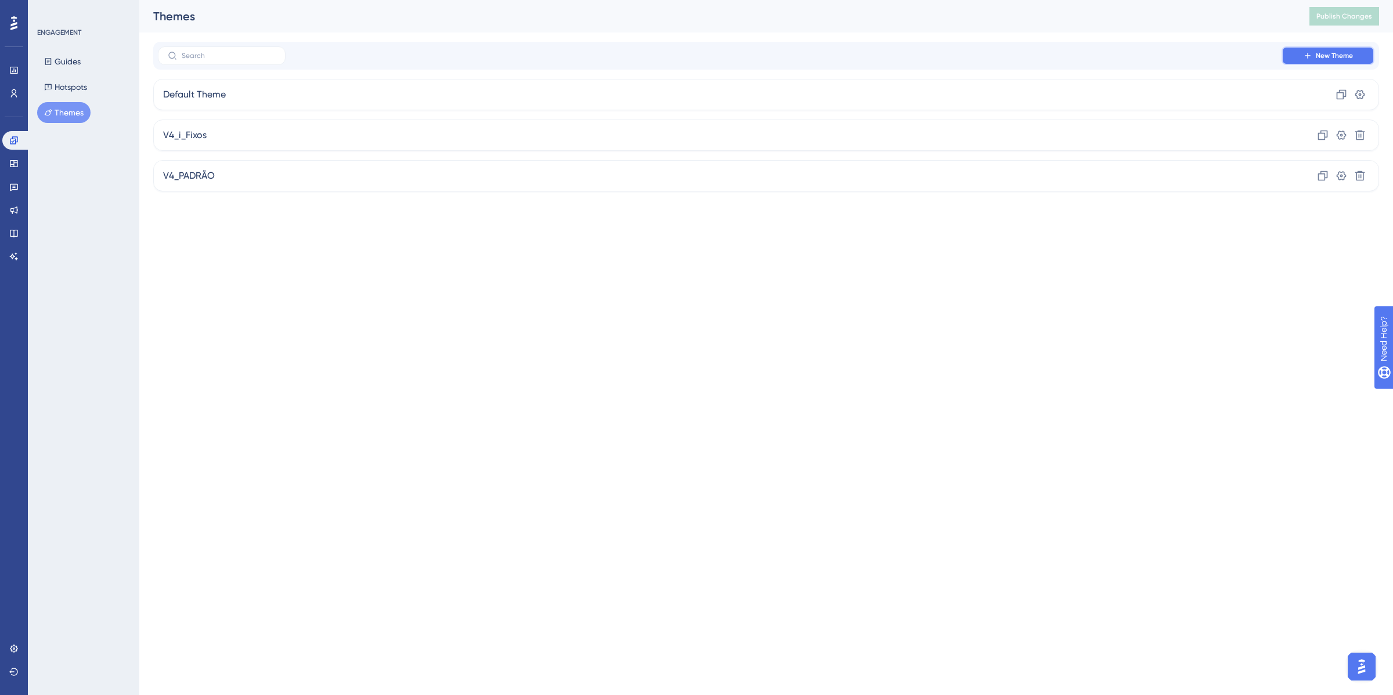
click at [1333, 57] on span "New Theme" at bounding box center [1334, 55] width 37 height 9
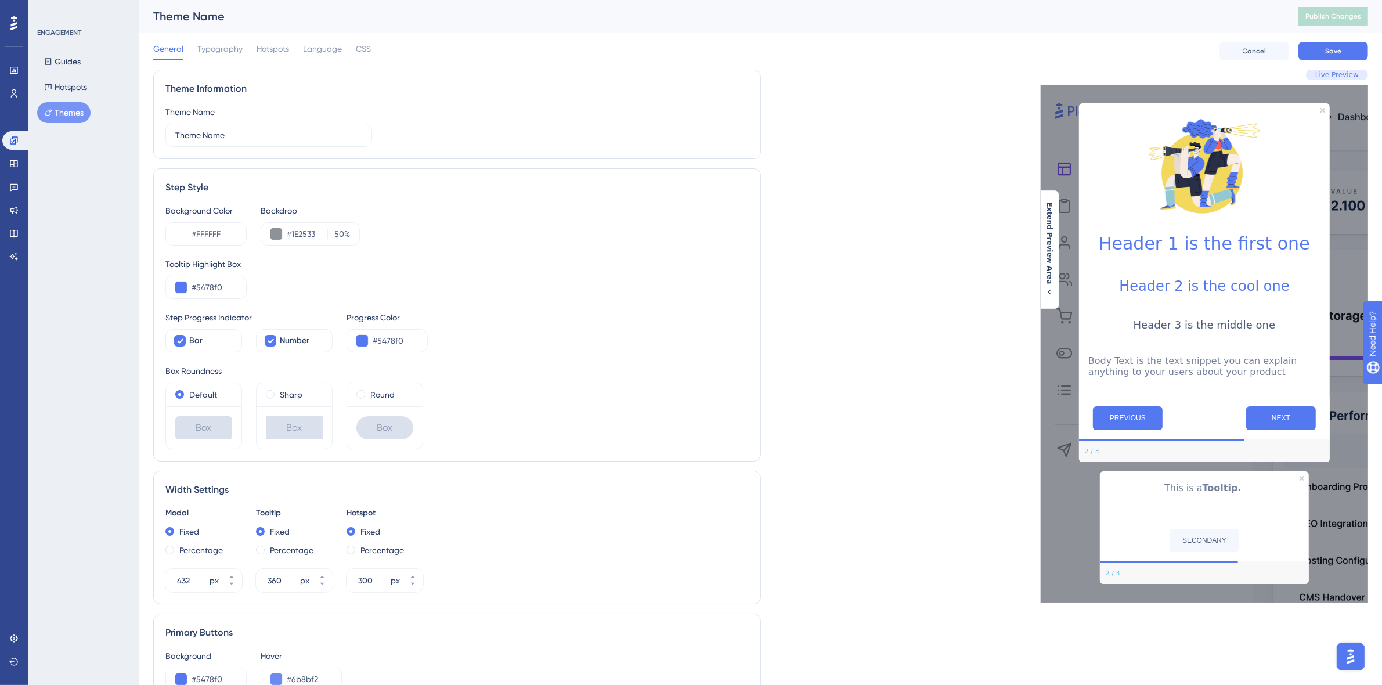
click at [227, 12] on div "Theme Name" at bounding box center [711, 16] width 1116 height 16
click at [229, 133] on input "Theme Name" at bounding box center [268, 135] width 187 height 13
type input "responsive theme"
click at [1333, 44] on button "Save" at bounding box center [1333, 51] width 70 height 19
click at [1349, 12] on button "Publish Changes" at bounding box center [1333, 16] width 70 height 19
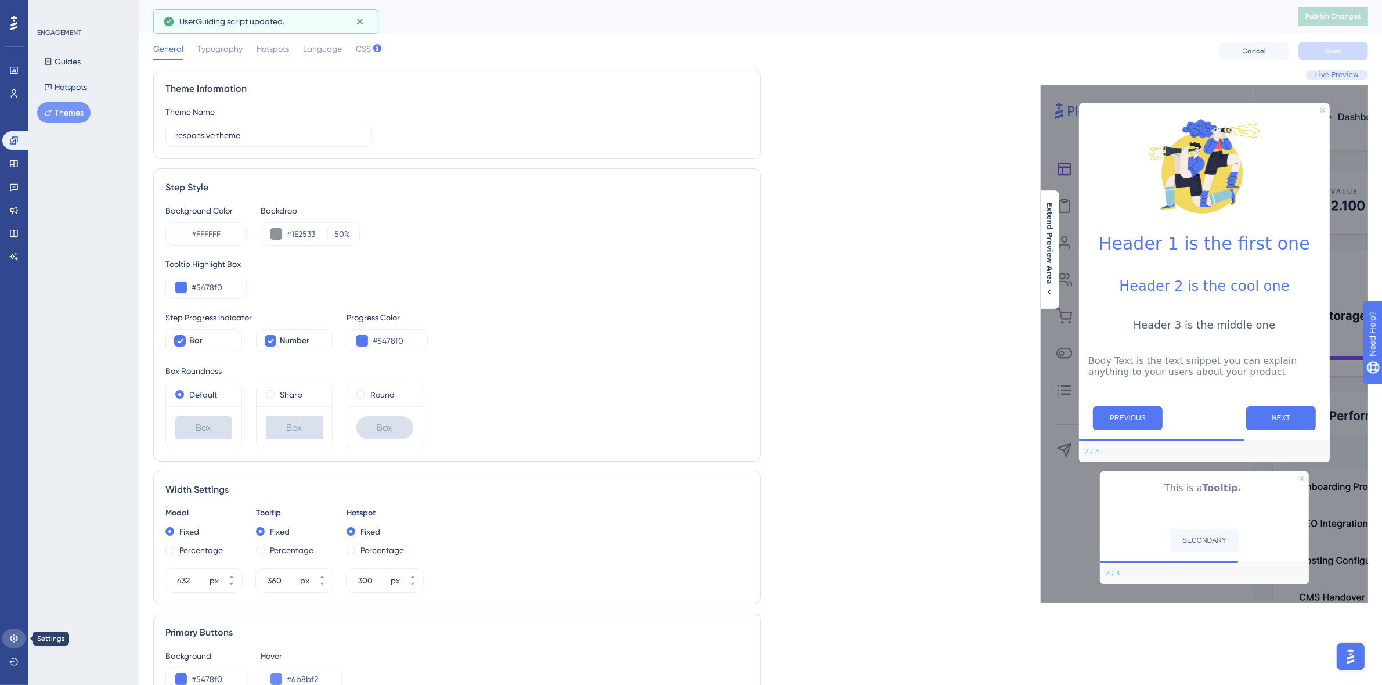
click at [19, 639] on link at bounding box center [13, 638] width 23 height 19
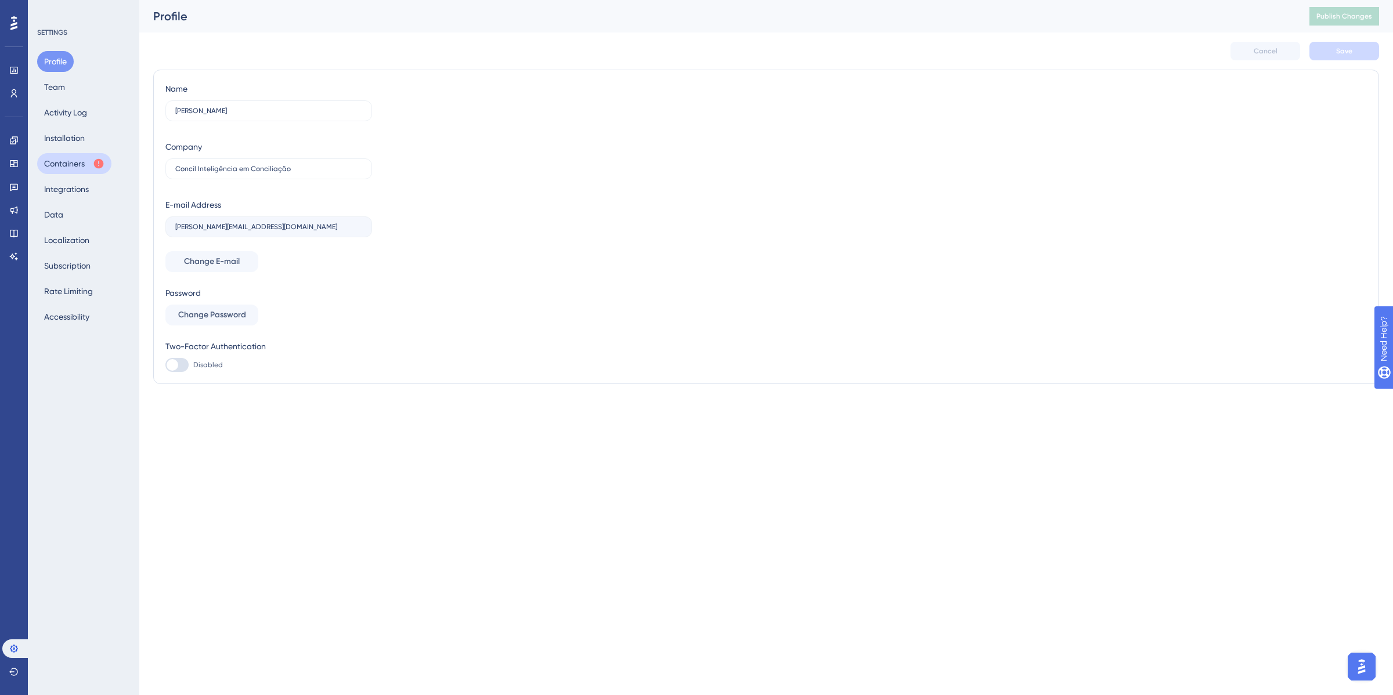
click at [61, 158] on button "Containers" at bounding box center [74, 163] width 74 height 21
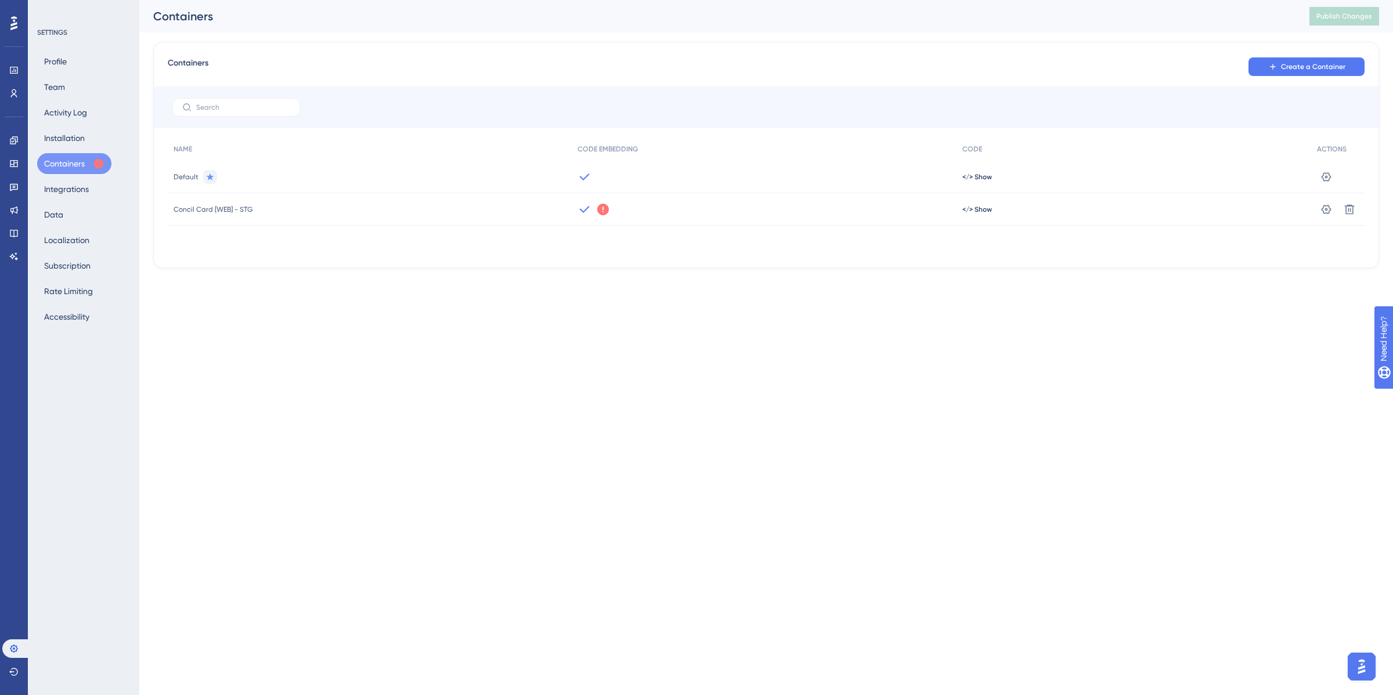
click at [240, 209] on span "Concil Card [WEB] - STG" at bounding box center [213, 209] width 79 height 9
click at [580, 207] on icon at bounding box center [584, 210] width 14 height 14
click at [978, 205] on span "</> Show" at bounding box center [977, 209] width 30 height 9
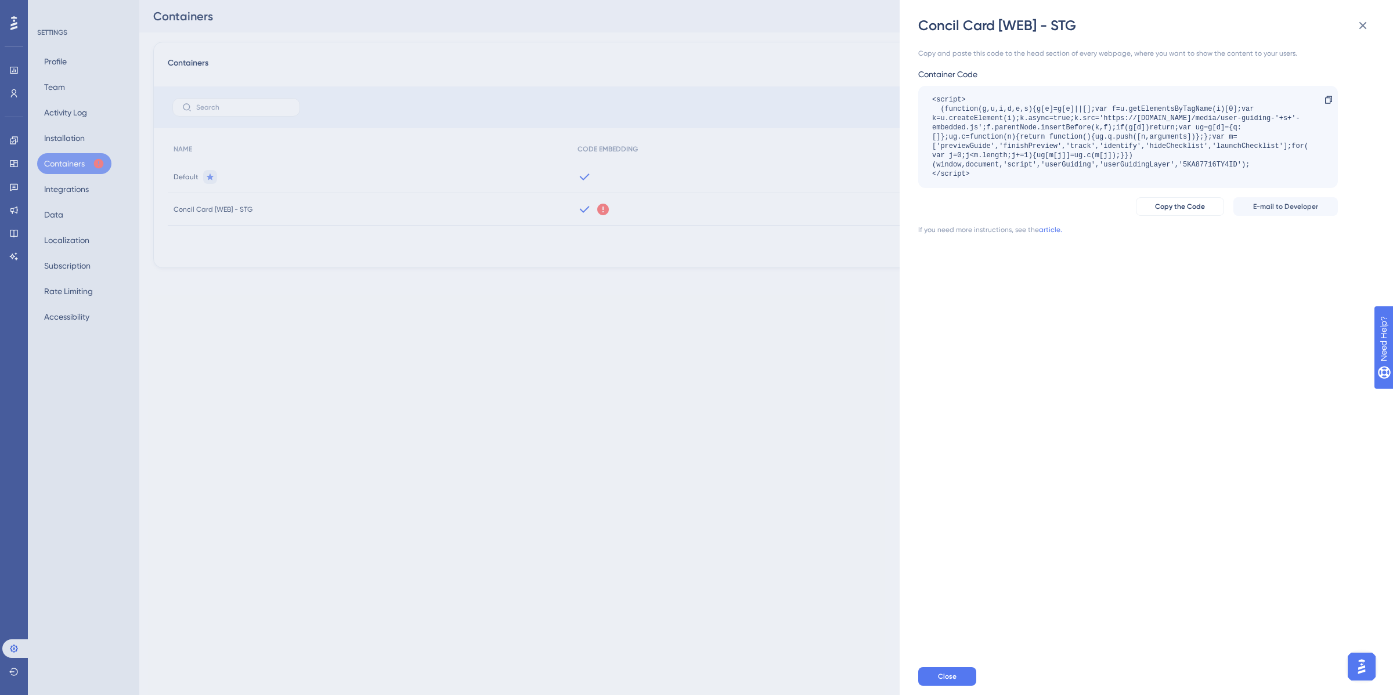
click at [781, 375] on div "Concil Card [WEB] - STG Copy and paste this code to the head section of every w…" at bounding box center [696, 347] width 1393 height 695
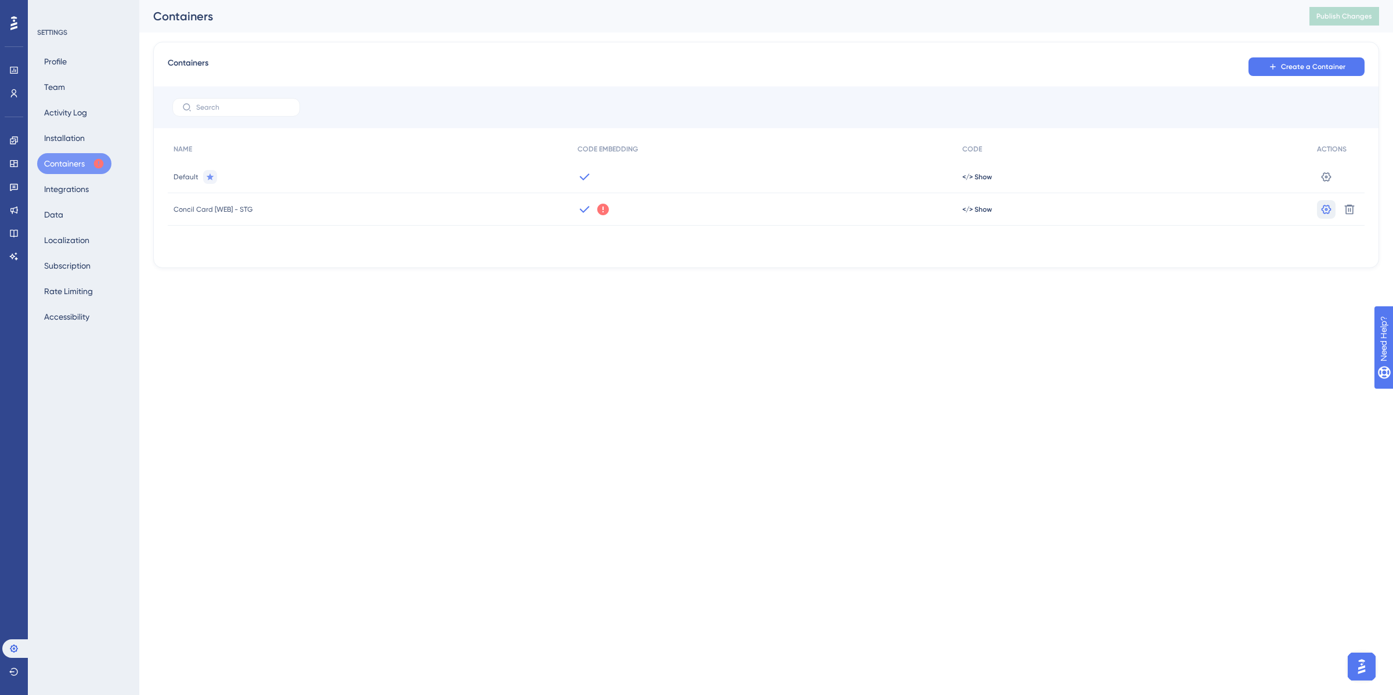
click at [1318, 204] on button at bounding box center [1326, 209] width 19 height 19
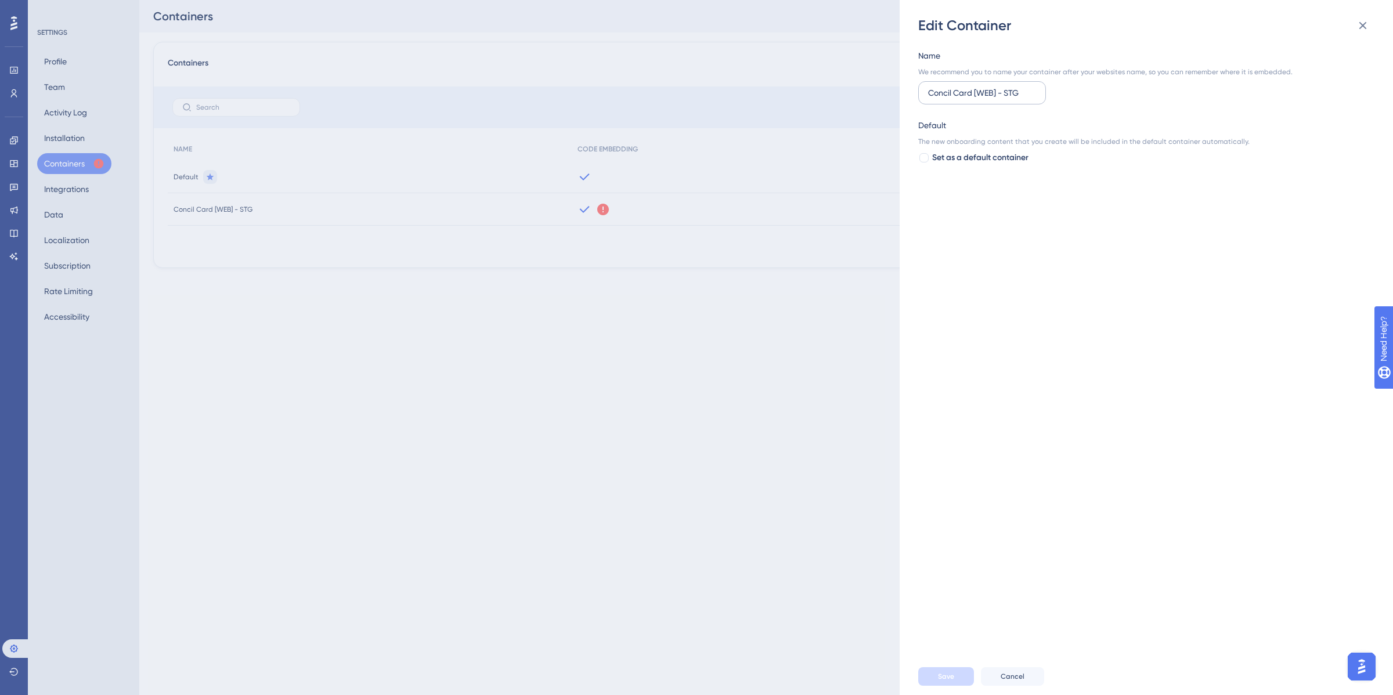
click at [1013, 94] on input "Concil Card [WEB] - STG" at bounding box center [982, 92] width 108 height 13
drag, startPoint x: 1017, startPoint y: 671, endPoint x: 1021, endPoint y: 660, distance: 12.5
click at [1017, 672] on button "Cancel" at bounding box center [1012, 676] width 63 height 19
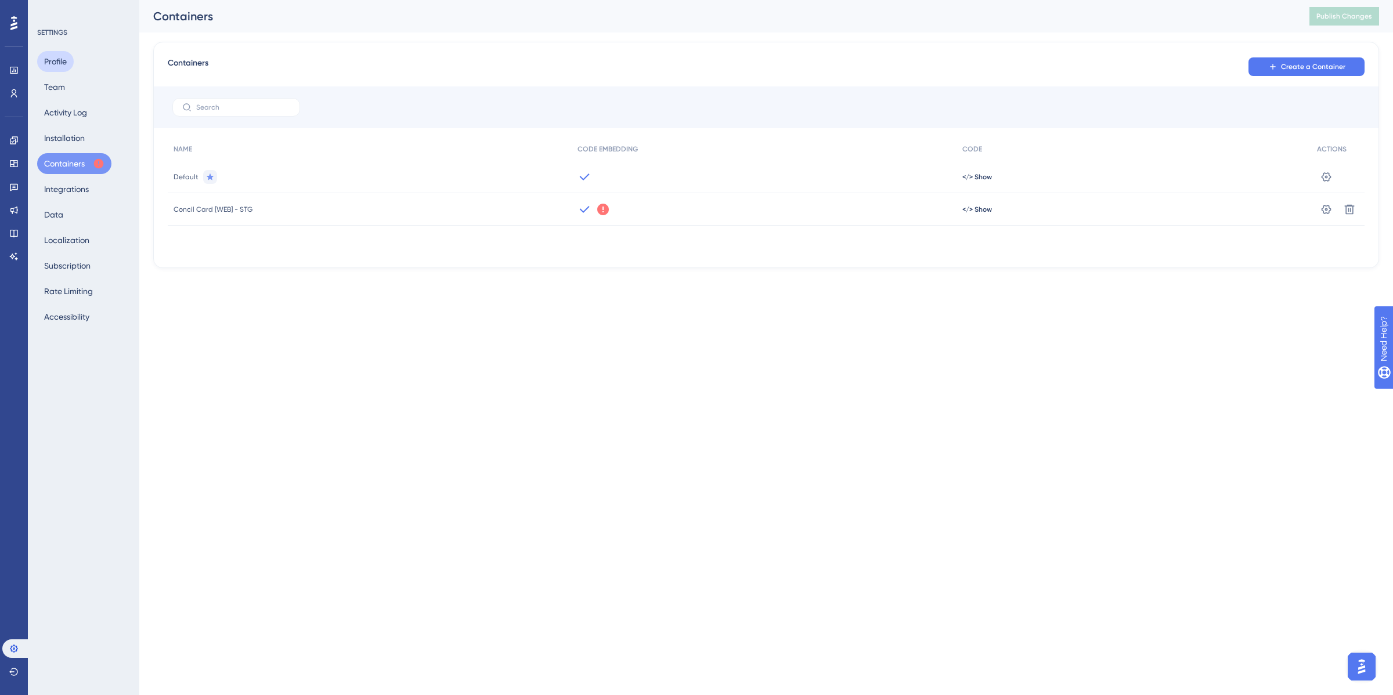
click at [52, 65] on button "Profile" at bounding box center [55, 61] width 37 height 21
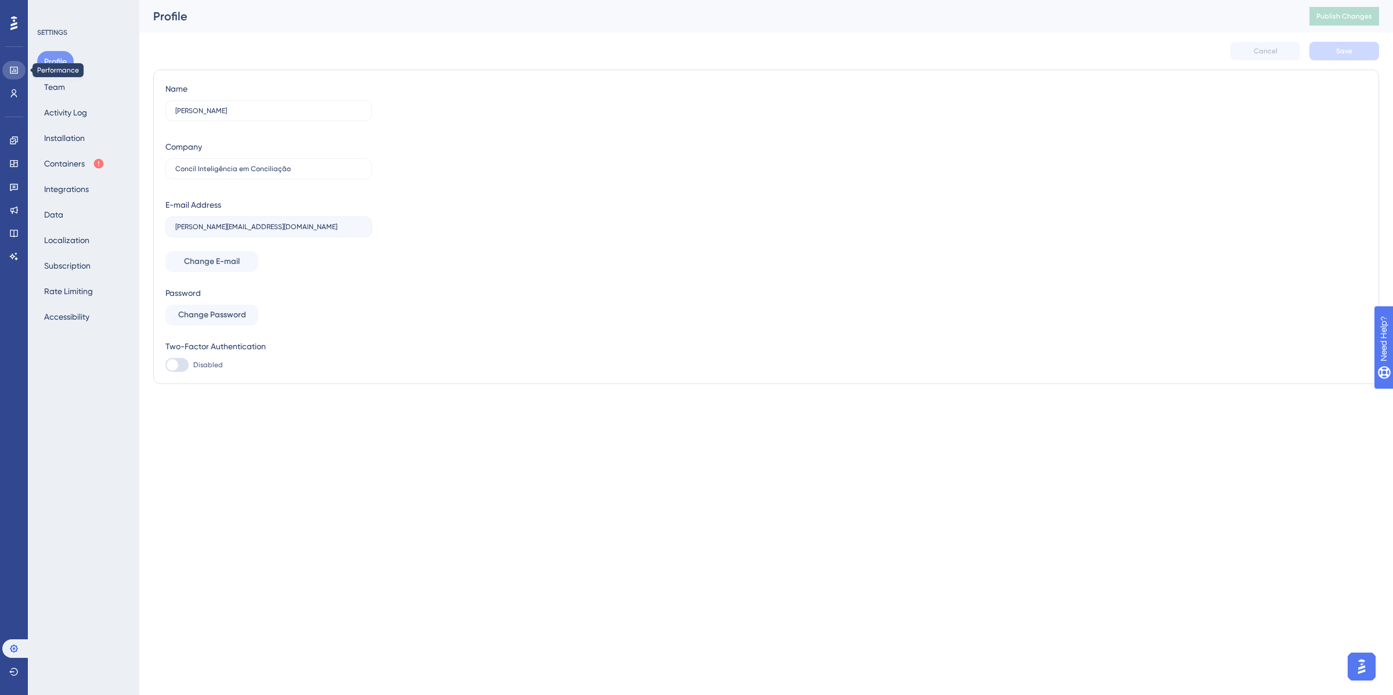
click at [12, 67] on icon at bounding box center [13, 70] width 9 height 9
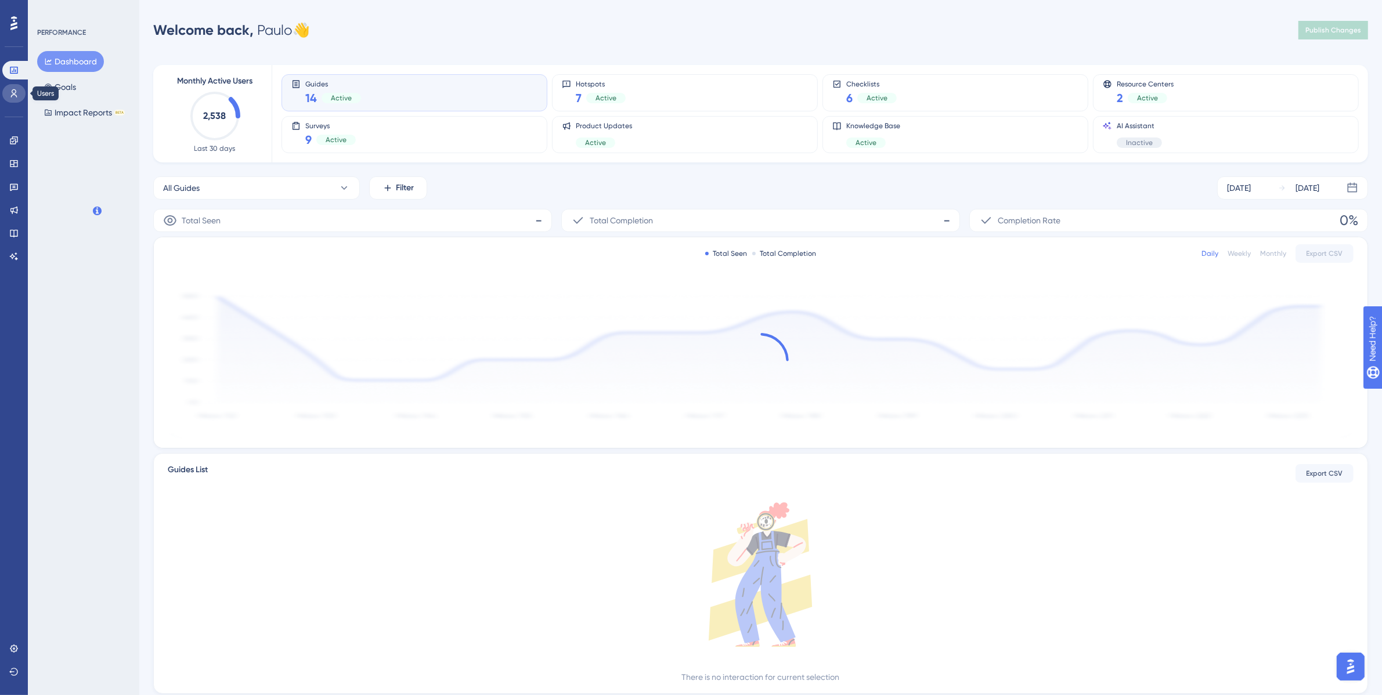
click at [15, 99] on link at bounding box center [13, 93] width 23 height 19
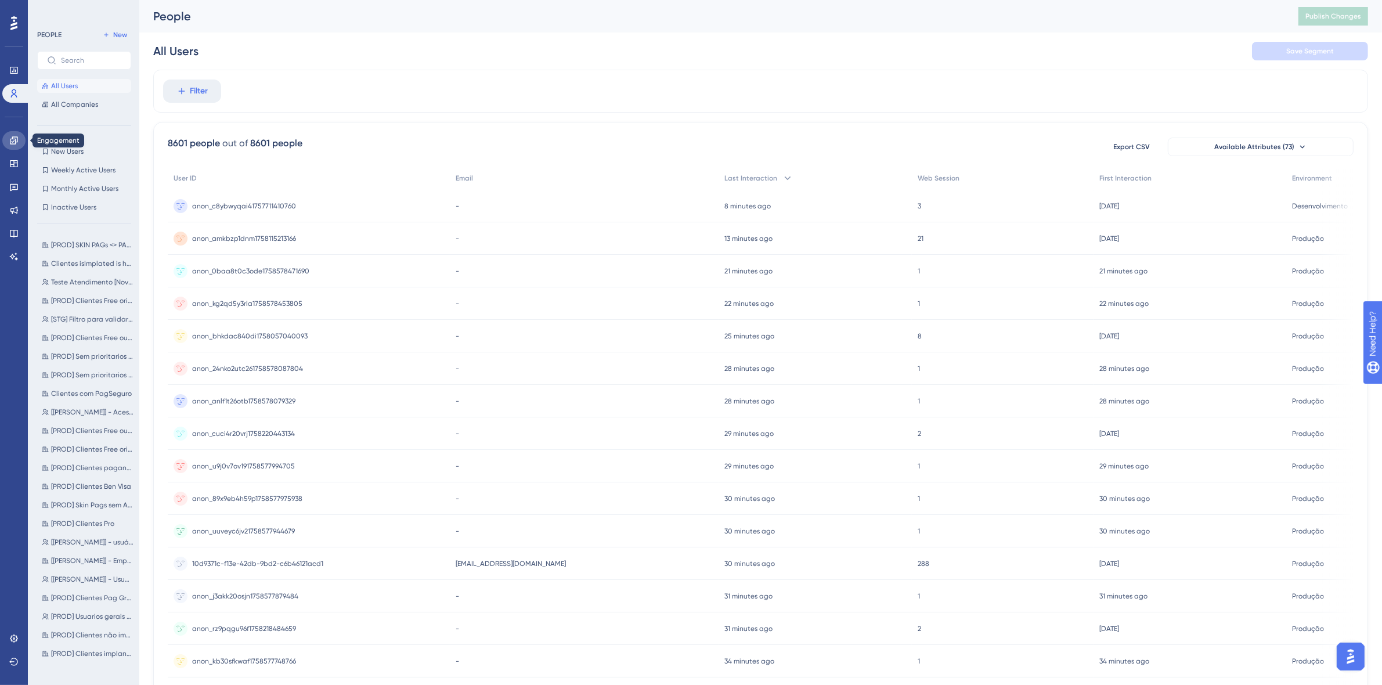
click at [16, 143] on icon at bounding box center [13, 140] width 9 height 9
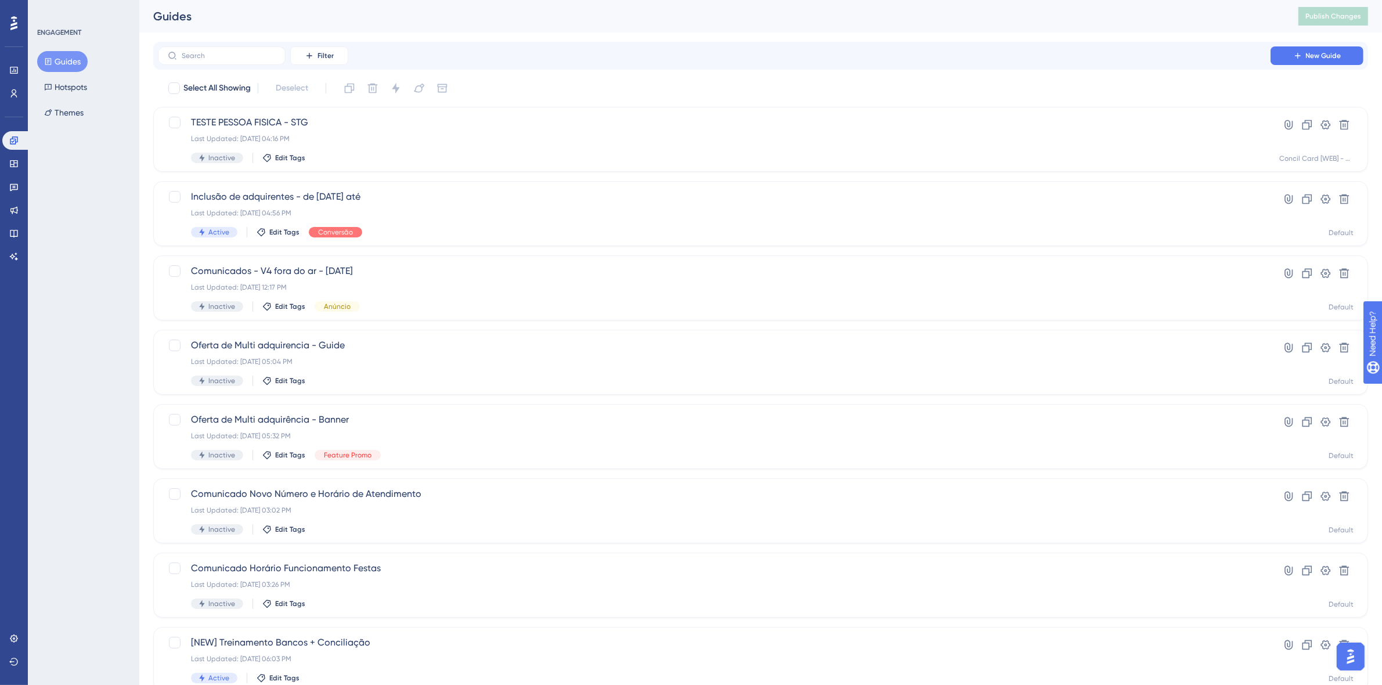
click at [13, 53] on div "Performance Users" at bounding box center [13, 67] width 23 height 70
click at [16, 64] on link at bounding box center [13, 70] width 23 height 19
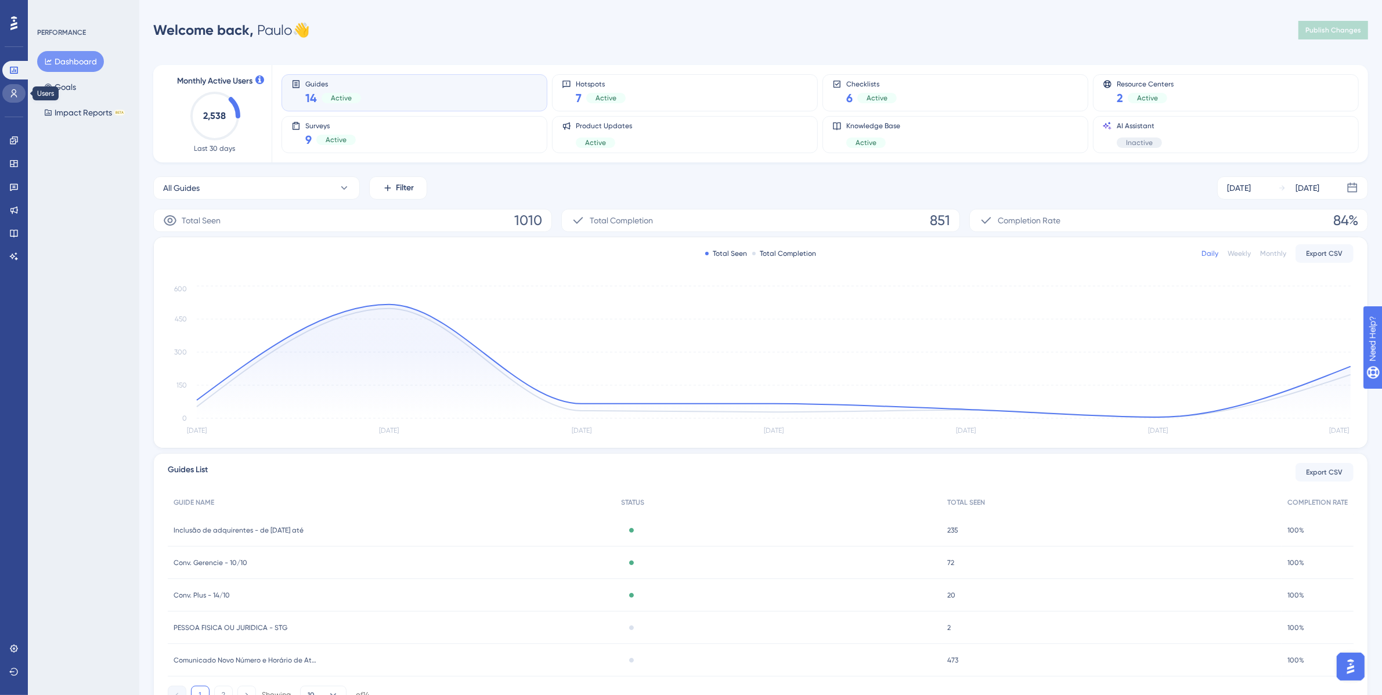
click at [16, 90] on icon at bounding box center [13, 93] width 9 height 9
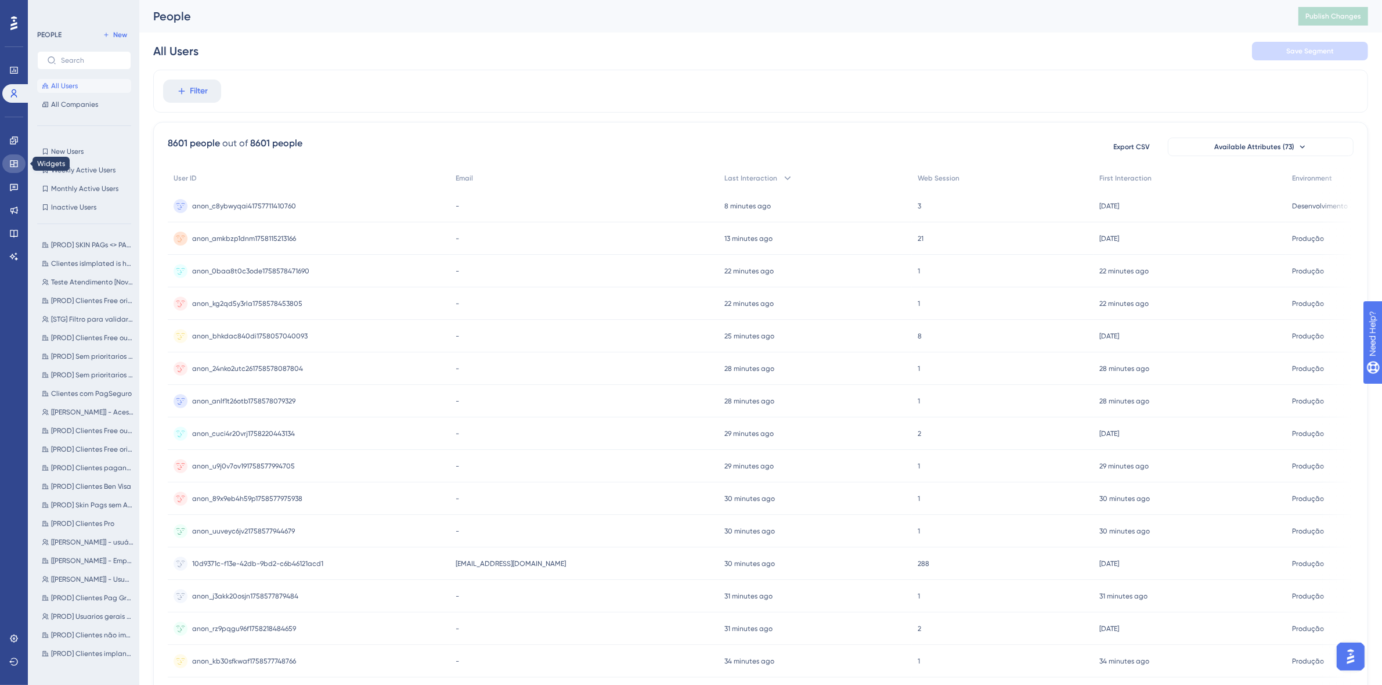
click at [15, 166] on icon at bounding box center [13, 163] width 9 height 9
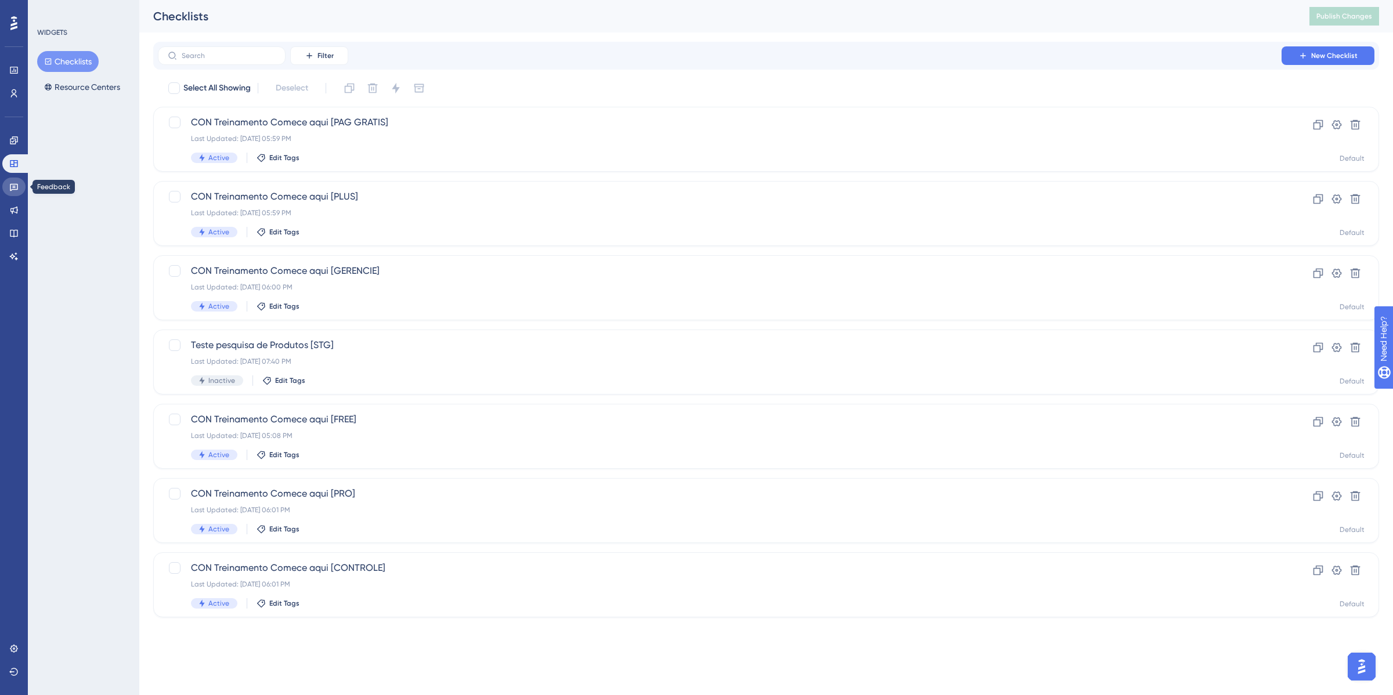
click at [12, 187] on icon at bounding box center [13, 186] width 9 height 9
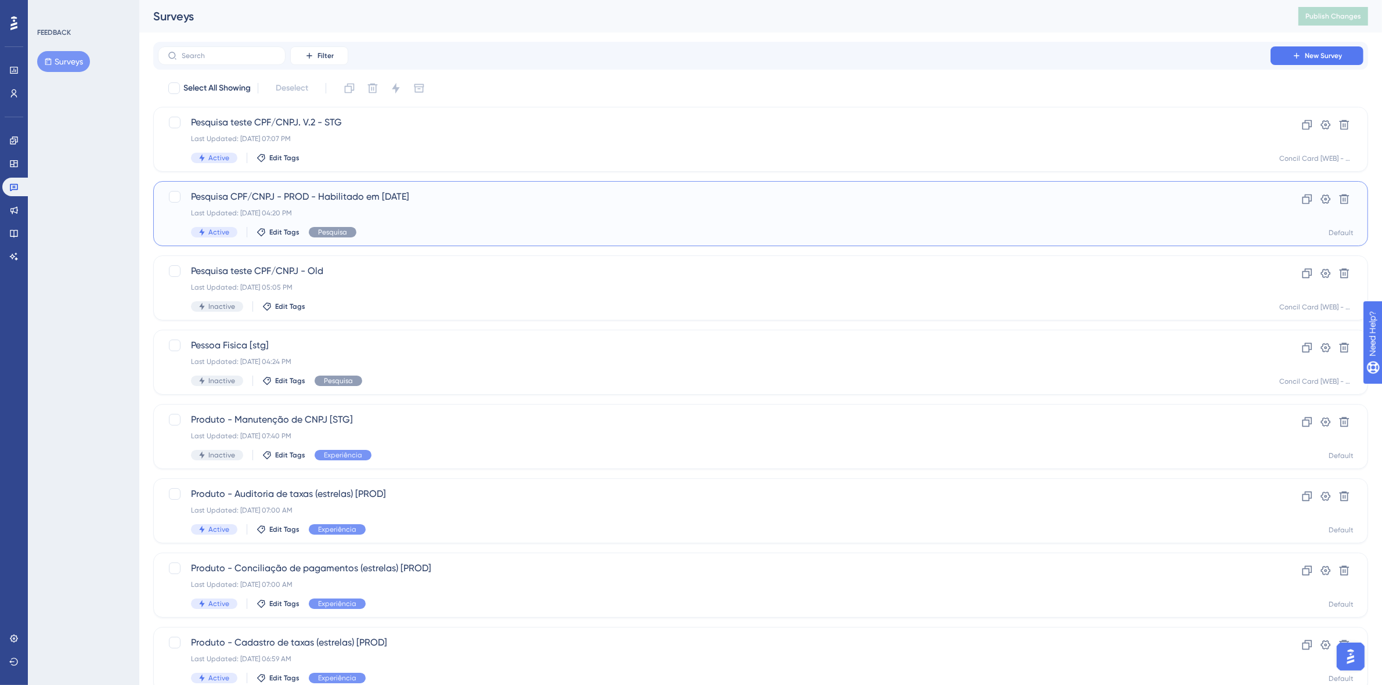
click at [546, 221] on div "Pesquisa CPF/CNPJ - PROD - Habilitado em 16/09/25 Last Updated: Sep 22 2025, 04…" at bounding box center [714, 214] width 1046 height 48
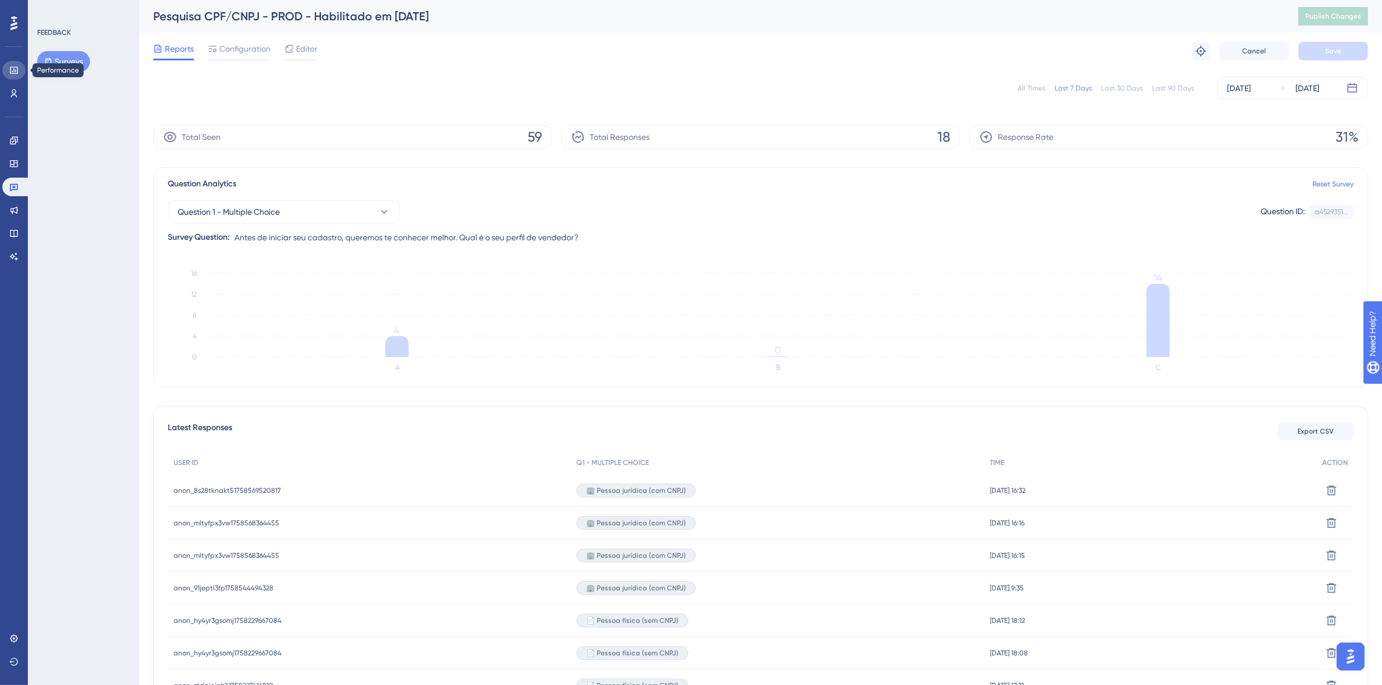
click at [12, 70] on icon at bounding box center [13, 70] width 9 height 9
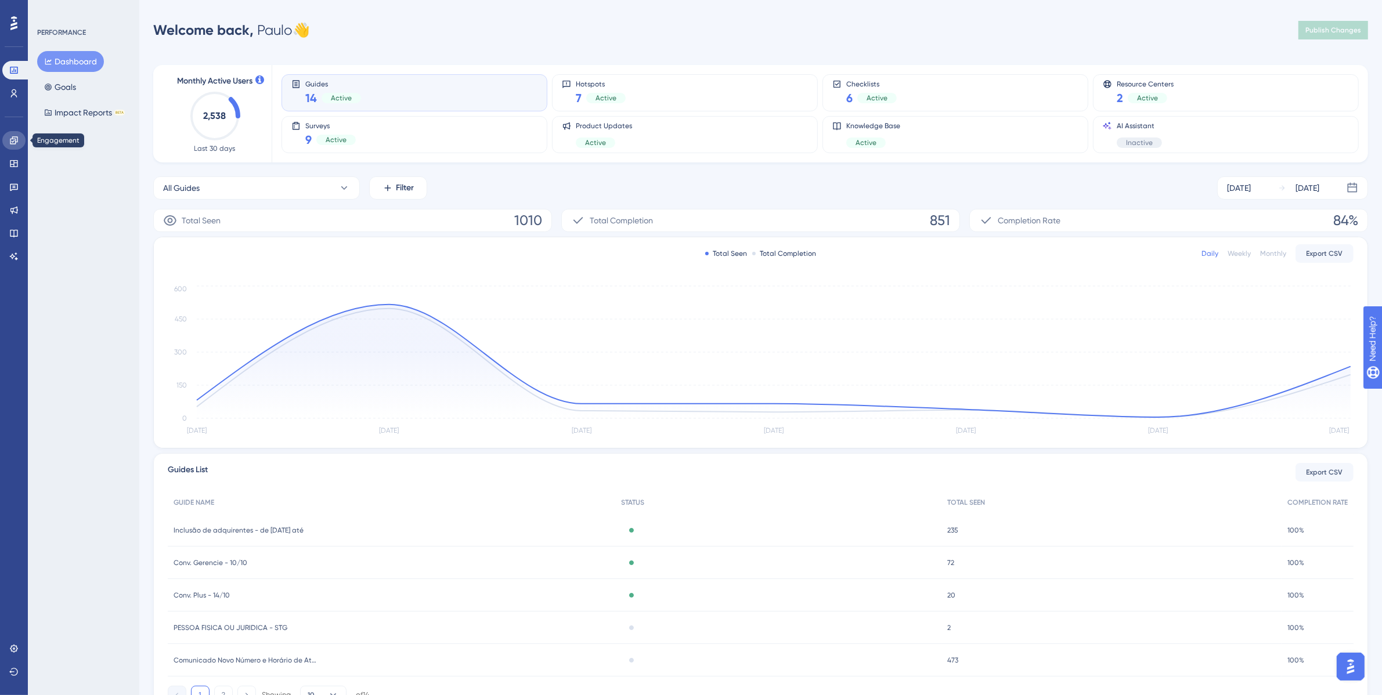
click at [15, 140] on icon at bounding box center [14, 140] width 8 height 8
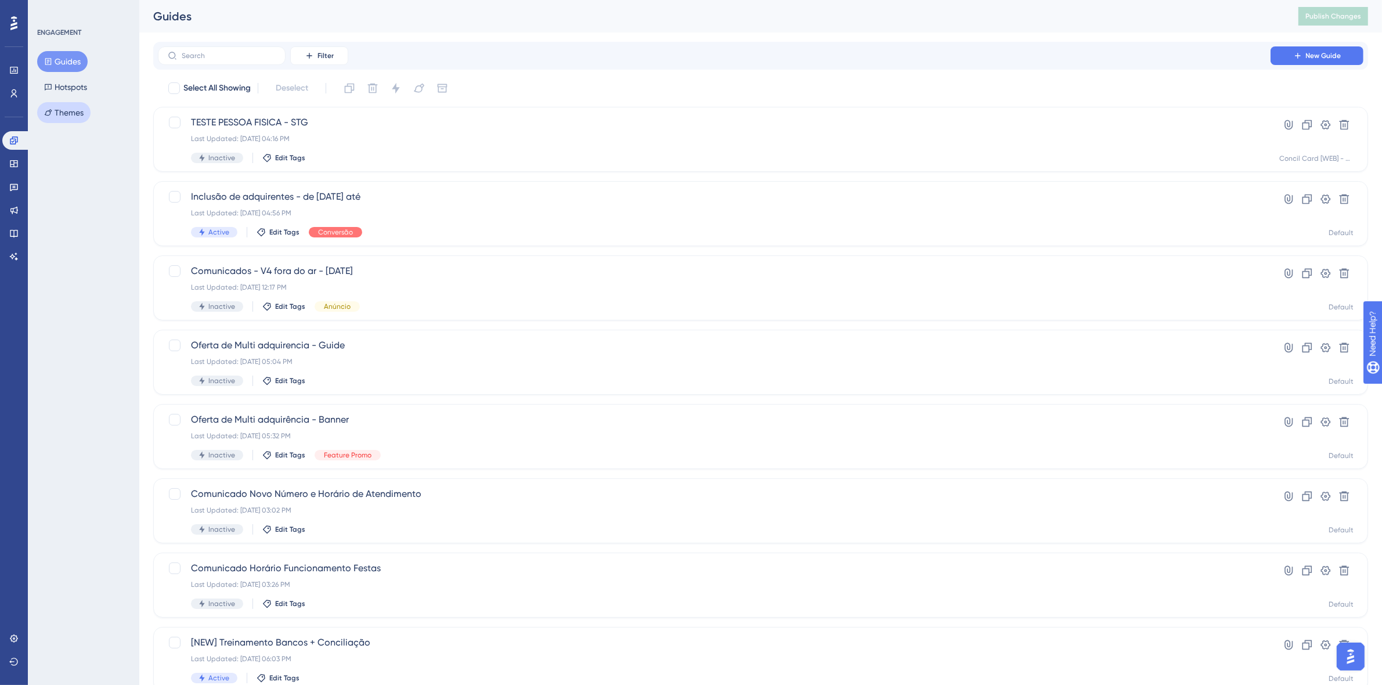
click at [65, 113] on button "Themes" at bounding box center [63, 112] width 53 height 21
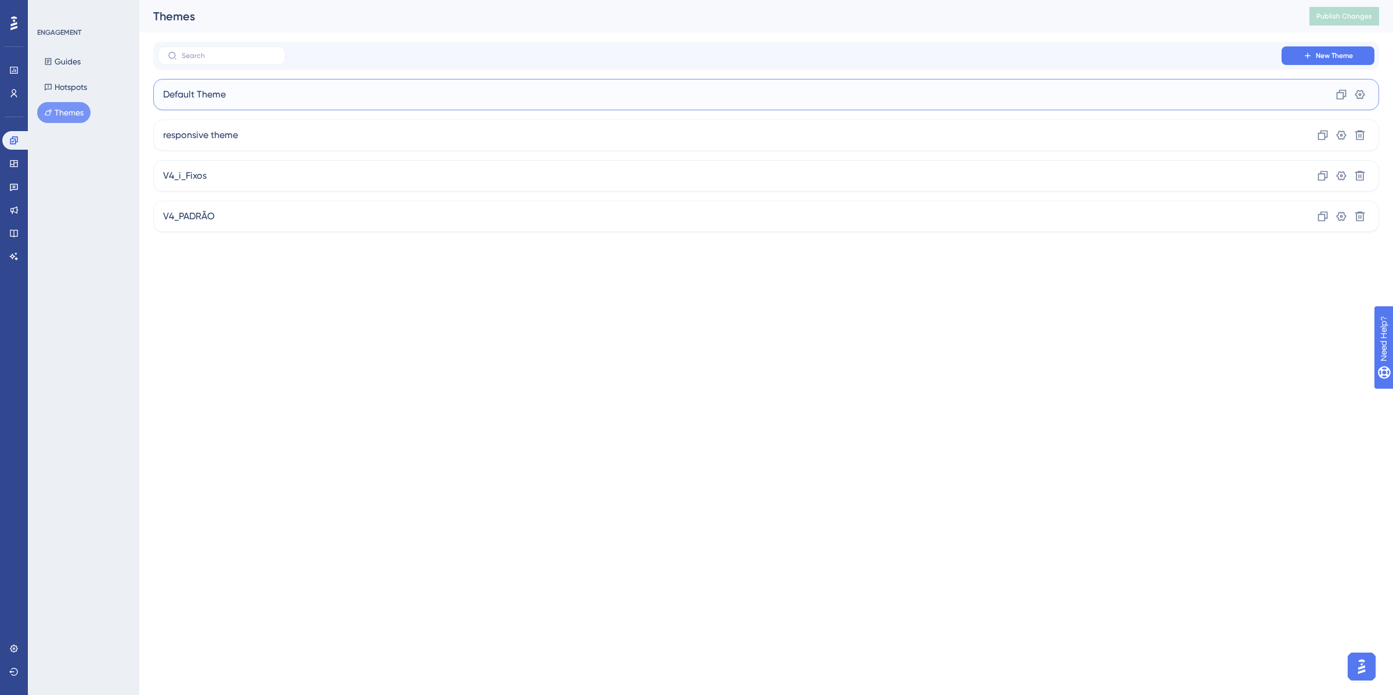
click at [279, 92] on div "Default Theme Clone Settings" at bounding box center [766, 94] width 1226 height 31
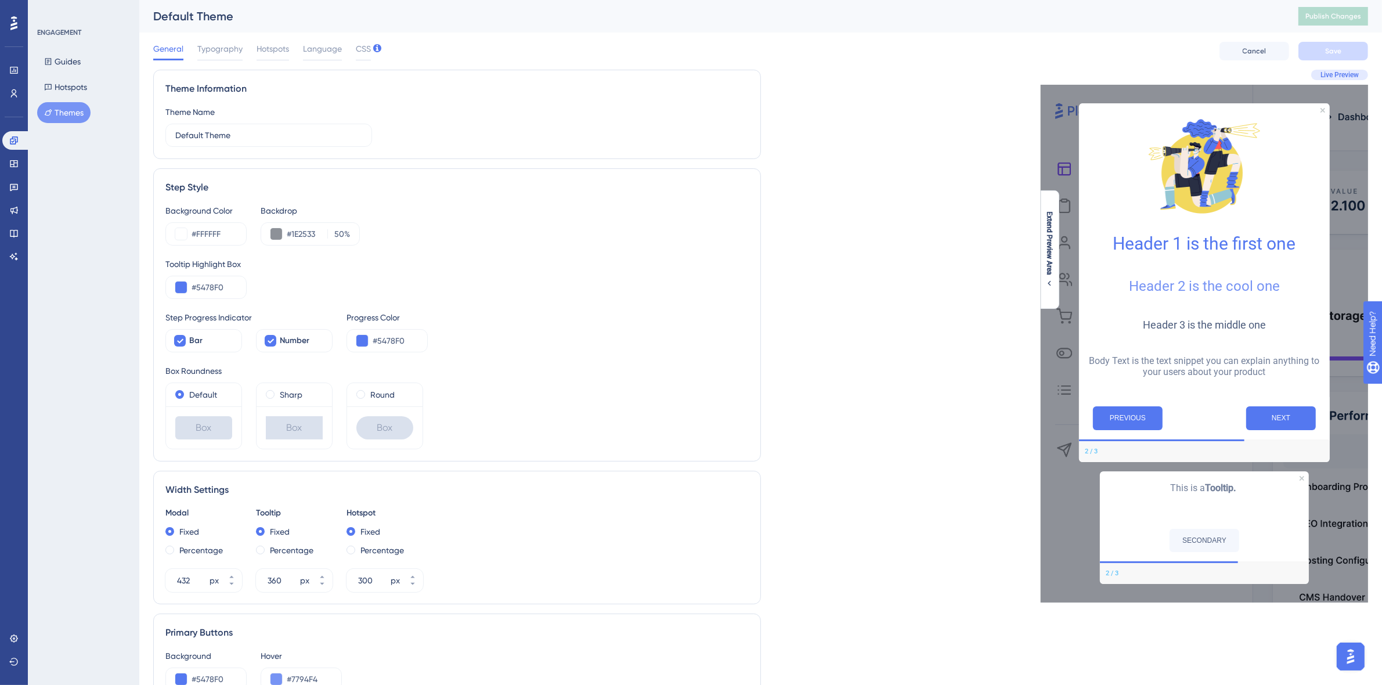
click at [75, 119] on button "Themes" at bounding box center [63, 112] width 53 height 21
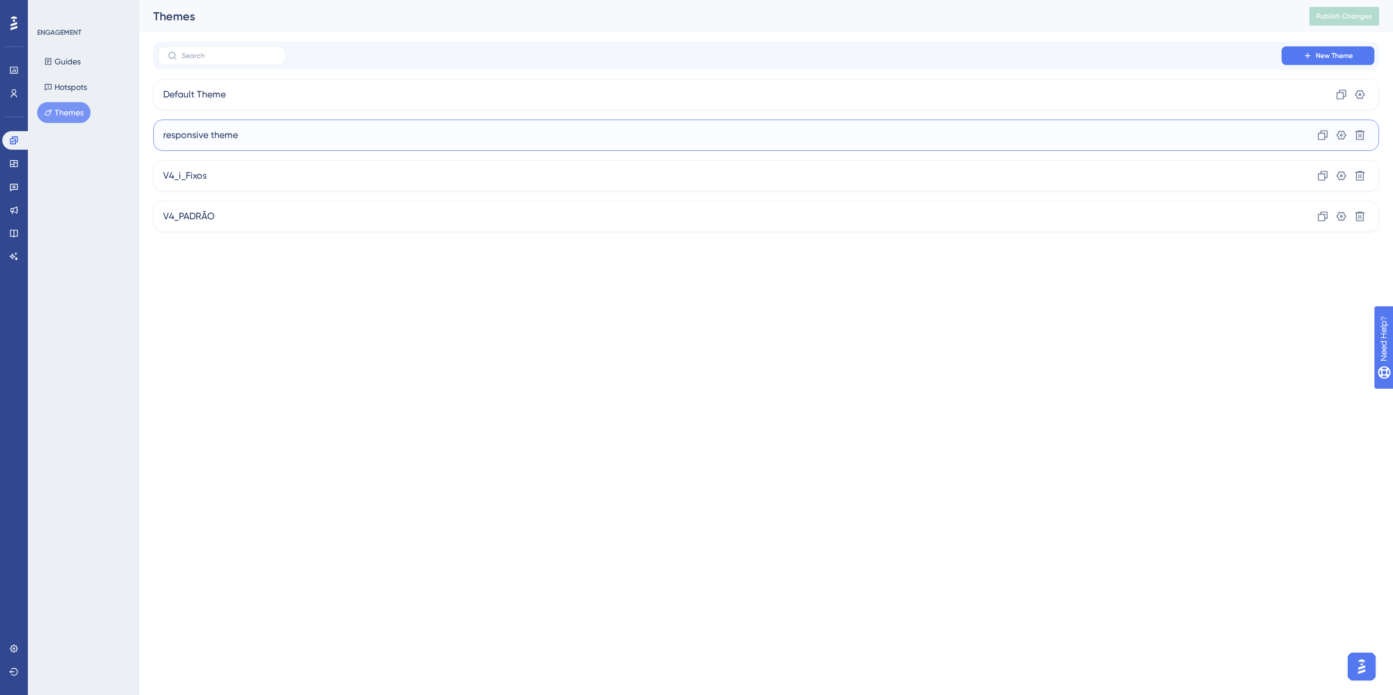
click at [223, 133] on span "responsive theme" at bounding box center [200, 135] width 75 height 14
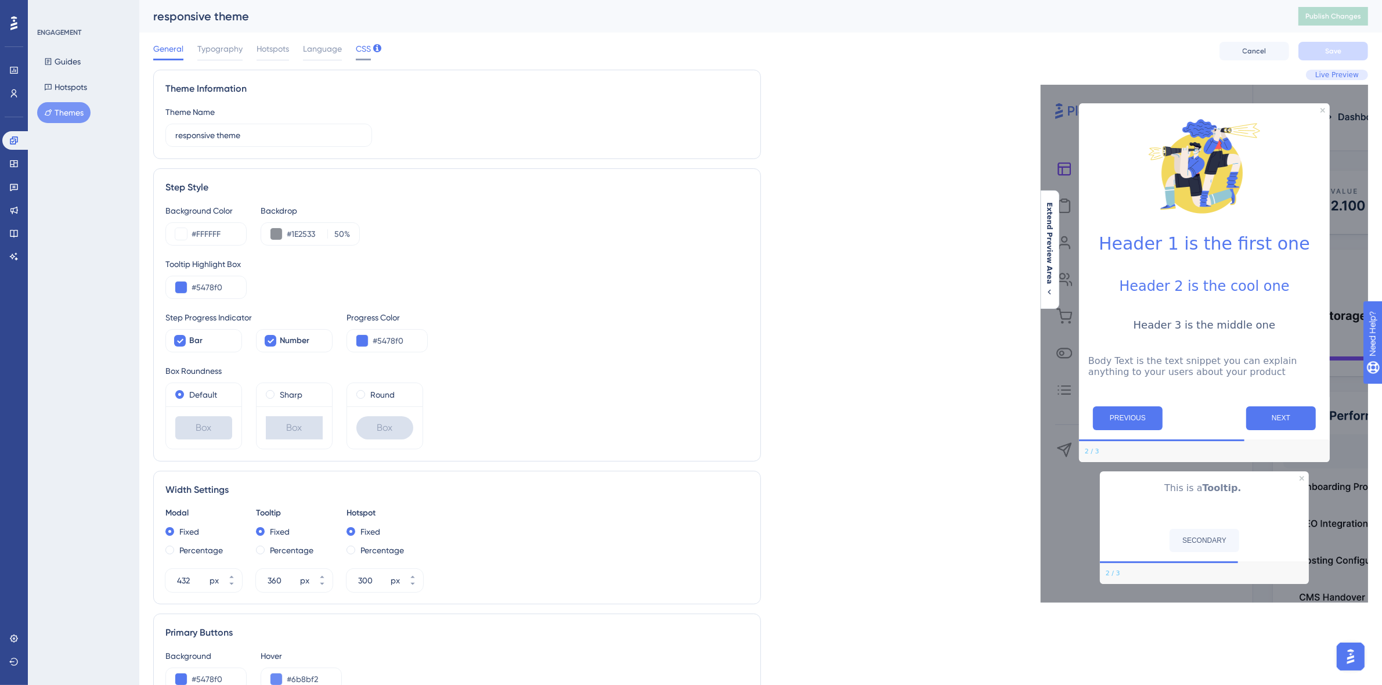
drag, startPoint x: 358, startPoint y: 35, endPoint x: 362, endPoint y: 48, distance: 13.2
click at [358, 36] on div "General Typography Hotspots Language CSS Cancel Save" at bounding box center [760, 50] width 1215 height 37
click at [363, 48] on span "CSS" at bounding box center [363, 49] width 15 height 14
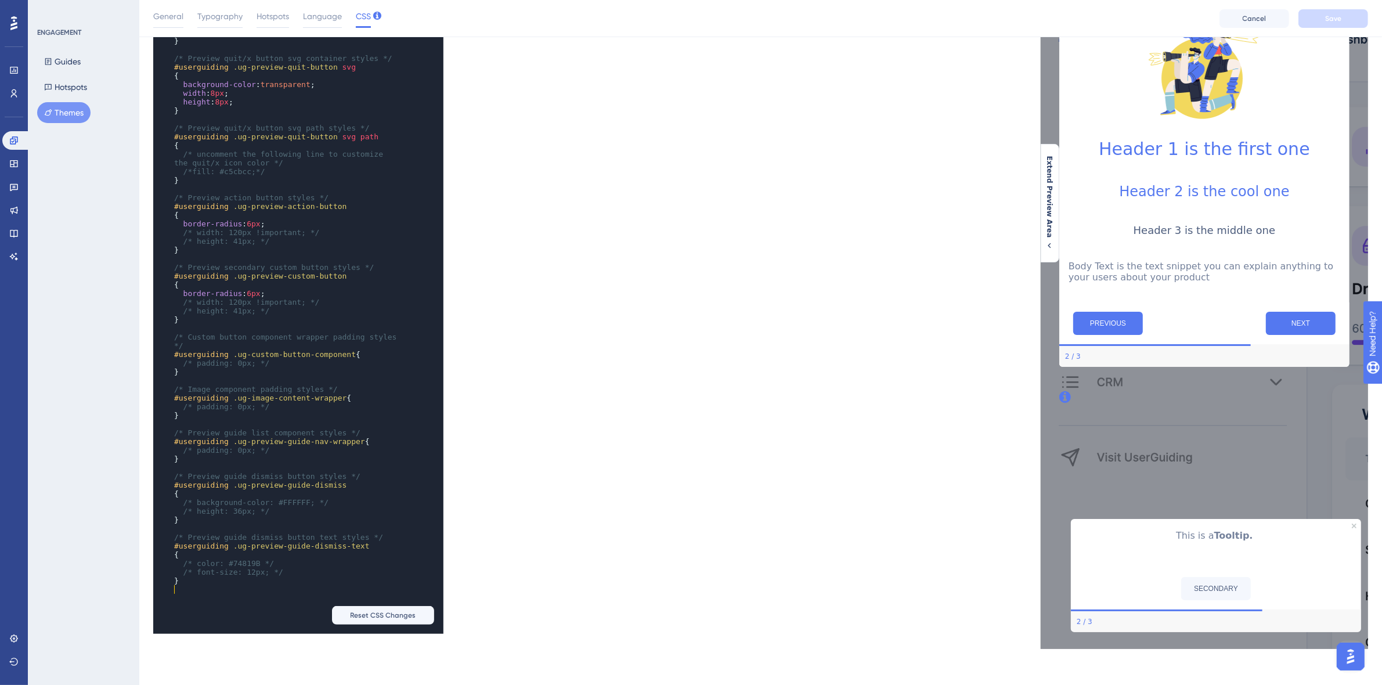
scroll to position [91, 0]
click at [250, 602] on div "xxxxxxxxxx } ​ /* Preview text styles */ #userguiding .ug-preview-text p { lett…" at bounding box center [282, 180] width 258 height 864
click at [258, 578] on pre "}" at bounding box center [287, 580] width 230 height 9
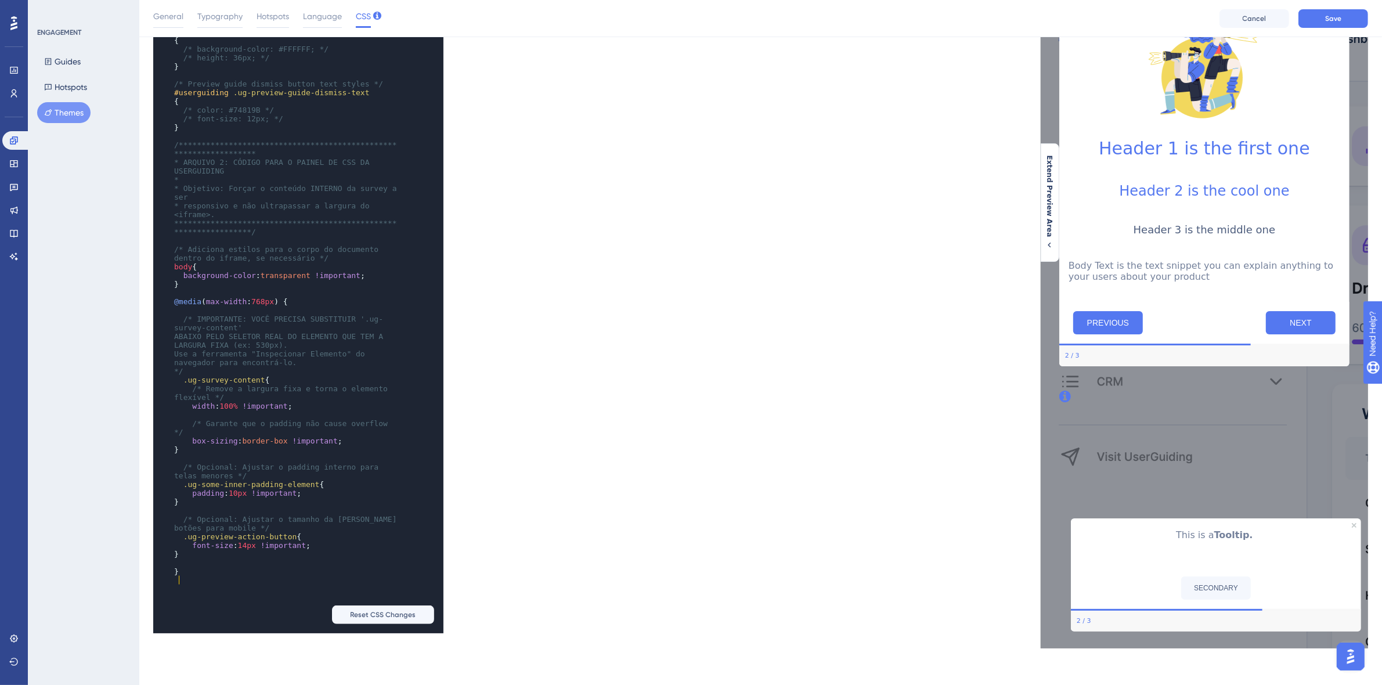
scroll to position [1622, 0]
click at [470, 512] on div "**********" at bounding box center [457, 308] width 608 height 650
click at [573, 520] on div "**********" at bounding box center [457, 308] width 608 height 650
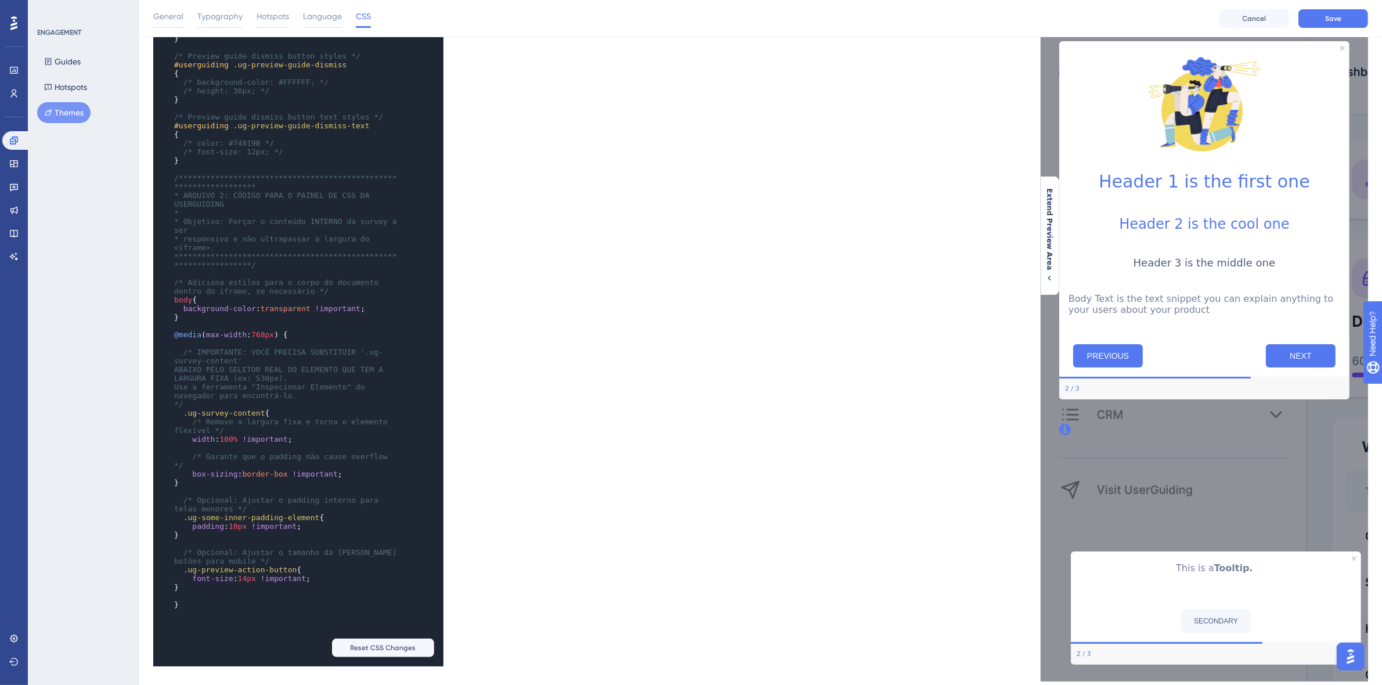
scroll to position [91, 0]
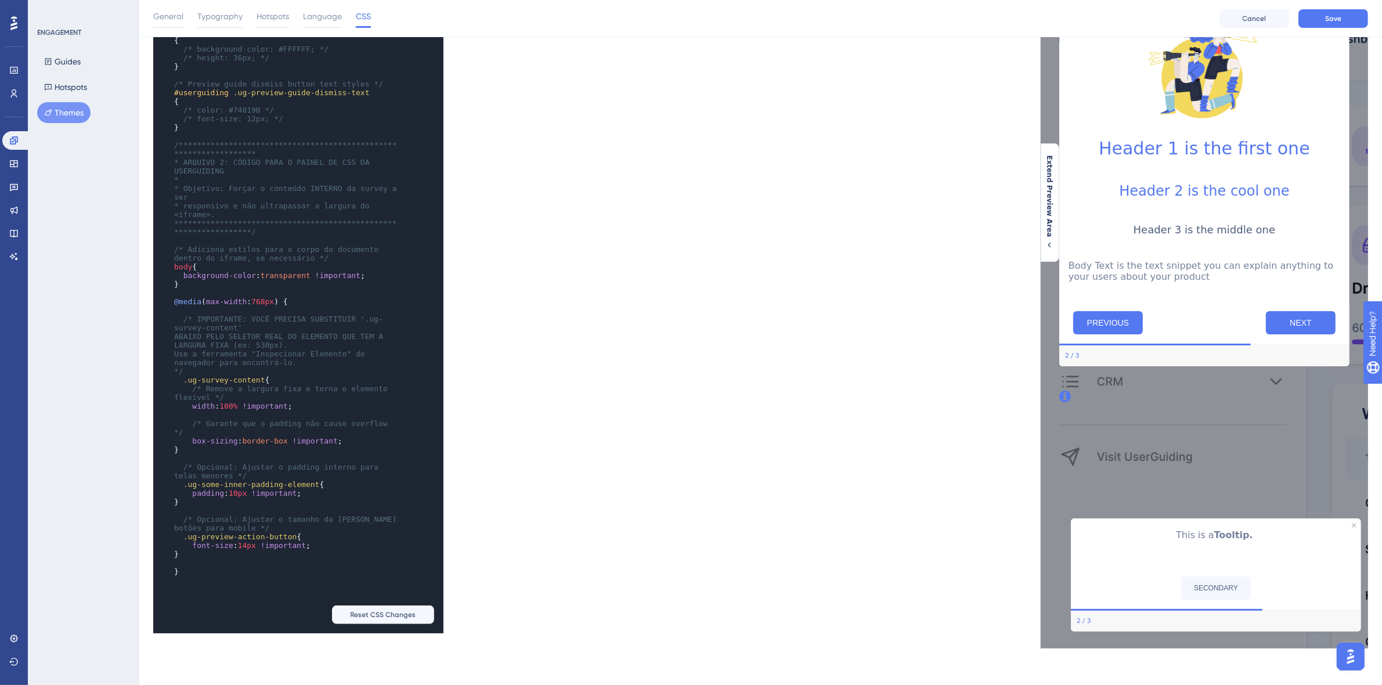
click at [533, 449] on div "**********" at bounding box center [457, 308] width 608 height 650
click at [351, 496] on pre "padding : 10px !important ;" at bounding box center [287, 493] width 230 height 9
click at [326, 514] on pre "​" at bounding box center [287, 510] width 230 height 9
drag, startPoint x: 263, startPoint y: 384, endPoint x: 280, endPoint y: 416, distance: 35.6
click at [186, 384] on span ".ug-survey-content" at bounding box center [224, 379] width 82 height 9
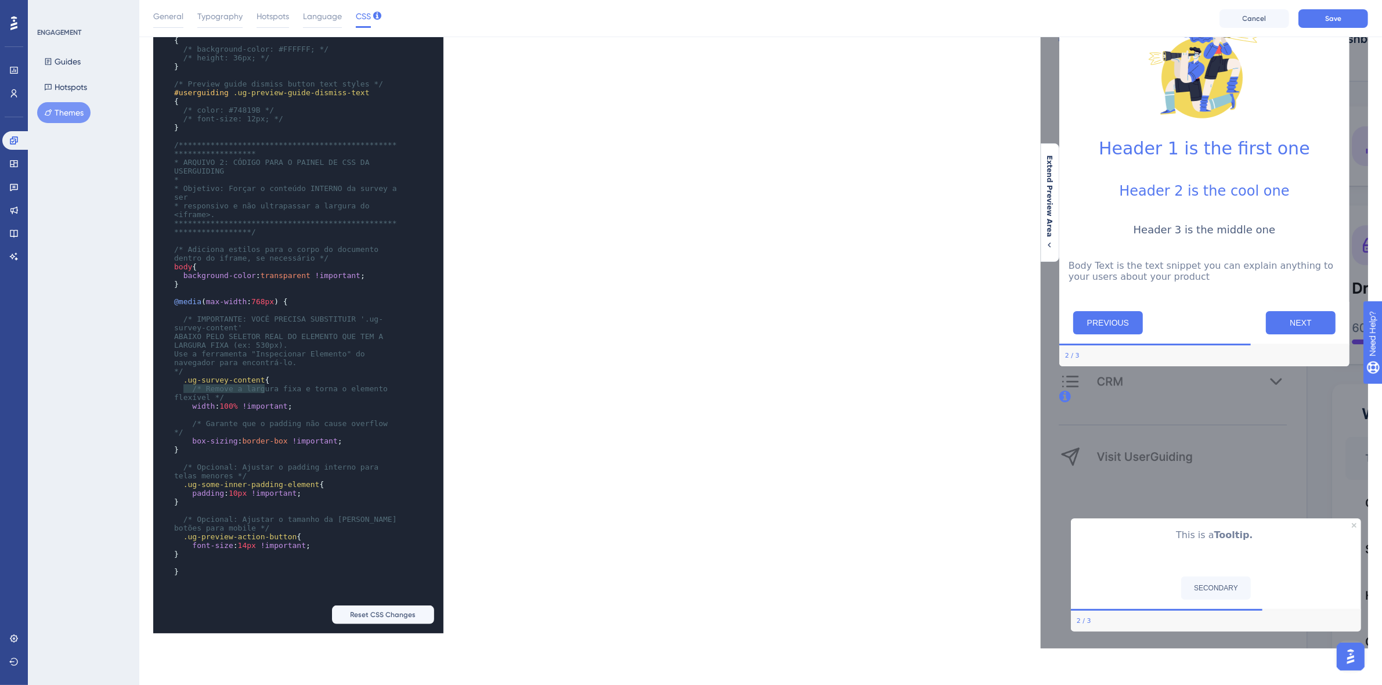
type textarea "ug-survey-content"
click at [288, 417] on pre "​" at bounding box center [287, 414] width 230 height 9
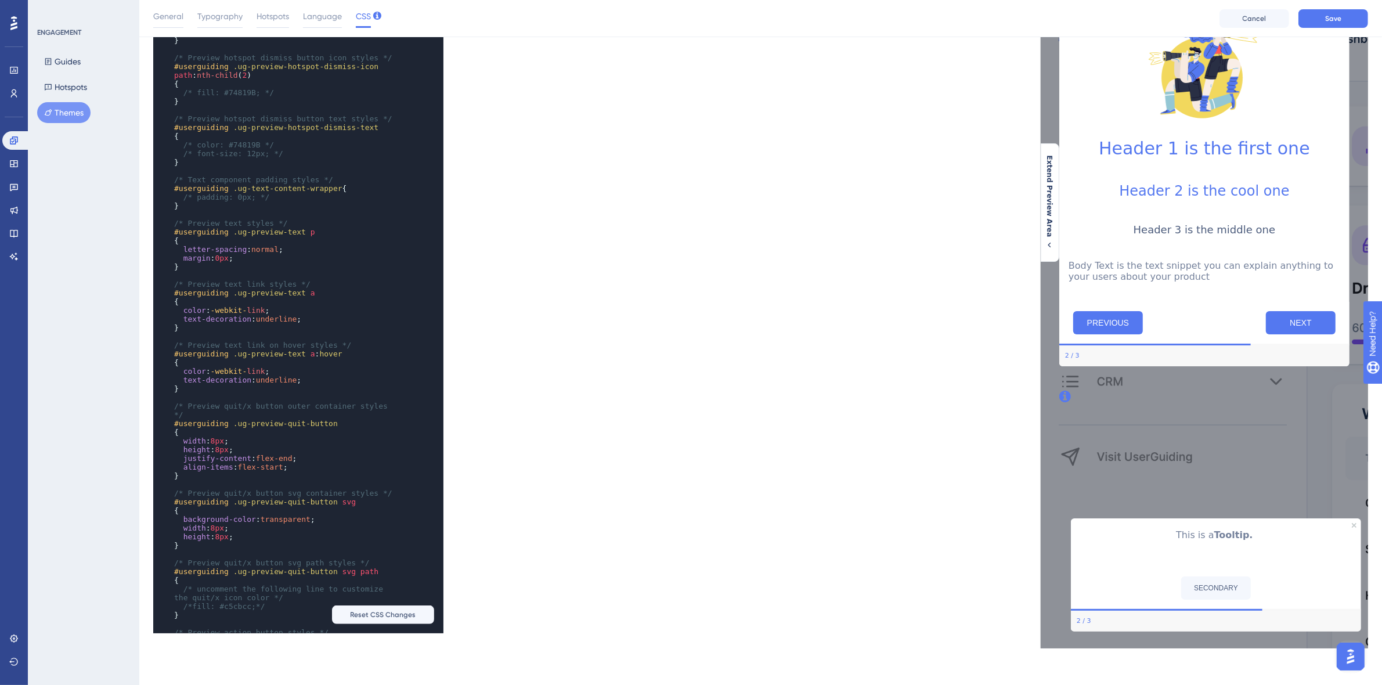
scroll to position [578, 0]
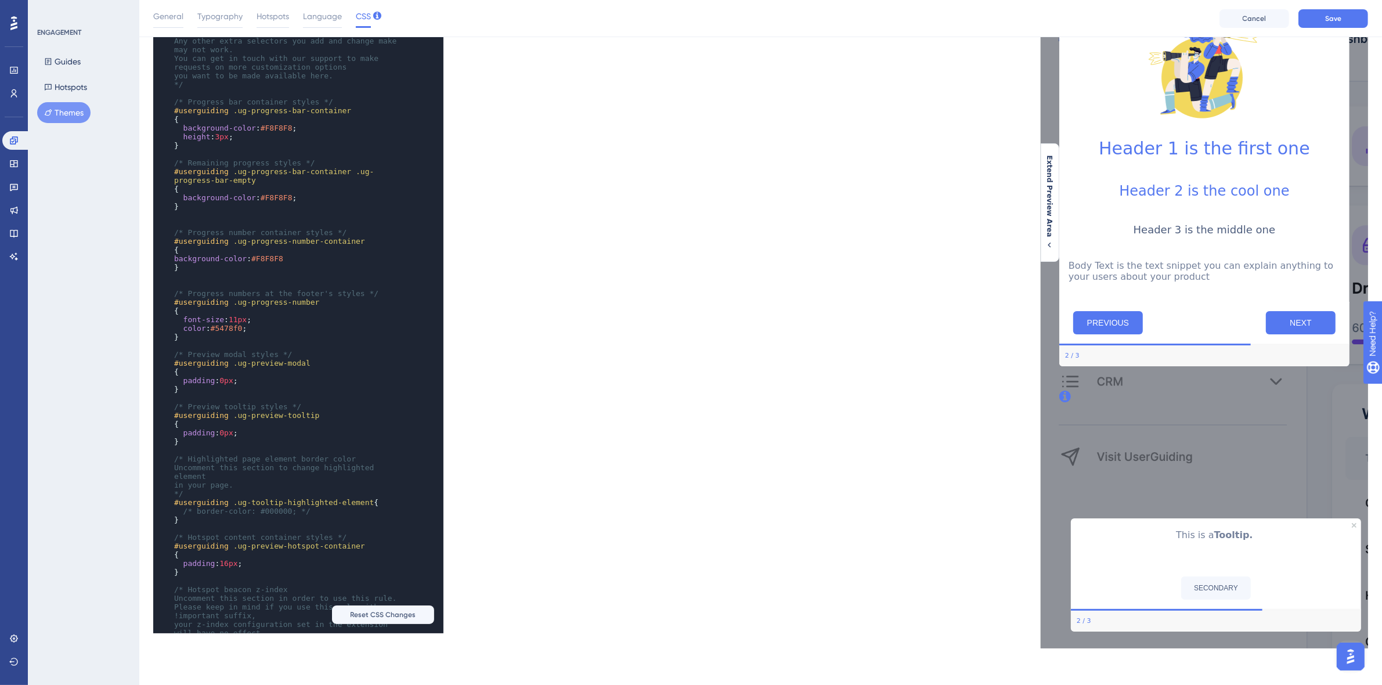
click at [1045, 247] on div "Extend Preview Area" at bounding box center [1050, 202] width 19 height 118
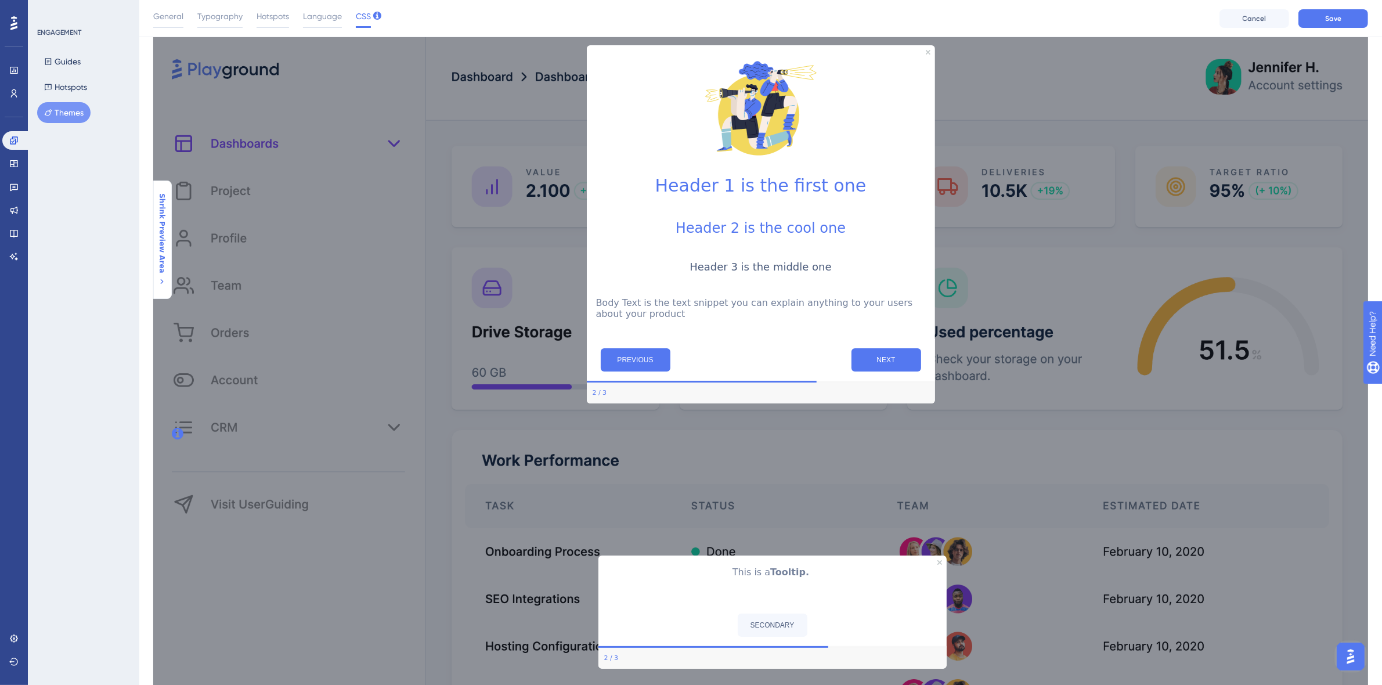
click at [166, 257] on button "Shrink Preview Area" at bounding box center [162, 239] width 19 height 93
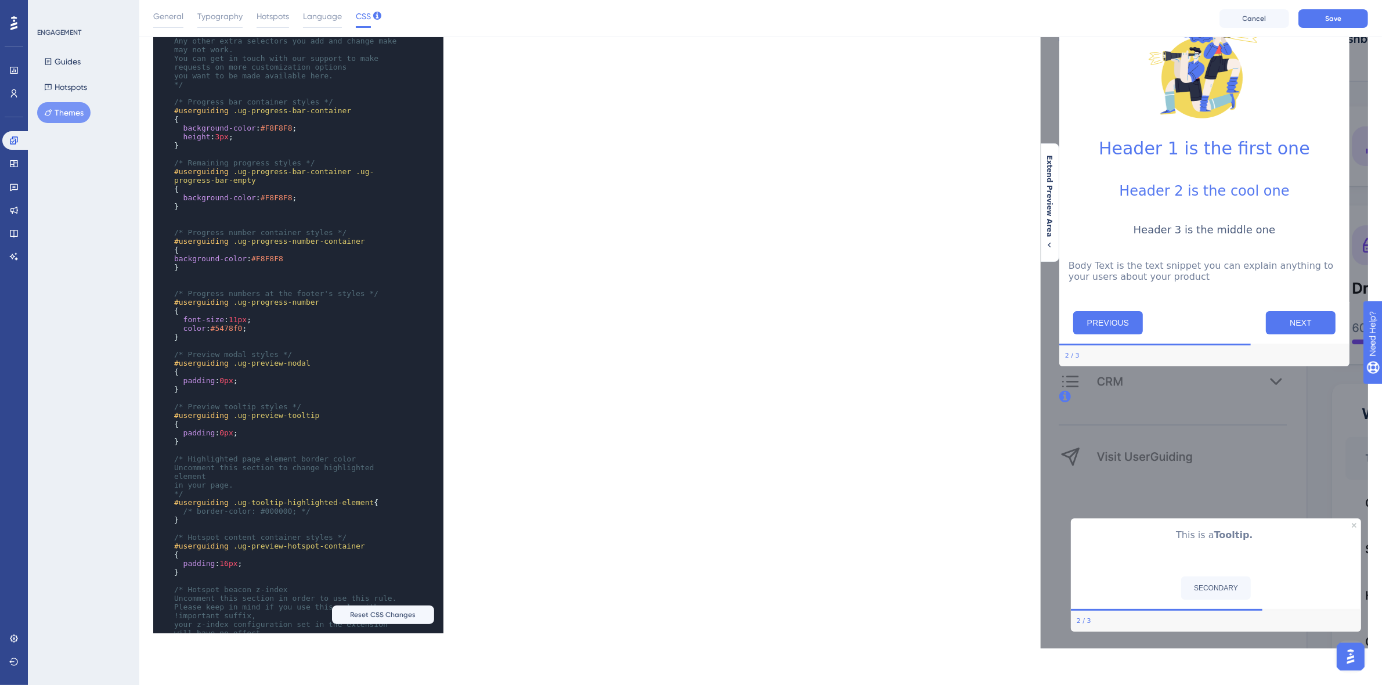
click at [1305, 333] on div "PREVIOUS NEXT" at bounding box center [1203, 323] width 290 height 42
click at [1299, 322] on button "NEXT" at bounding box center [1300, 322] width 70 height 23
click at [1220, 587] on button "SECONDARY" at bounding box center [1215, 587] width 70 height 23
click at [1352, 525] on icon "Close Preview" at bounding box center [1353, 525] width 5 height 5
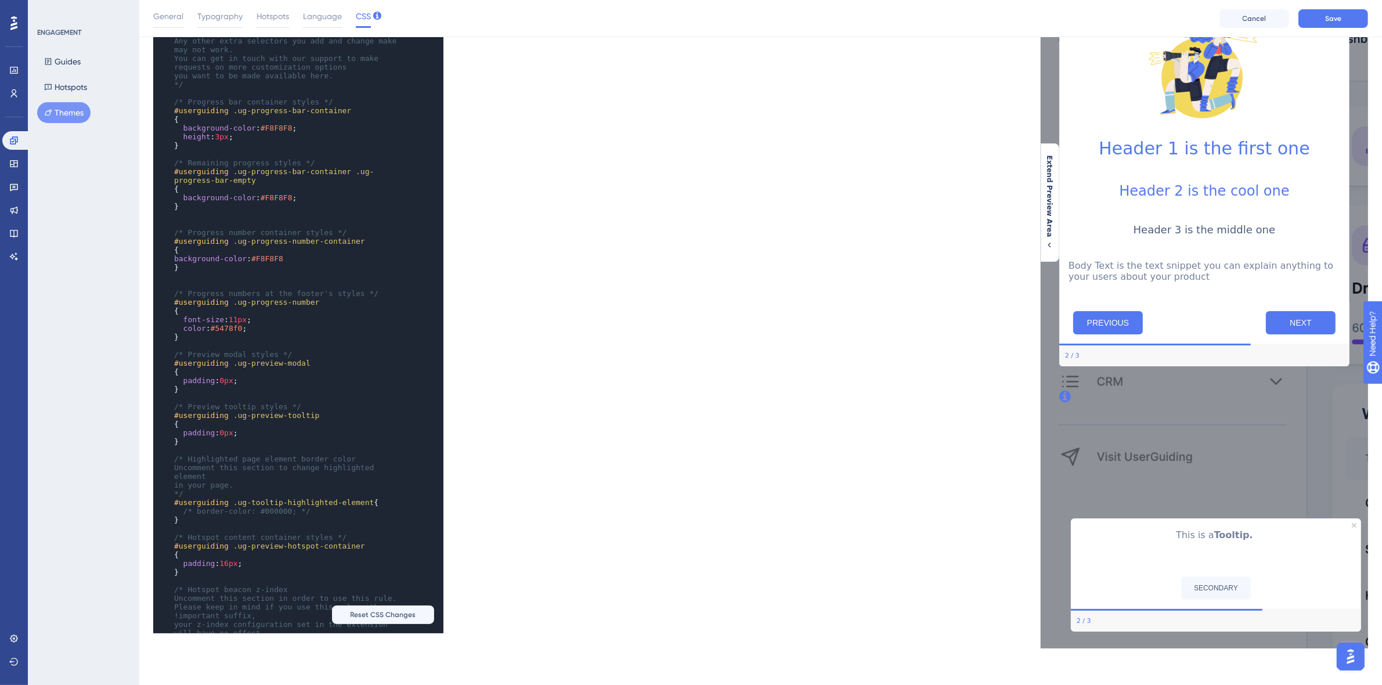
drag, startPoint x: 1237, startPoint y: 609, endPoint x: 1320, endPoint y: 606, distance: 82.5
click at [1320, 606] on div "This is a Tooltip. SECONDARY 2 / 3" at bounding box center [1215, 574] width 290 height 113
click at [1321, 606] on div "SECONDARY" at bounding box center [1215, 588] width 290 height 42
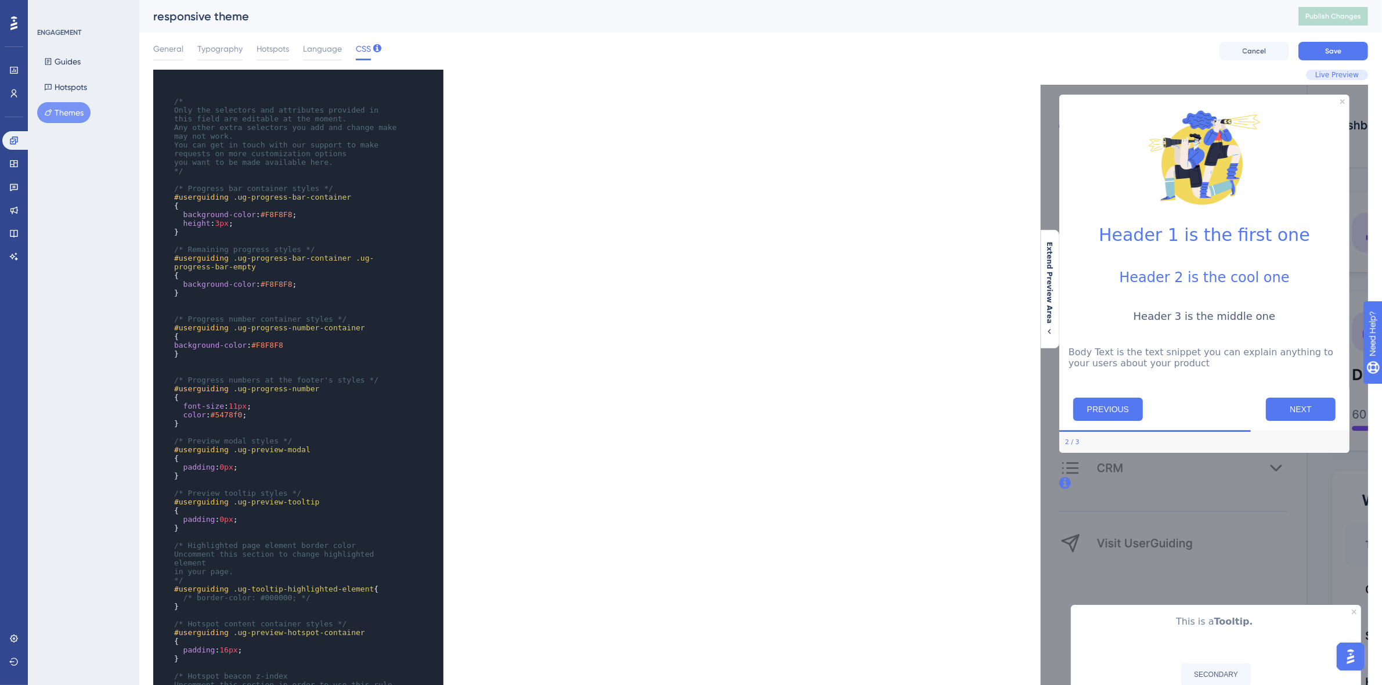
click at [1335, 73] on span "Live Preview" at bounding box center [1337, 74] width 44 height 9
click at [1344, 74] on span "Live Preview" at bounding box center [1337, 74] width 44 height 9
click at [338, 56] on div "Language" at bounding box center [322, 51] width 39 height 19
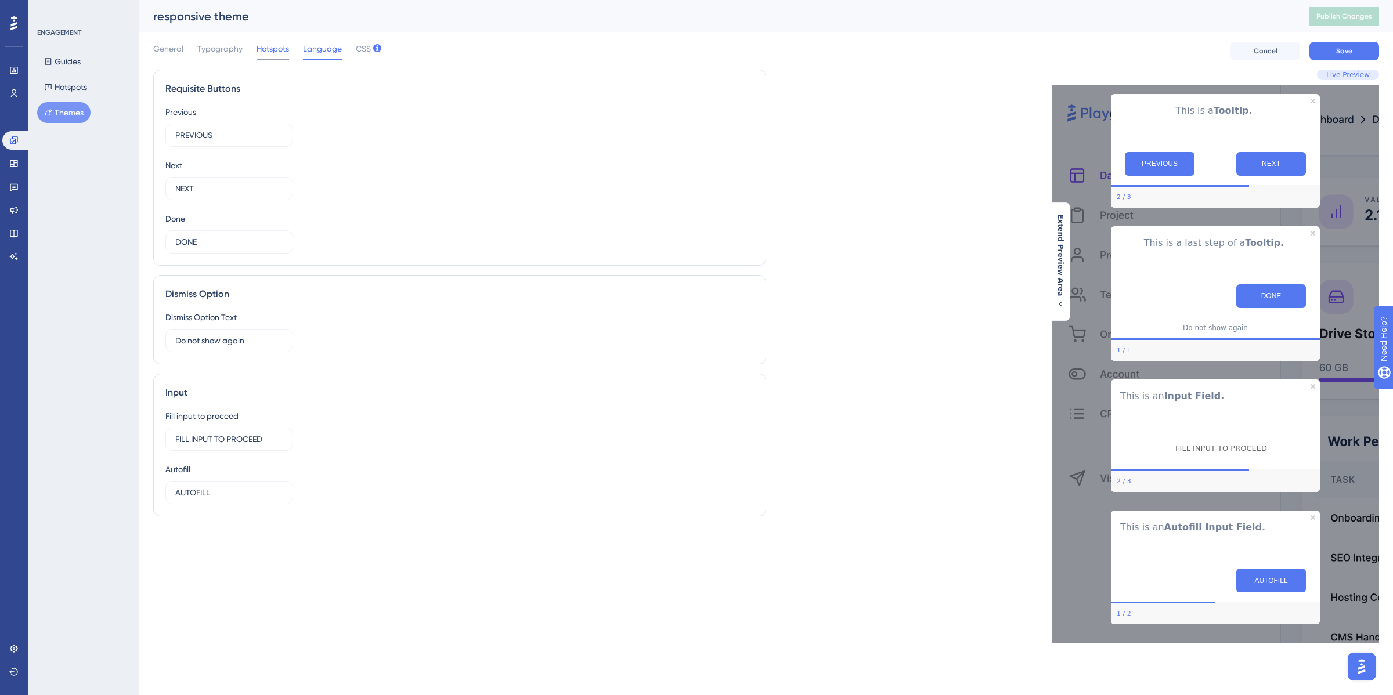
click at [276, 59] on div at bounding box center [272, 60] width 32 height 2
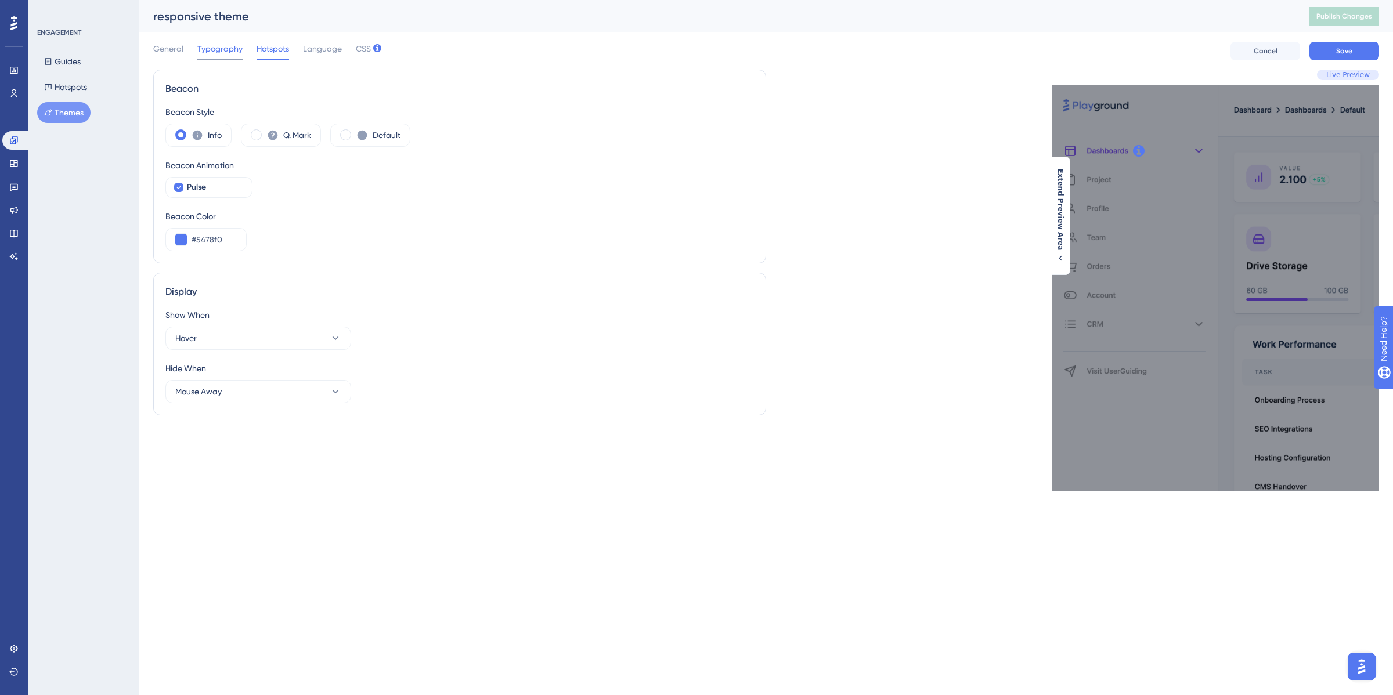
click at [222, 53] on span "Typography" at bounding box center [219, 49] width 45 height 14
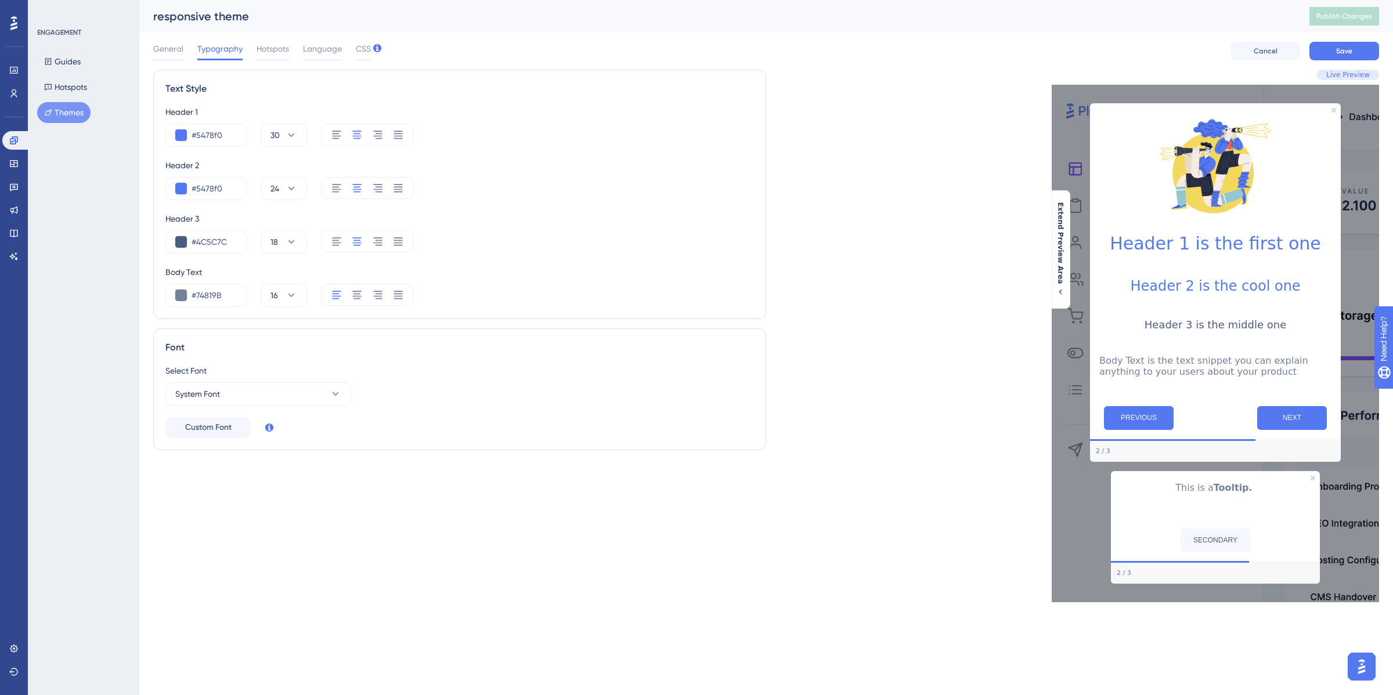
click at [189, 59] on div "General Typography Hotspots Language CSS" at bounding box center [262, 51] width 218 height 19
click at [182, 56] on div "General" at bounding box center [168, 51] width 30 height 19
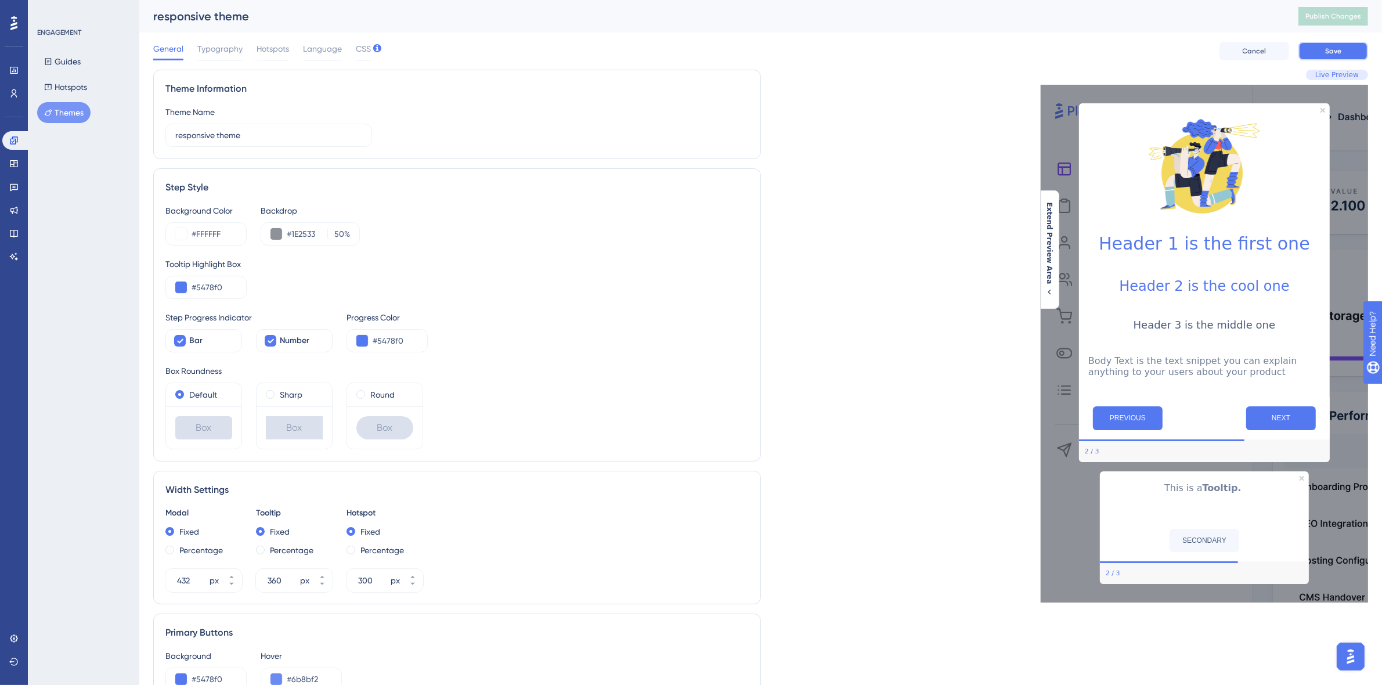
click at [1332, 52] on span "Save" at bounding box center [1333, 50] width 16 height 9
click at [13, 190] on icon at bounding box center [13, 186] width 9 height 9
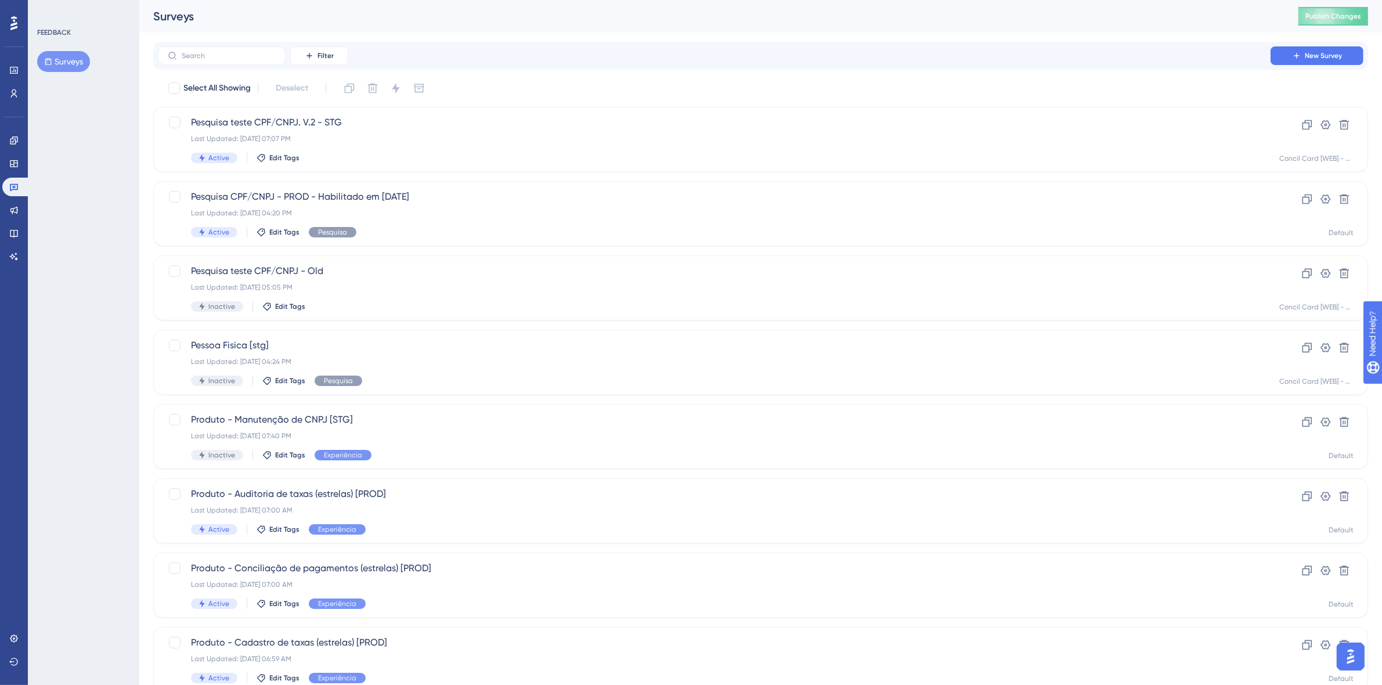
click at [62, 63] on button "Surveys" at bounding box center [63, 61] width 53 height 21
click at [1326, 123] on icon at bounding box center [1326, 125] width 12 height 12
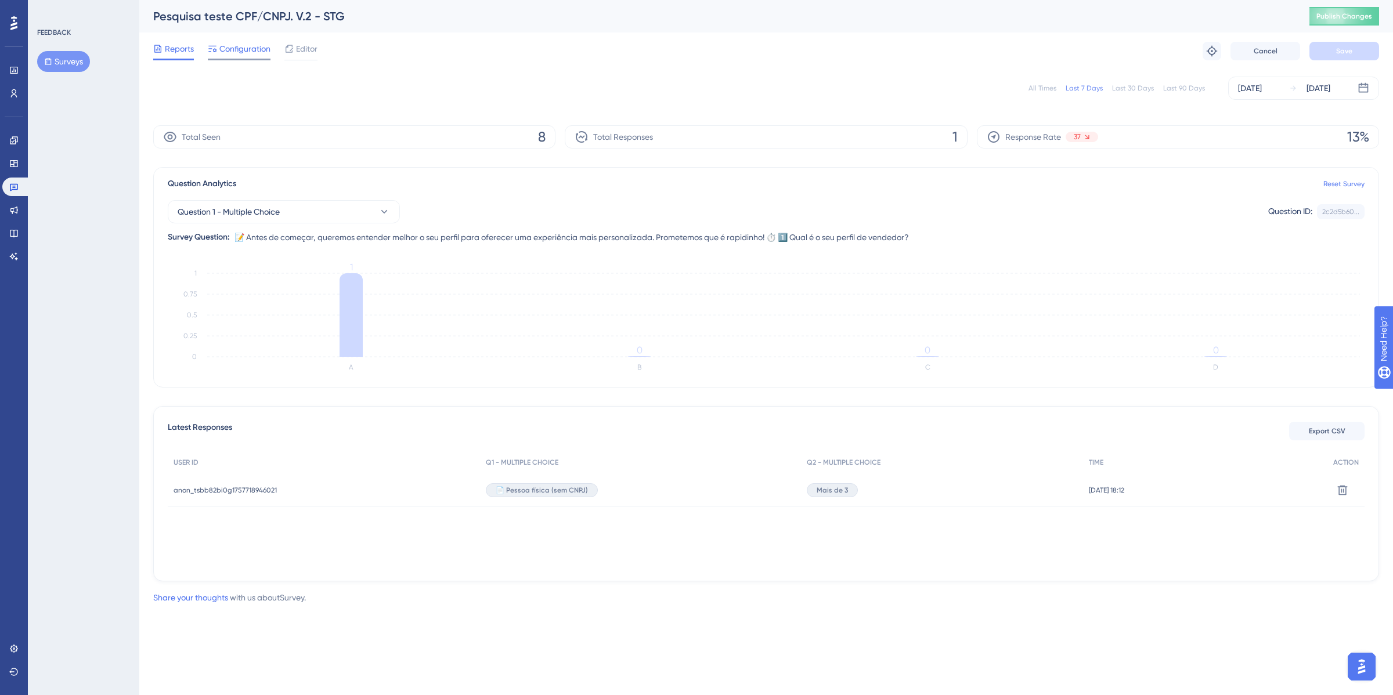
click at [241, 47] on span "Configuration" at bounding box center [244, 49] width 51 height 14
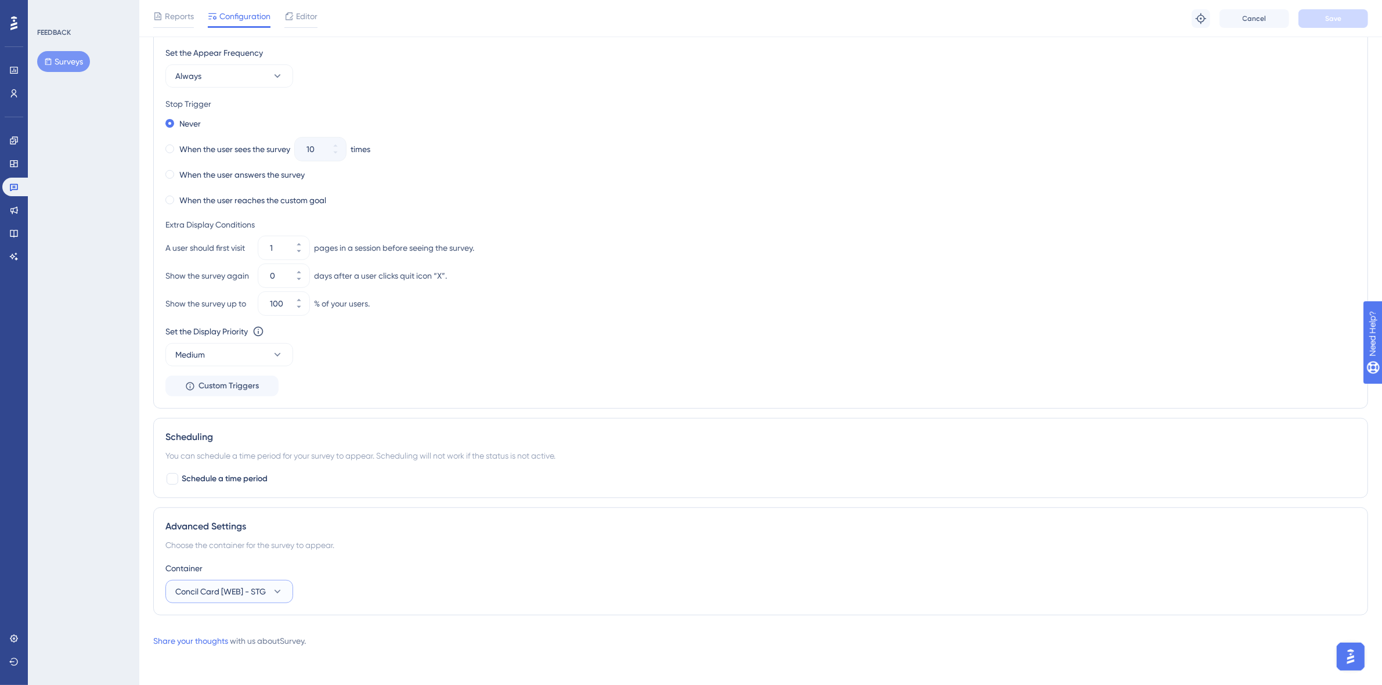
click at [291, 584] on button "Concil Card [WEB] - STG" at bounding box center [229, 591] width 128 height 23
click at [475, 570] on div "Container" at bounding box center [760, 568] width 1190 height 14
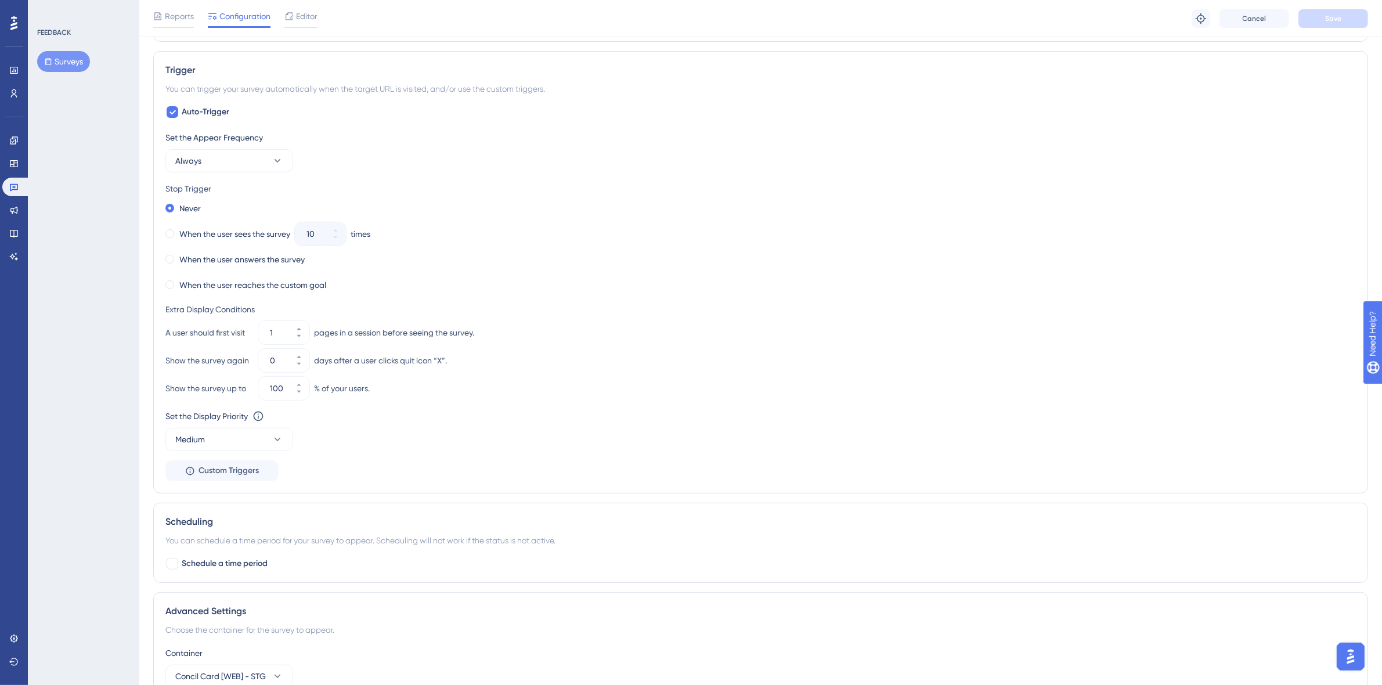
scroll to position [9, 0]
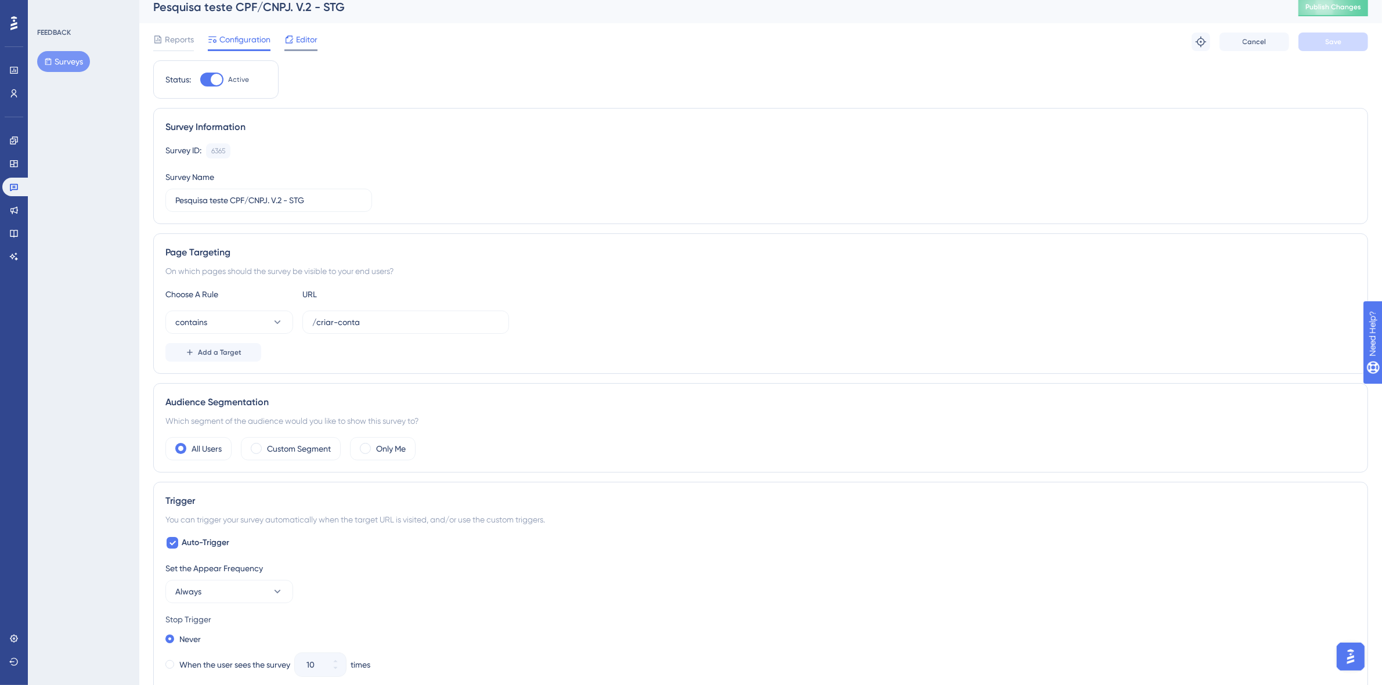
click at [299, 39] on span "Editor" at bounding box center [306, 39] width 21 height 14
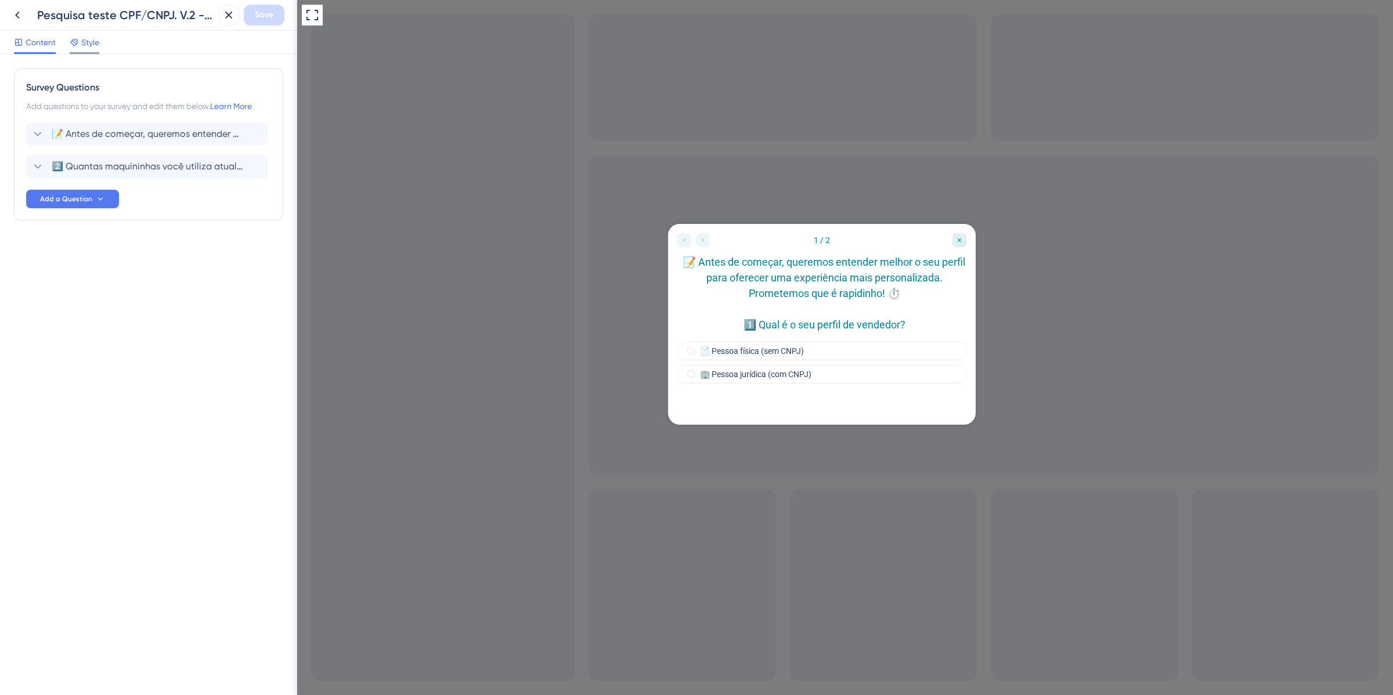
click at [85, 42] on span "Style" at bounding box center [90, 42] width 18 height 14
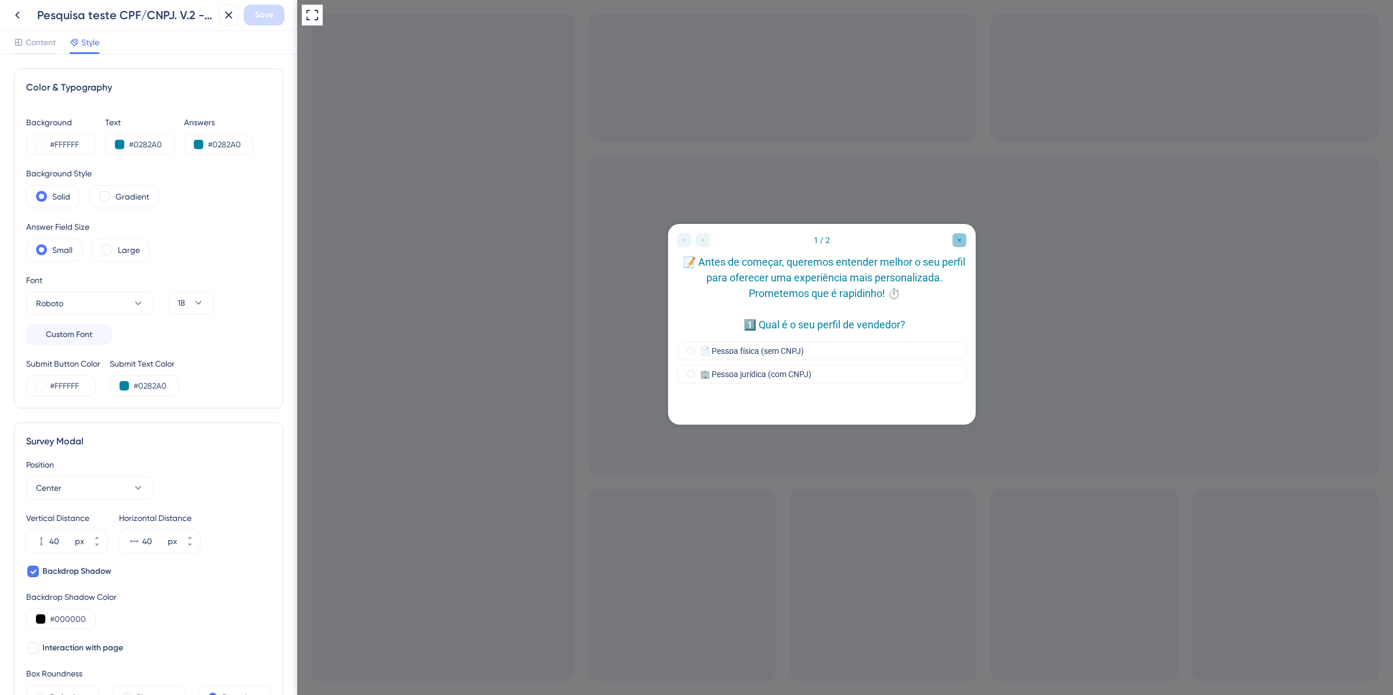
click at [956, 243] on icon "Close survey" at bounding box center [959, 240] width 7 height 7
click at [44, 46] on span "Content" at bounding box center [41, 42] width 30 height 14
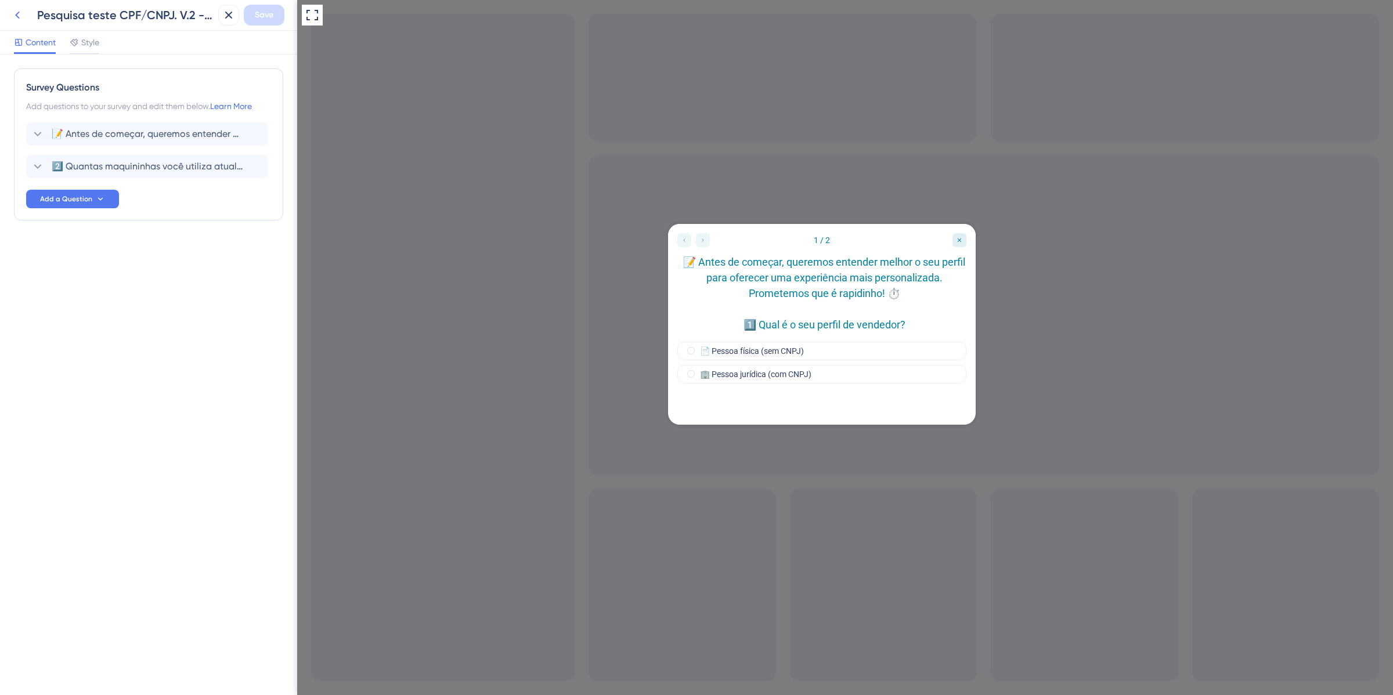
click at [16, 15] on icon at bounding box center [17, 16] width 5 height 8
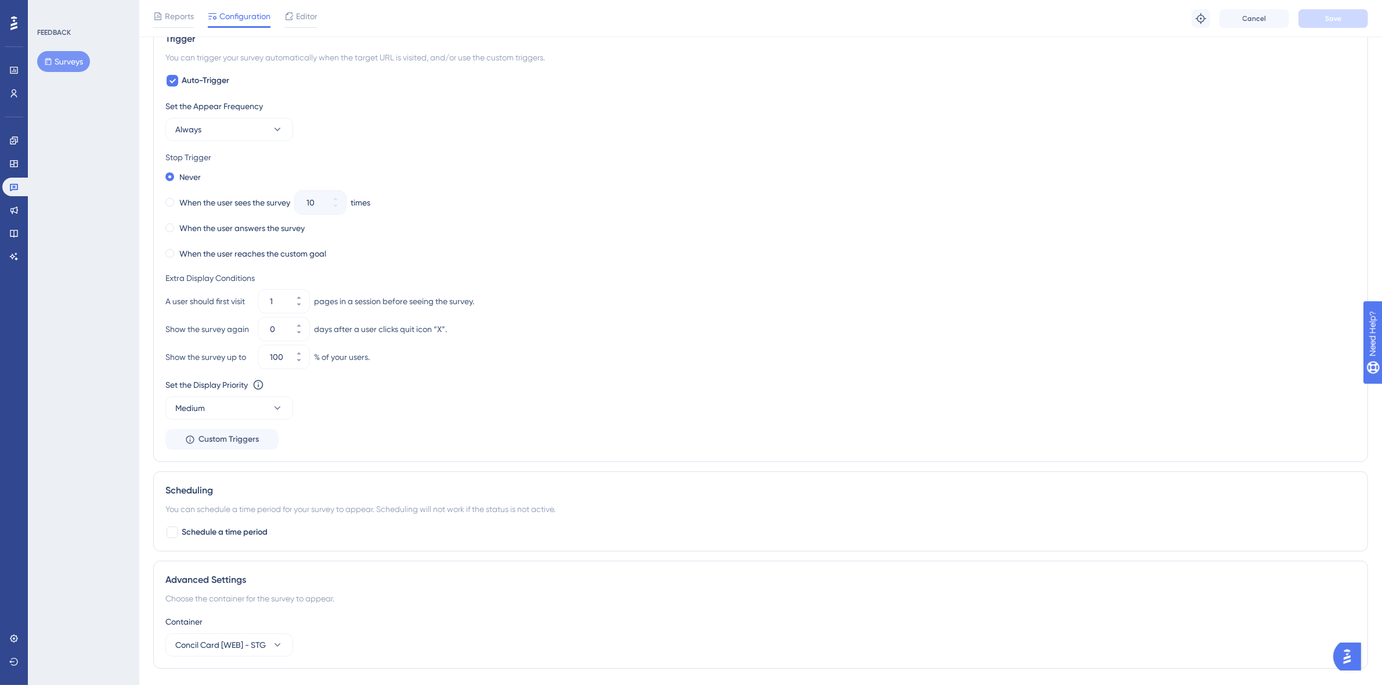
scroll to position [532, 0]
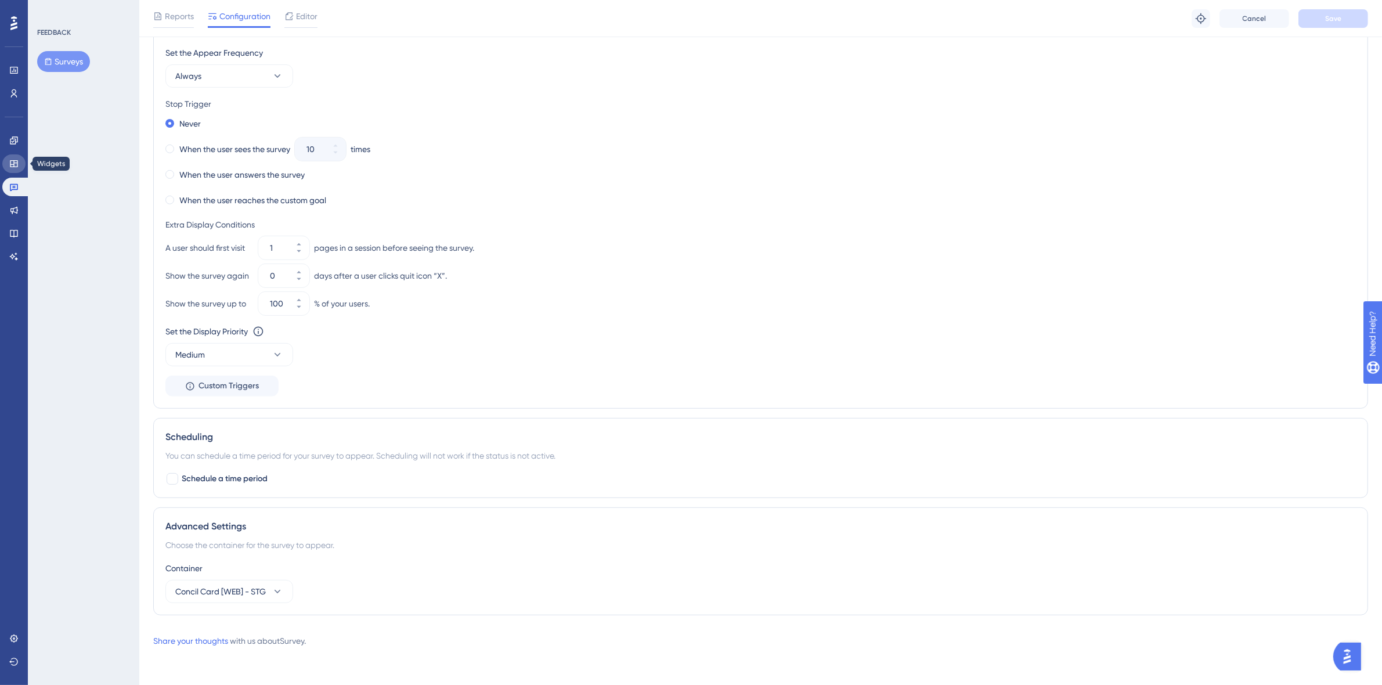
click at [12, 170] on link at bounding box center [13, 163] width 23 height 19
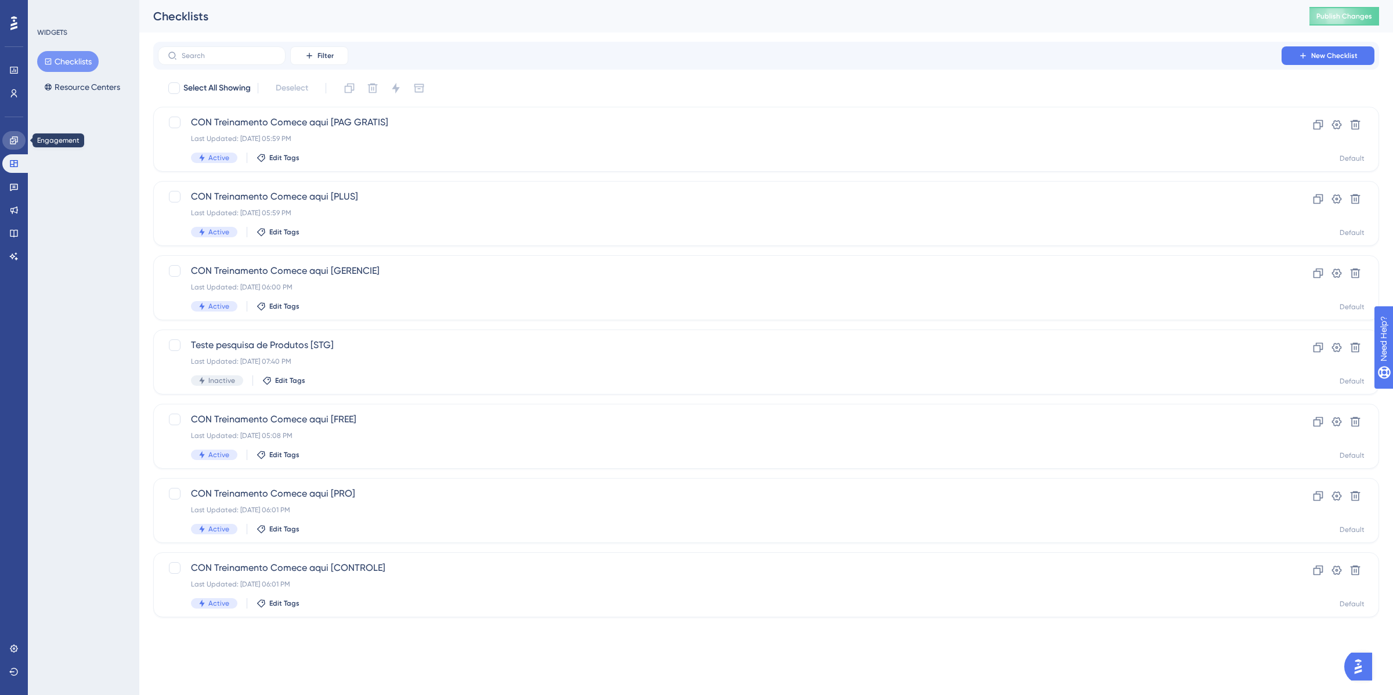
click at [13, 145] on link at bounding box center [13, 140] width 23 height 19
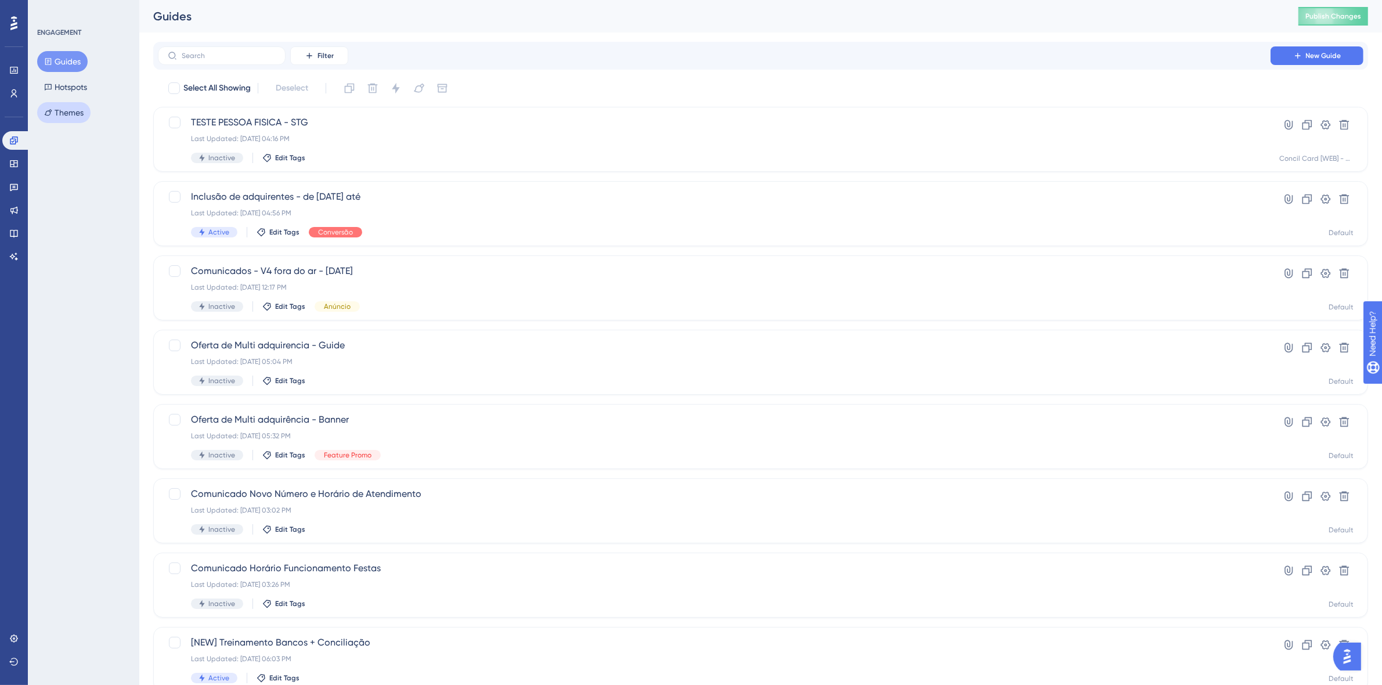
click at [71, 114] on button "Themes" at bounding box center [63, 112] width 53 height 21
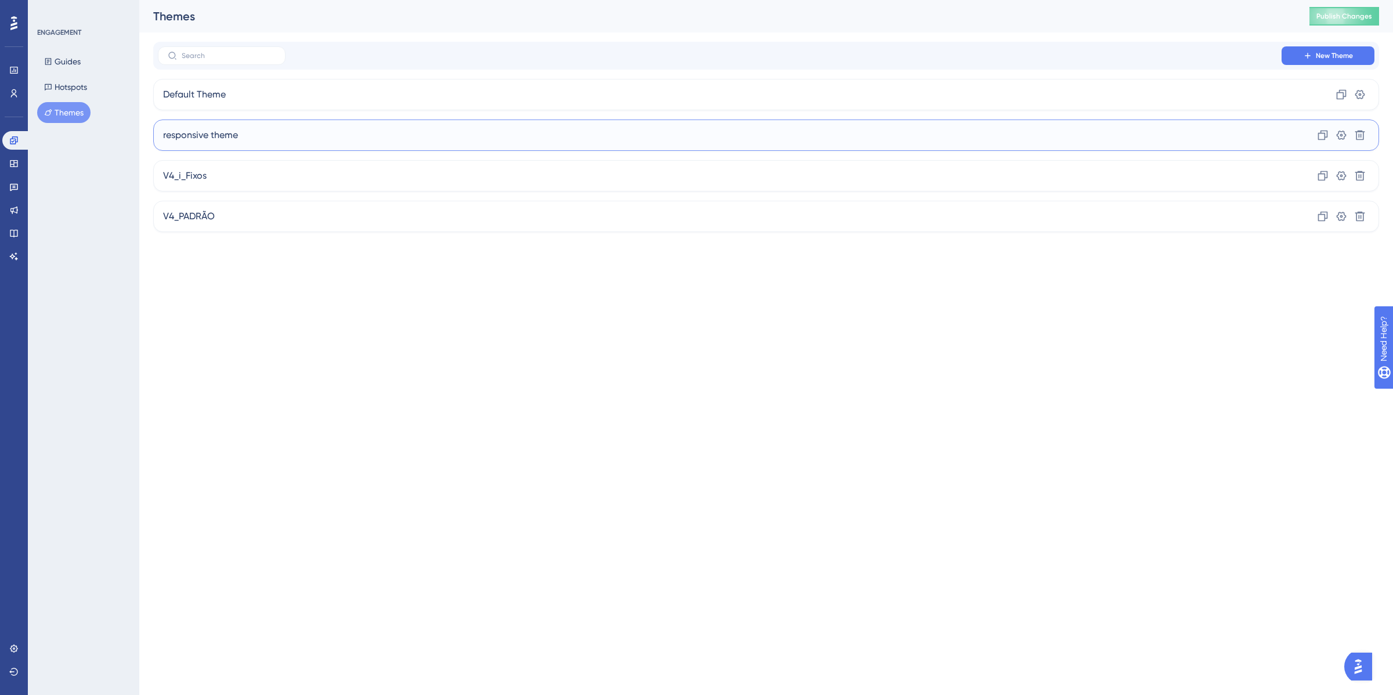
click at [245, 146] on div "responsive theme Clone Settings Delete" at bounding box center [766, 135] width 1226 height 31
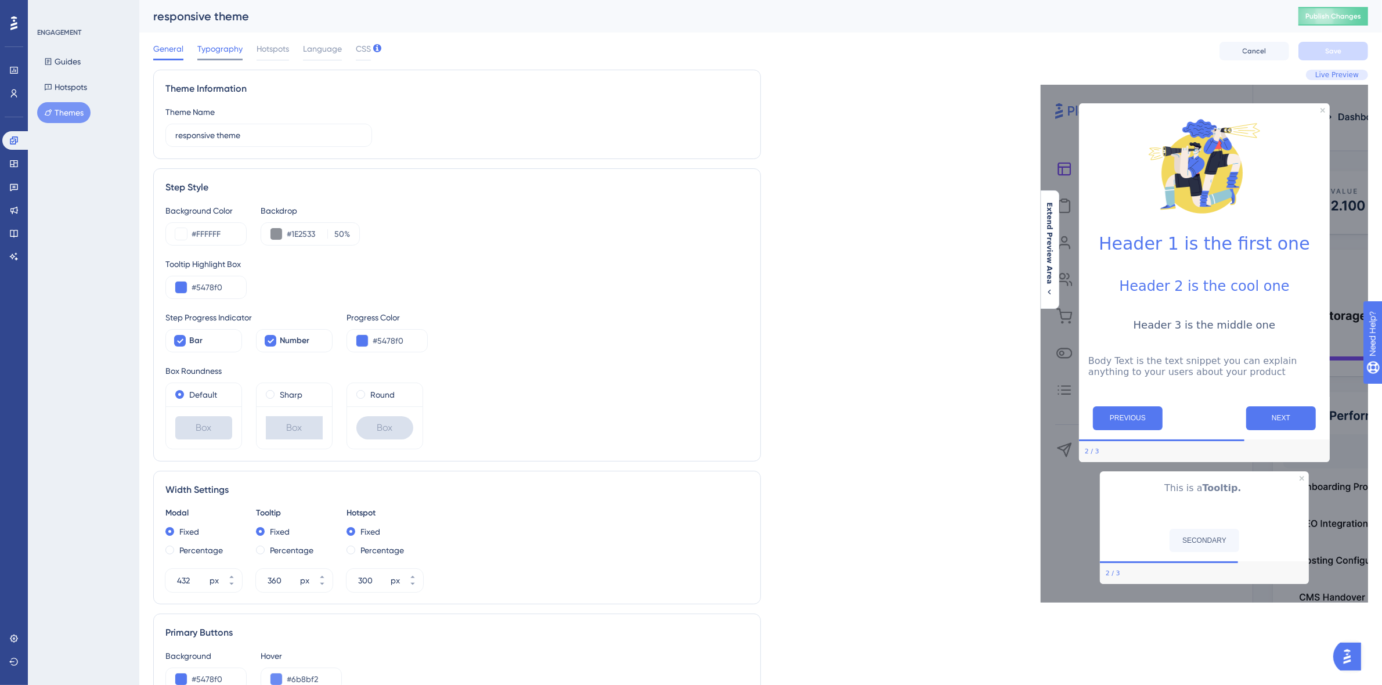
click at [236, 47] on span "Typography" at bounding box center [219, 49] width 45 height 14
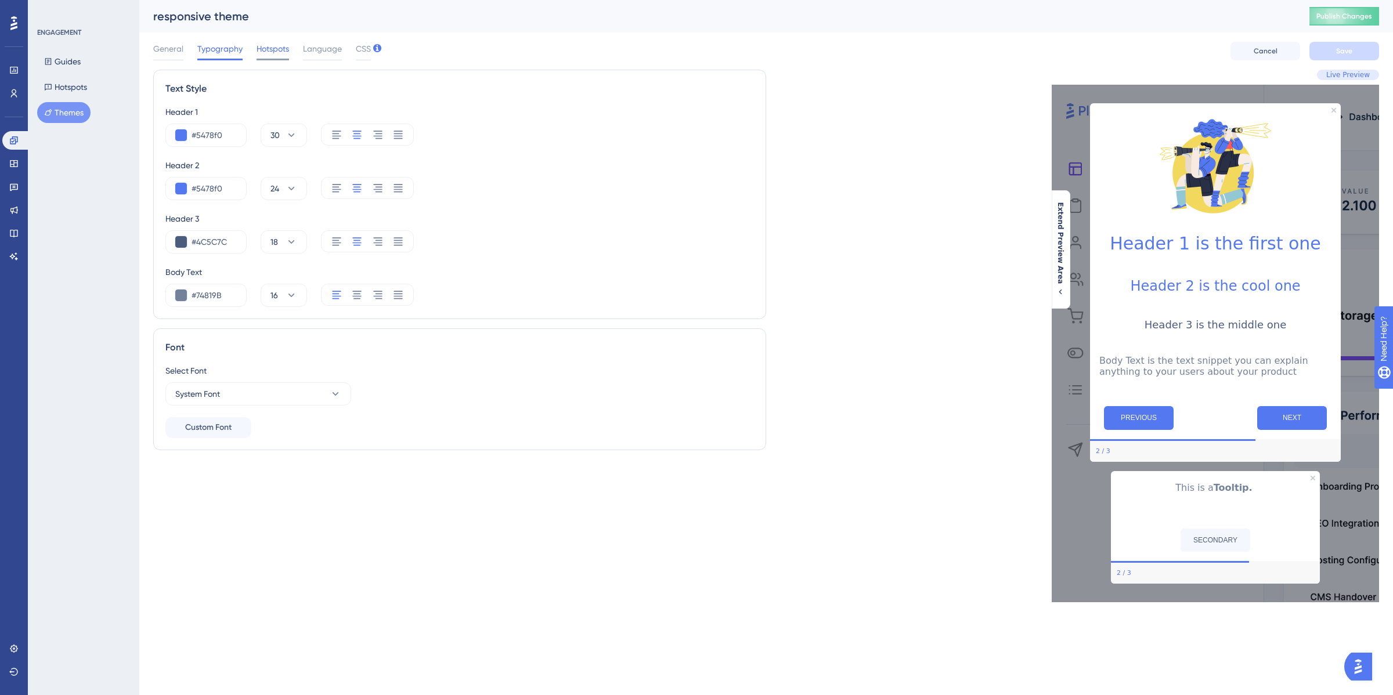
click at [276, 45] on span "Hotspots" at bounding box center [272, 49] width 32 height 14
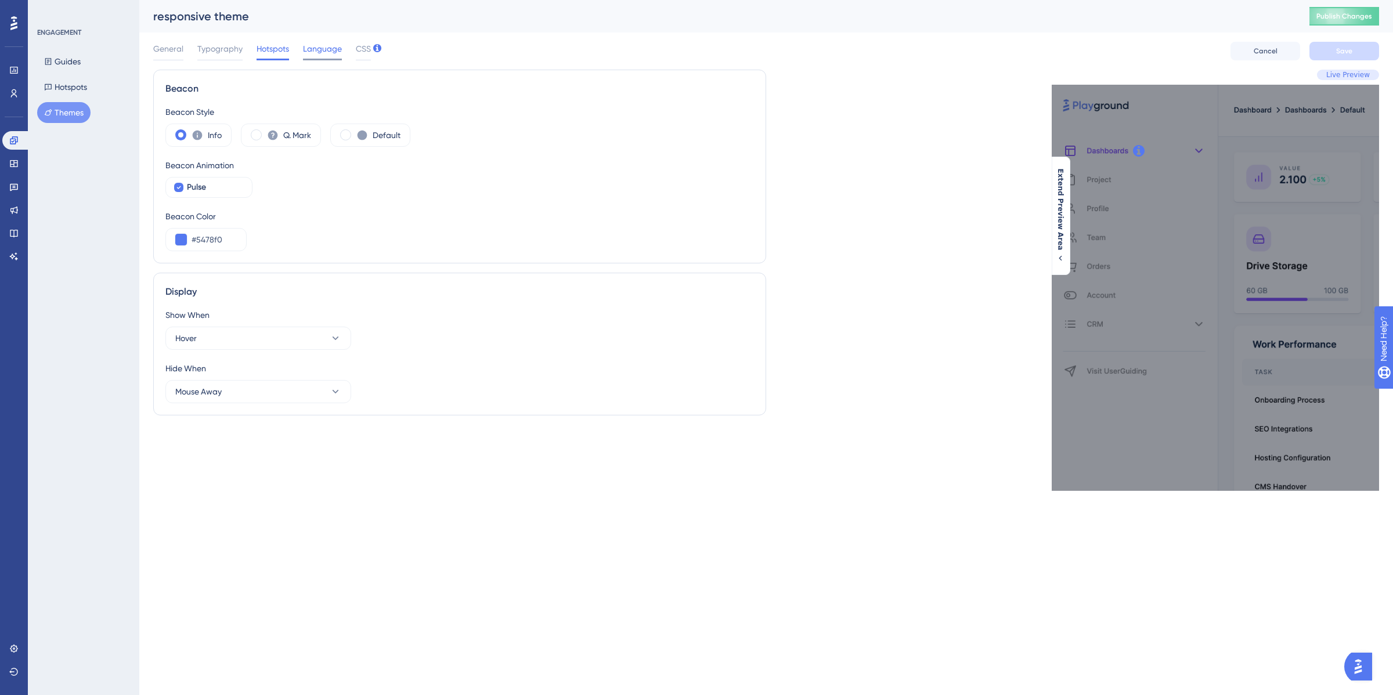
click at [312, 47] on span "Language" at bounding box center [322, 49] width 39 height 14
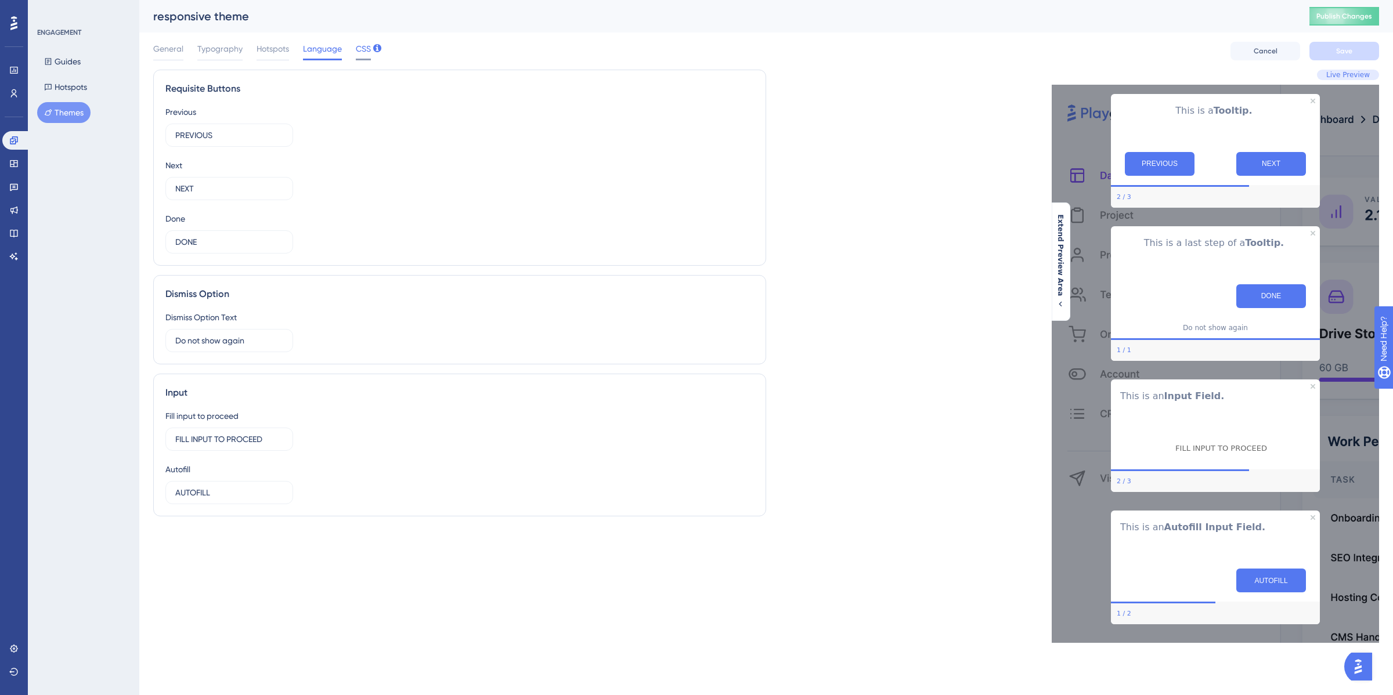
click at [357, 50] on span "CSS" at bounding box center [363, 49] width 15 height 14
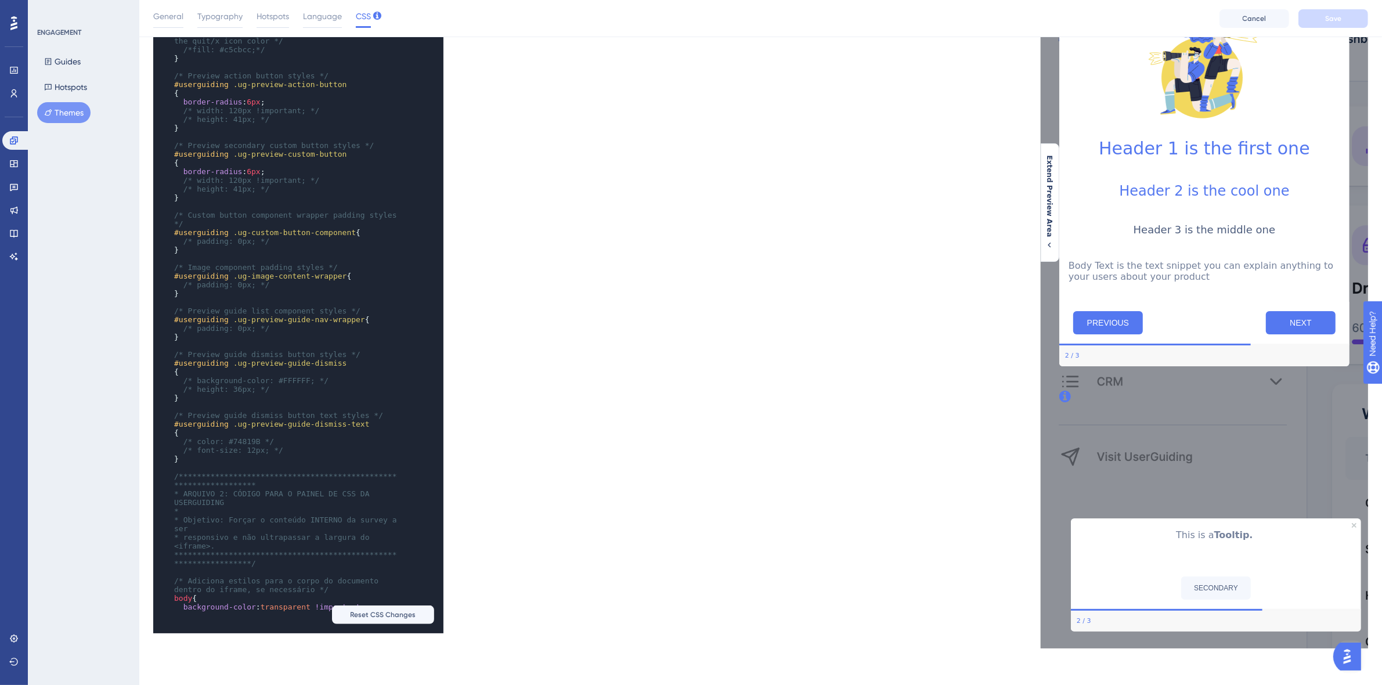
scroll to position [1100, 0]
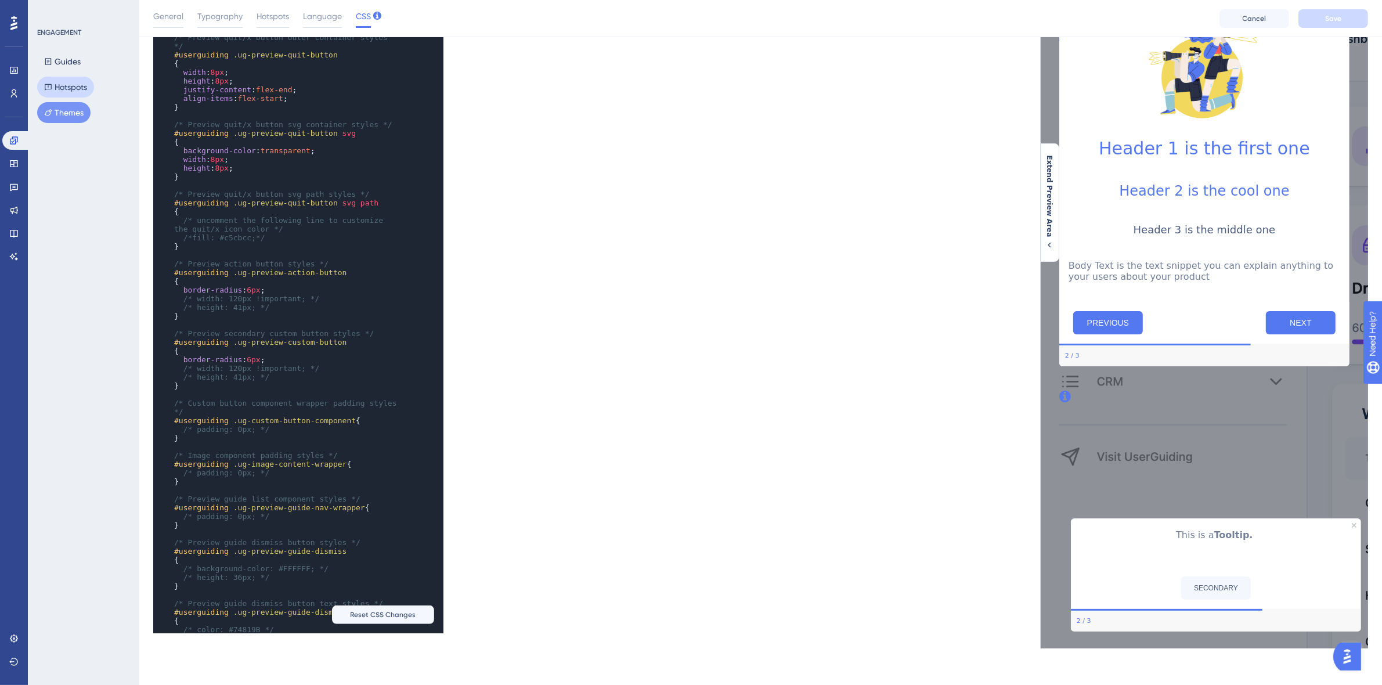
click at [53, 85] on button "Hotspots" at bounding box center [65, 87] width 57 height 21
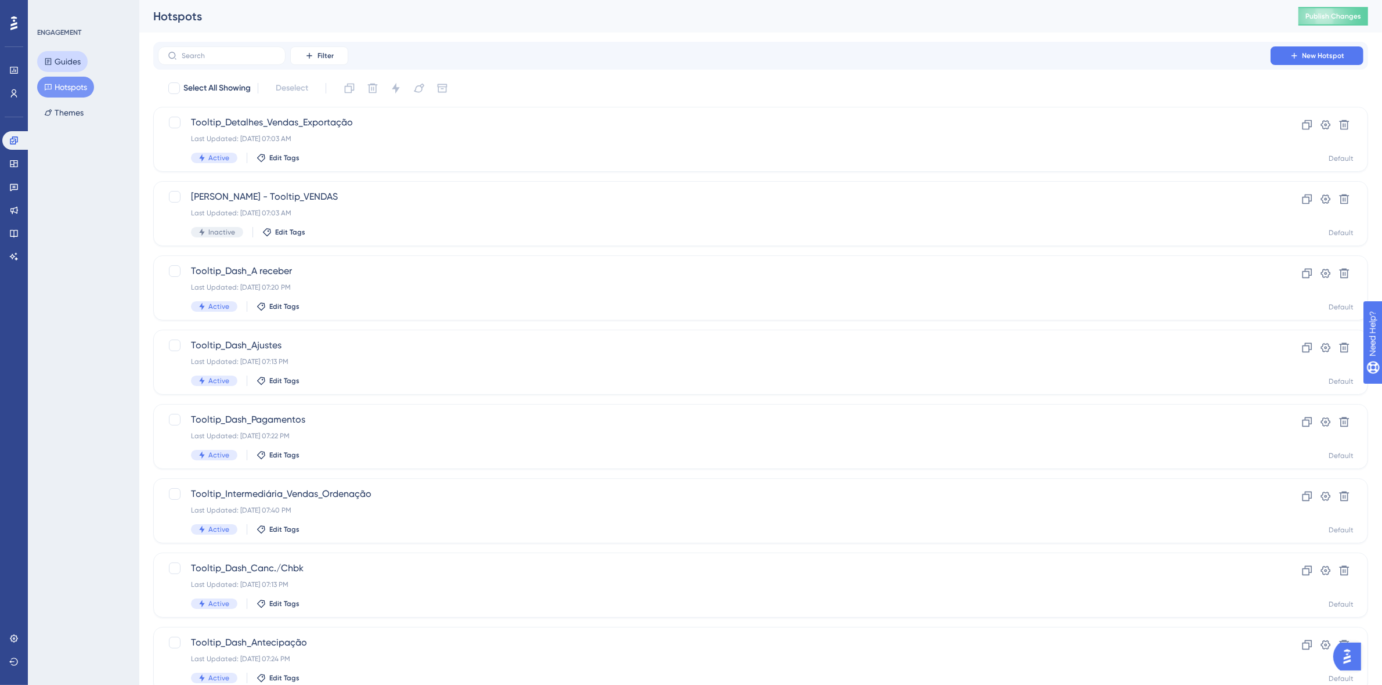
click at [70, 56] on button "Guides" at bounding box center [62, 61] width 50 height 21
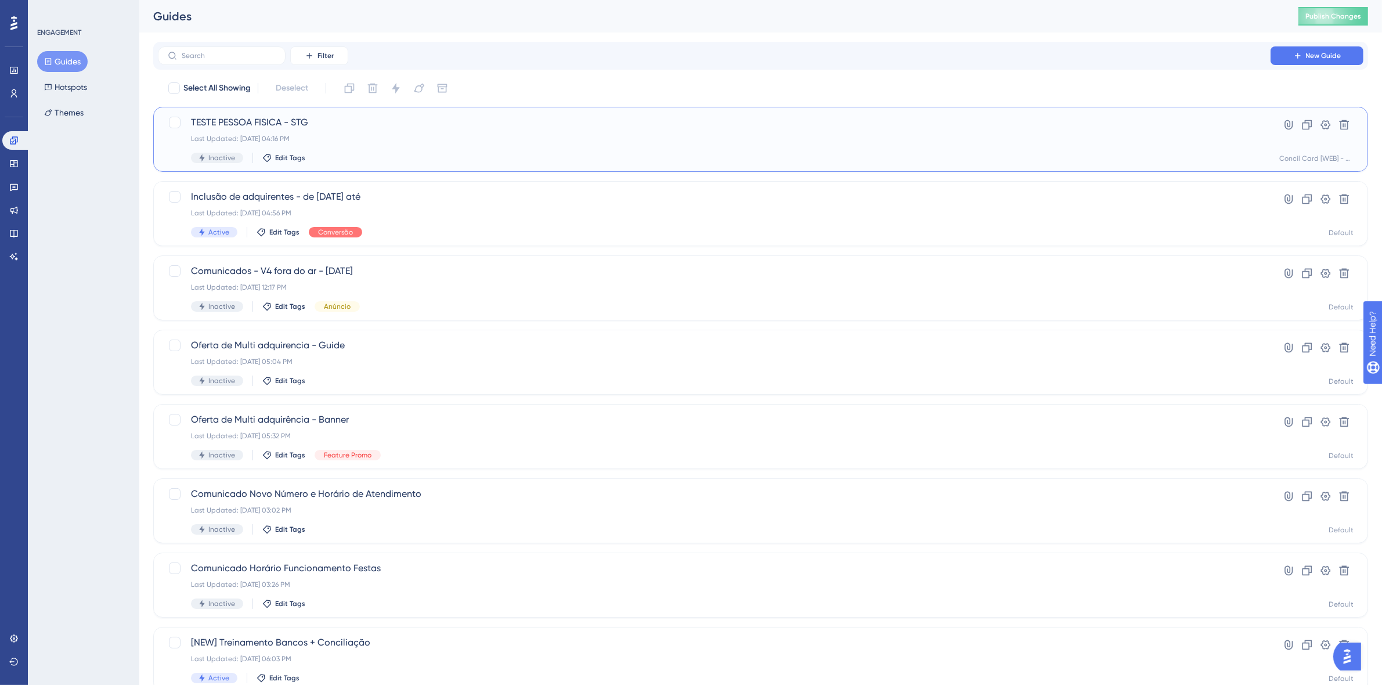
click at [598, 150] on div "TESTE PESSOA FISICA - STG Last Updated: Sep 22 2025, 04:16 PM Inactive Edit Tags" at bounding box center [714, 139] width 1046 height 48
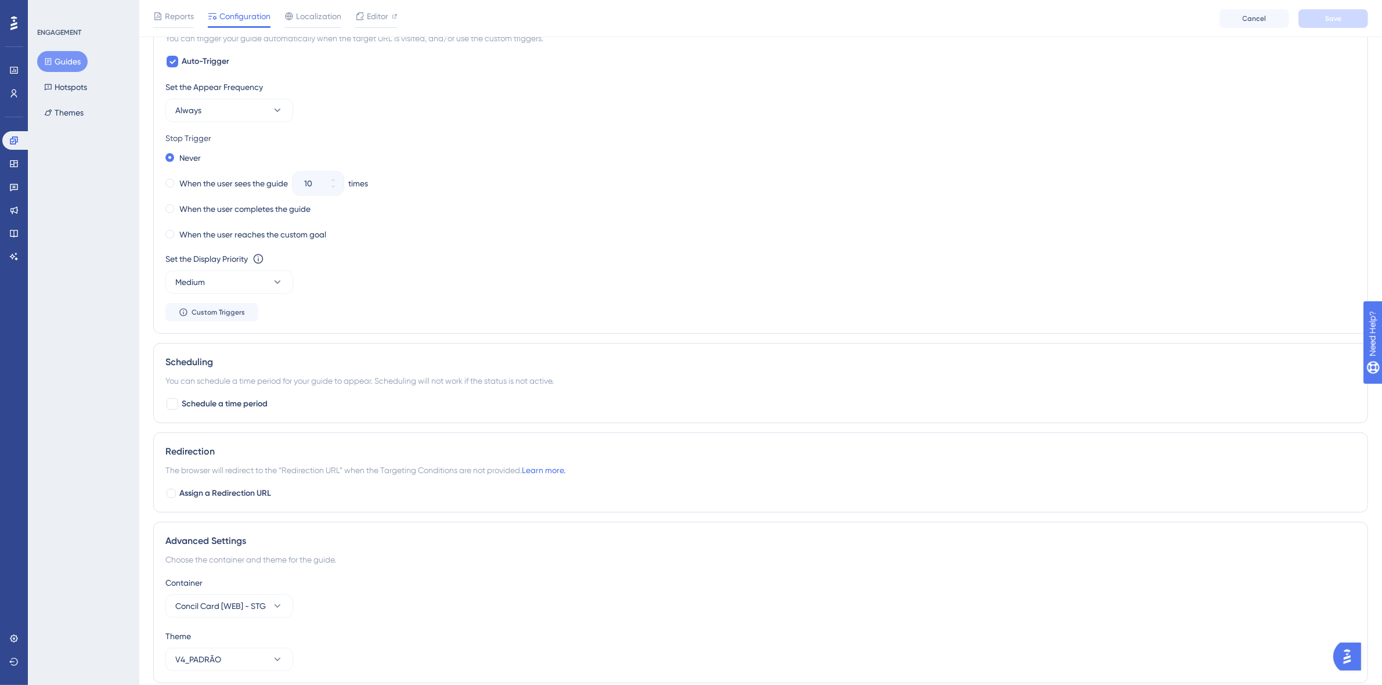
scroll to position [595, 0]
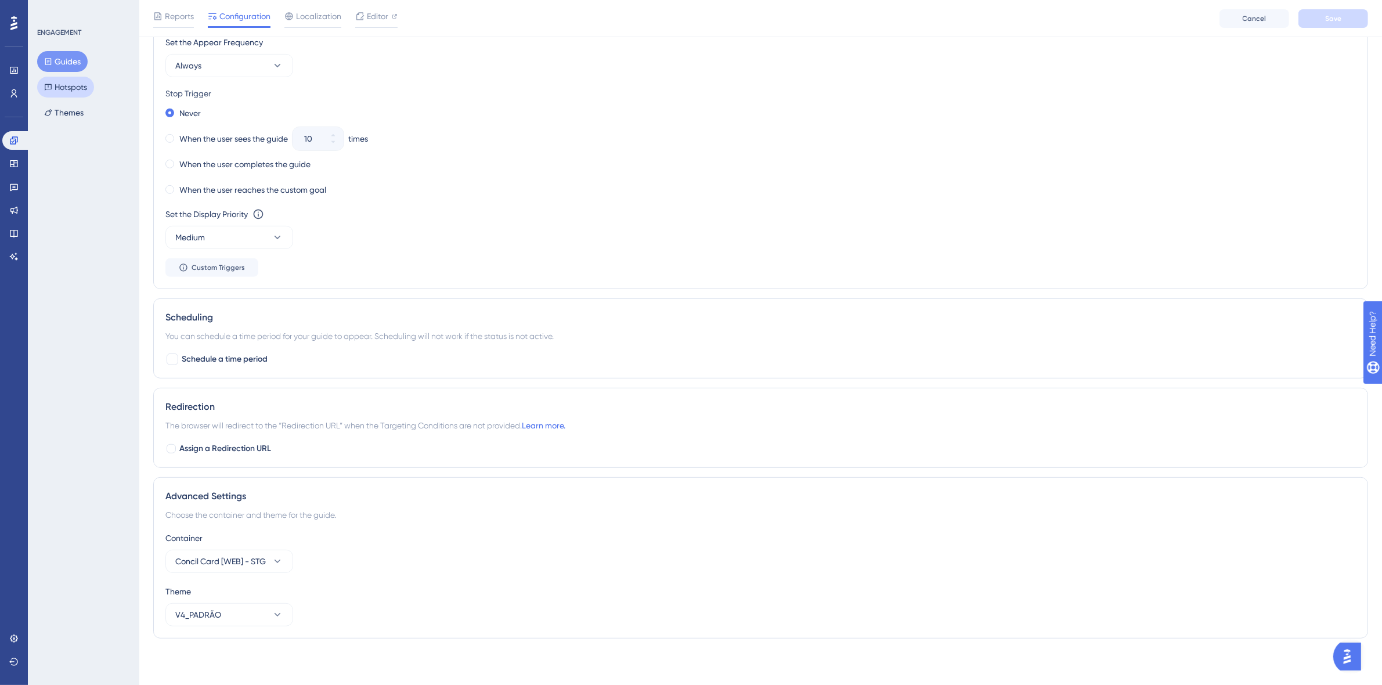
click at [70, 87] on button "Hotspots" at bounding box center [65, 87] width 57 height 21
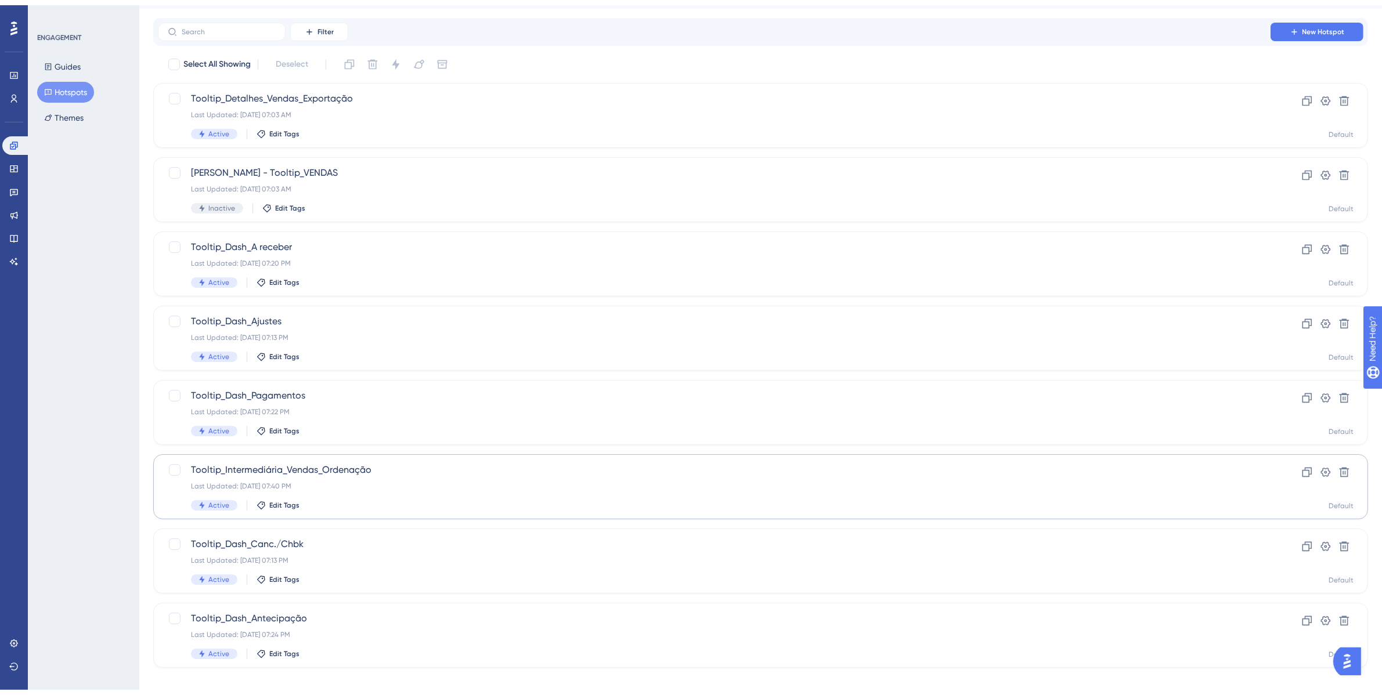
scroll to position [33, 0]
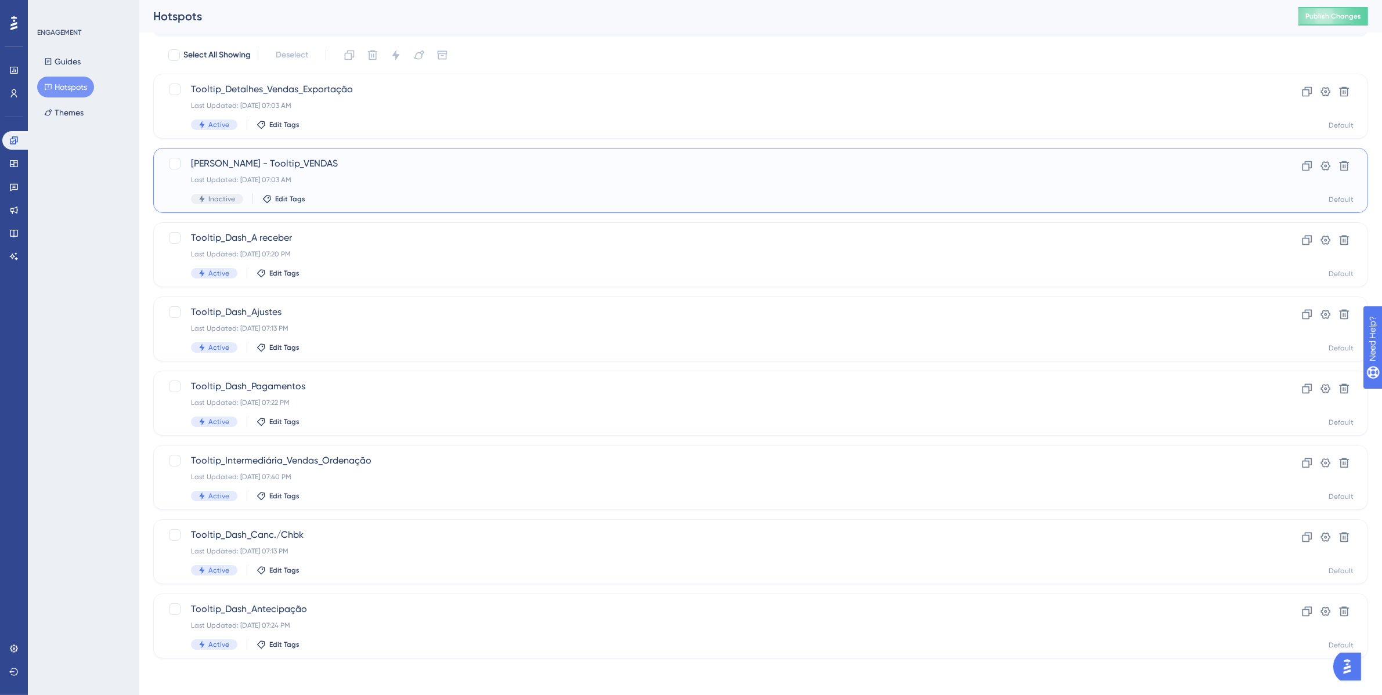
click at [398, 190] on div "DAVID - Tooltip_VENDAS Last Updated: Jul 22 2025, 07:03 AM Inactive Edit Tags" at bounding box center [714, 181] width 1046 height 48
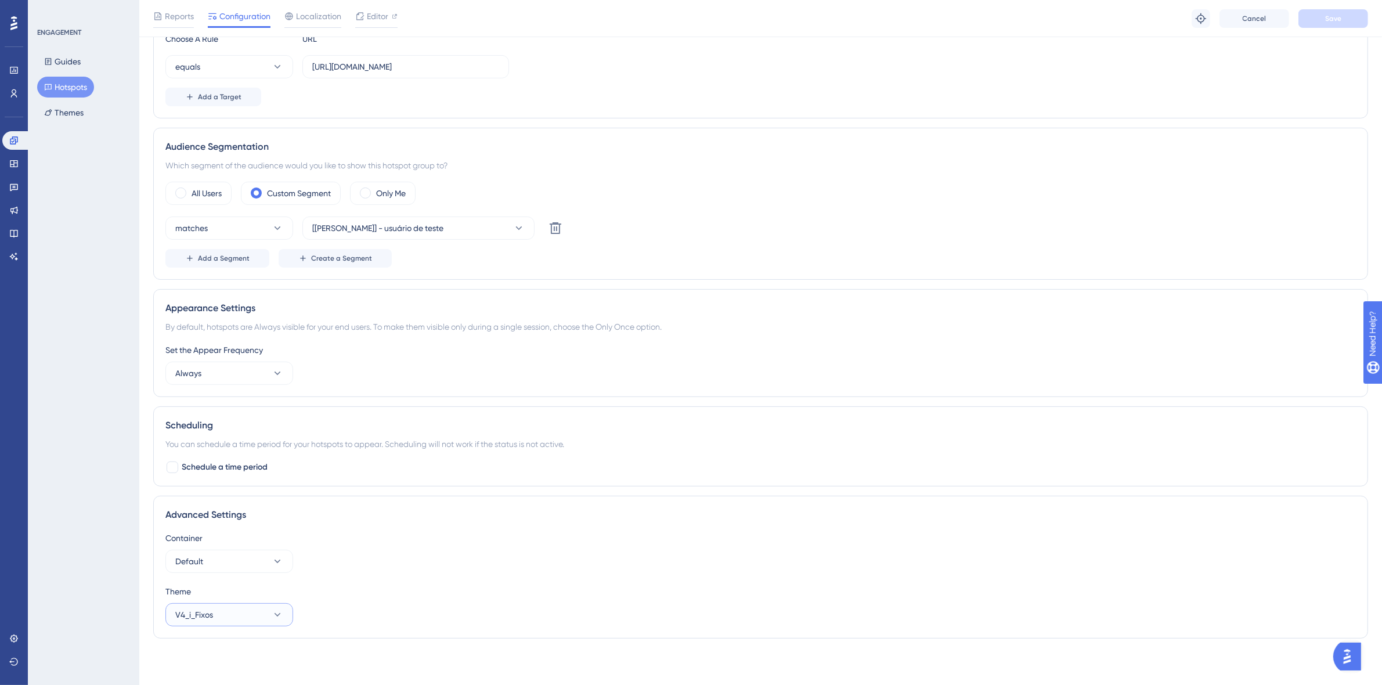
click at [248, 621] on button "V4_i_Fixos" at bounding box center [229, 614] width 128 height 23
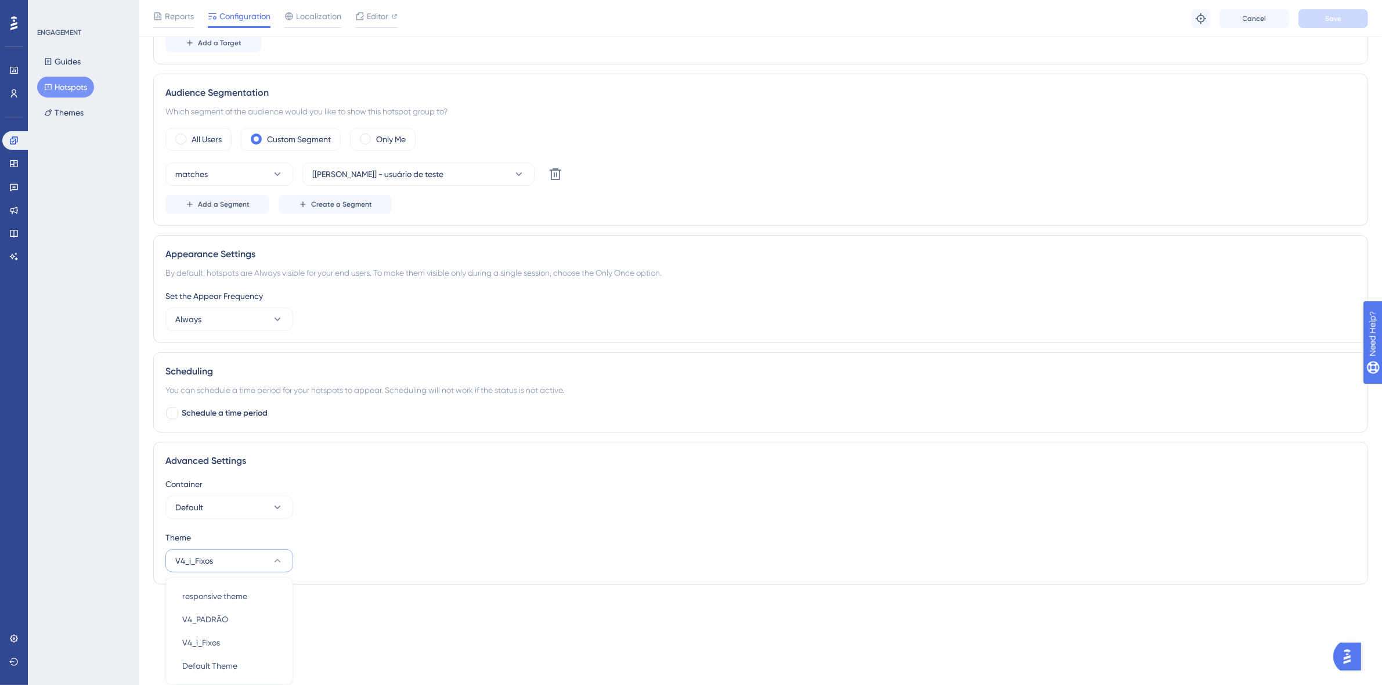
click at [843, 508] on div "Container Default" at bounding box center [760, 498] width 1190 height 42
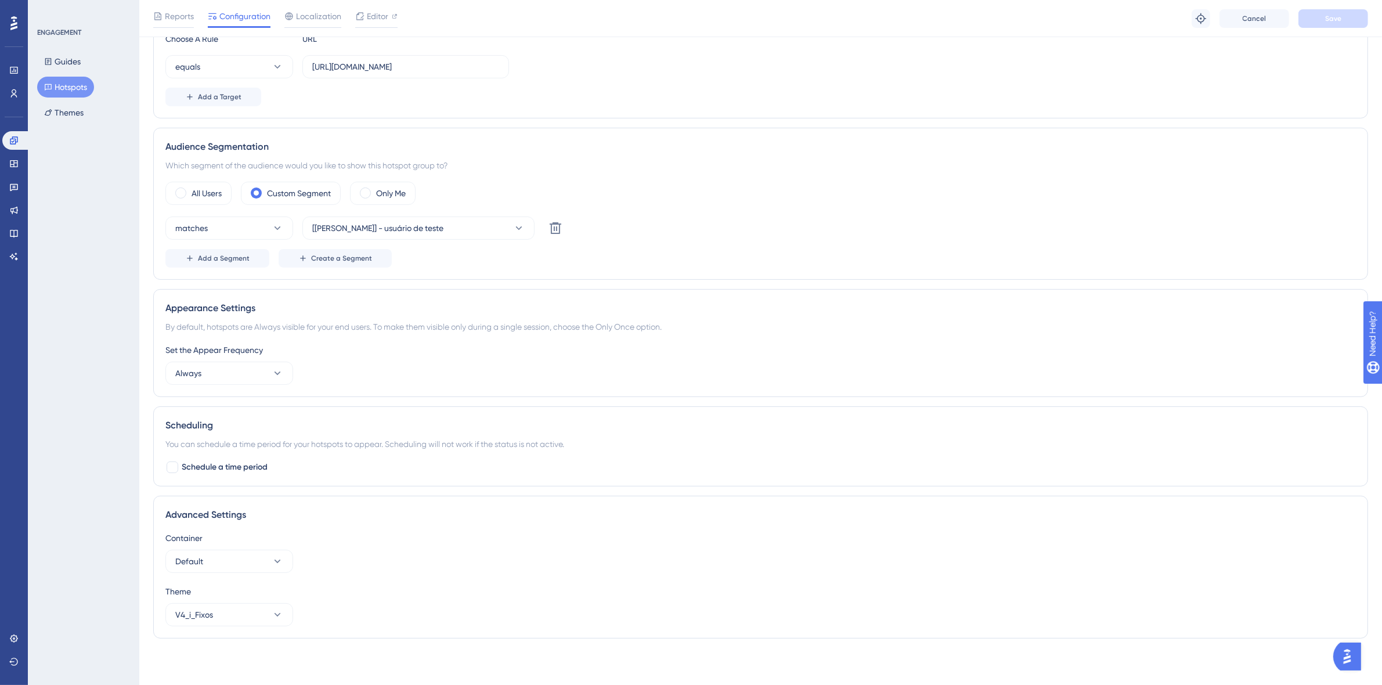
scroll to position [272, 0]
click at [15, 187] on icon at bounding box center [14, 188] width 8 height 8
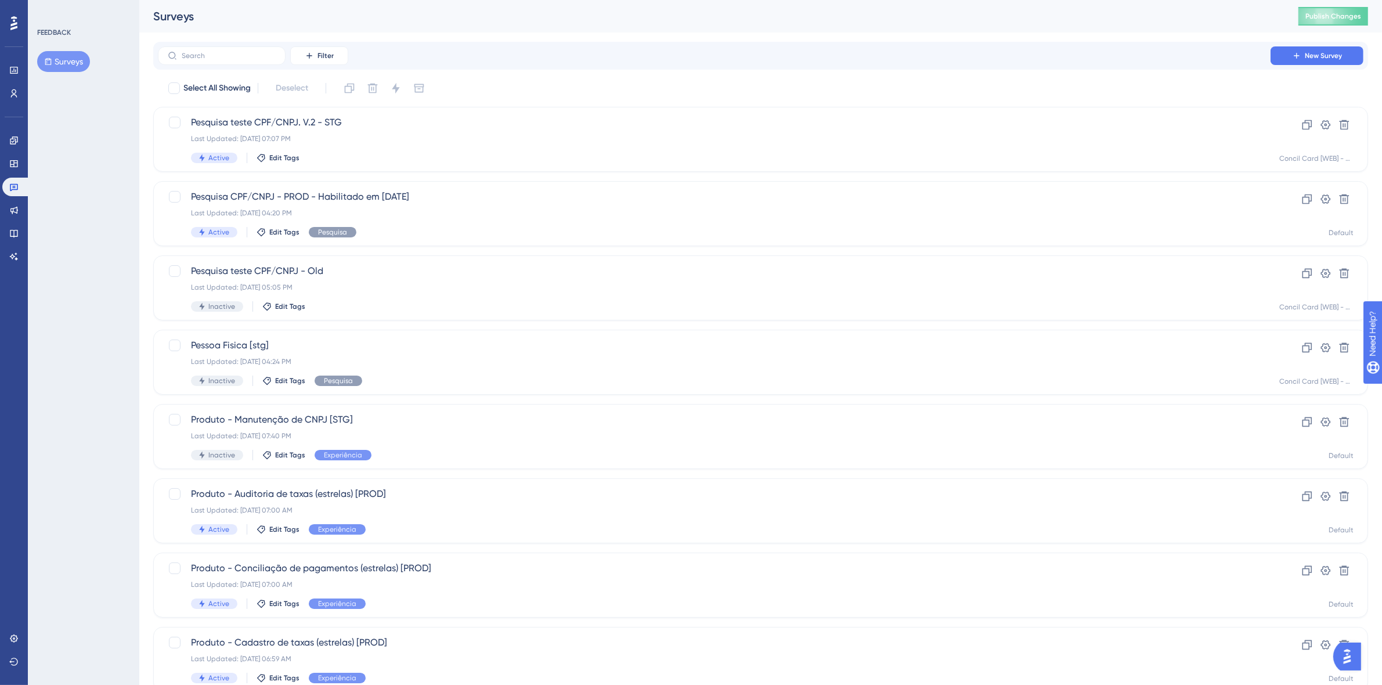
click at [77, 64] on button "Surveys" at bounding box center [63, 61] width 53 height 21
click at [410, 161] on div "Active Edit Tags" at bounding box center [714, 158] width 1046 height 10
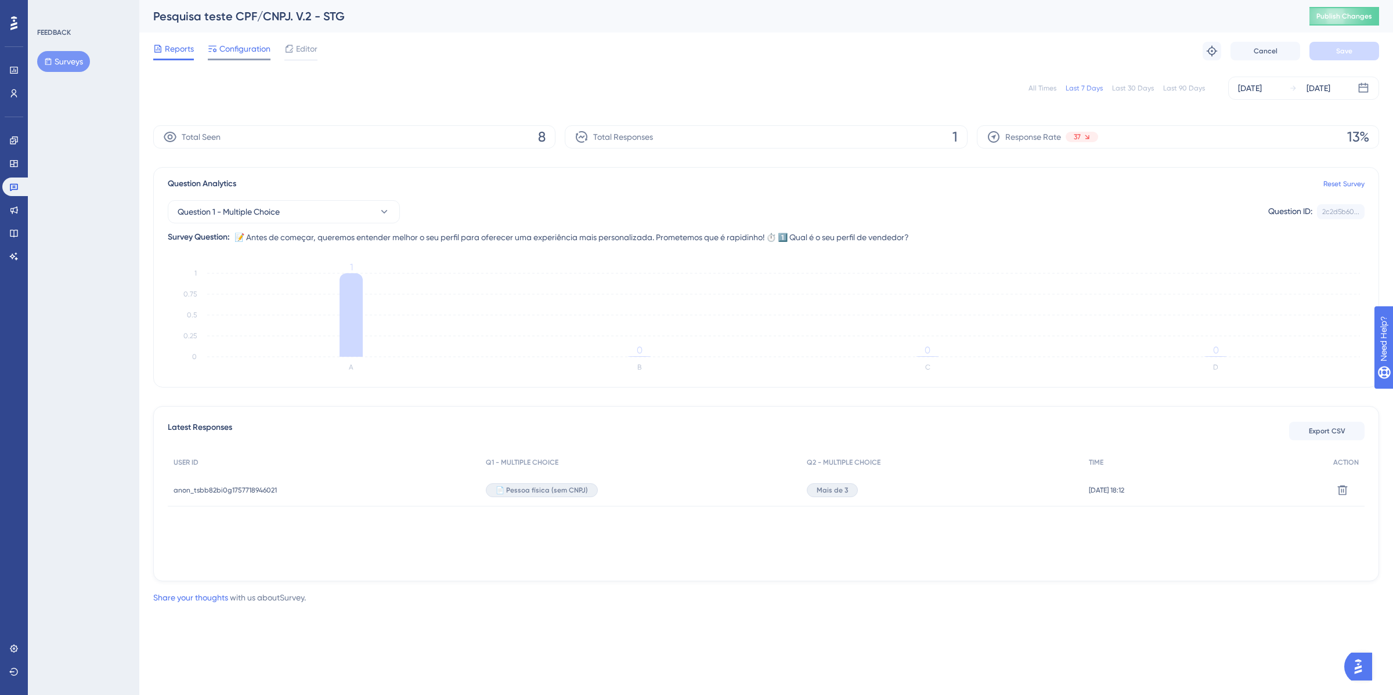
click at [251, 48] on span "Configuration" at bounding box center [244, 49] width 51 height 14
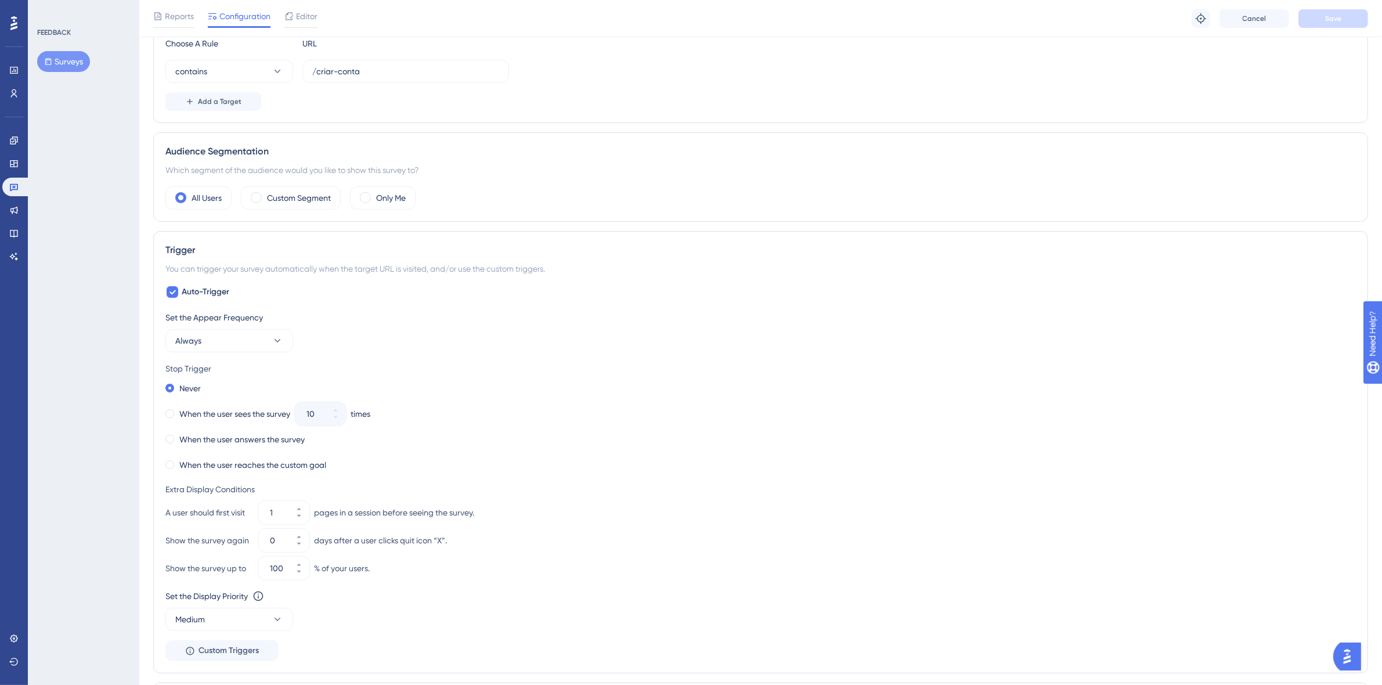
scroll to position [532, 0]
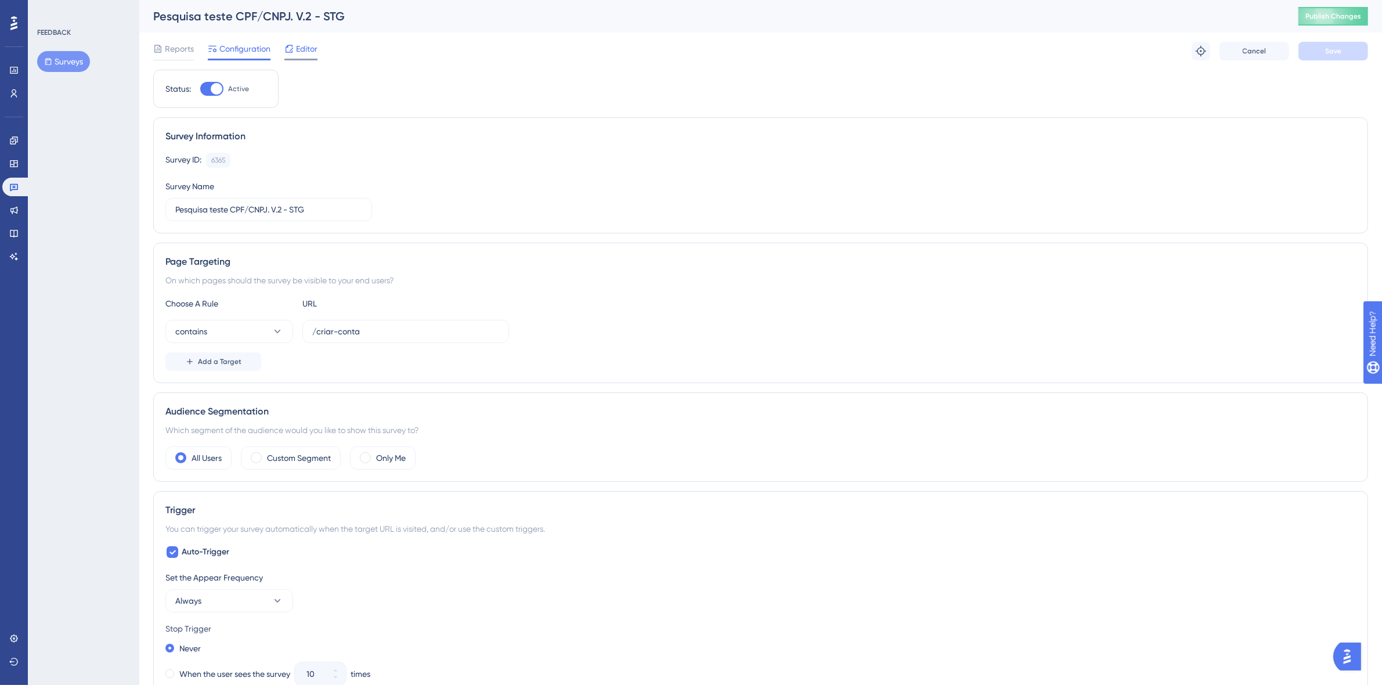
click at [306, 50] on span "Editor" at bounding box center [306, 49] width 21 height 14
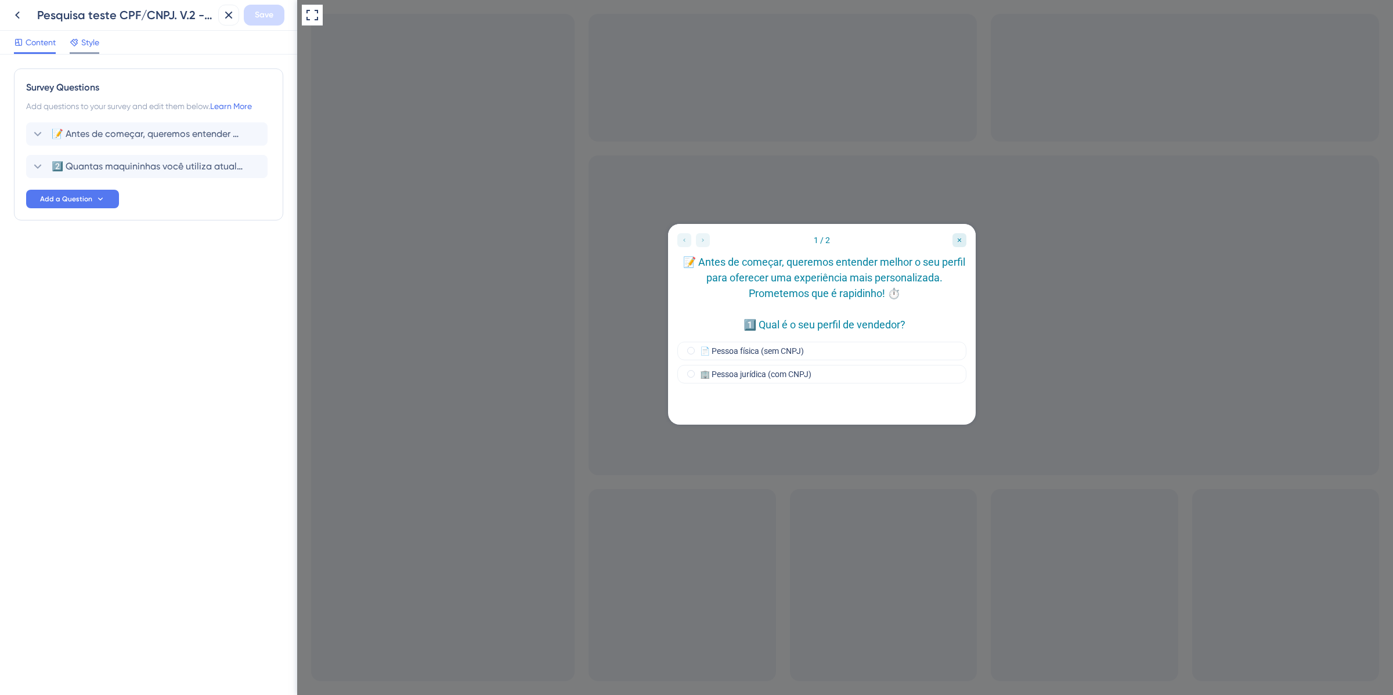
click at [94, 44] on span "Style" at bounding box center [90, 42] width 18 height 14
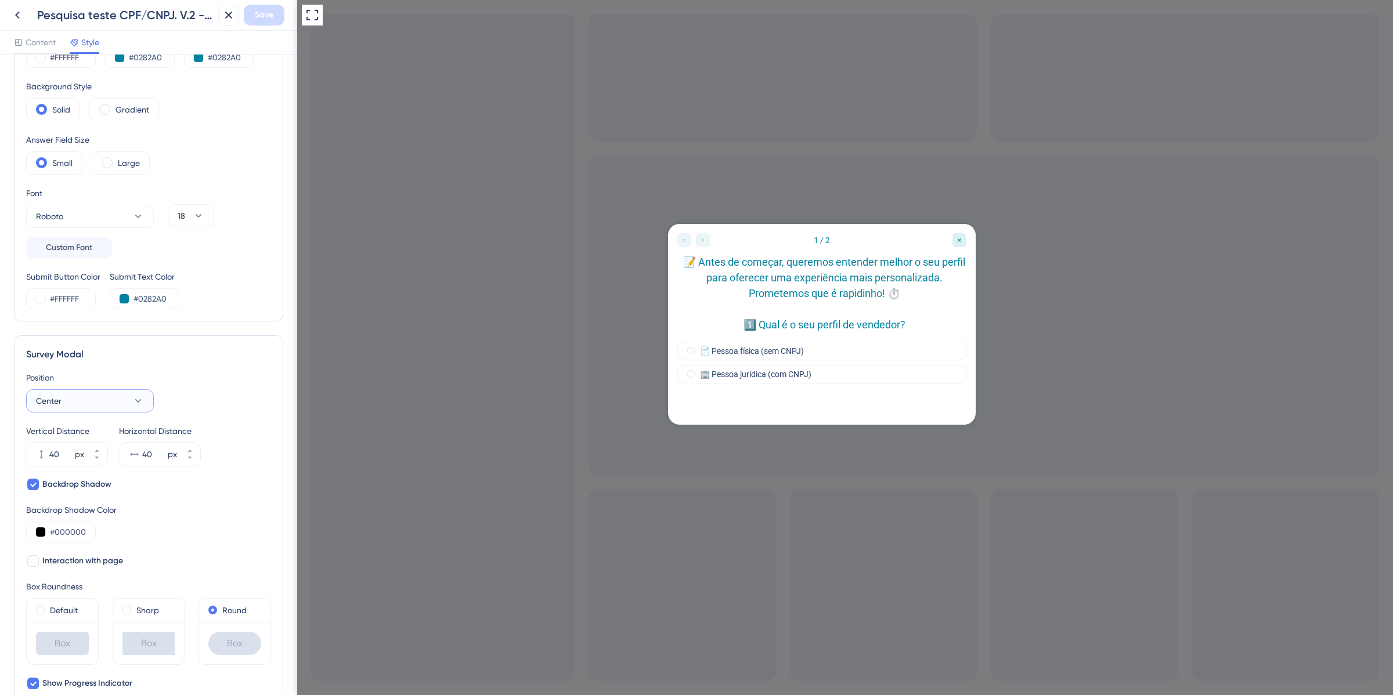
click at [118, 398] on button "Center" at bounding box center [90, 400] width 128 height 23
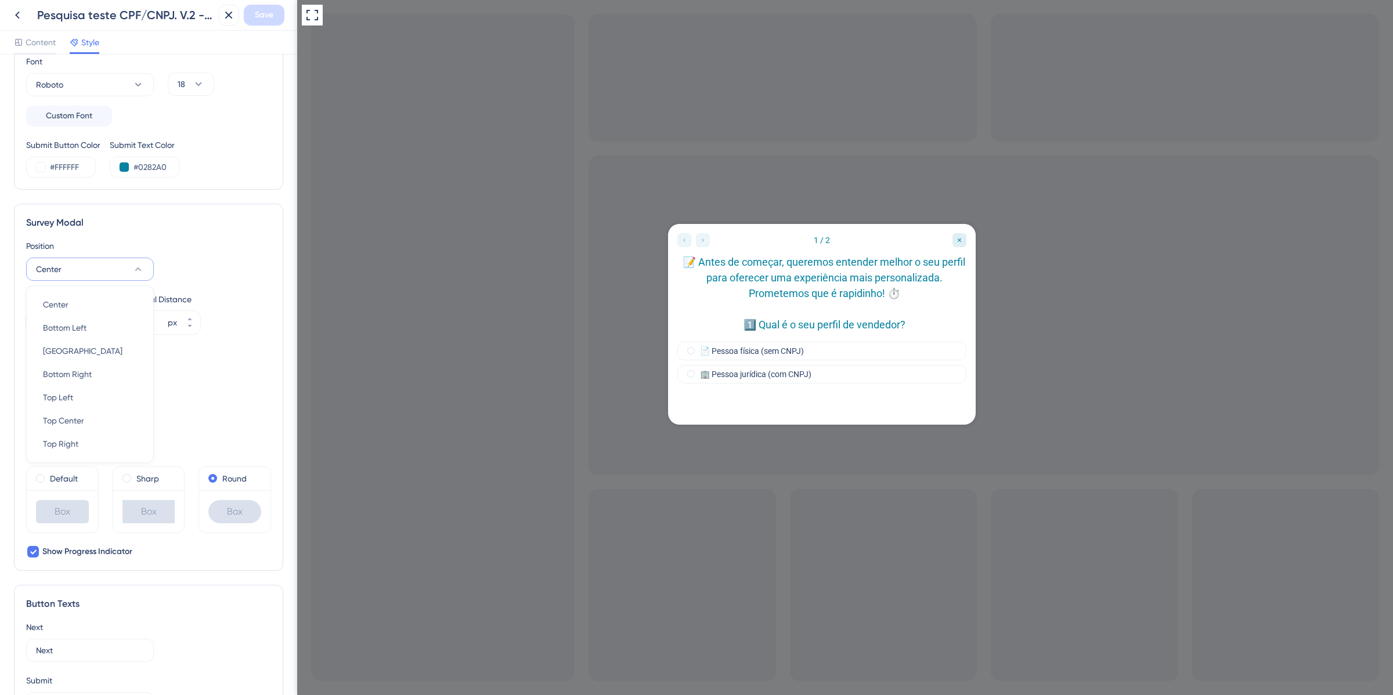
click at [239, 269] on div "Position Center Center Center Bottom Left Bottom Left Bottom Center Bottom Cent…" at bounding box center [148, 260] width 245 height 42
click at [95, 352] on span "Backdrop Shadow" at bounding box center [76, 353] width 69 height 14
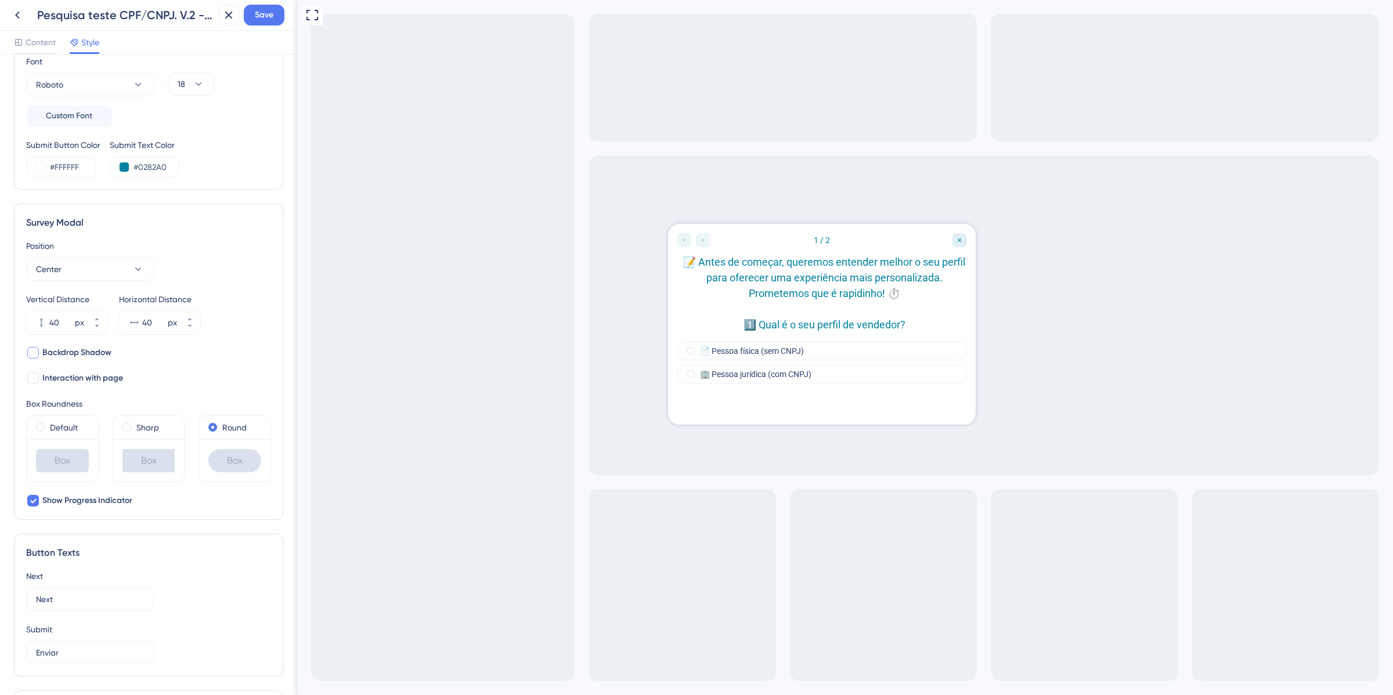
click at [95, 352] on span "Backdrop Shadow" at bounding box center [76, 353] width 69 height 14
checkbox input "true"
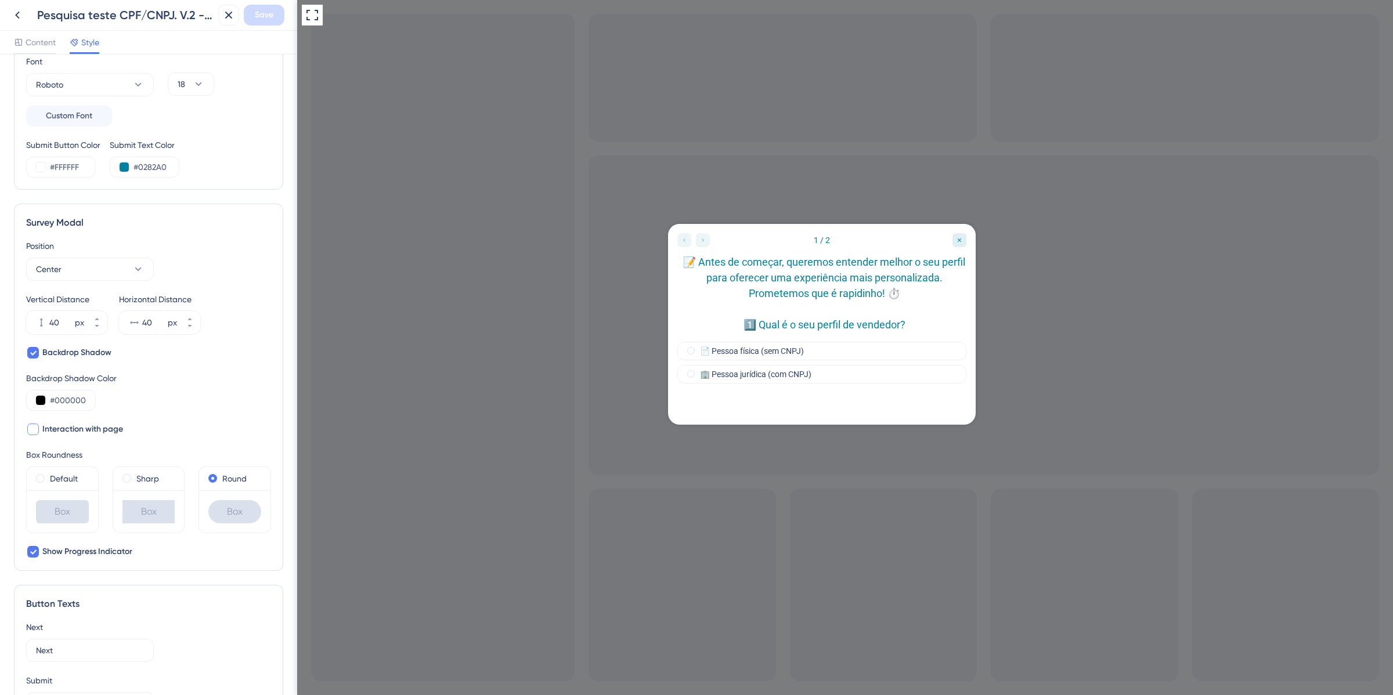
click at [78, 427] on span "Interaction with page" at bounding box center [82, 429] width 81 height 14
checkbox input "false"
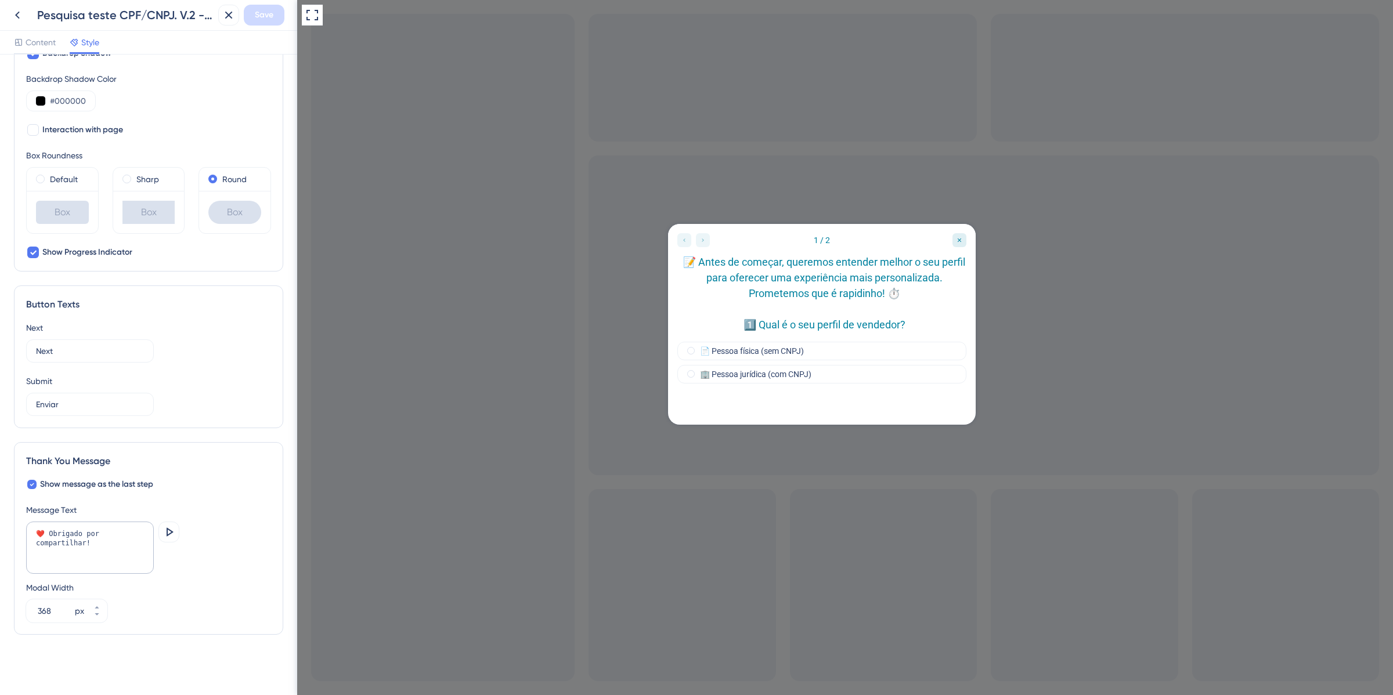
scroll to position [0, 0]
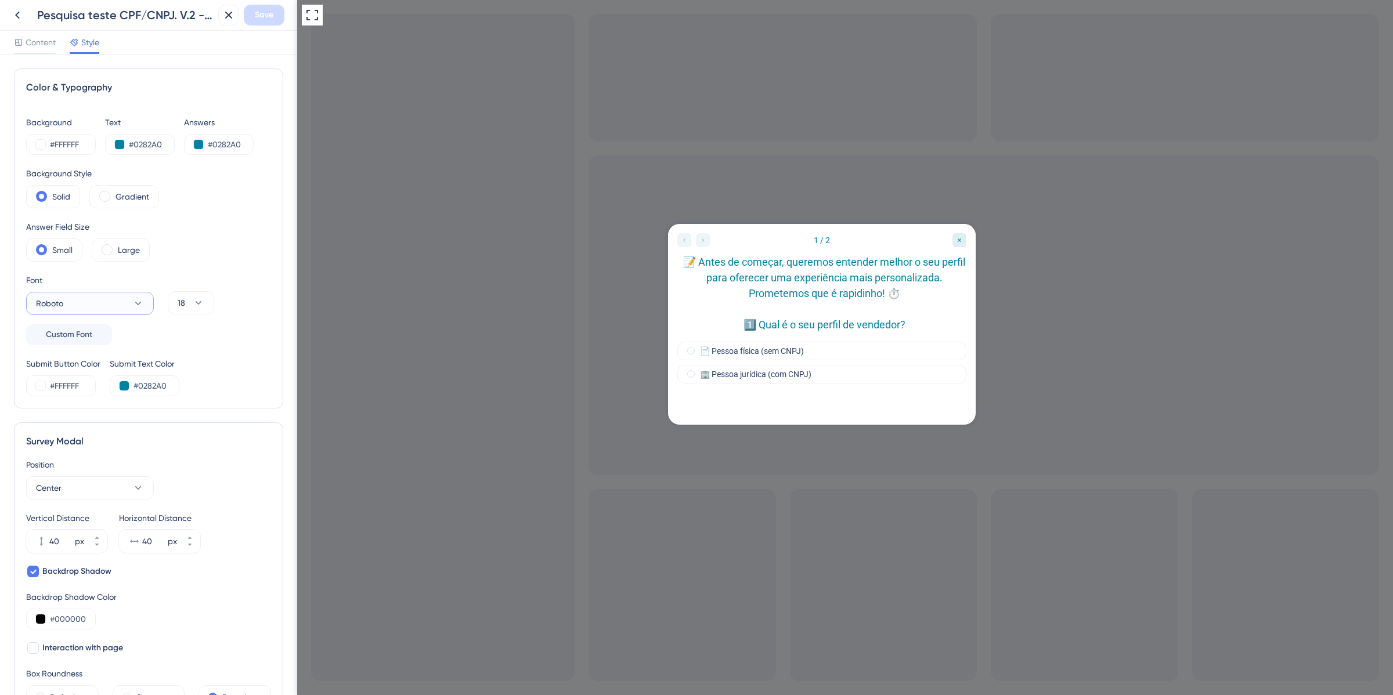
click at [125, 309] on button "Roboto" at bounding box center [90, 303] width 128 height 23
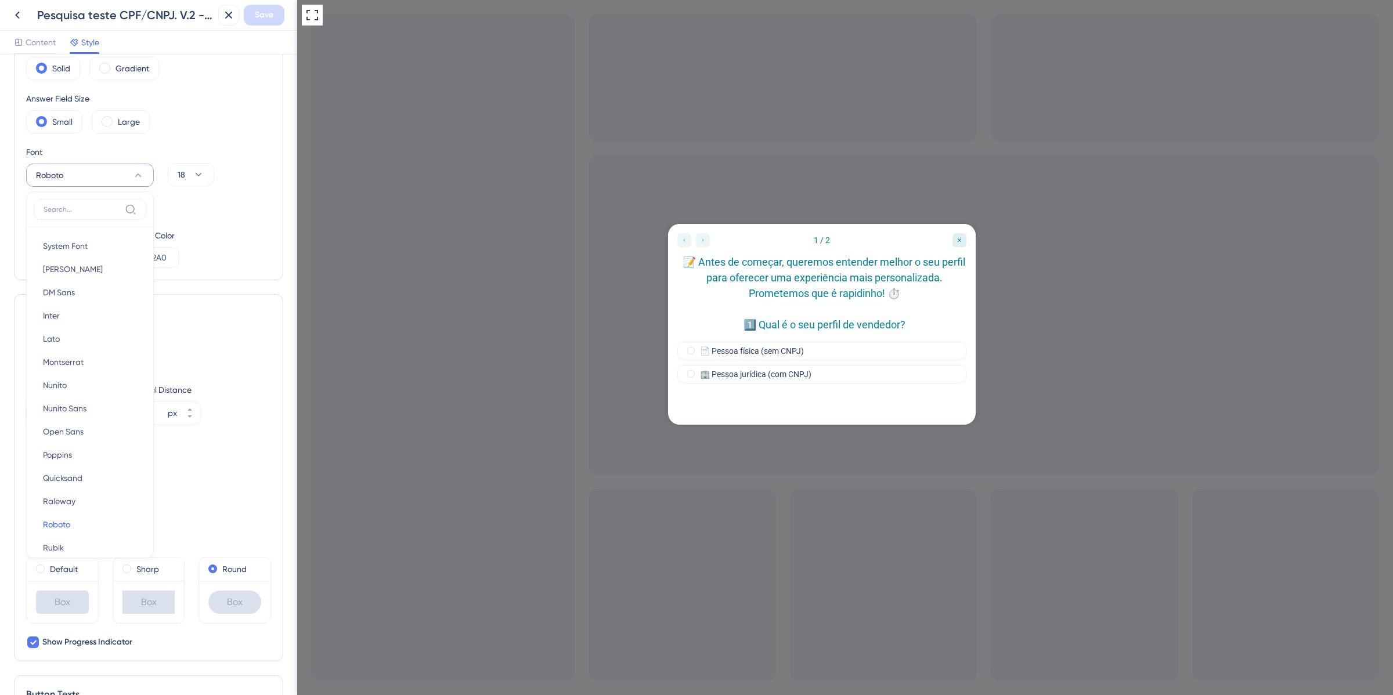
click at [228, 135] on div "Background #FFFFFF Text #0282A0 Answers #0282A0 Background Style Solid Gradient…" at bounding box center [148, 127] width 245 height 281
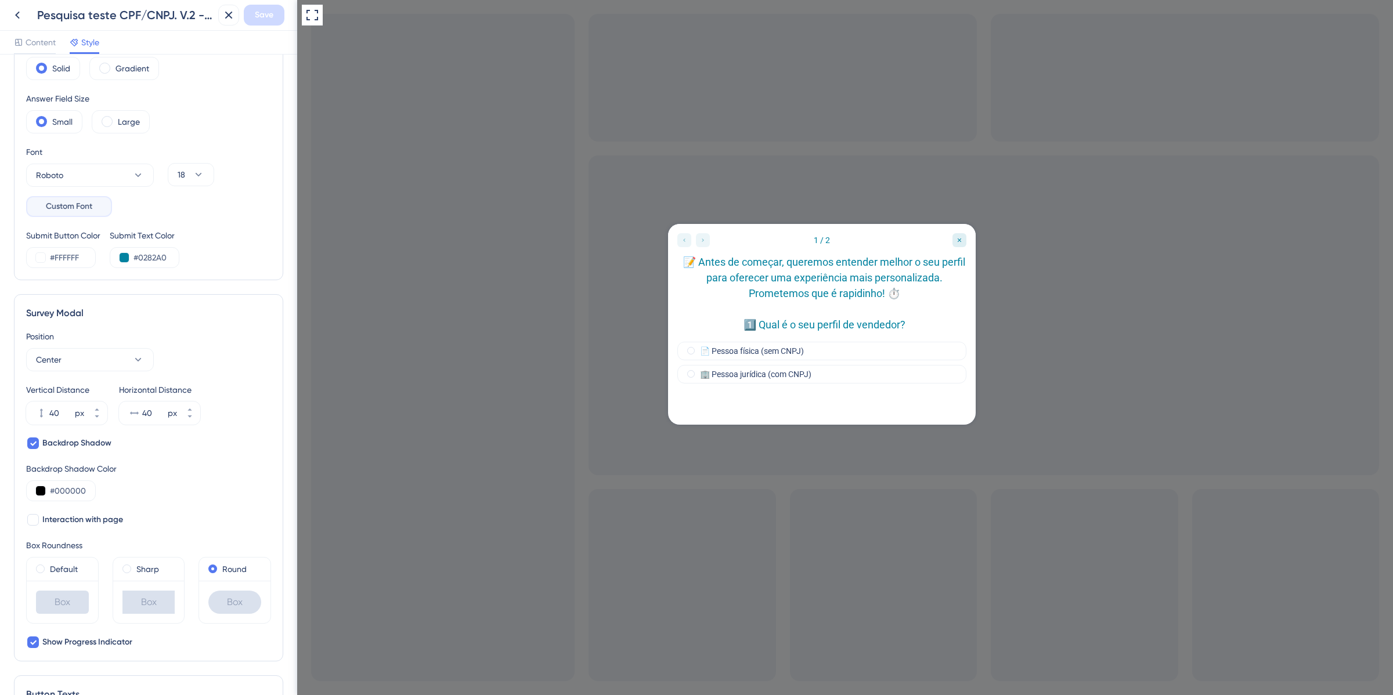
drag, startPoint x: 96, startPoint y: 209, endPoint x: 178, endPoint y: 213, distance: 81.3
click at [164, 212] on div "Font Roboto Custom Font 18" at bounding box center [148, 181] width 245 height 72
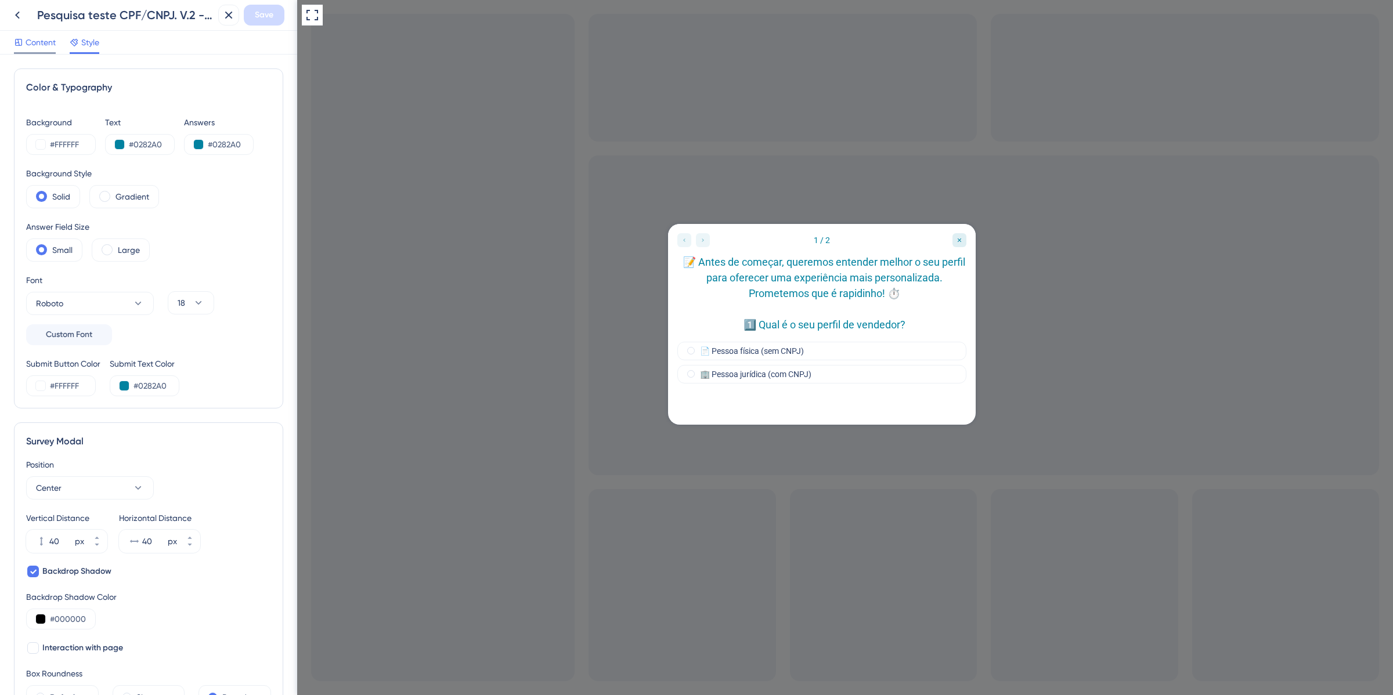
click at [50, 52] on div at bounding box center [35, 53] width 42 height 2
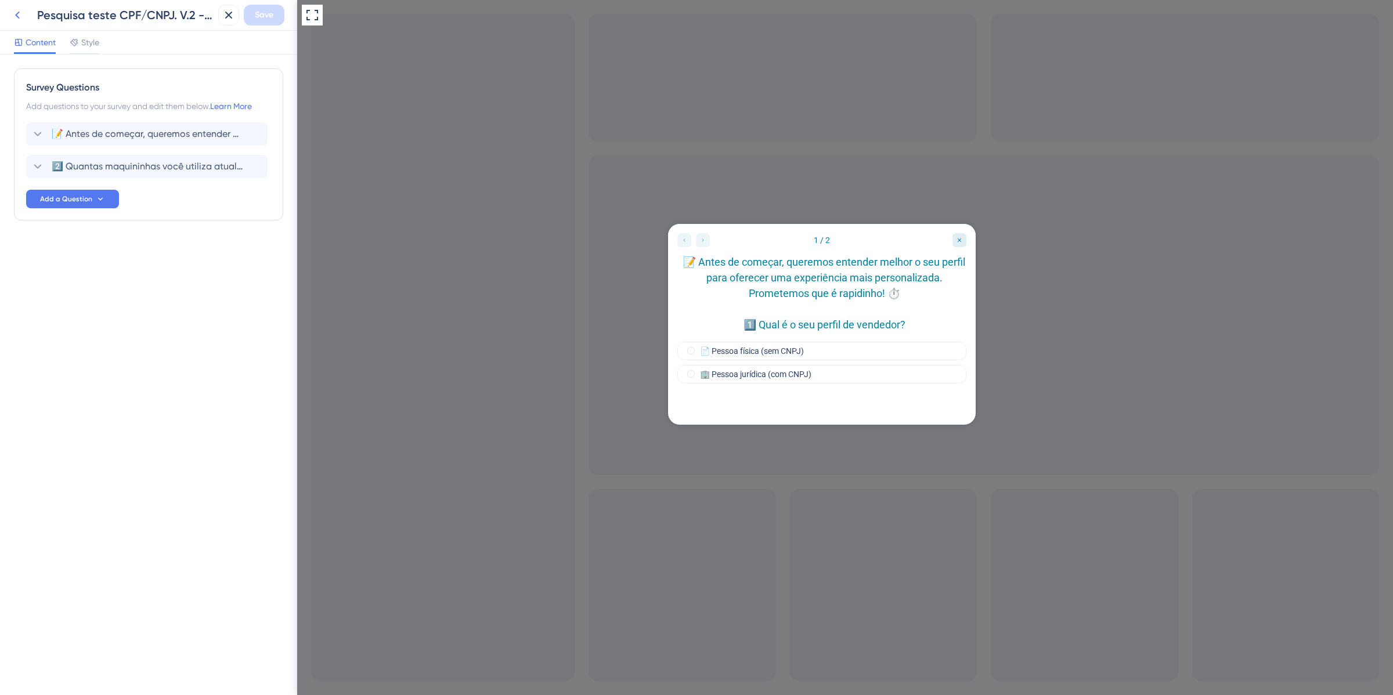
click at [15, 18] on icon at bounding box center [17, 15] width 14 height 14
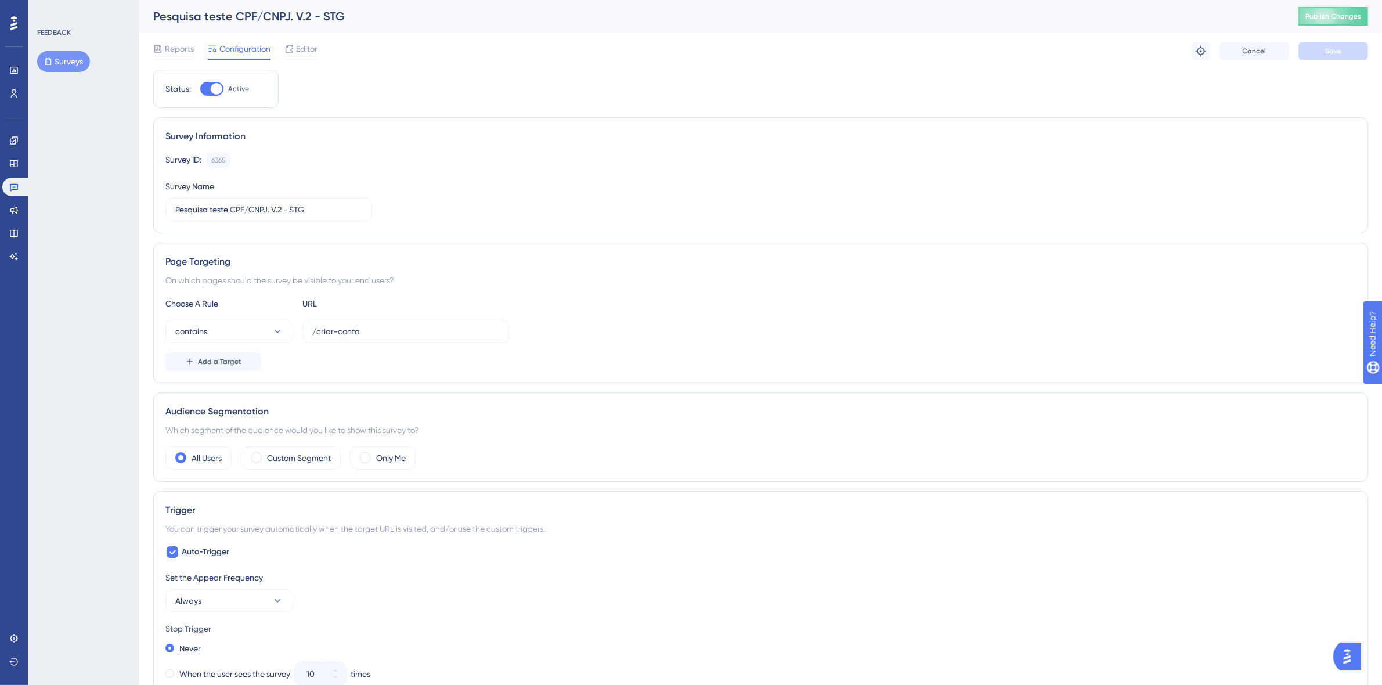
click at [62, 65] on button "Surveys" at bounding box center [63, 61] width 53 height 21
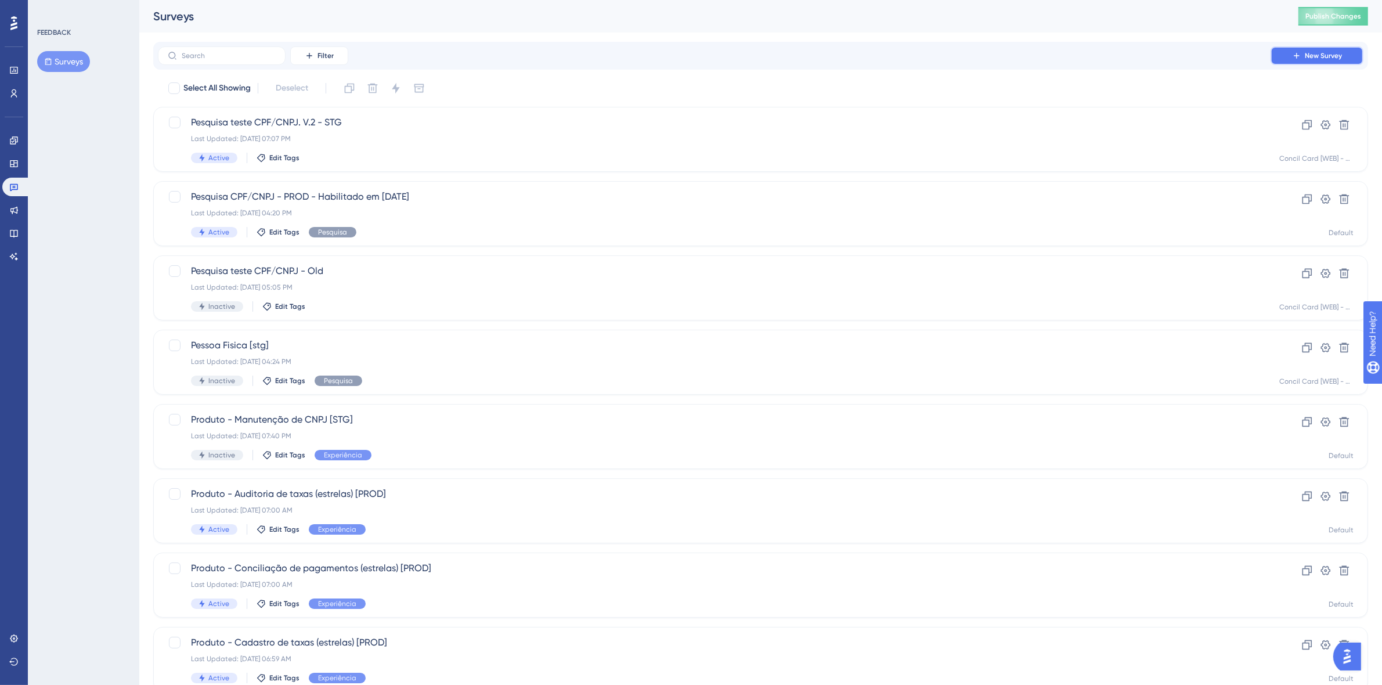
click at [1285, 59] on button "New Survey" at bounding box center [1316, 55] width 93 height 19
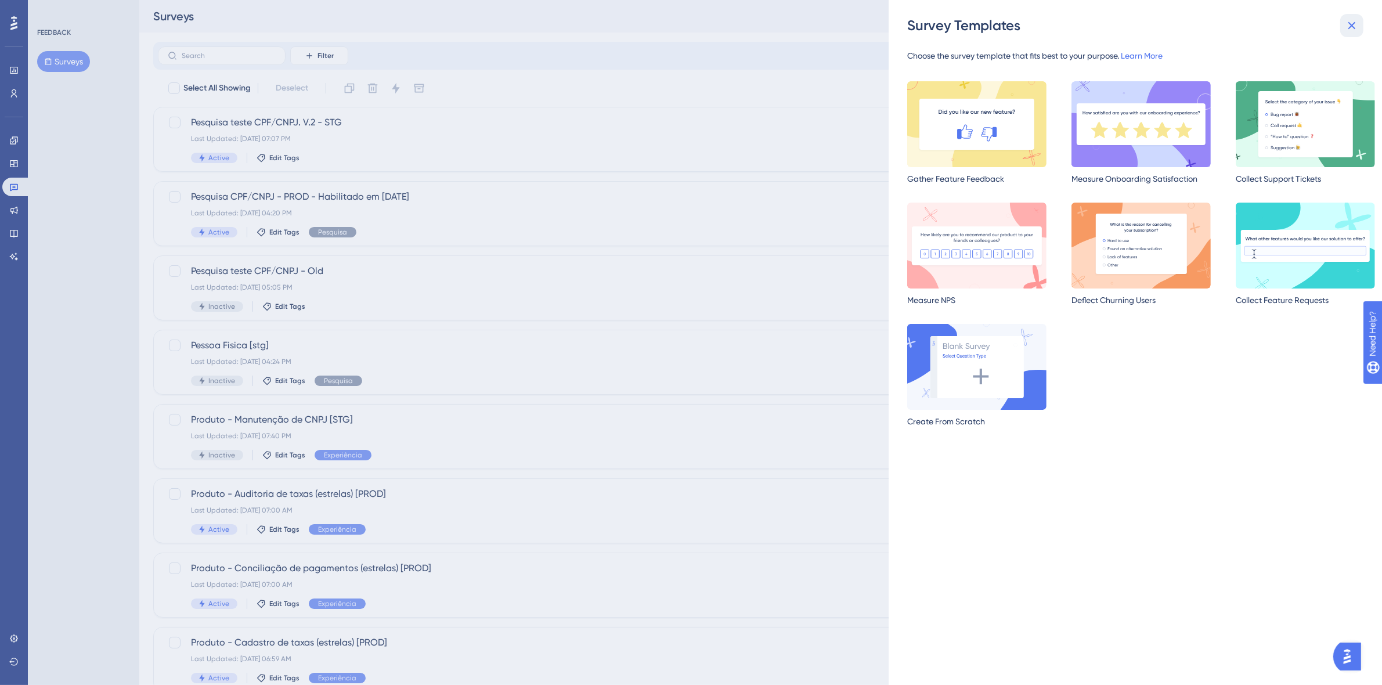
click at [1350, 19] on icon at bounding box center [1352, 26] width 14 height 14
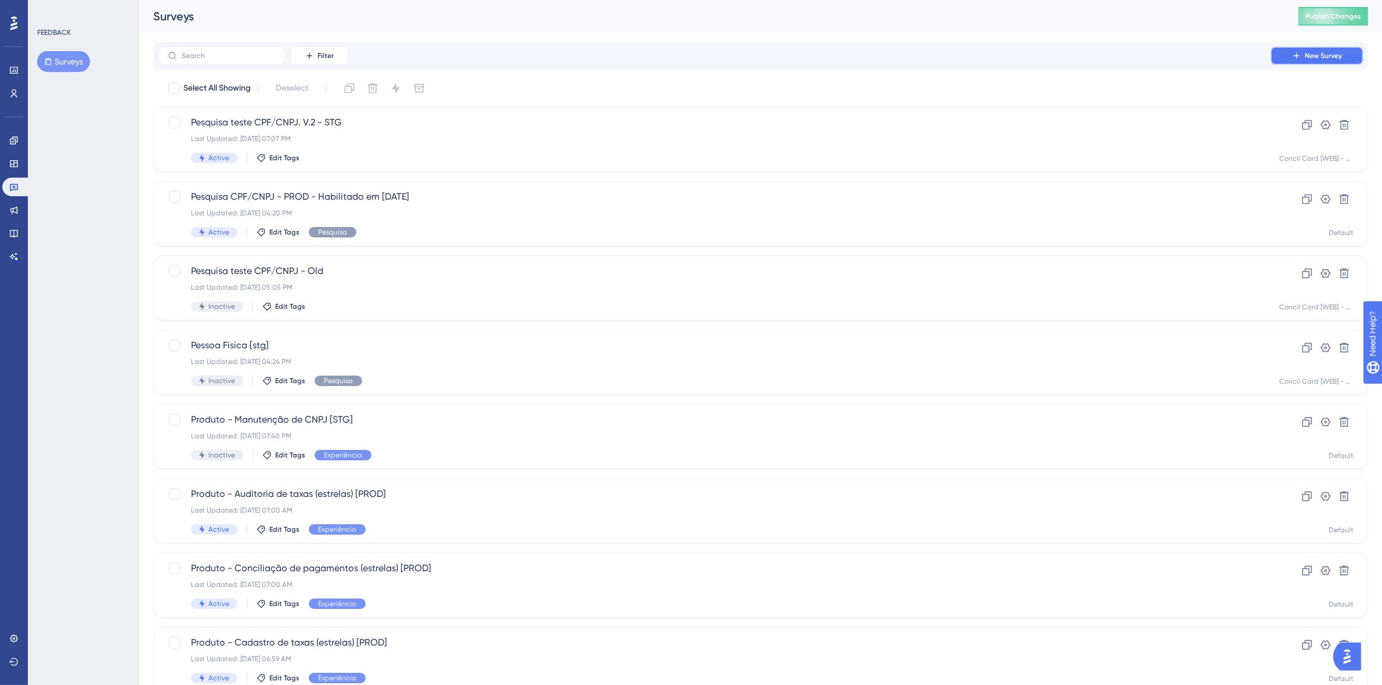
click at [1332, 56] on span "New Survey" at bounding box center [1323, 55] width 37 height 9
click at [1309, 61] on button "New Survey" at bounding box center [1316, 55] width 93 height 19
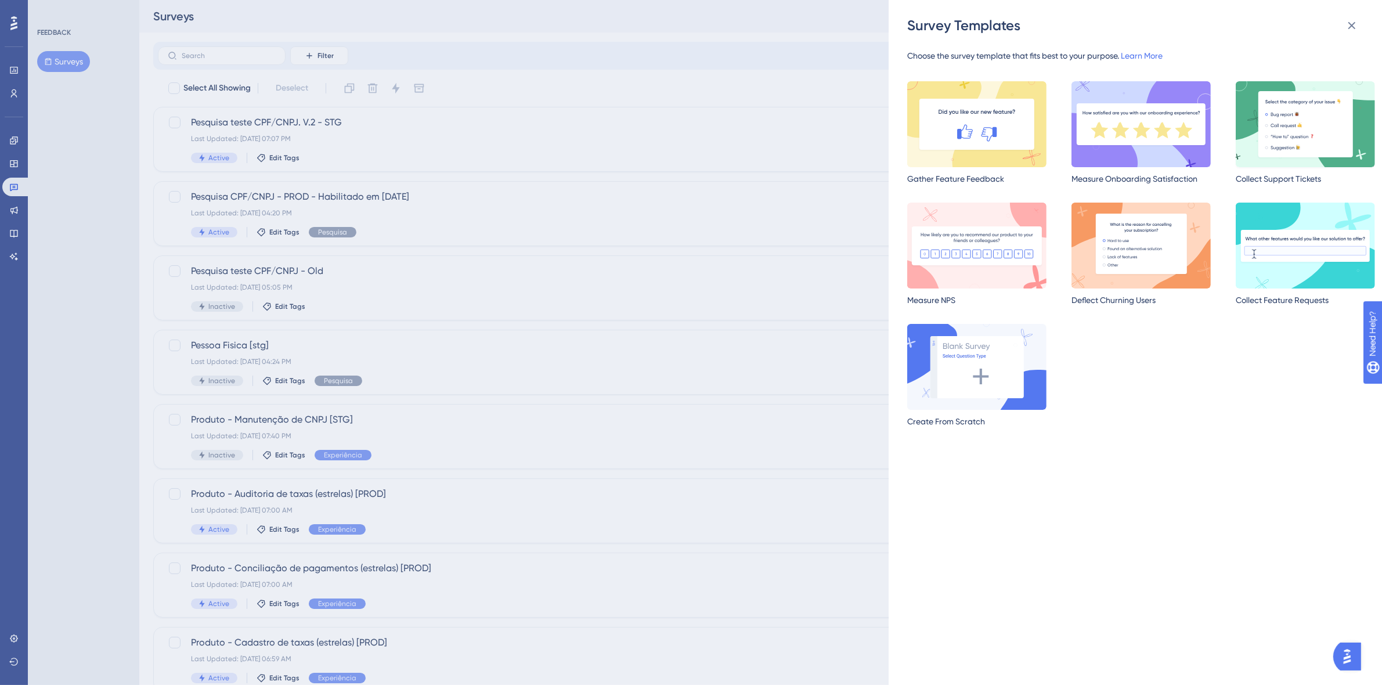
click at [1324, 131] on img at bounding box center [1304, 124] width 139 height 86
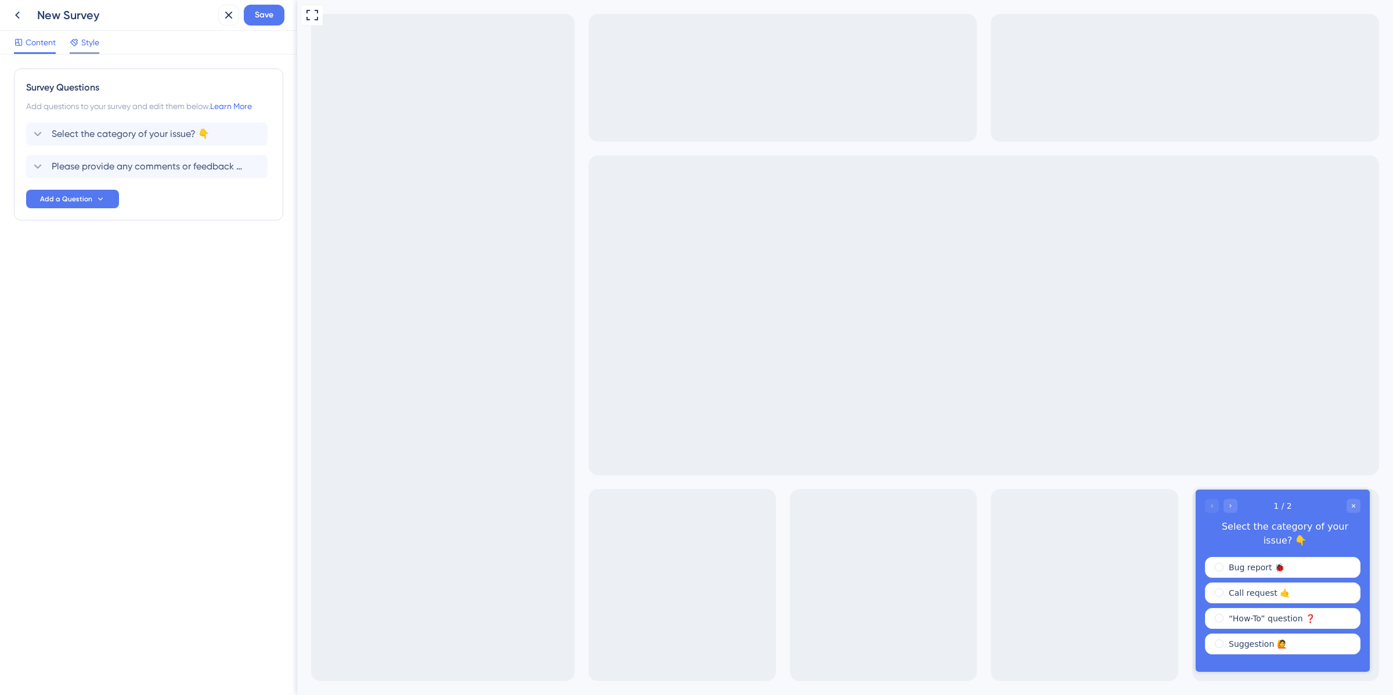
click at [82, 42] on span "Style" at bounding box center [90, 42] width 18 height 14
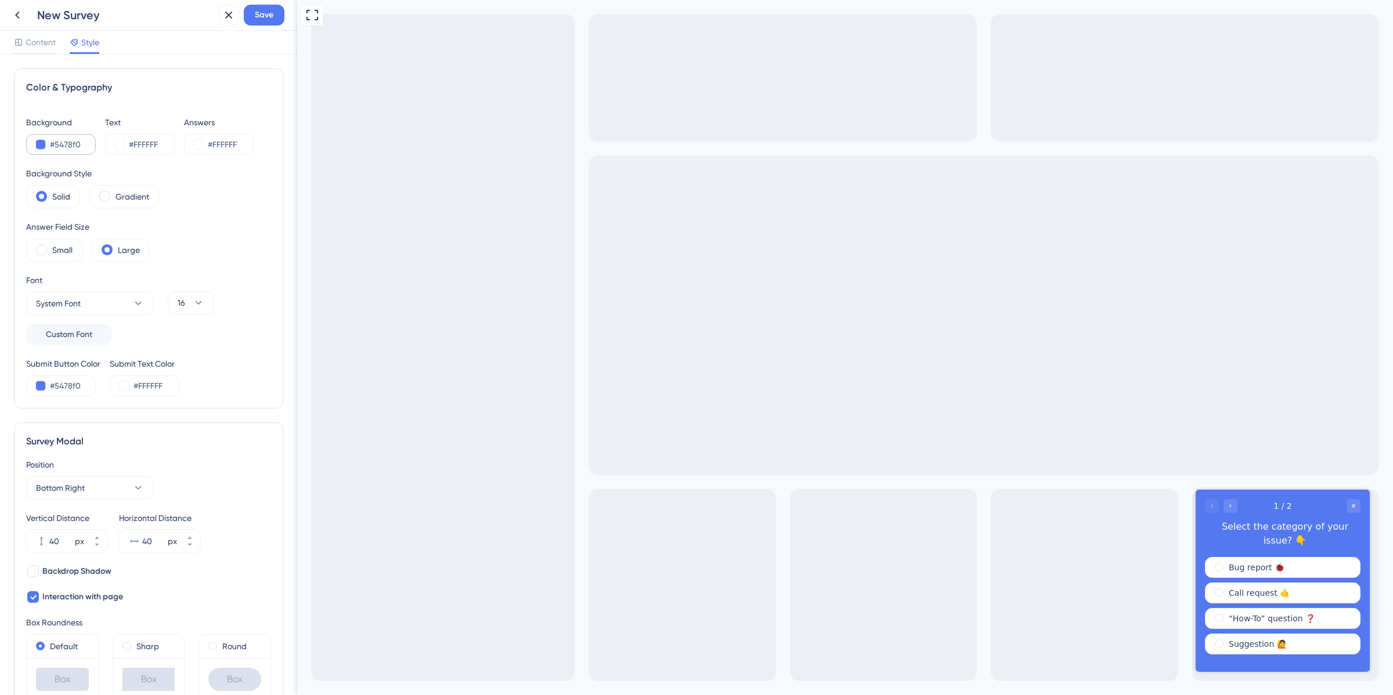
click at [78, 154] on div "#5478f0" at bounding box center [61, 144] width 70 height 21
click at [86, 138] on input "#5478f0" at bounding box center [74, 145] width 48 height 14
click at [161, 131] on div "Text #FFFFFF" at bounding box center [140, 134] width 70 height 39
click at [158, 146] on input "#FFFFFF" at bounding box center [153, 145] width 48 height 14
click at [207, 136] on div "#FFFFFF" at bounding box center [219, 144] width 70 height 21
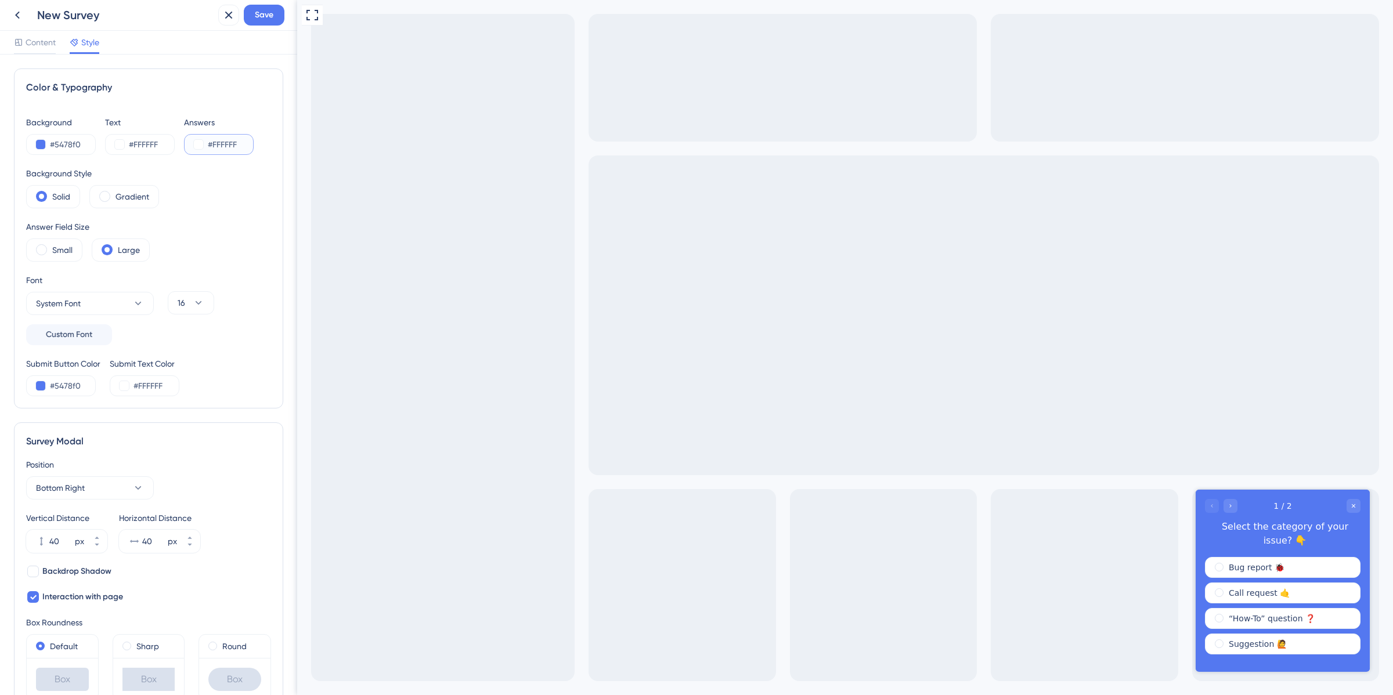
click at [216, 148] on input "#FFFFFF" at bounding box center [232, 145] width 48 height 14
click at [33, 42] on span "Content" at bounding box center [41, 42] width 30 height 14
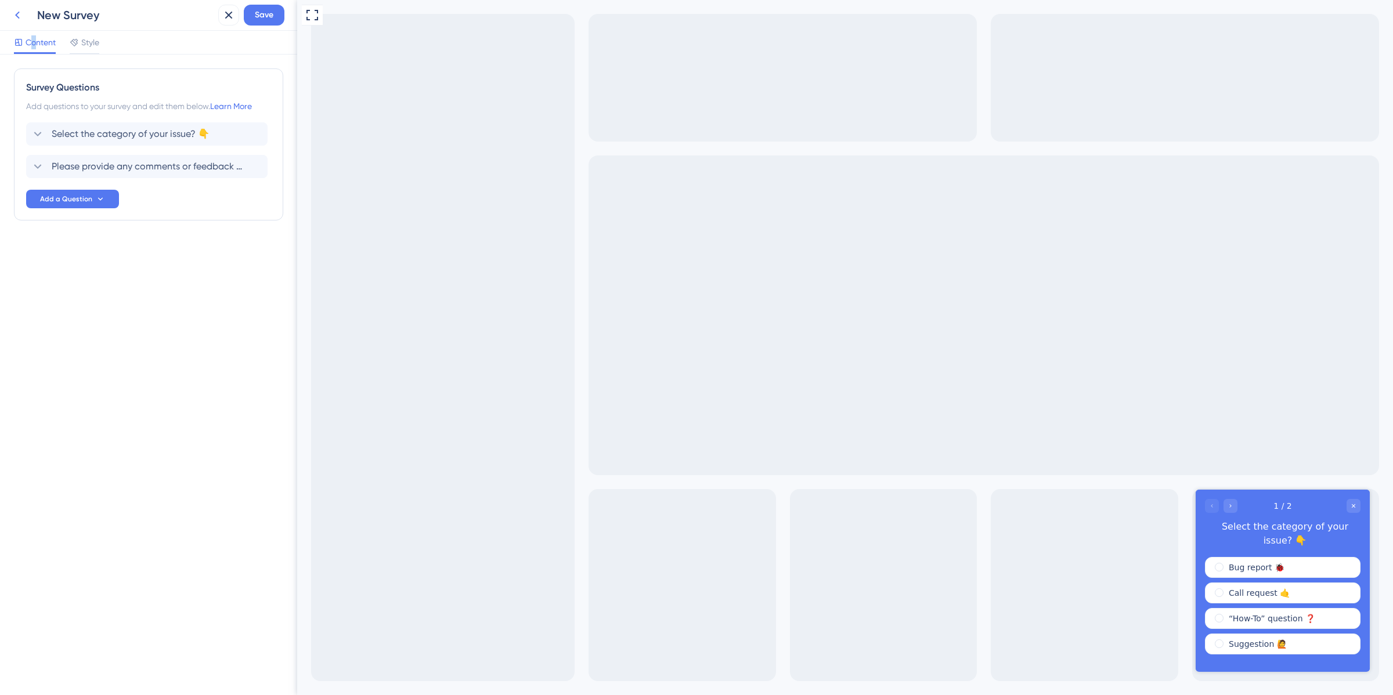
click at [15, 6] on button at bounding box center [17, 15] width 21 height 21
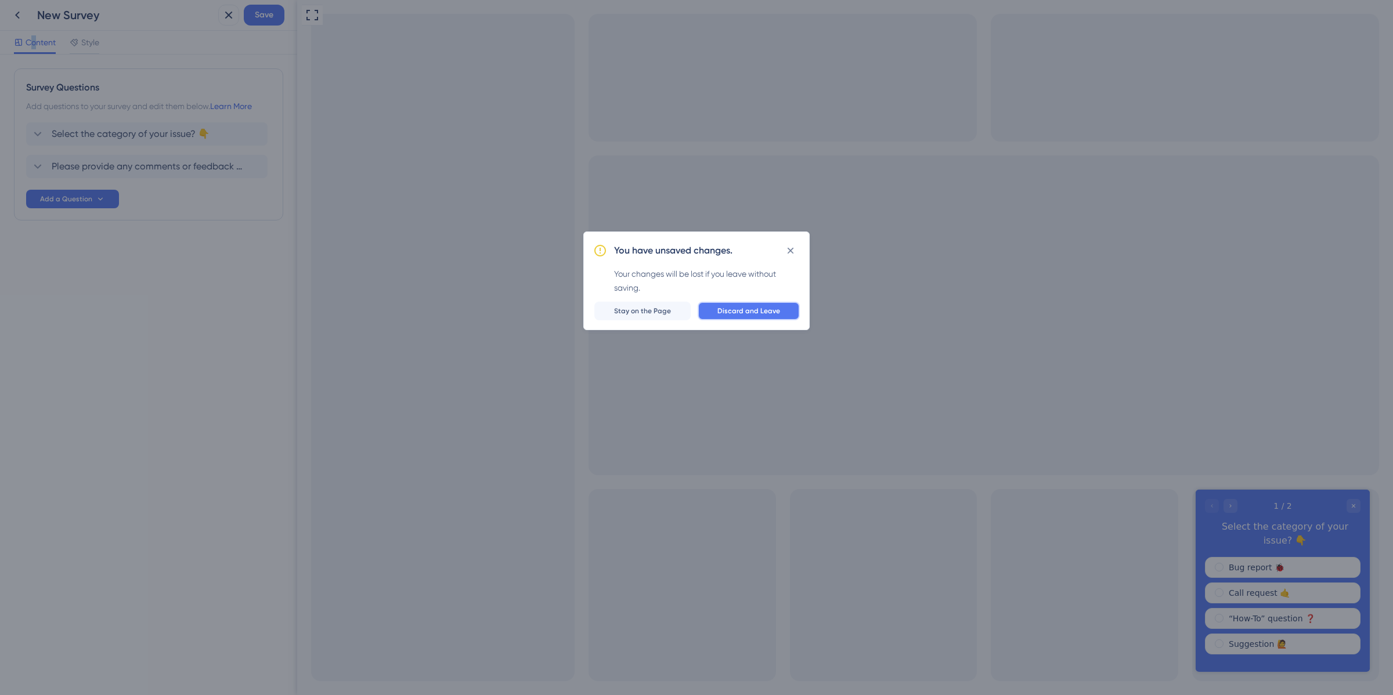
click at [743, 310] on span "Discard and Leave" at bounding box center [748, 310] width 63 height 9
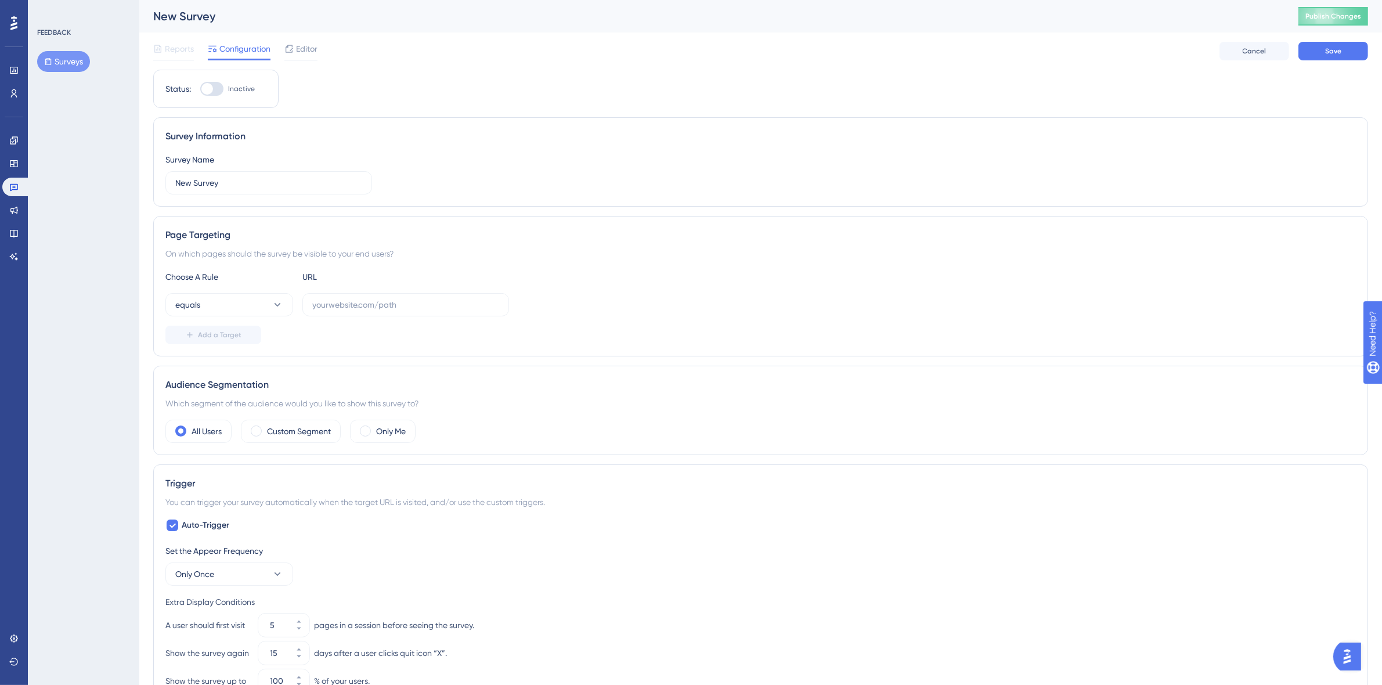
click at [178, 49] on span "Reports" at bounding box center [179, 49] width 29 height 14
click at [73, 59] on button "Surveys" at bounding box center [63, 61] width 53 height 21
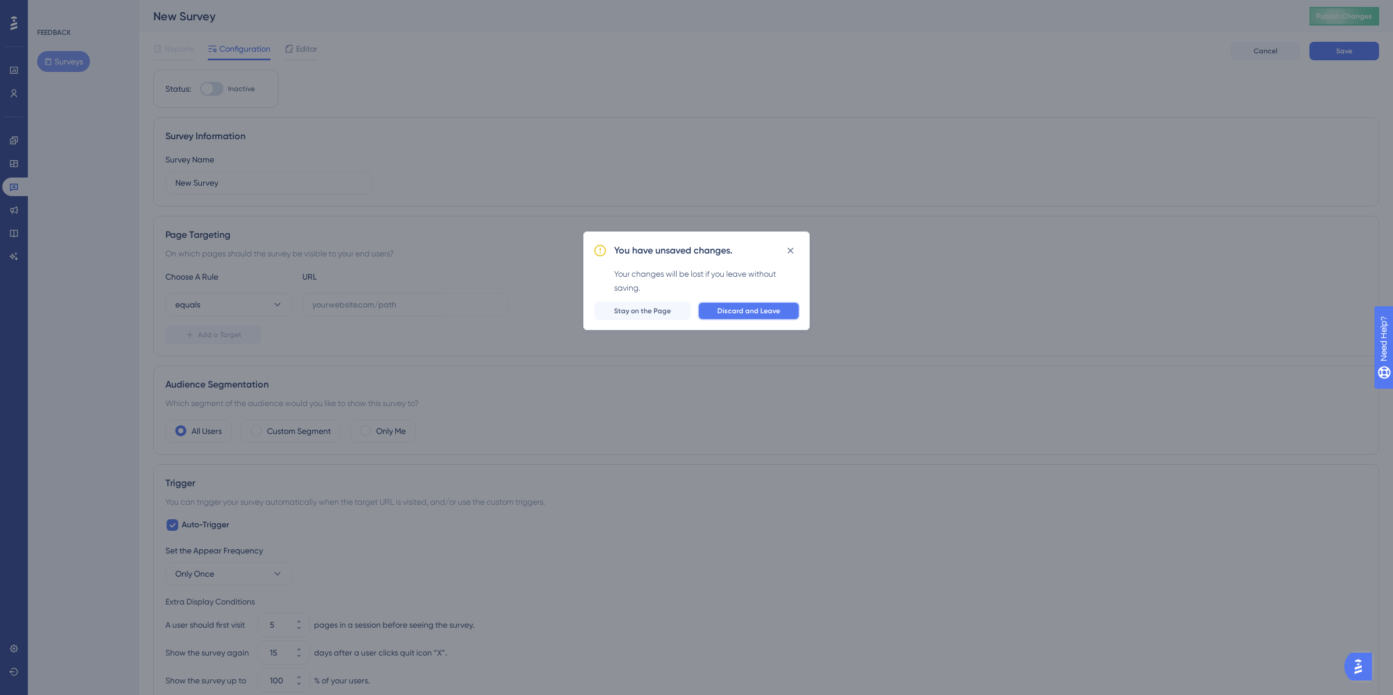
click at [772, 316] on button "Discard and Leave" at bounding box center [749, 311] width 102 height 19
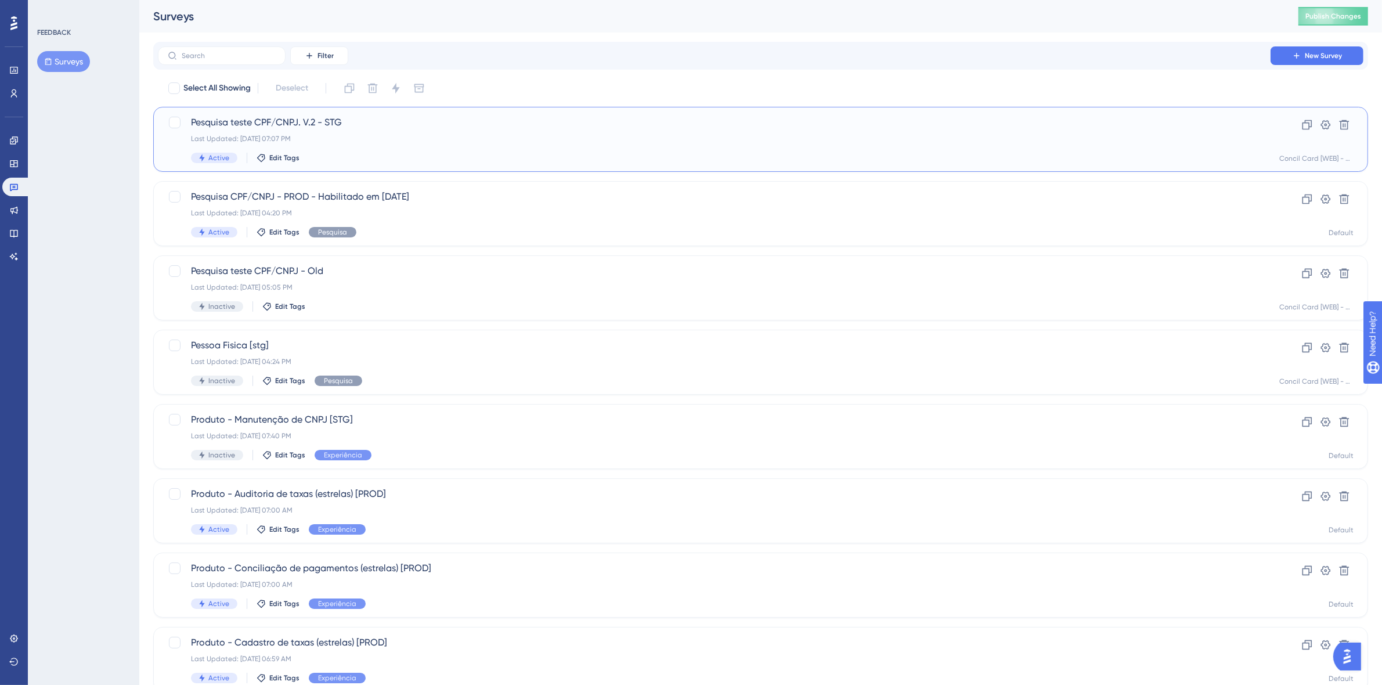
click at [421, 132] on div "Pesquisa teste CPF/CNPJ. V.2 - STG Last Updated: [DATE] 07:07 PM Active Edit Ta…" at bounding box center [714, 139] width 1046 height 48
